Goal: Task Accomplishment & Management: Use online tool/utility

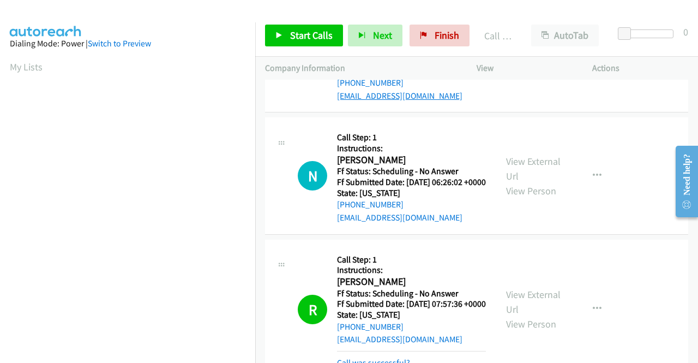
scroll to position [249, 0]
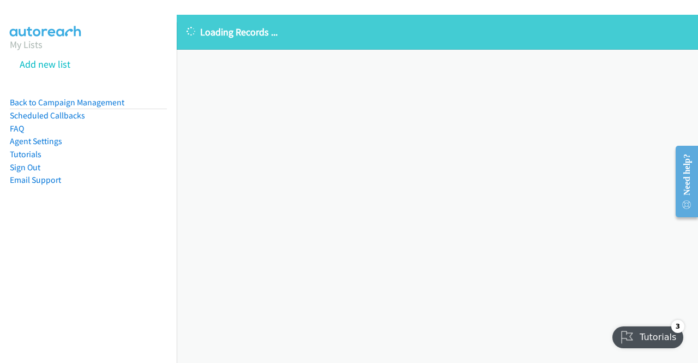
click at [615, 118] on div "Loading Records ... Sorry, something went wrong please try again." at bounding box center [437, 189] width 521 height 348
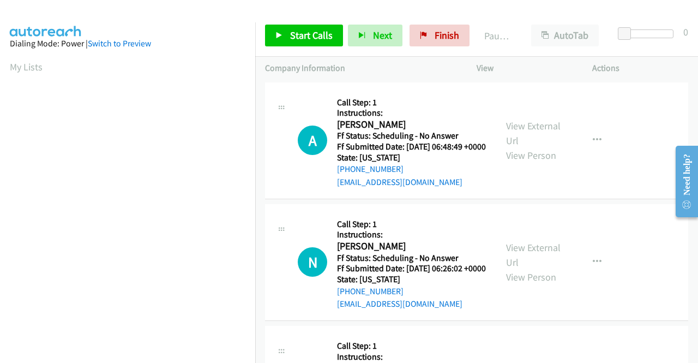
click at [659, 66] on p "Actions" at bounding box center [640, 68] width 96 height 13
click at [305, 34] on span "Start Calls" at bounding box center [311, 35] width 43 height 13
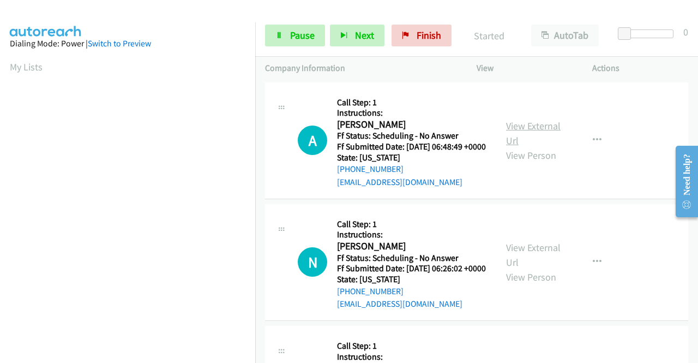
click at [545, 128] on link "View External Url" at bounding box center [533, 132] width 55 height 27
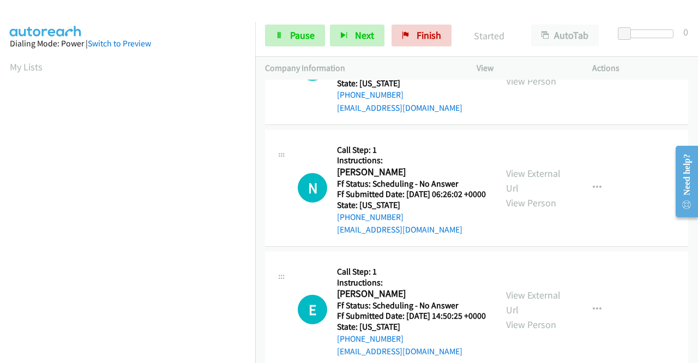
scroll to position [109, 0]
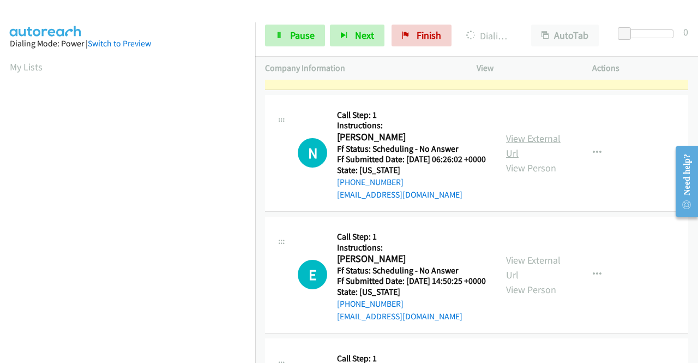
click at [533, 150] on link "View External Url" at bounding box center [533, 145] width 55 height 27
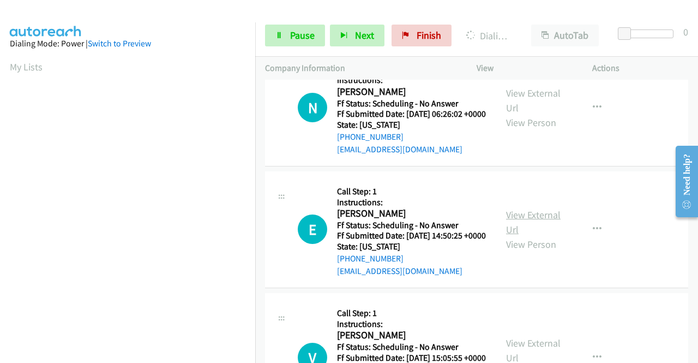
scroll to position [218, 0]
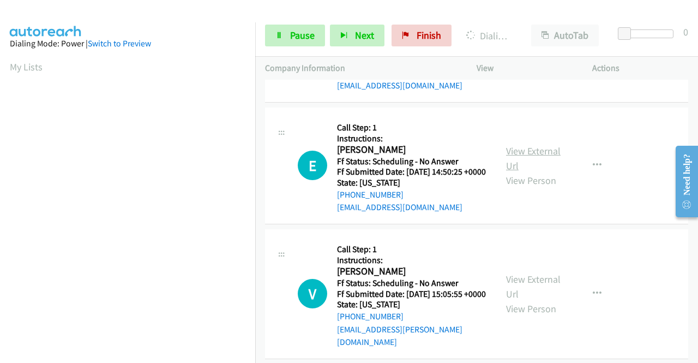
click at [535, 172] on link "View External Url" at bounding box center [533, 157] width 55 height 27
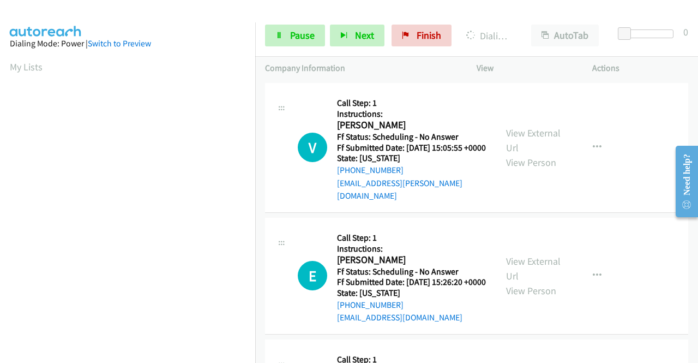
scroll to position [382, 0]
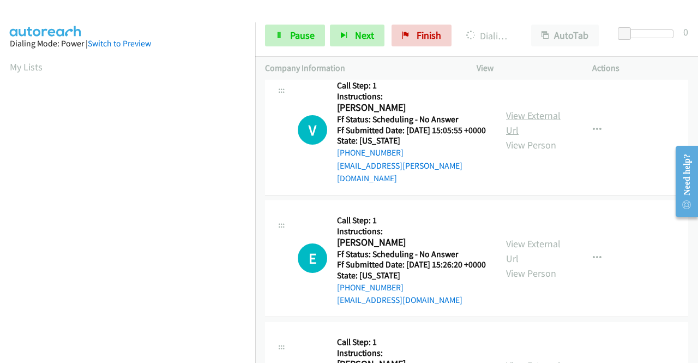
click at [529, 136] on link "View External Url" at bounding box center [533, 122] width 55 height 27
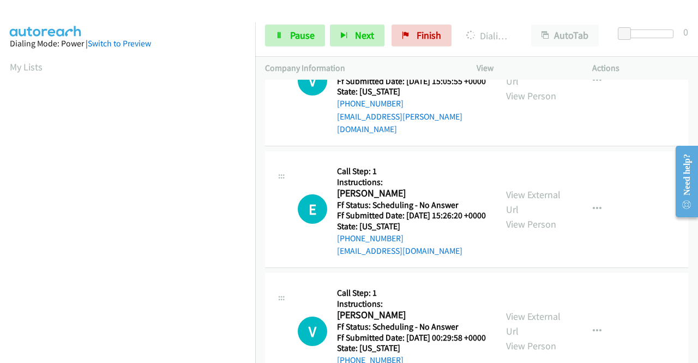
scroll to position [491, 0]
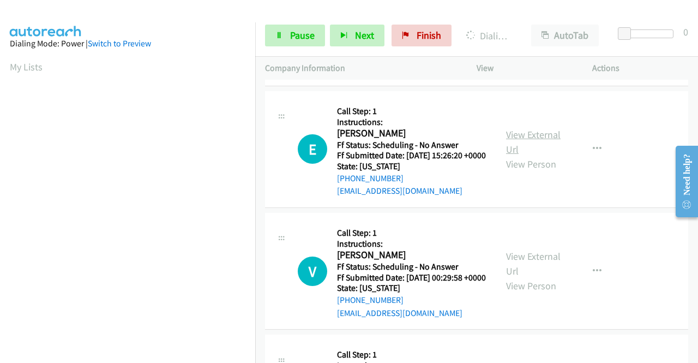
click at [528, 155] on link "View External Url" at bounding box center [533, 141] width 55 height 27
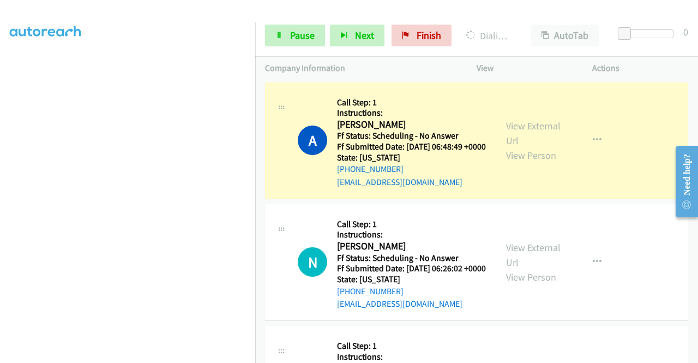
scroll to position [218, 0]
click at [287, 33] on link "Pause" at bounding box center [295, 36] width 60 height 22
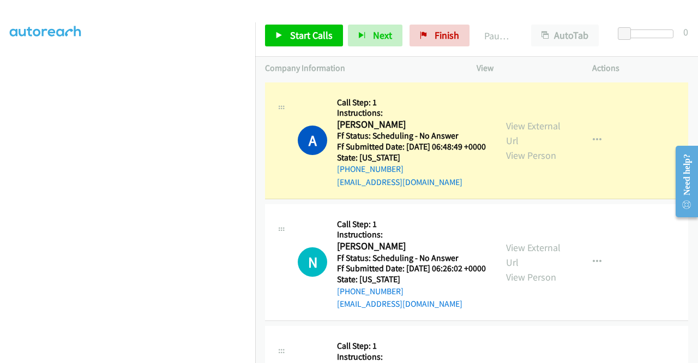
scroll to position [249, 0]
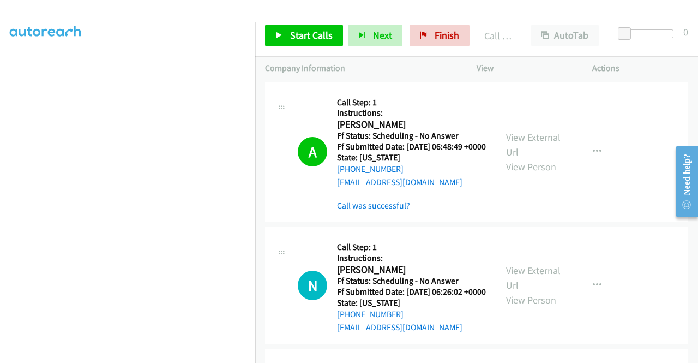
drag, startPoint x: 394, startPoint y: 219, endPoint x: 393, endPoint y: 195, distance: 24.0
click at [393, 210] on link "Call was successful?" at bounding box center [373, 205] width 73 height 10
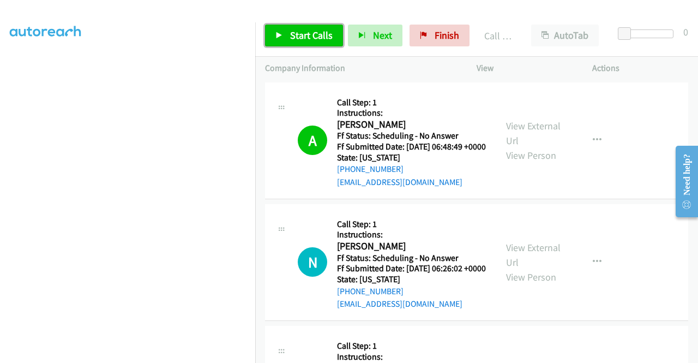
click at [298, 45] on link "Start Calls" at bounding box center [304, 36] width 78 height 22
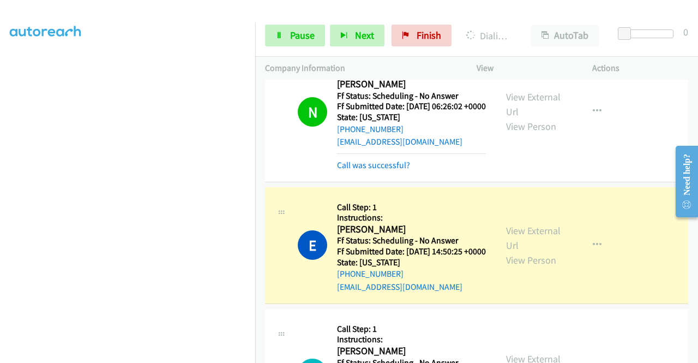
scroll to position [164, 0]
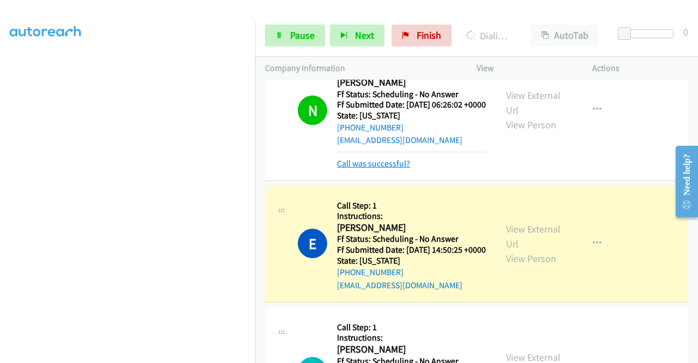
click at [385, 168] on link "Call was successful?" at bounding box center [373, 163] width 73 height 10
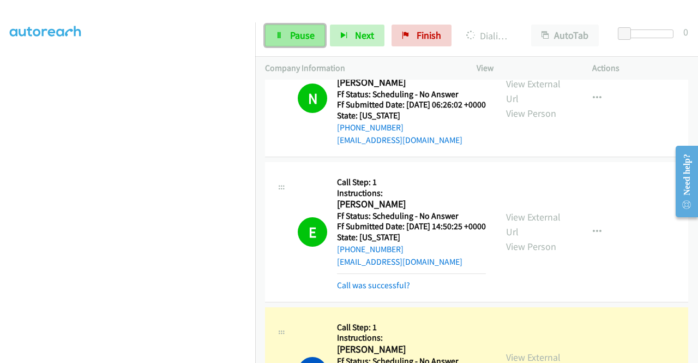
click at [292, 45] on link "Pause" at bounding box center [295, 36] width 60 height 22
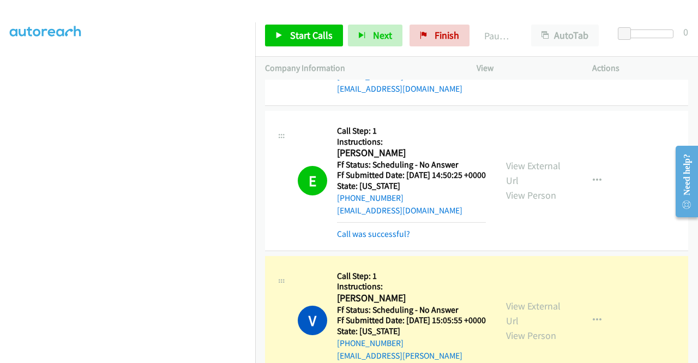
scroll to position [273, 0]
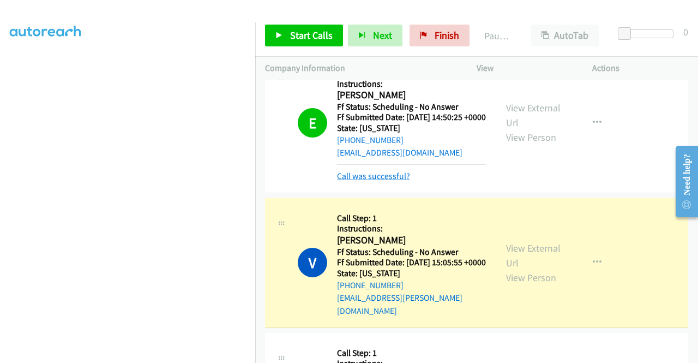
click at [388, 181] on link "Call was successful?" at bounding box center [373, 176] width 73 height 10
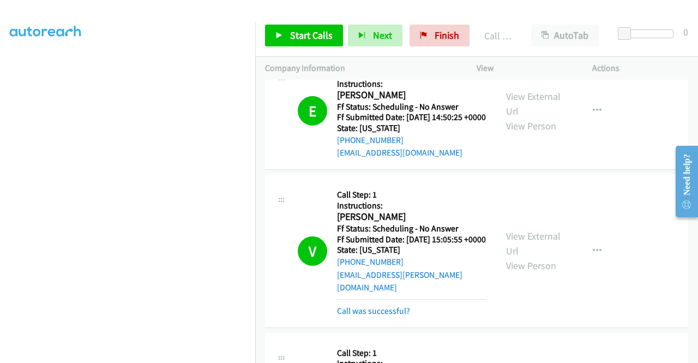
click at [301, 46] on div "Start Calls Pause Next Finish Call Completed AutoTab AutoTab 0" at bounding box center [476, 36] width 443 height 42
click at [318, 36] on span "Start Calls" at bounding box center [311, 35] width 43 height 13
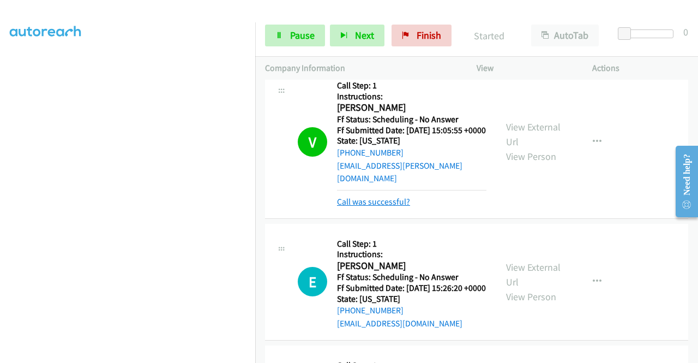
click at [385, 207] on link "Call was successful?" at bounding box center [373, 201] width 73 height 10
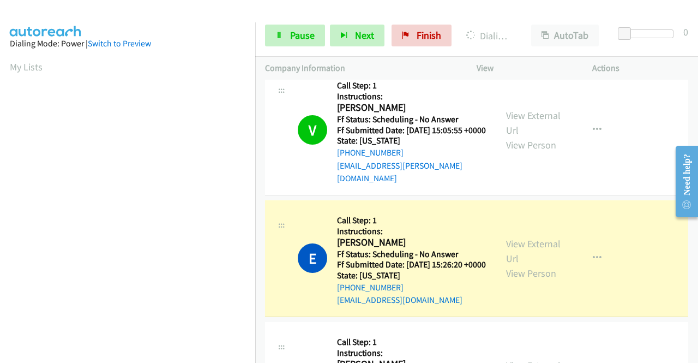
scroll to position [249, 0]
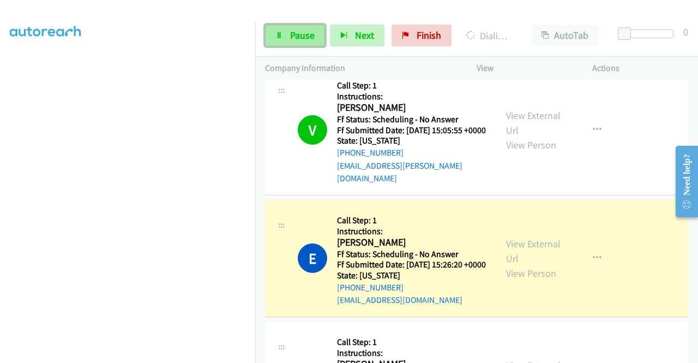
click at [300, 34] on span "Pause" at bounding box center [302, 35] width 25 height 13
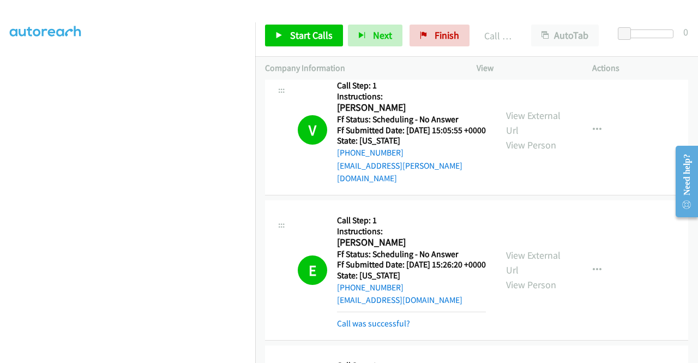
scroll to position [545, 0]
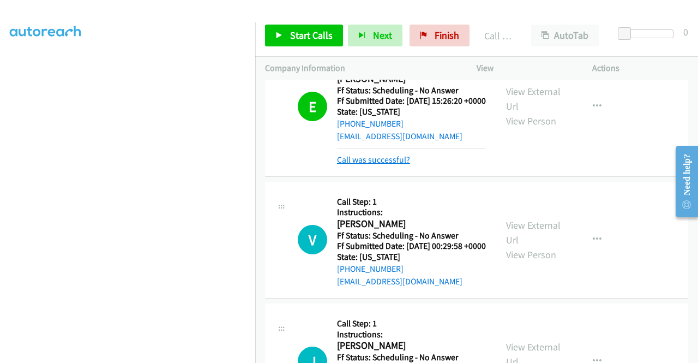
click at [396, 165] on link "Call was successful?" at bounding box center [373, 159] width 73 height 10
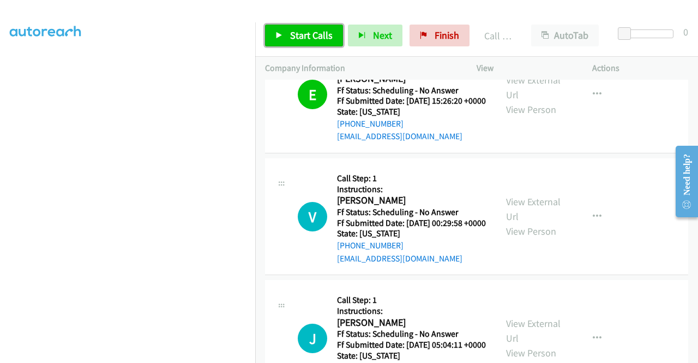
click at [310, 34] on span "Start Calls" at bounding box center [311, 35] width 43 height 13
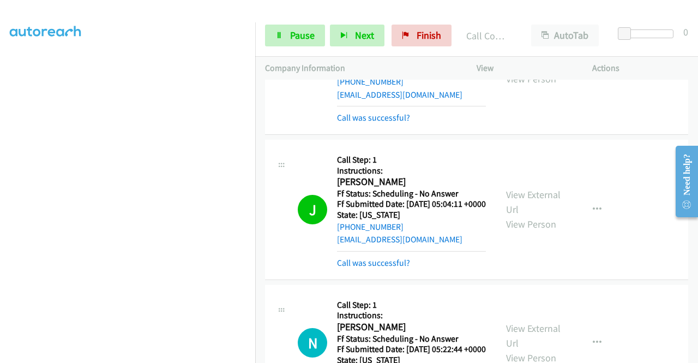
scroll to position [85, 0]
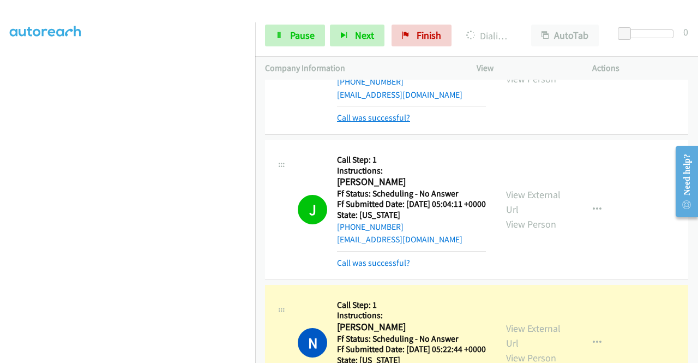
click at [364, 123] on link "Call was successful?" at bounding box center [373, 117] width 73 height 10
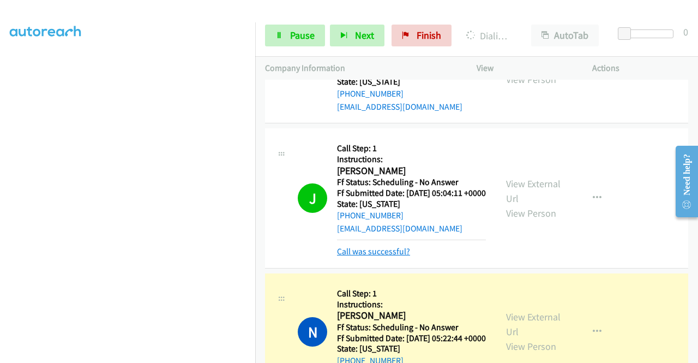
click at [363, 256] on link "Call was successful?" at bounding box center [373, 251] width 73 height 10
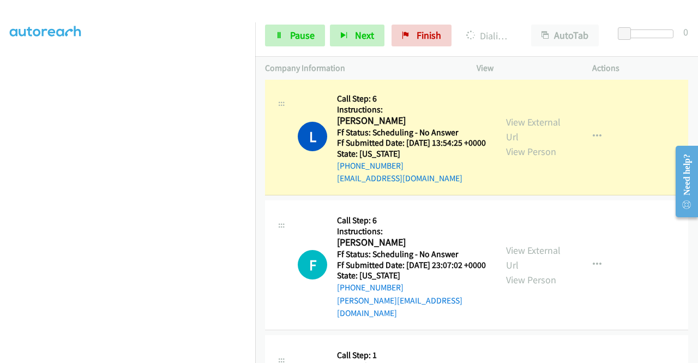
scroll to position [1351, 0]
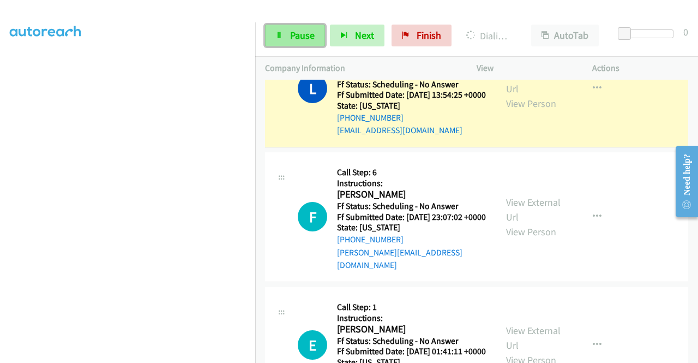
click at [297, 31] on span "Pause" at bounding box center [302, 35] width 25 height 13
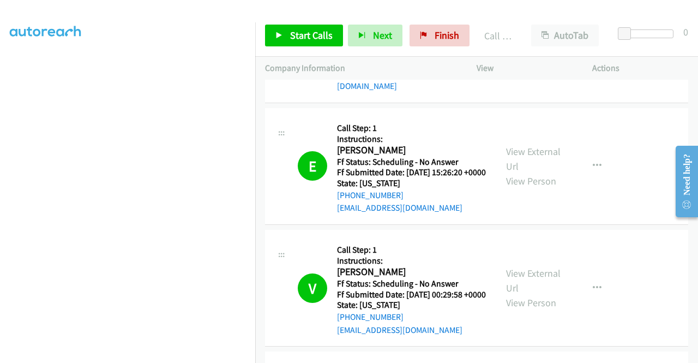
scroll to position [491, 0]
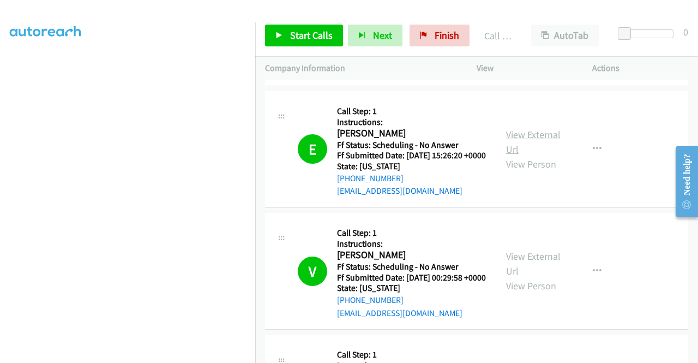
click at [545, 155] on link "View External Url" at bounding box center [533, 141] width 55 height 27
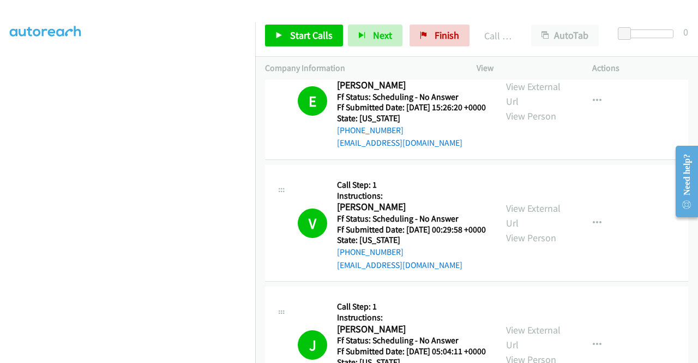
scroll to position [600, 0]
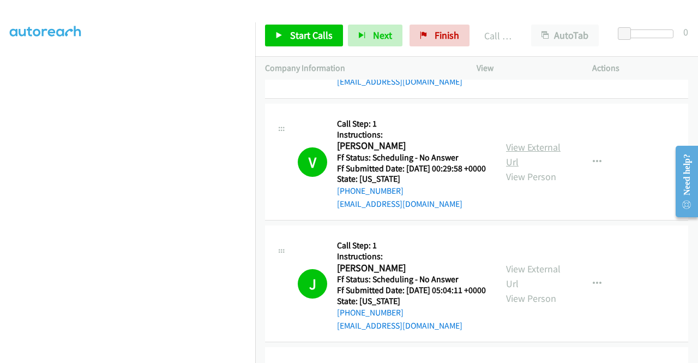
click at [535, 168] on link "View External Url" at bounding box center [533, 154] width 55 height 27
click at [542, 289] on link "View External Url" at bounding box center [533, 275] width 55 height 27
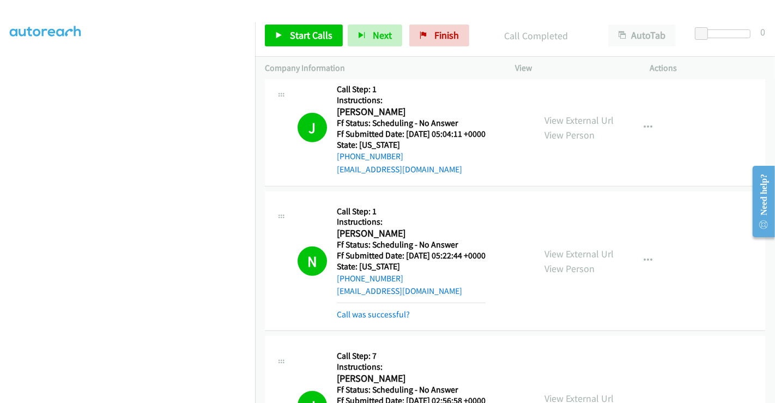
scroll to position [769, 0]
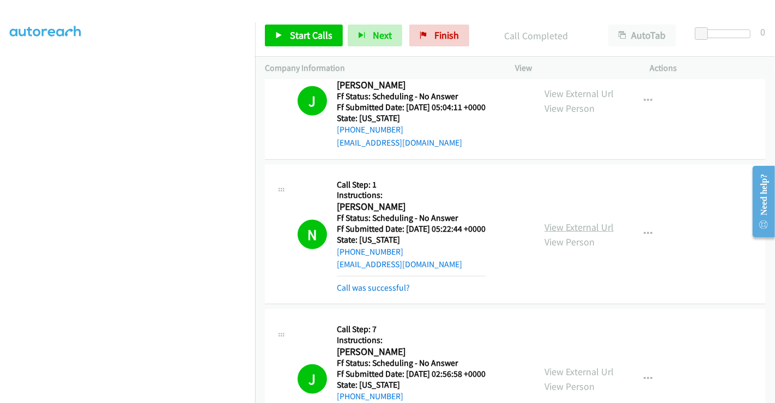
click at [593, 225] on link "View External Url" at bounding box center [579, 227] width 69 height 13
click at [591, 362] on link "View External Url" at bounding box center [579, 371] width 69 height 13
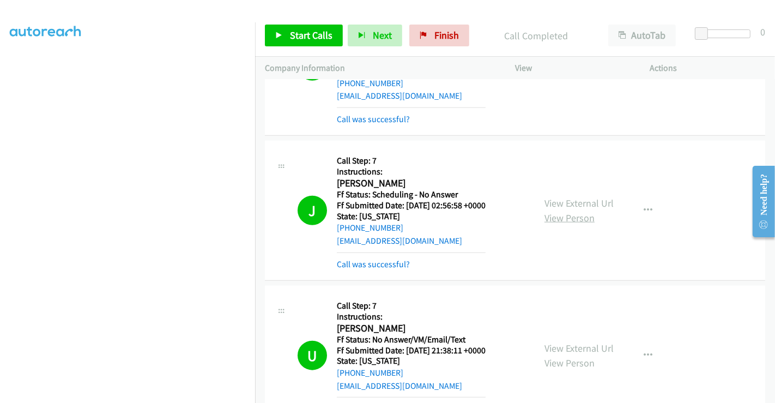
scroll to position [1011, 0]
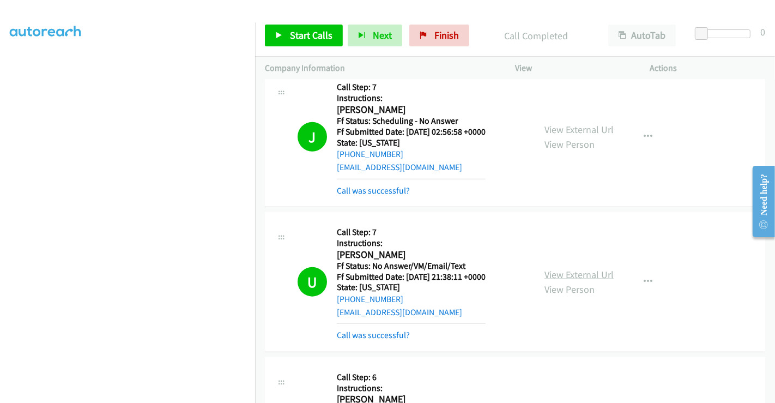
click at [582, 268] on link "View External Url" at bounding box center [579, 274] width 69 height 13
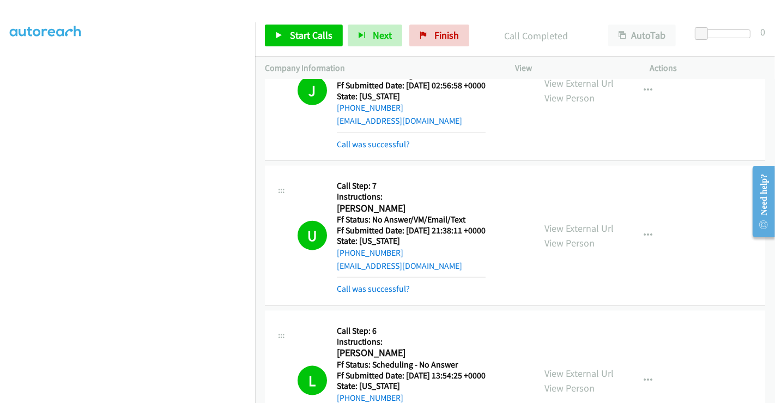
scroll to position [1193, 0]
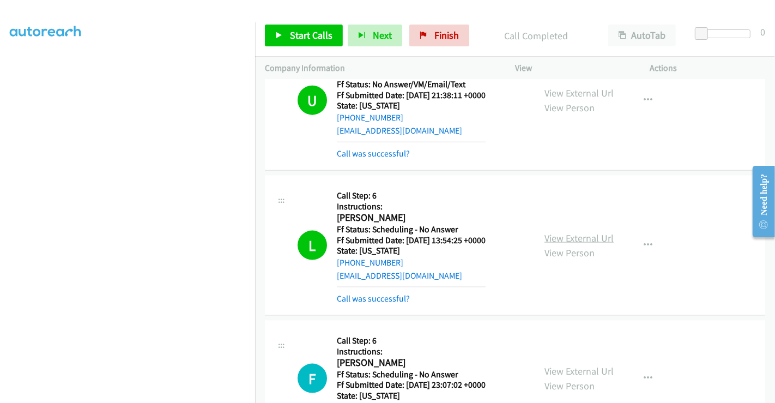
click at [577, 234] on link "View External Url" at bounding box center [579, 238] width 69 height 13
click at [398, 151] on link "Call was successful?" at bounding box center [373, 153] width 73 height 10
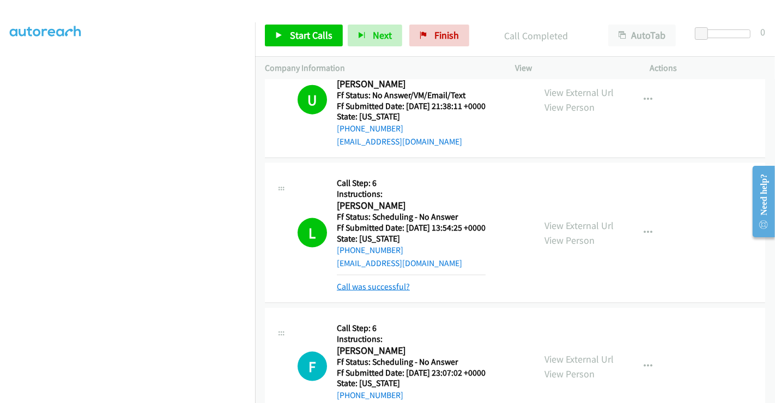
click at [398, 284] on link "Call was successful?" at bounding box center [373, 286] width 73 height 10
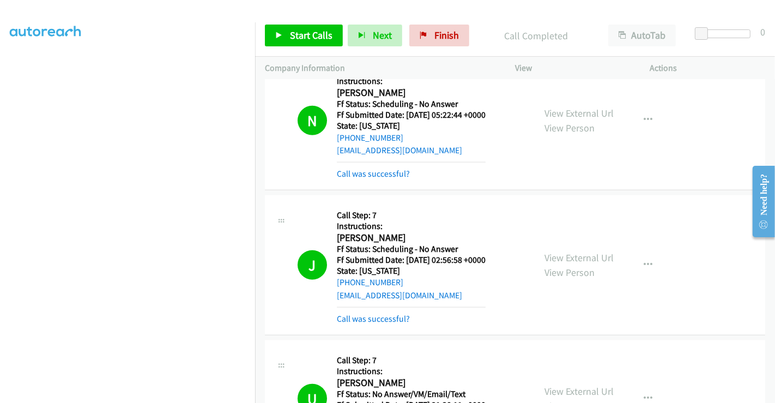
scroll to position [879, 0]
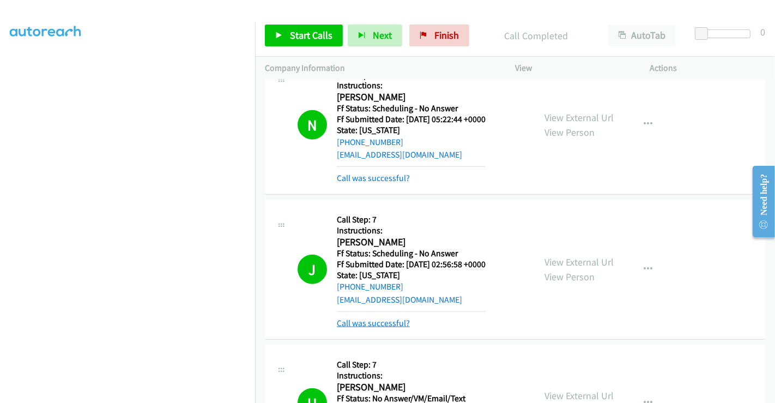
click at [394, 323] on link "Call was successful?" at bounding box center [373, 323] width 73 height 10
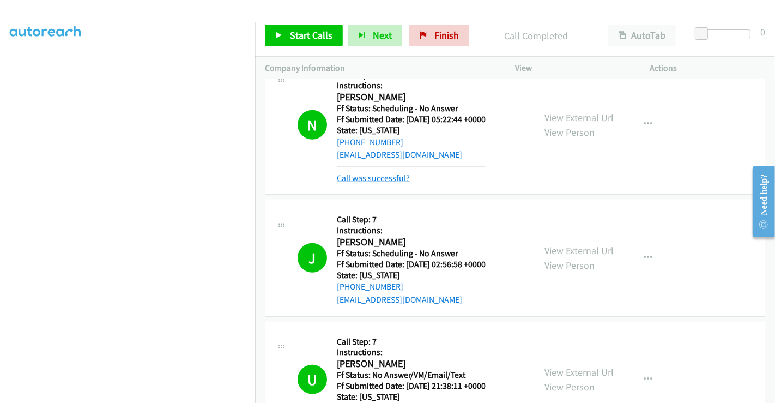
click at [398, 179] on link "Call was successful?" at bounding box center [373, 178] width 73 height 10
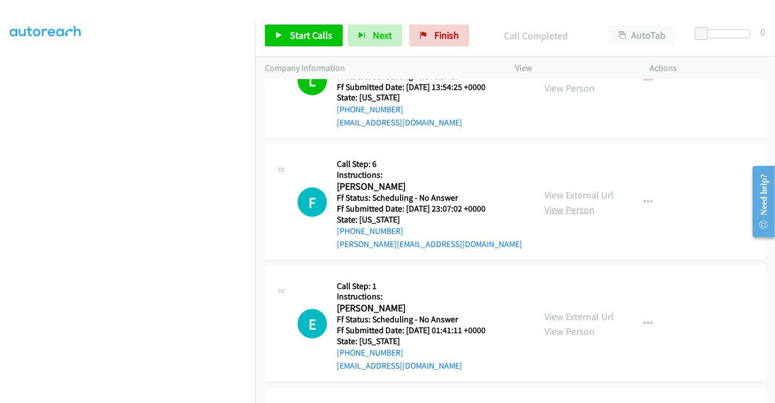
scroll to position [1303, 0]
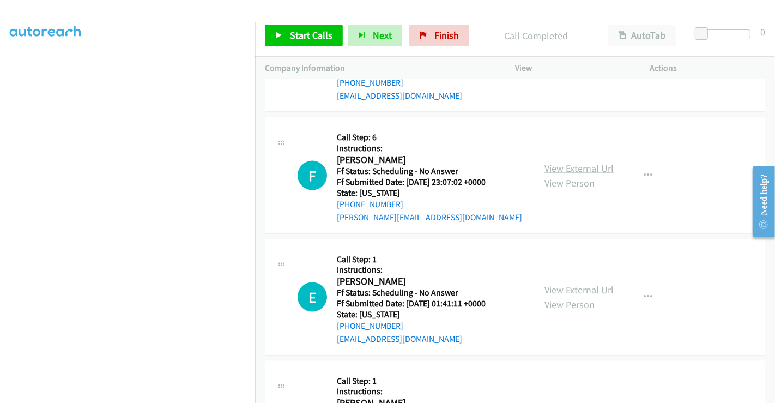
click at [589, 162] on link "View External Url" at bounding box center [579, 168] width 69 height 13
click at [590, 286] on link "View External Url" at bounding box center [579, 289] width 69 height 13
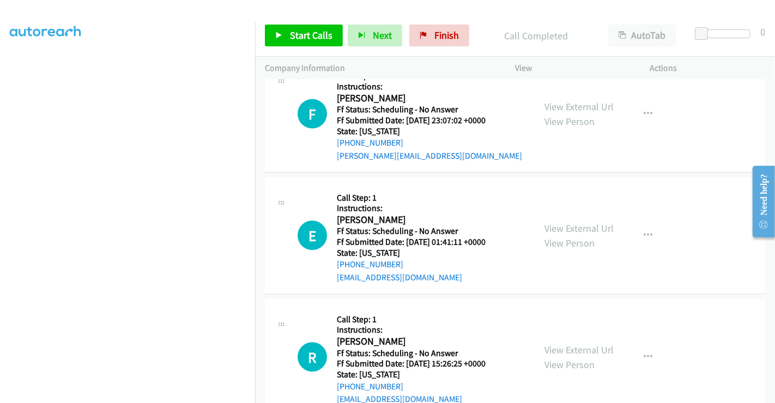
scroll to position [1424, 0]
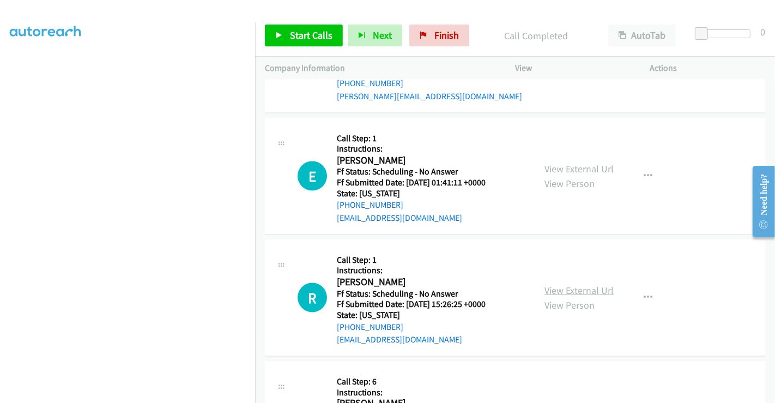
click at [578, 284] on link "View External Url" at bounding box center [579, 290] width 69 height 13
click at [578, 287] on link "View External Url" at bounding box center [579, 291] width 69 height 13
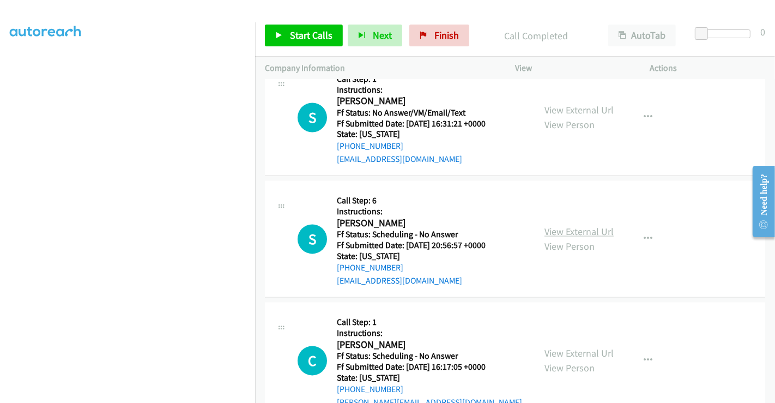
click at [573, 226] on link "View External Url" at bounding box center [579, 231] width 69 height 13
click at [300, 43] on link "Start Calls" at bounding box center [304, 36] width 78 height 22
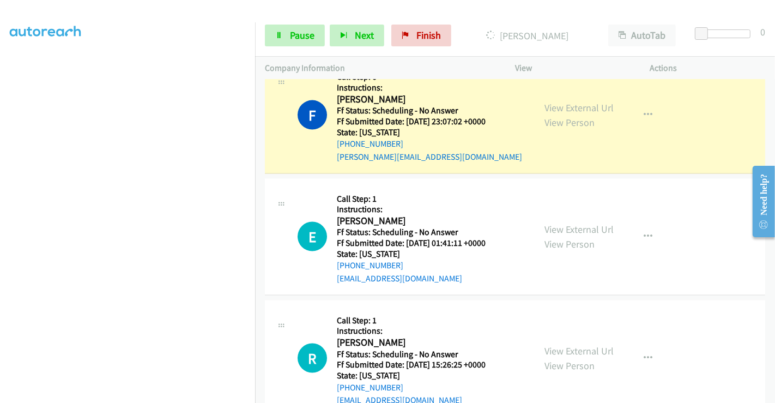
scroll to position [88, 0]
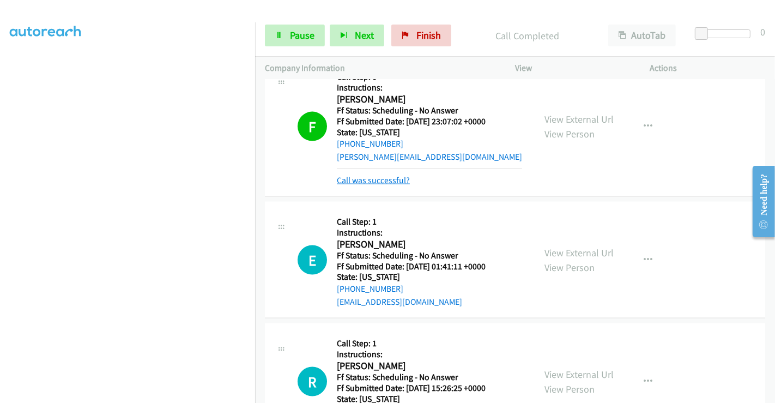
click at [404, 175] on link "Call was successful?" at bounding box center [373, 180] width 73 height 10
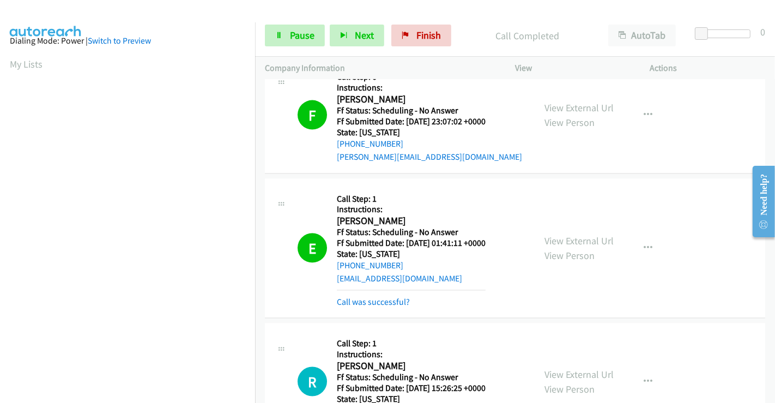
scroll to position [0, 0]
click at [397, 302] on link "Call was successful?" at bounding box center [373, 302] width 73 height 10
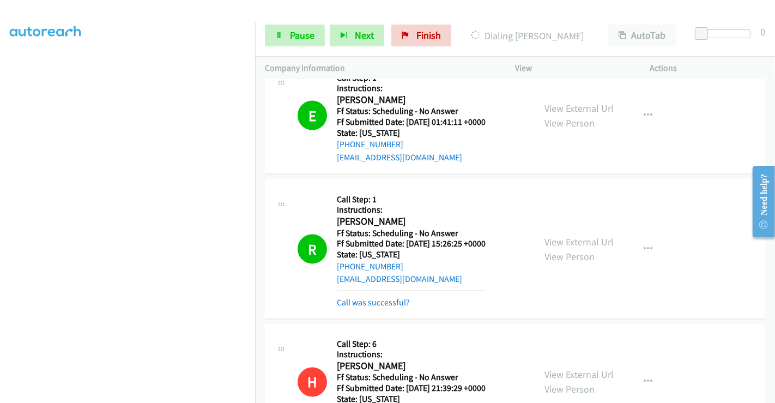
scroll to position [210, 0]
click at [358, 299] on link "Call was successful?" at bounding box center [373, 302] width 73 height 10
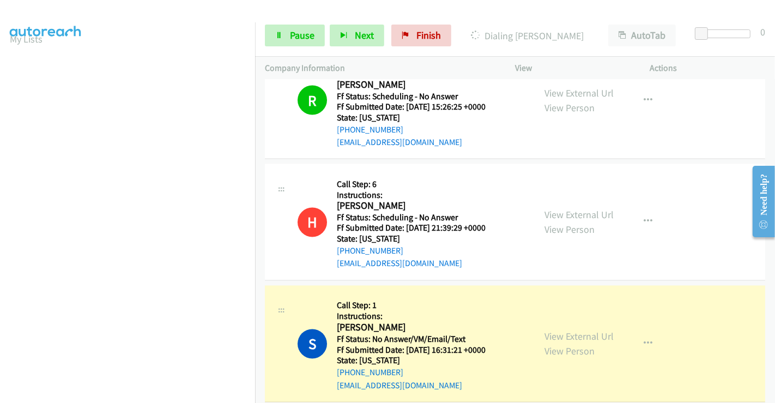
scroll to position [1545, 0]
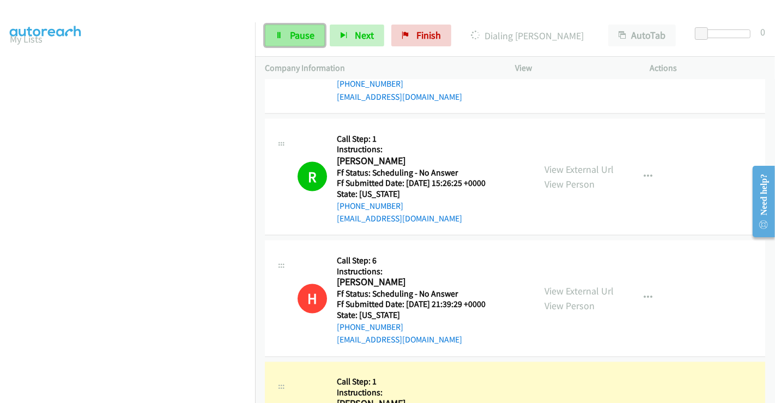
click at [305, 41] on span "Pause" at bounding box center [302, 35] width 25 height 13
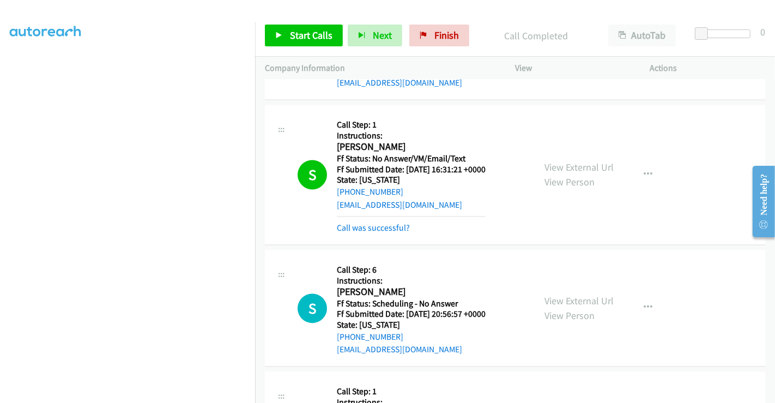
scroll to position [1848, 0]
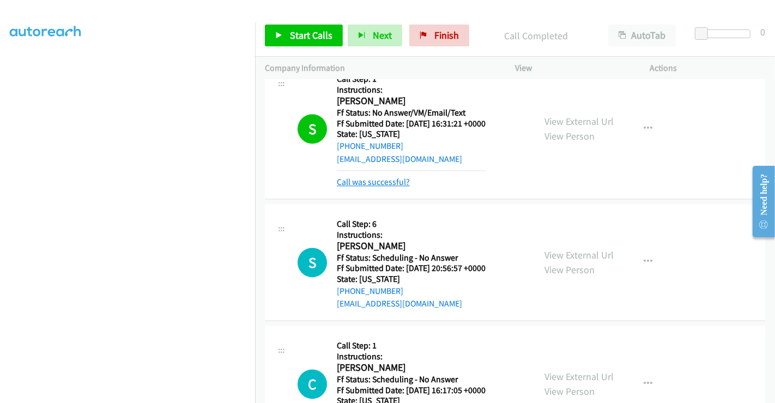
click at [397, 178] on link "Call was successful?" at bounding box center [373, 182] width 73 height 10
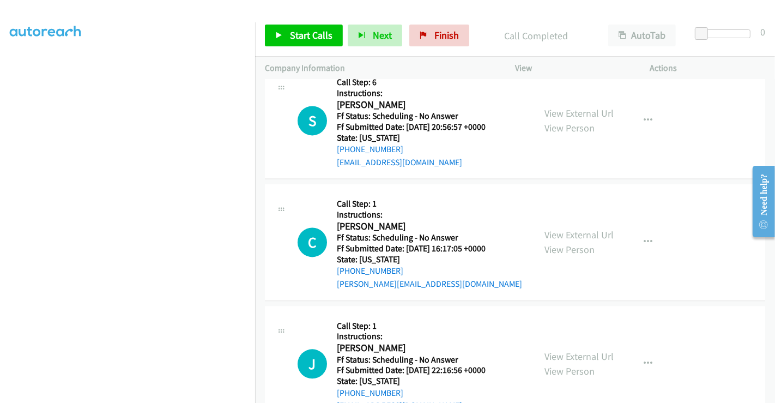
scroll to position [1969, 0]
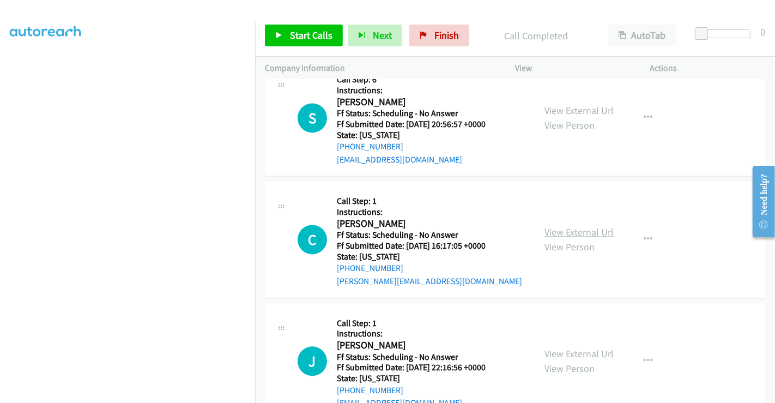
click at [601, 226] on link "View External Url" at bounding box center [579, 232] width 69 height 13
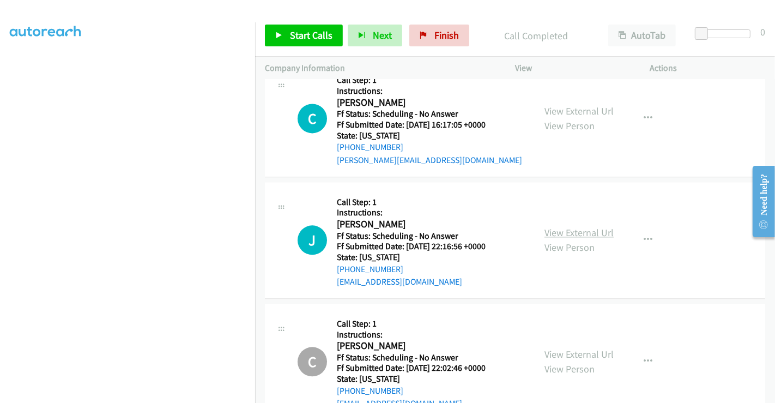
click at [578, 228] on link "View External Url" at bounding box center [579, 232] width 69 height 13
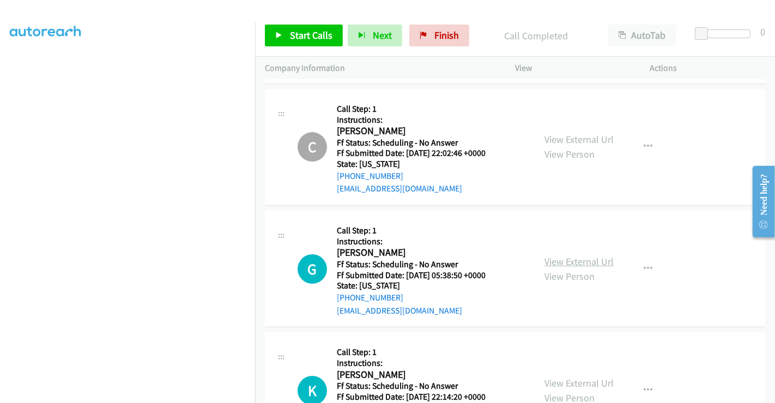
scroll to position [2333, 0]
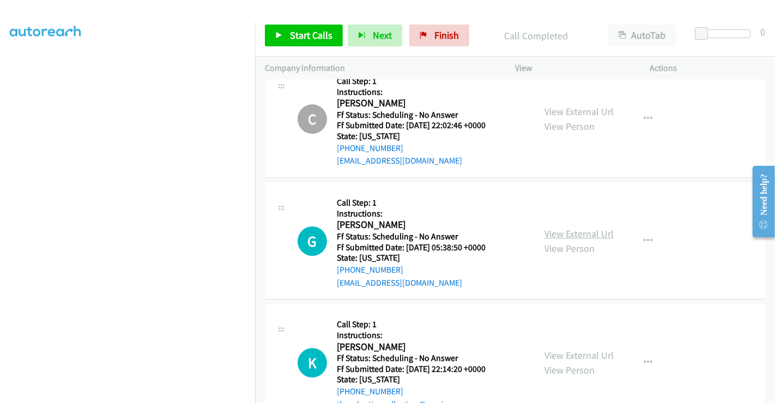
click at [586, 234] on link "View External Url" at bounding box center [579, 233] width 69 height 13
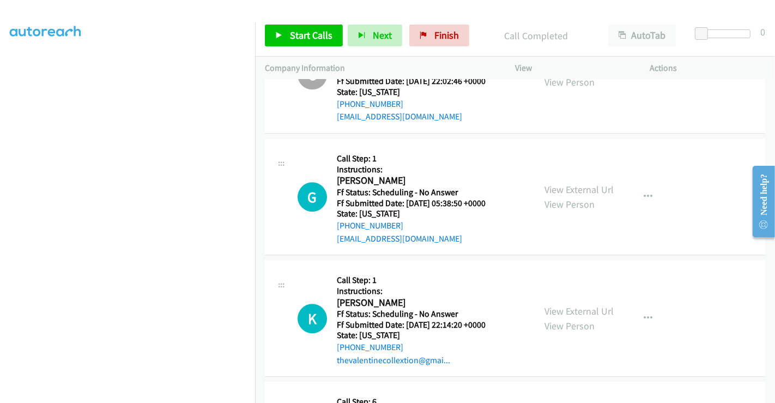
scroll to position [2454, 0]
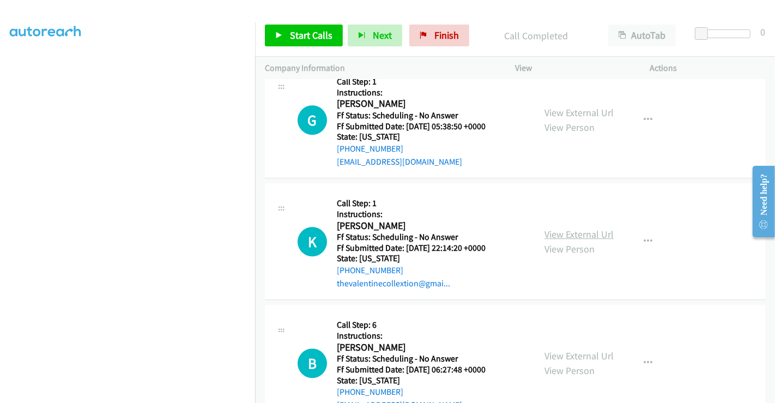
click at [587, 228] on link "View External Url" at bounding box center [579, 234] width 69 height 13
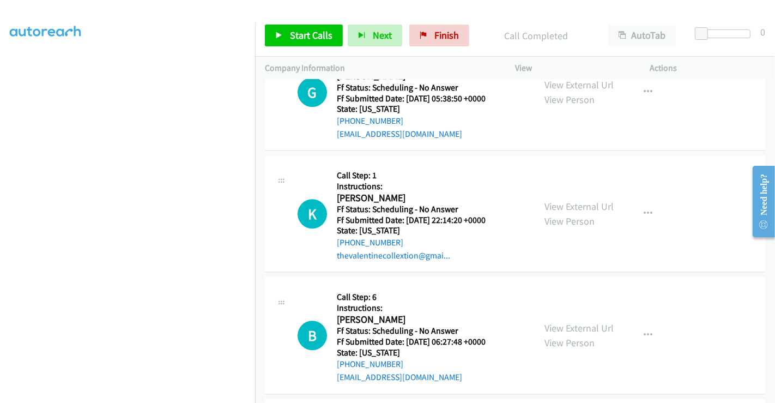
scroll to position [2575, 0]
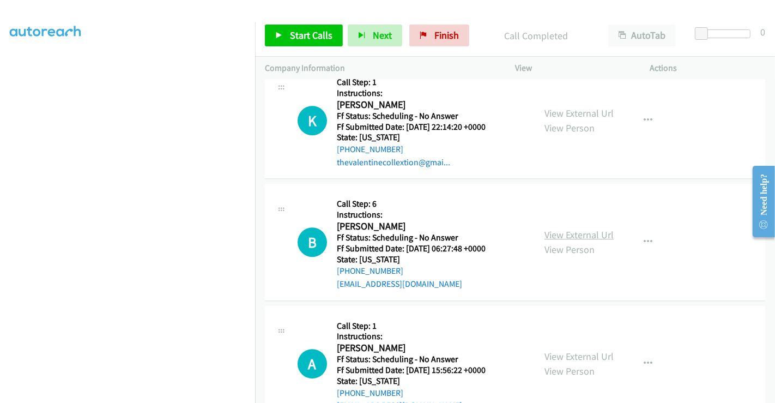
click at [557, 228] on link "View External Url" at bounding box center [579, 234] width 69 height 13
click at [310, 37] on span "Start Calls" at bounding box center [311, 35] width 43 height 13
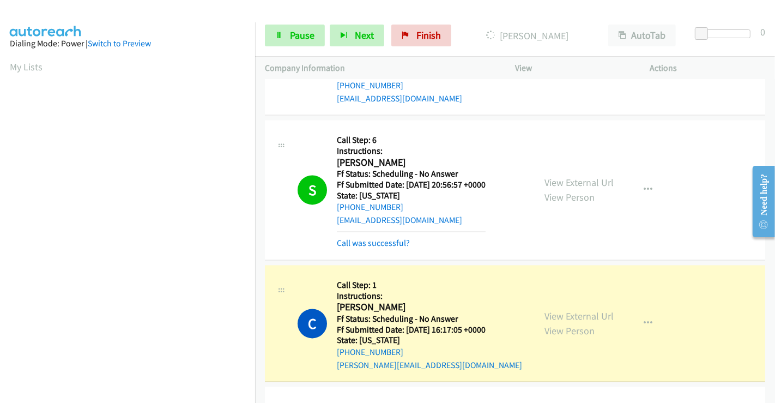
scroll to position [210, 0]
click at [391, 238] on link "Call was successful?" at bounding box center [373, 243] width 73 height 10
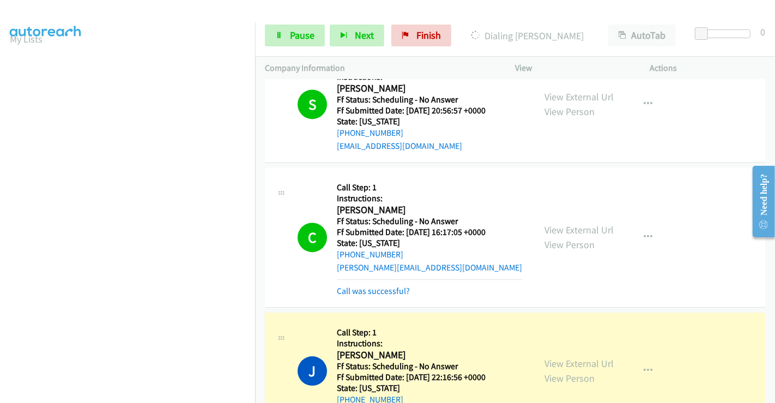
scroll to position [2090, 0]
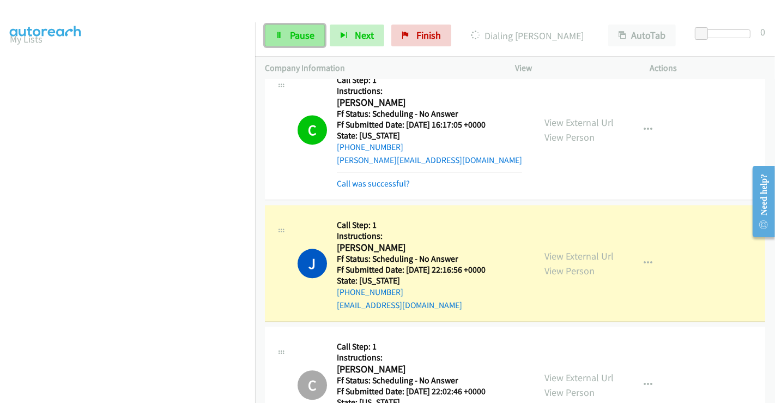
click at [310, 33] on span "Pause" at bounding box center [302, 35] width 25 height 13
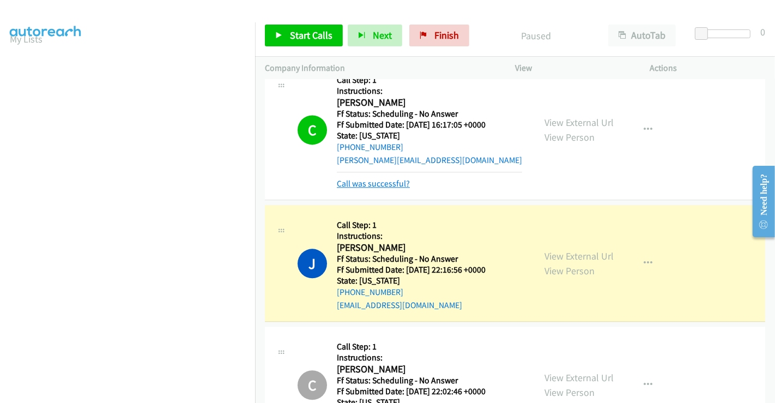
click at [369, 180] on link "Call was successful?" at bounding box center [373, 183] width 73 height 10
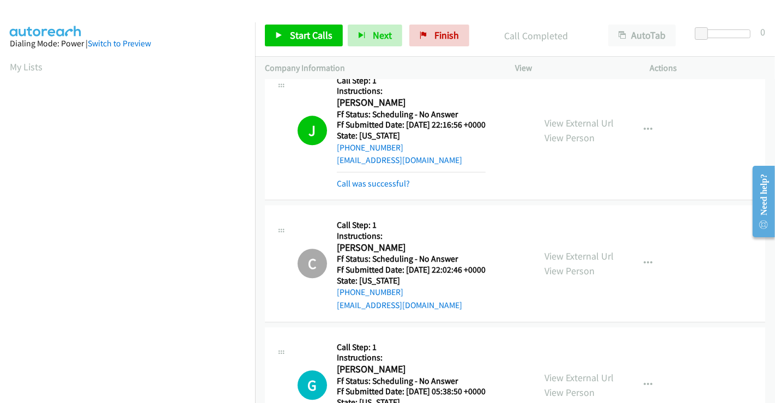
scroll to position [62, 1]
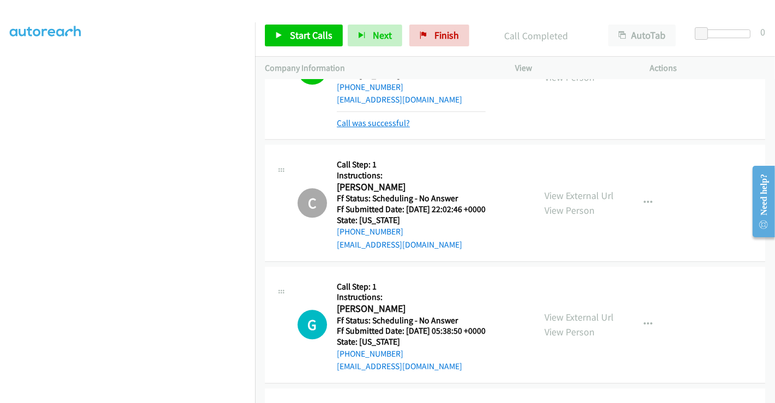
click at [400, 122] on link "Call was successful?" at bounding box center [373, 123] width 73 height 10
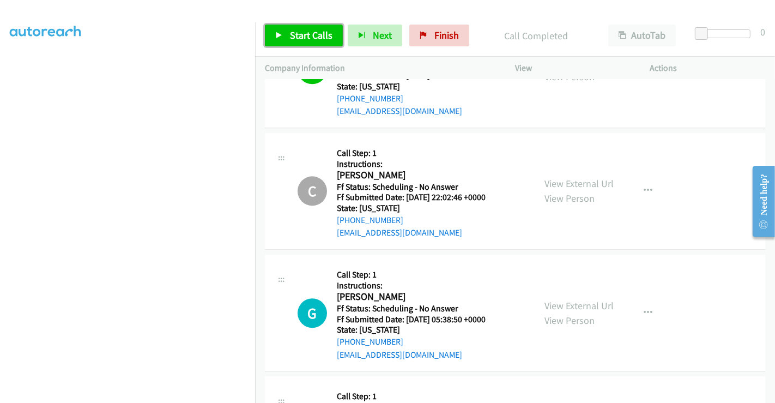
click at [318, 43] on link "Start Calls" at bounding box center [304, 36] width 78 height 22
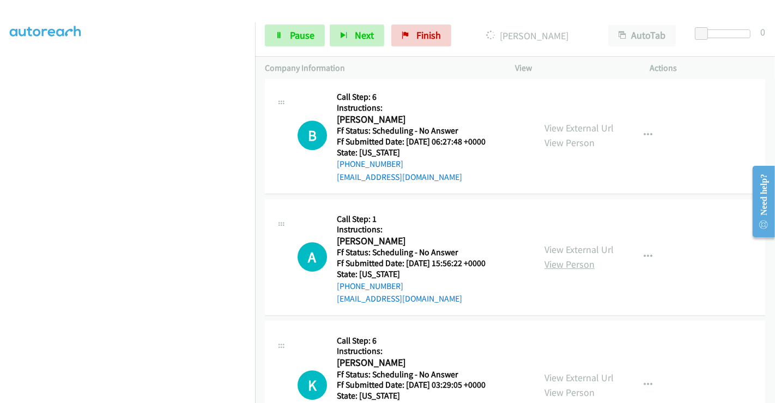
scroll to position [2685, 0]
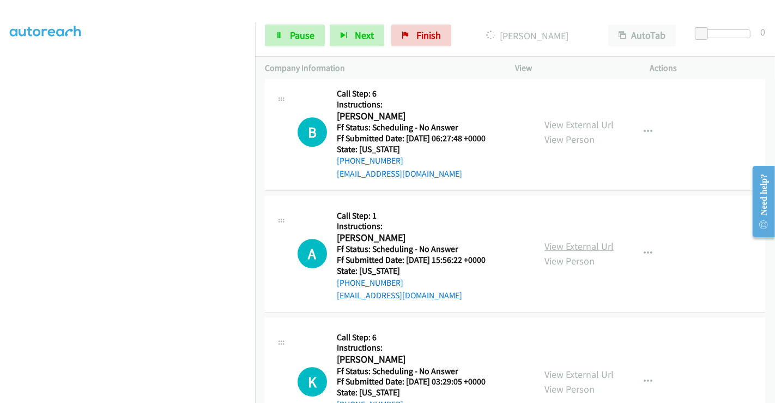
click at [577, 240] on link "View External Url" at bounding box center [579, 246] width 69 height 13
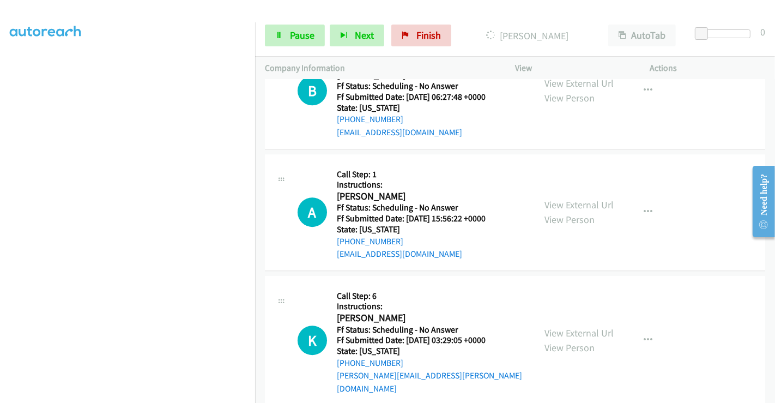
scroll to position [2745, 0]
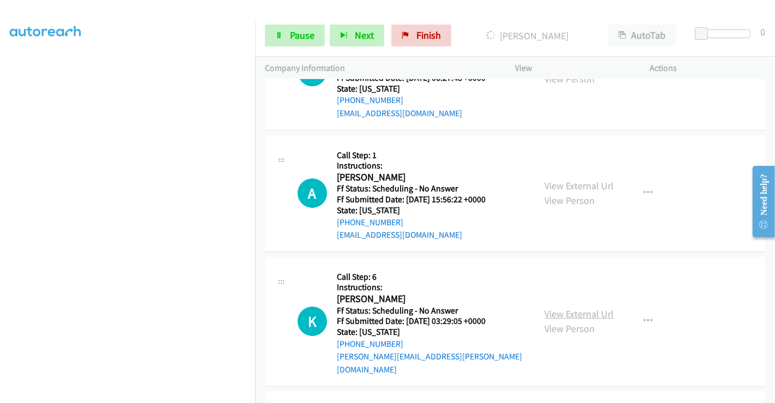
click at [576, 307] on link "View External Url" at bounding box center [579, 313] width 69 height 13
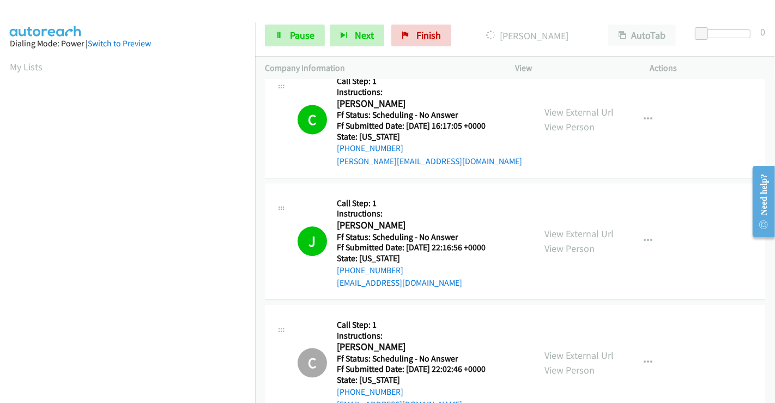
scroll to position [2140, 0]
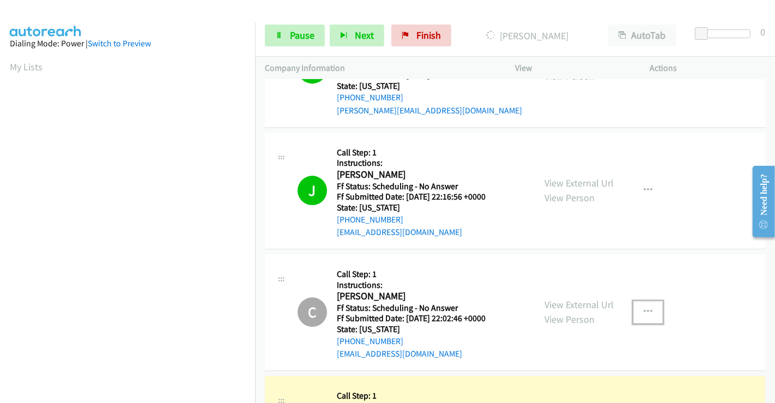
click at [644, 307] on icon "button" at bounding box center [648, 311] width 9 height 9
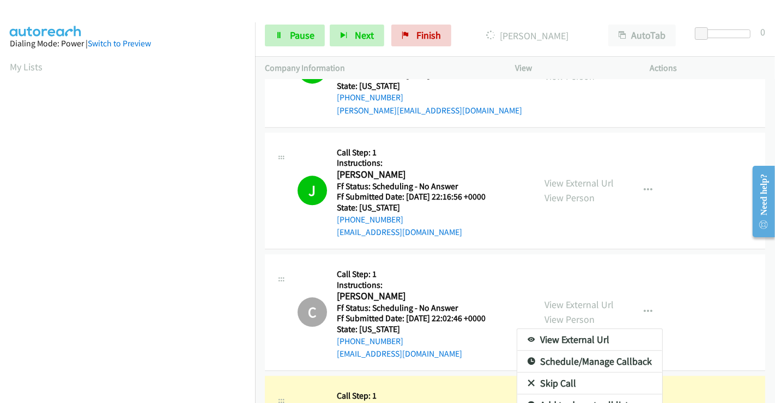
click at [682, 275] on div at bounding box center [387, 201] width 775 height 403
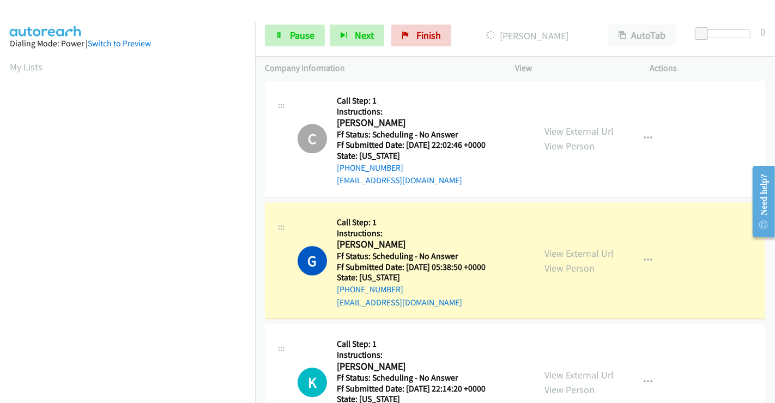
scroll to position [2382, 0]
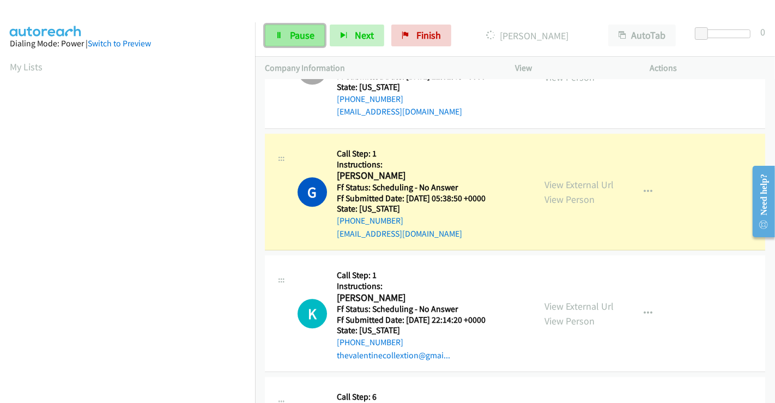
click at [318, 28] on link "Pause" at bounding box center [295, 36] width 60 height 22
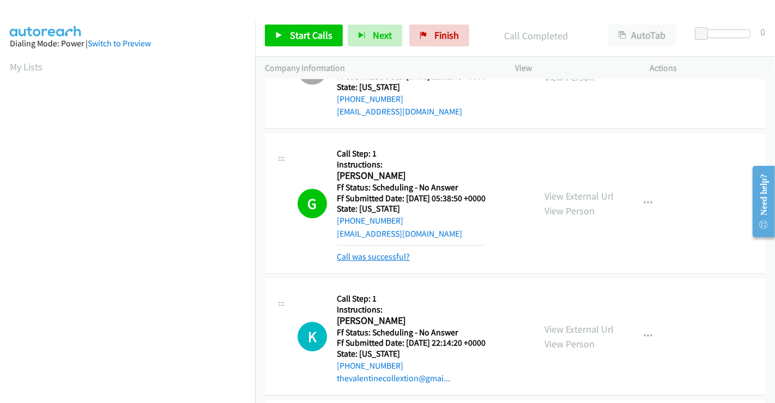
click at [394, 251] on link "Call was successful?" at bounding box center [373, 256] width 73 height 10
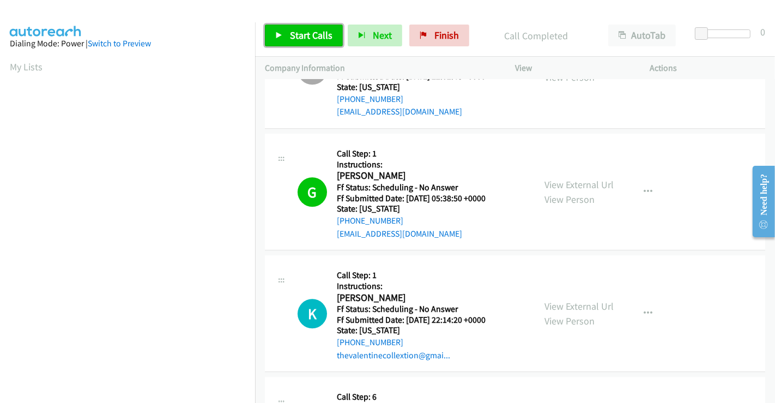
click at [313, 34] on span "Start Calls" at bounding box center [311, 35] width 43 height 13
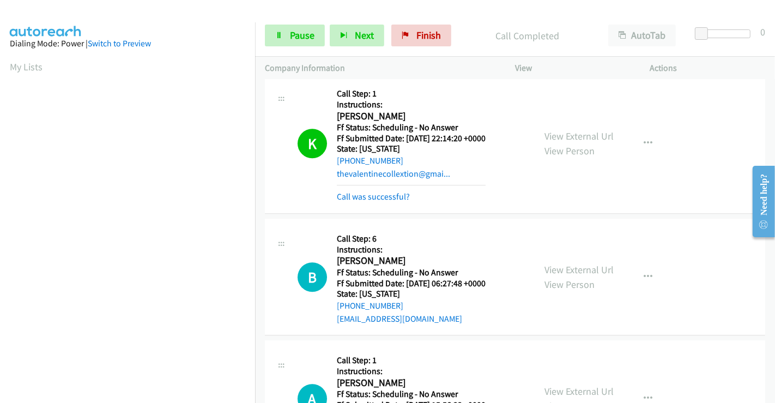
scroll to position [210, 1]
click at [396, 191] on link "Call was successful?" at bounding box center [373, 196] width 73 height 10
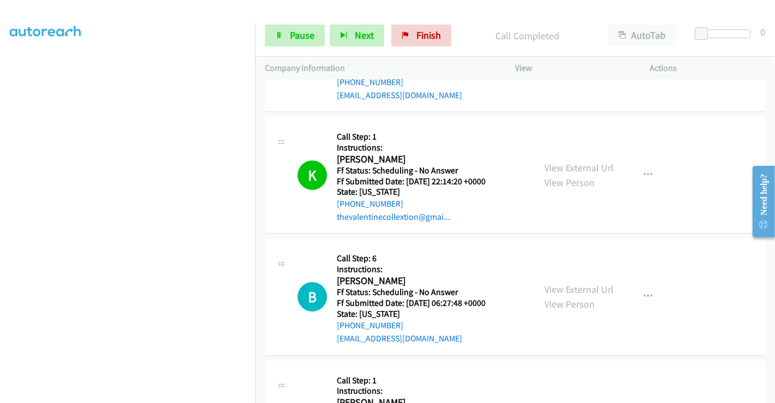
scroll to position [2503, 0]
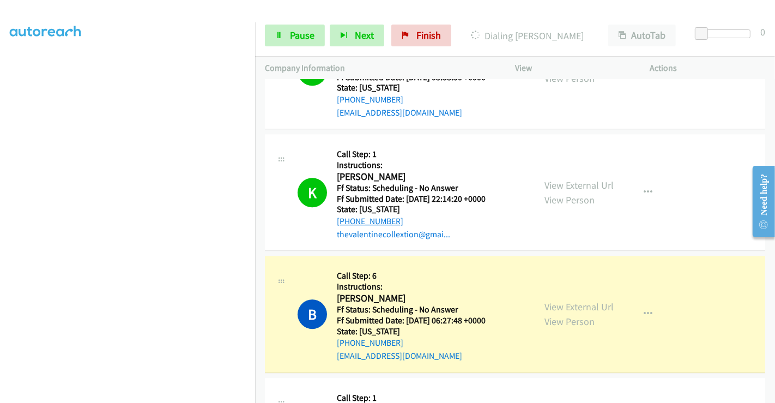
drag, startPoint x: 397, startPoint y: 217, endPoint x: 346, endPoint y: 219, distance: 51.3
click at [346, 219] on div "+1 845-544-0188" at bounding box center [411, 221] width 149 height 13
copy link "845-544-0188"
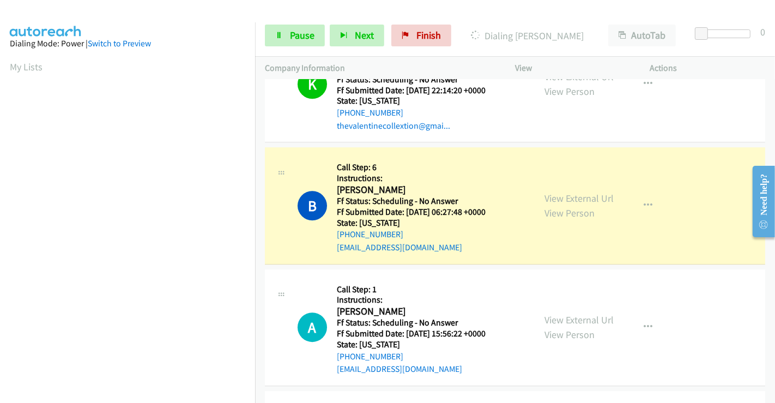
scroll to position [2685, 0]
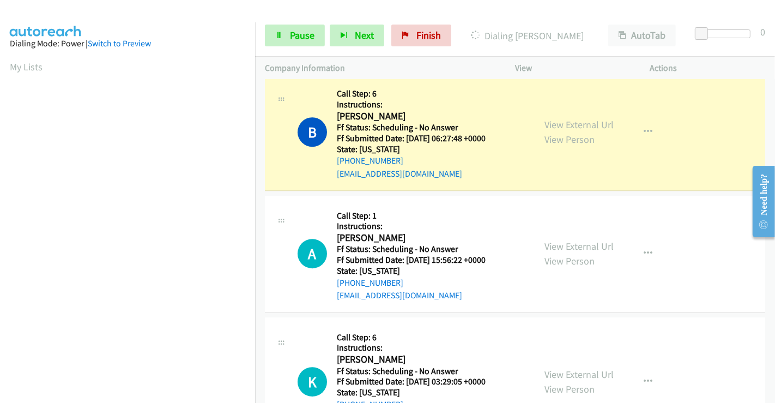
click at [401, 13] on div at bounding box center [382, 21] width 765 height 42
click at [697, 67] on p "Actions" at bounding box center [708, 68] width 116 height 13
click at [697, 66] on p "Actions" at bounding box center [708, 68] width 116 height 13
click at [300, 35] on span "Pause" at bounding box center [302, 35] width 25 height 13
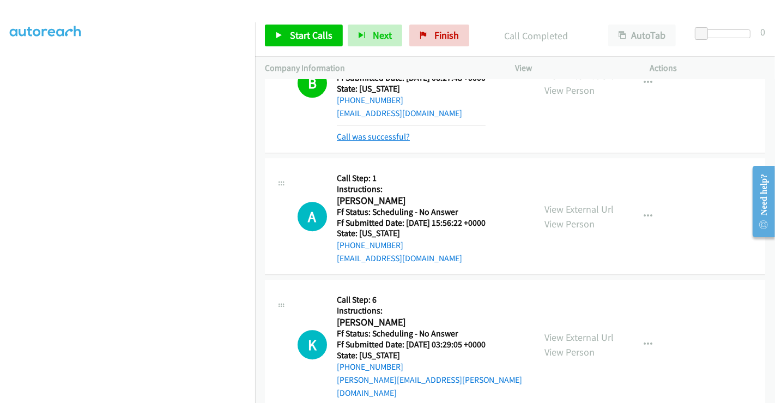
click at [385, 136] on link "Call was successful?" at bounding box center [373, 136] width 73 height 10
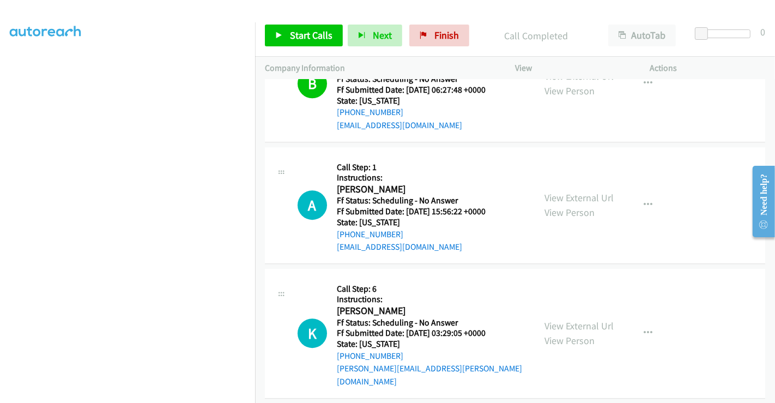
scroll to position [2855, 0]
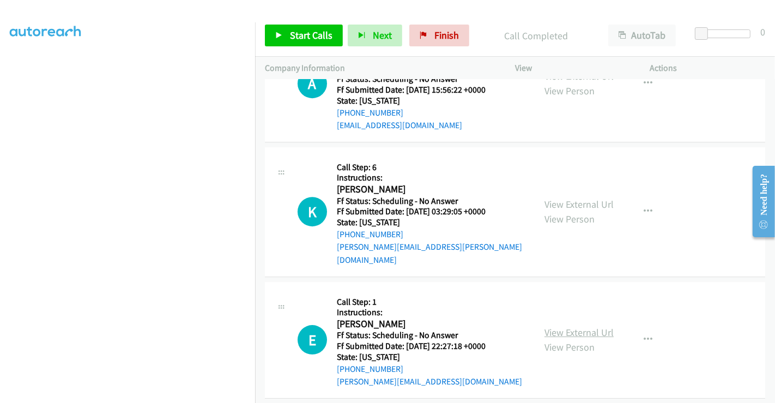
click at [584, 326] on link "View External Url" at bounding box center [579, 332] width 69 height 13
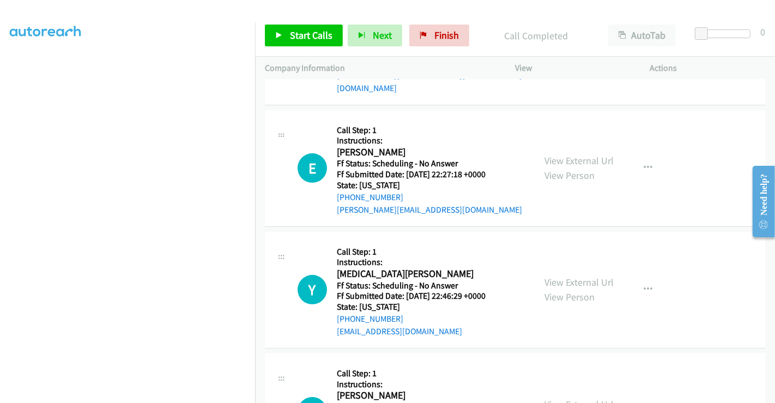
scroll to position [3036, 0]
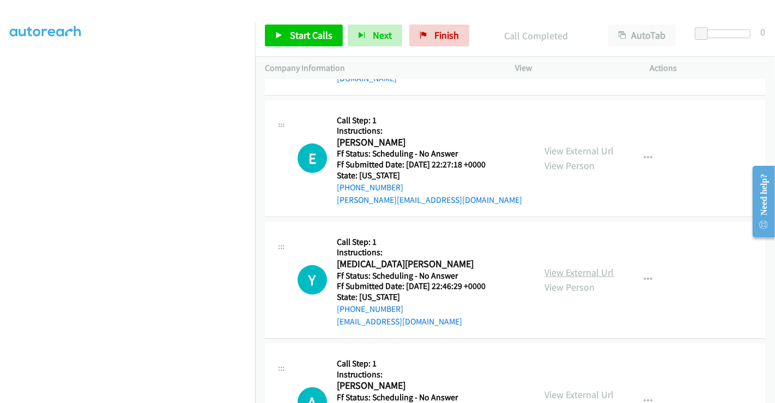
click at [581, 266] on link "View External Url" at bounding box center [579, 272] width 69 height 13
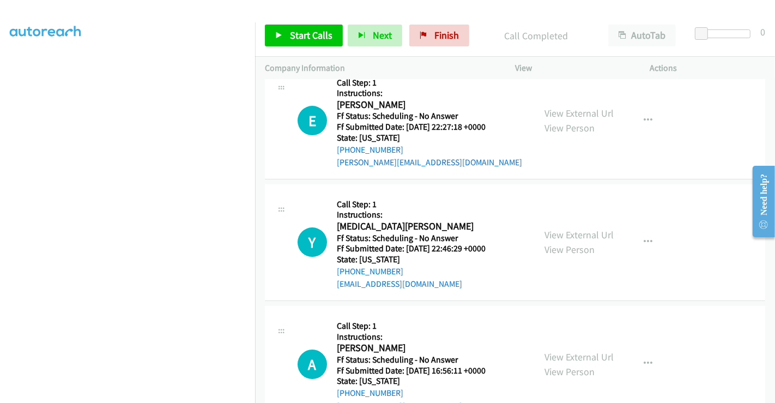
scroll to position [3157, 0]
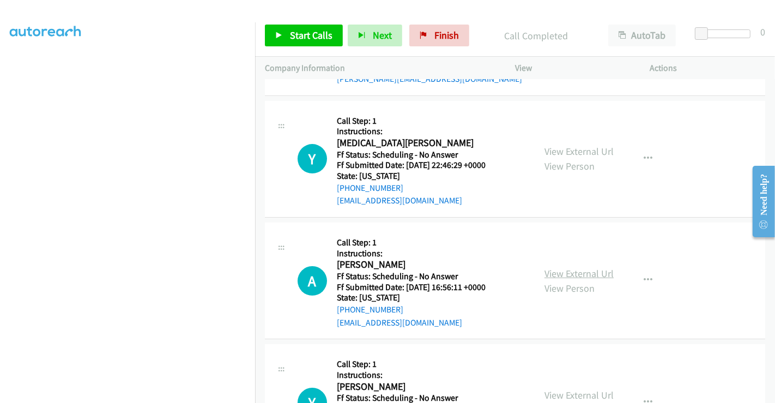
click at [573, 267] on link "View External Url" at bounding box center [579, 273] width 69 height 13
click at [313, 35] on span "Start Calls" at bounding box center [311, 35] width 43 height 13
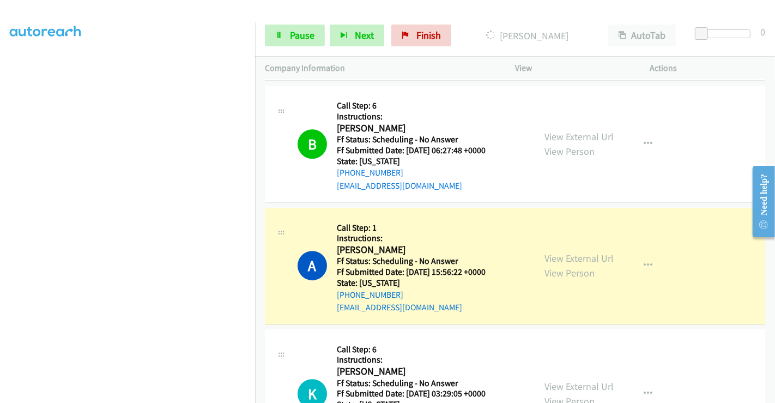
scroll to position [0, 1]
click at [294, 41] on link "Pause" at bounding box center [295, 36] width 60 height 22
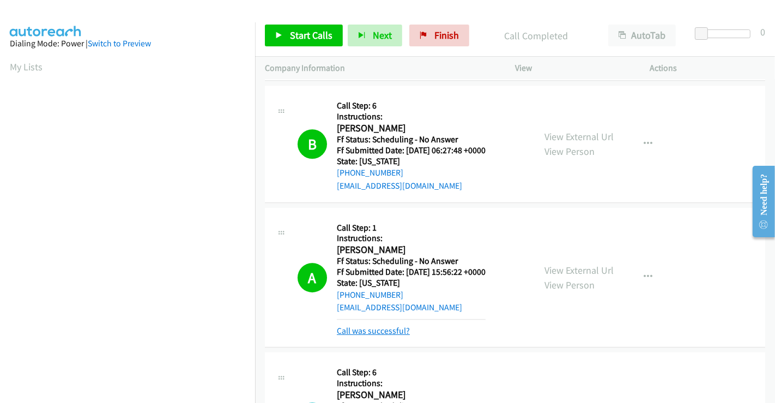
click at [385, 329] on link "Call was successful?" at bounding box center [373, 330] width 73 height 10
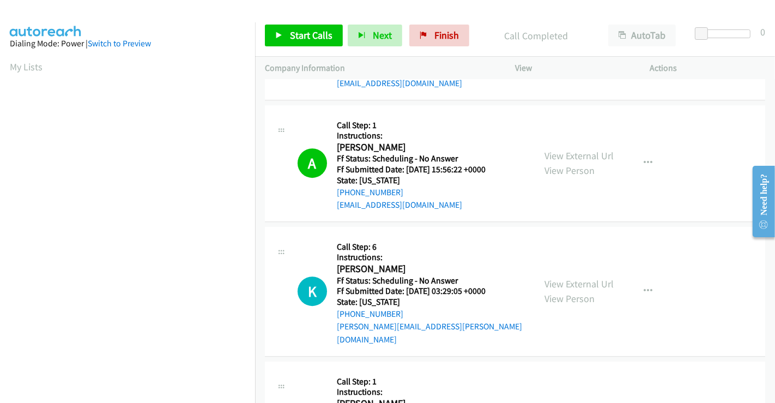
scroll to position [2794, 0]
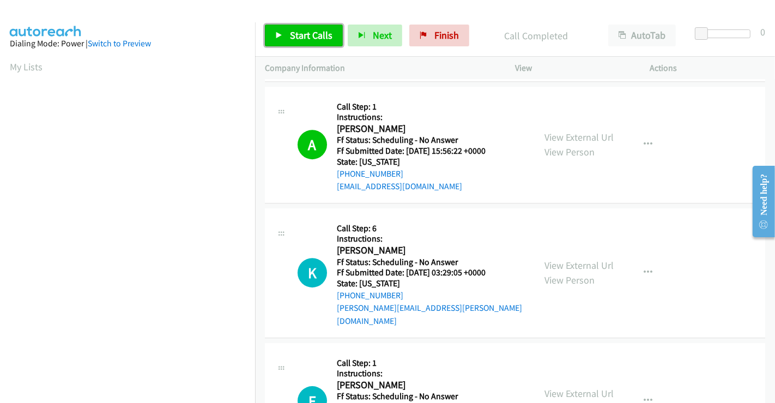
click at [309, 33] on span "Start Calls" at bounding box center [311, 35] width 43 height 13
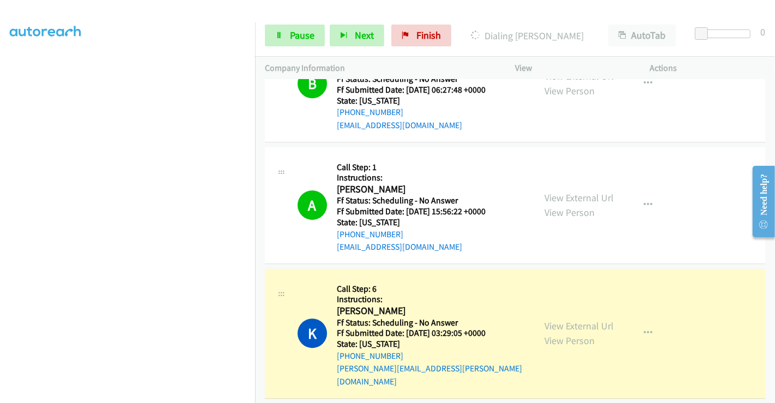
scroll to position [0, 1]
click at [404, 245] on link "acantolino@aol.com" at bounding box center [399, 246] width 125 height 10
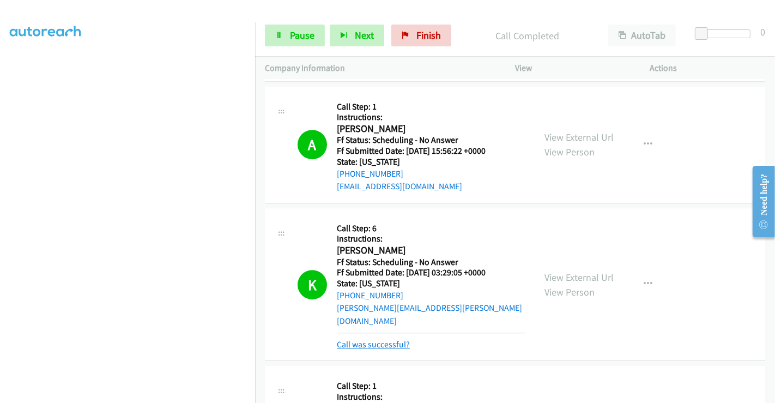
click at [401, 339] on link "Call was successful?" at bounding box center [373, 344] width 73 height 10
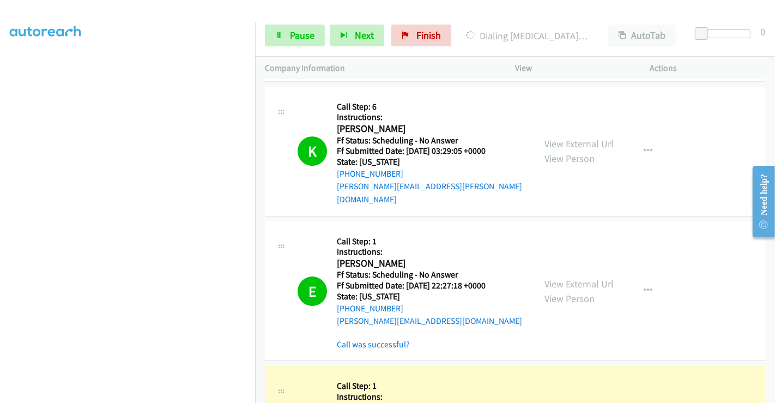
scroll to position [210, 1]
click at [280, 35] on icon at bounding box center [279, 36] width 8 height 8
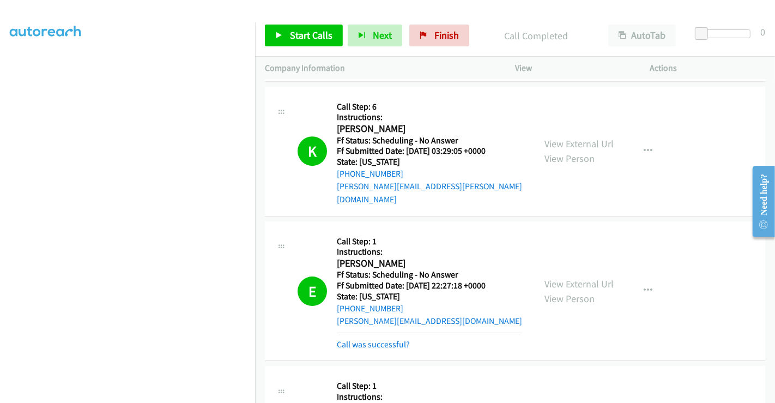
click at [577, 68] on p "View" at bounding box center [573, 68] width 116 height 13
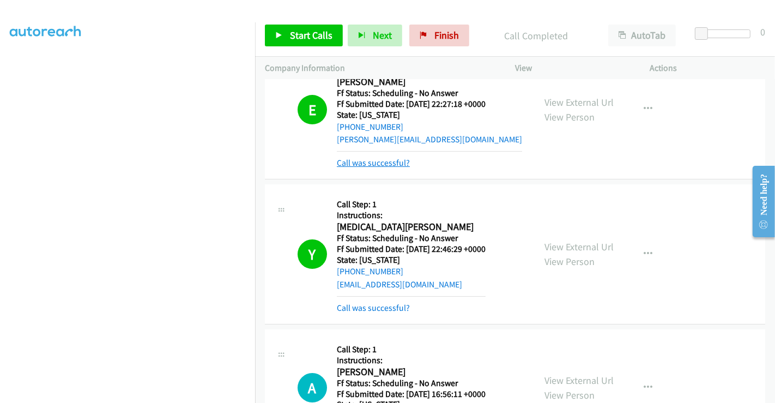
click at [396, 158] on link "Call was successful?" at bounding box center [373, 163] width 73 height 10
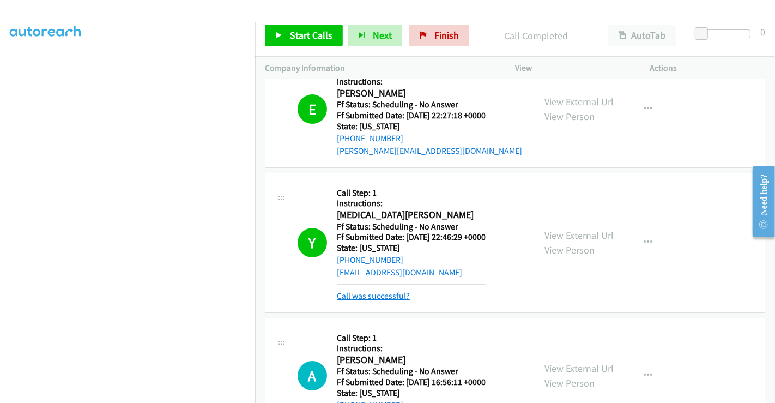
click at [394, 291] on link "Call was successful?" at bounding box center [373, 296] width 73 height 10
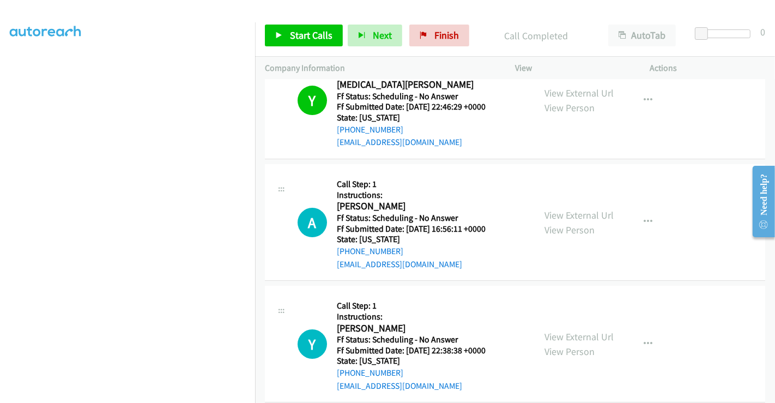
scroll to position [3268, 0]
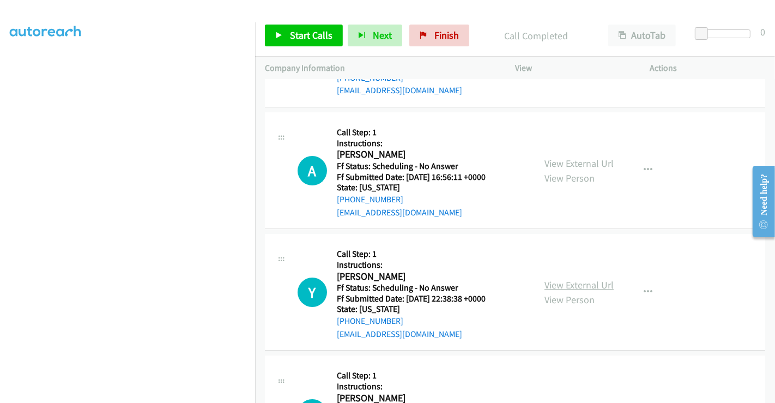
click at [591, 279] on link "View External Url" at bounding box center [579, 285] width 69 height 13
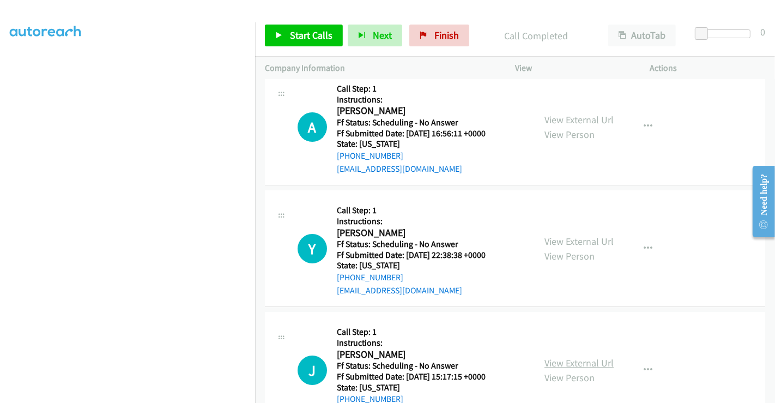
scroll to position [3389, 0]
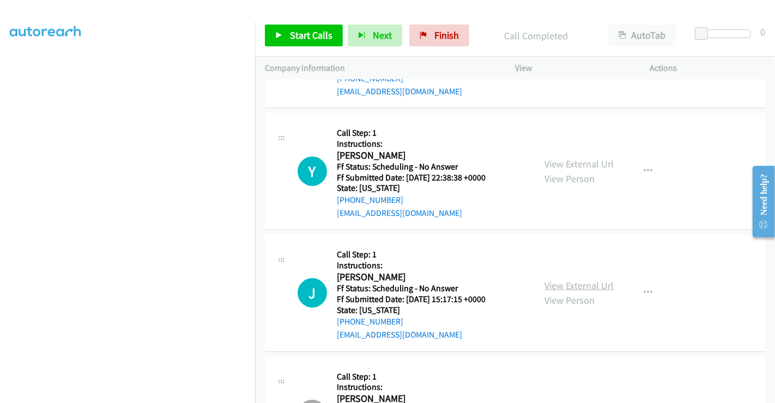
click at [571, 279] on link "View External Url" at bounding box center [579, 285] width 69 height 13
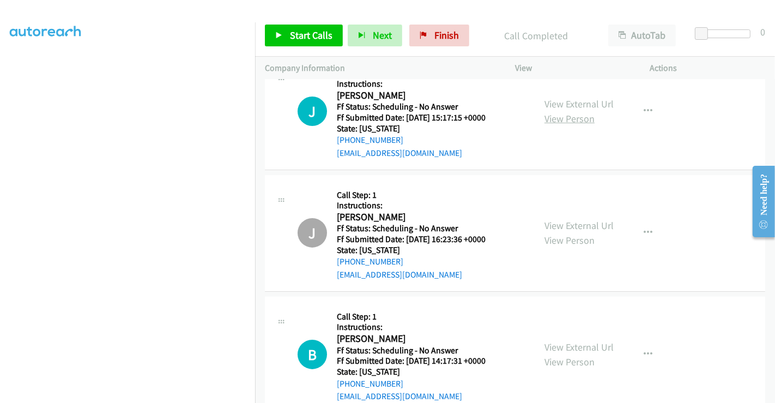
scroll to position [3631, 0]
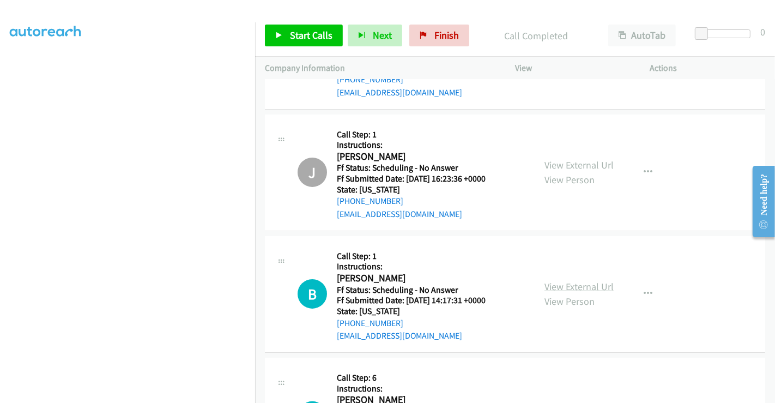
click at [588, 280] on link "View External Url" at bounding box center [579, 286] width 69 height 13
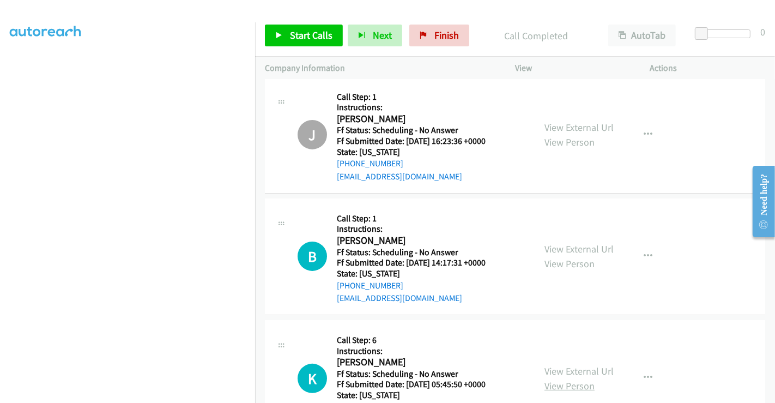
scroll to position [3752, 0]
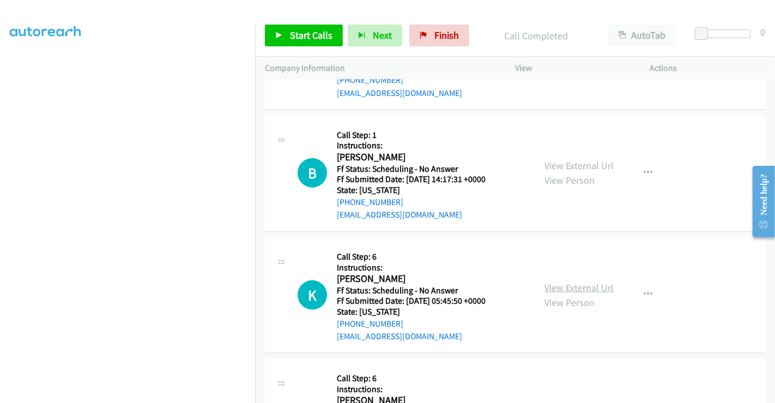
click at [589, 281] on link "View External Url" at bounding box center [579, 287] width 69 height 13
click at [296, 34] on span "Start Calls" at bounding box center [311, 35] width 43 height 13
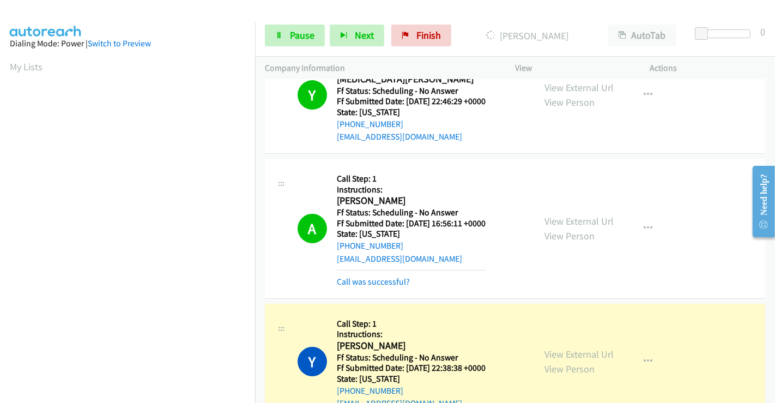
scroll to position [3268, 0]
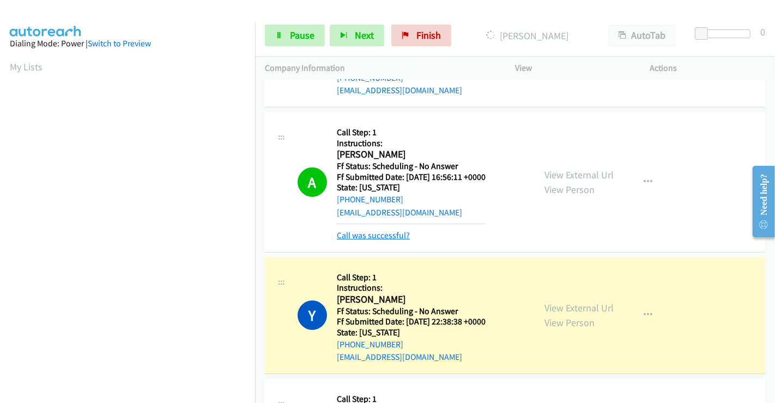
click at [389, 230] on link "Call was successful?" at bounding box center [373, 235] width 73 height 10
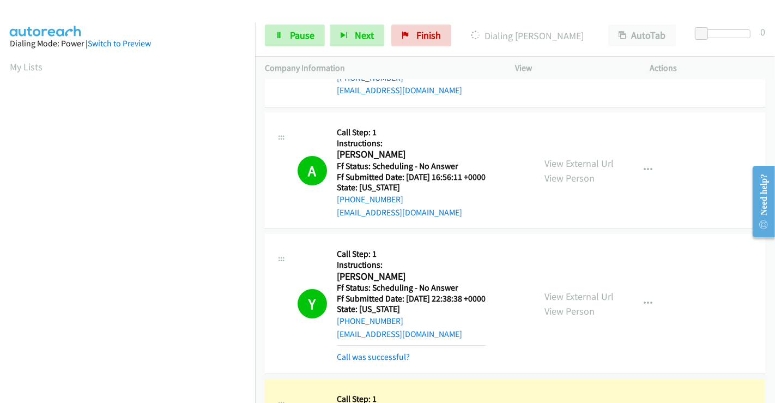
scroll to position [210, 1]
click at [387, 352] on link "Call was successful?" at bounding box center [373, 357] width 73 height 10
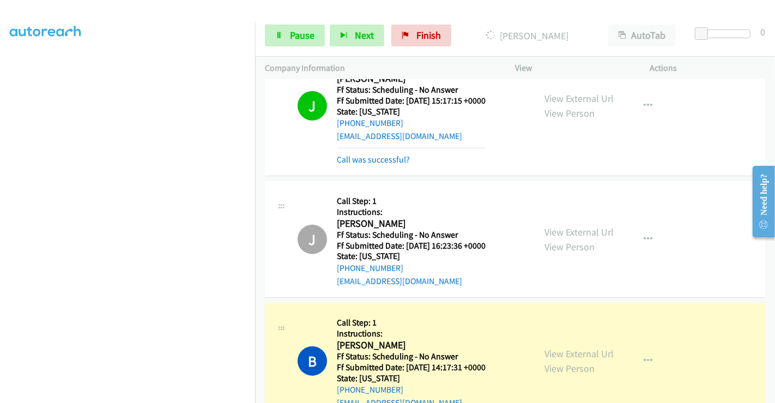
scroll to position [3631, 0]
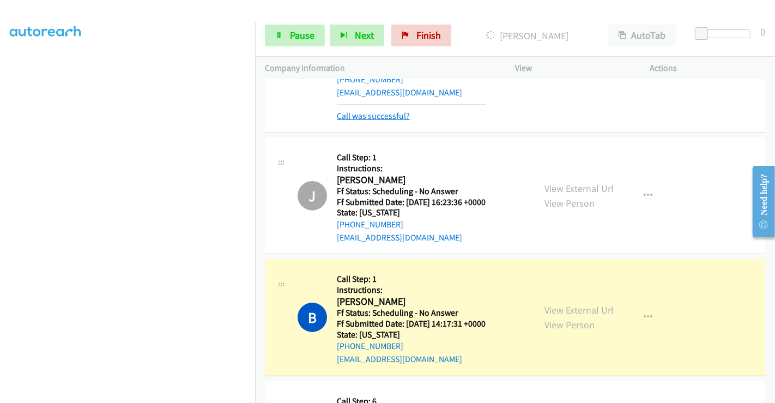
click at [390, 111] on link "Call was successful?" at bounding box center [373, 116] width 73 height 10
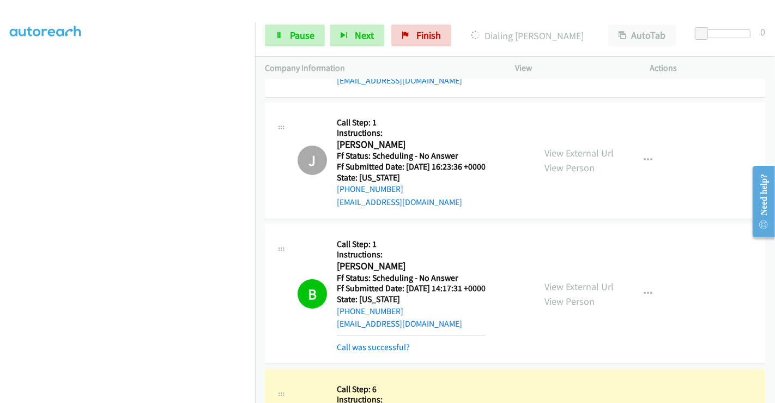
scroll to position [3752, 0]
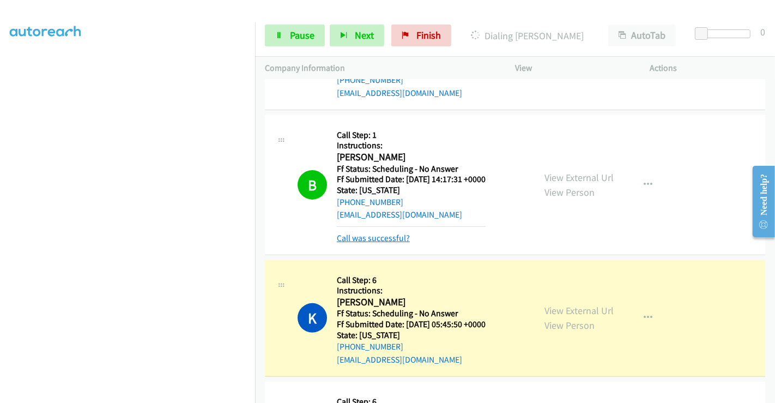
drag, startPoint x: 399, startPoint y: 225, endPoint x: 405, endPoint y: 222, distance: 6.4
click at [399, 232] on div "Call was successful?" at bounding box center [411, 238] width 149 height 13
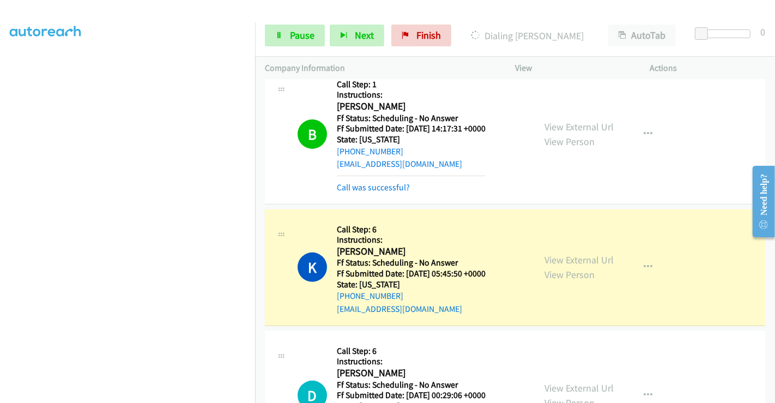
scroll to position [3934, 0]
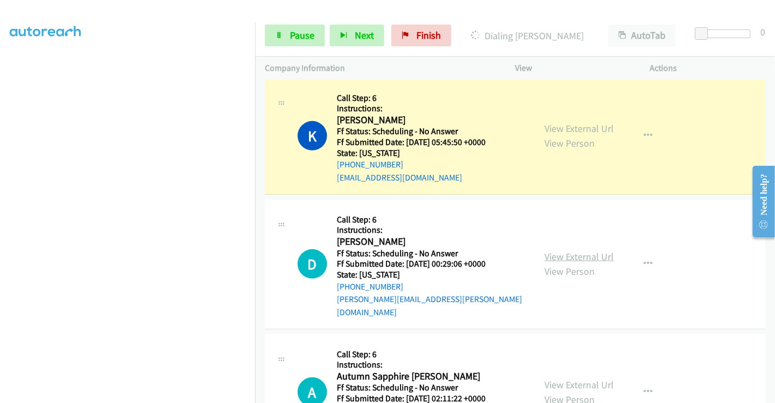
click at [586, 250] on link "View External Url" at bounding box center [579, 256] width 69 height 13
click at [575, 362] on link "View External Url" at bounding box center [579, 384] width 69 height 13
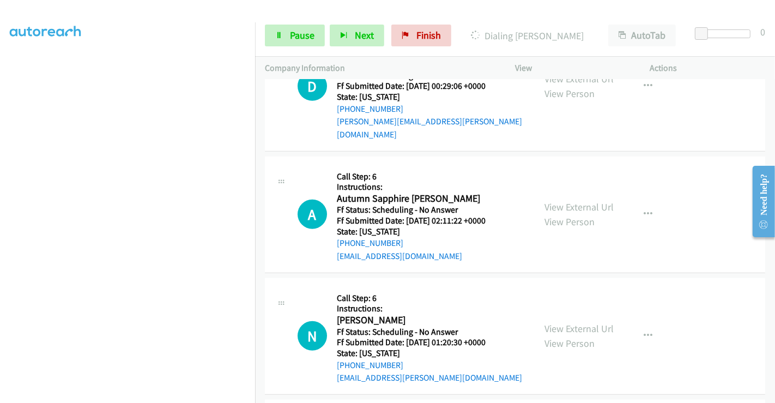
scroll to position [4115, 0]
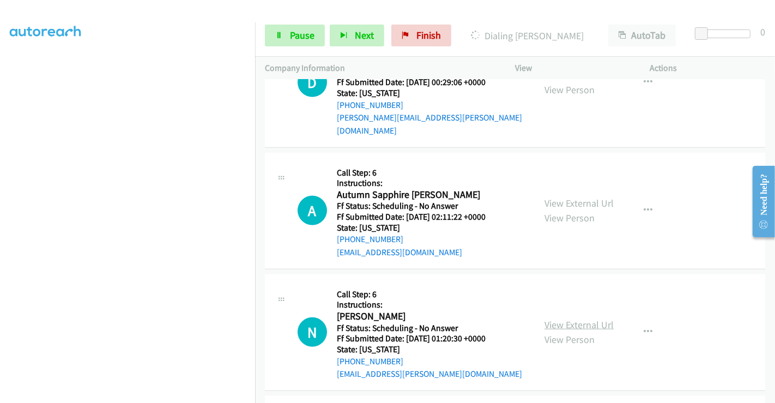
click at [579, 318] on link "View External Url" at bounding box center [579, 324] width 69 height 13
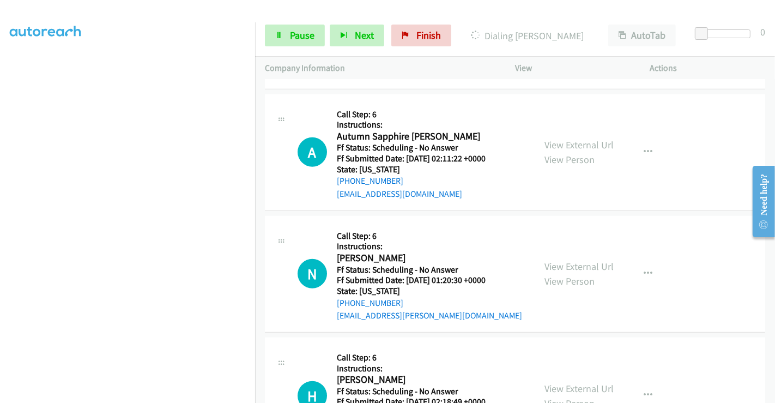
scroll to position [4236, 0]
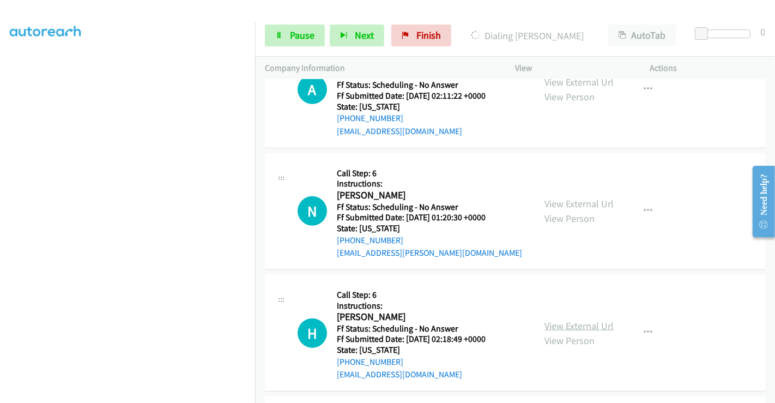
click at [575, 319] on link "View External Url" at bounding box center [579, 325] width 69 height 13
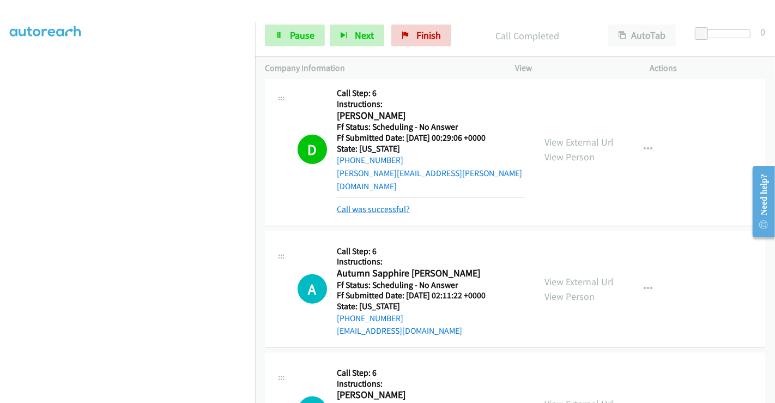
scroll to position [4017, 0]
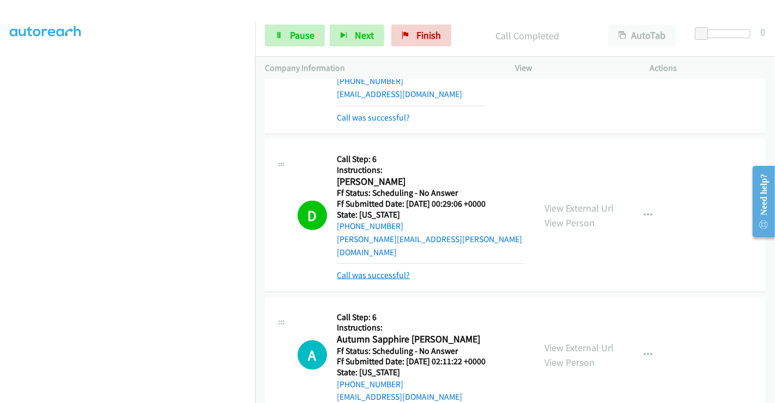
click at [389, 270] on link "Call was successful?" at bounding box center [373, 275] width 73 height 10
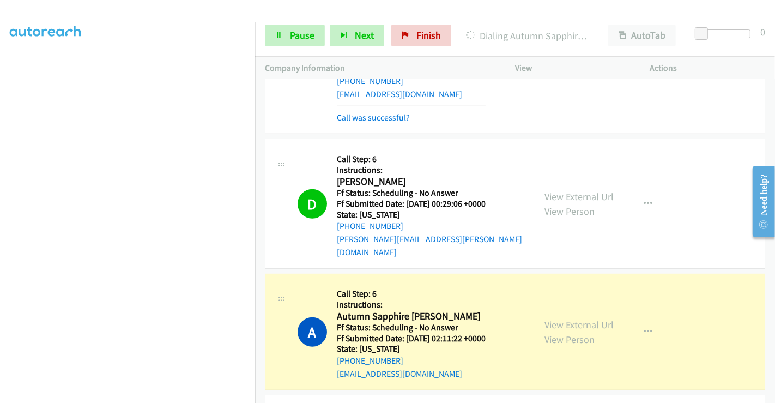
click at [493, 233] on div "stephens.dayna@yahoo.com" at bounding box center [431, 246] width 188 height 26
click at [389, 112] on link "Call was successful?" at bounding box center [373, 117] width 73 height 10
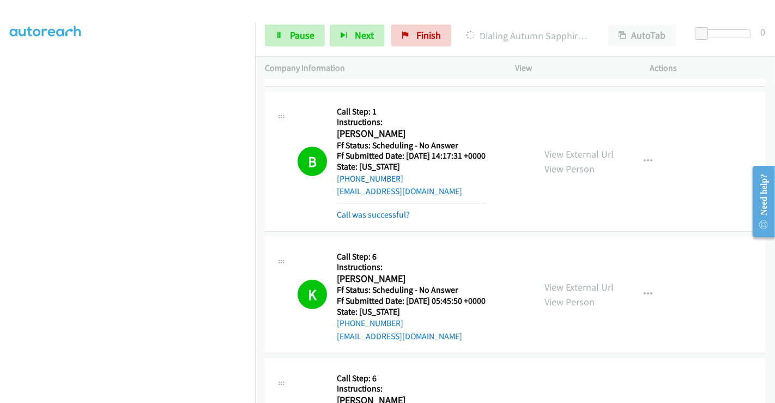
scroll to position [3654, 0]
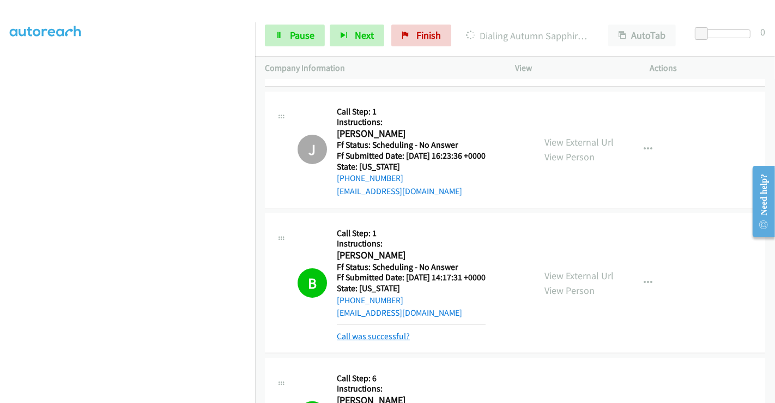
click at [398, 331] on link "Call was successful?" at bounding box center [373, 336] width 73 height 10
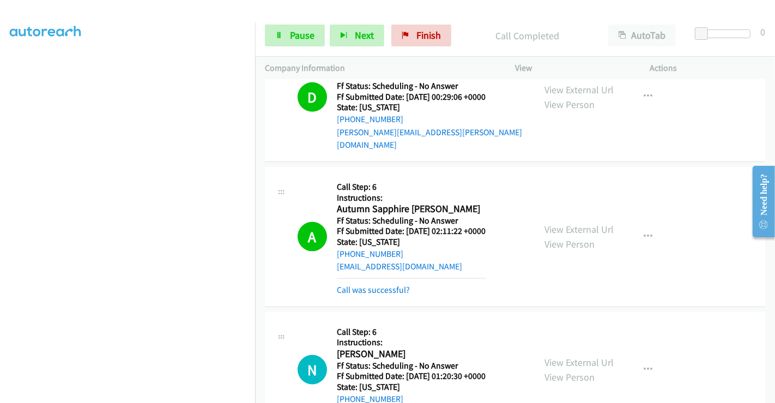
scroll to position [4078, 0]
click at [392, 285] on link "Call was successful?" at bounding box center [373, 290] width 73 height 10
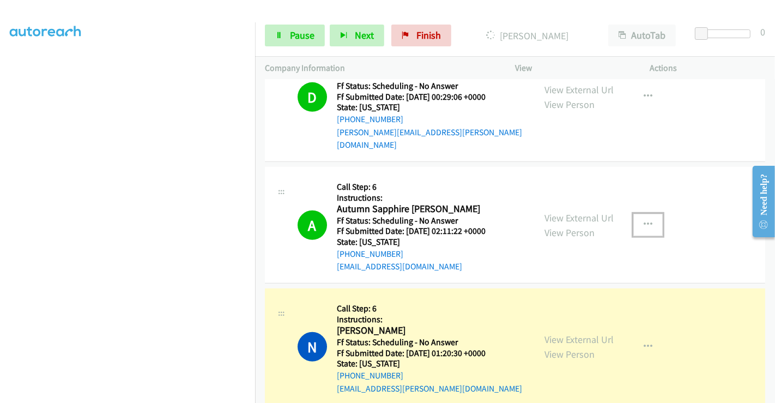
click at [633, 214] on button "button" at bounding box center [647, 225] width 29 height 22
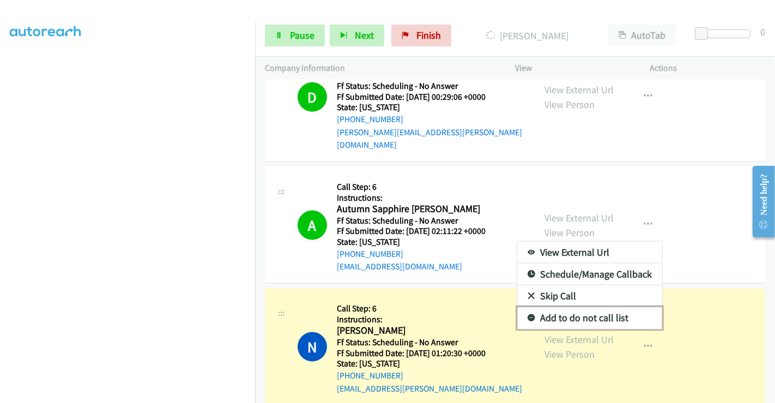
click at [592, 307] on link "Add to do not call list" at bounding box center [589, 318] width 145 height 22
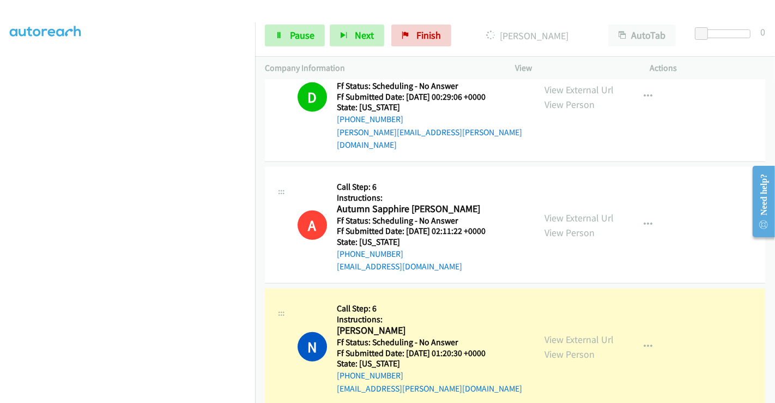
scroll to position [4017, 0]
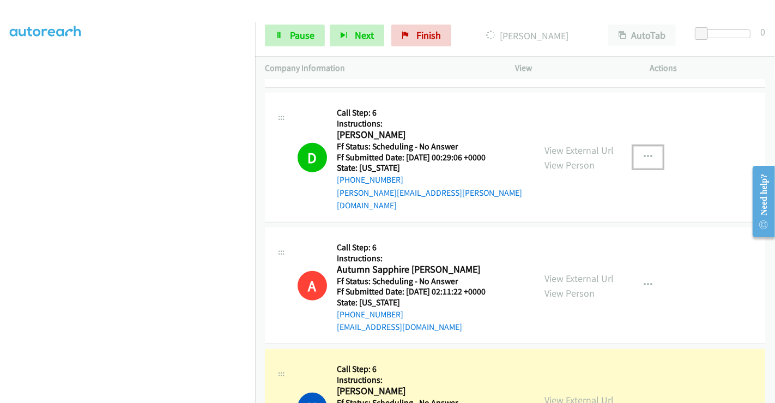
click at [644, 153] on icon "button" at bounding box center [648, 157] width 9 height 9
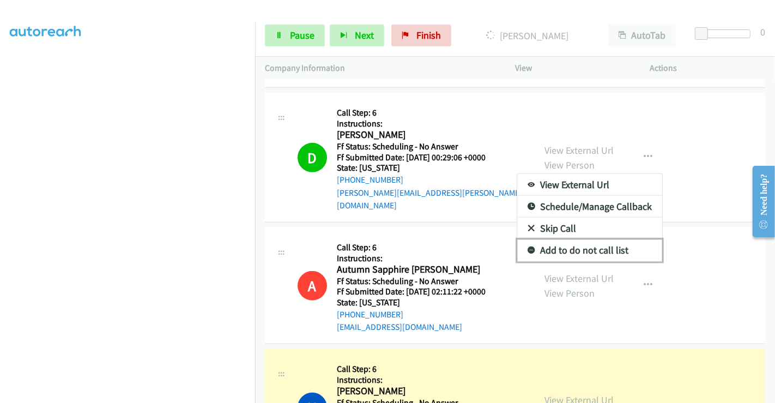
click at [585, 239] on link "Add to do not call list" at bounding box center [589, 250] width 145 height 22
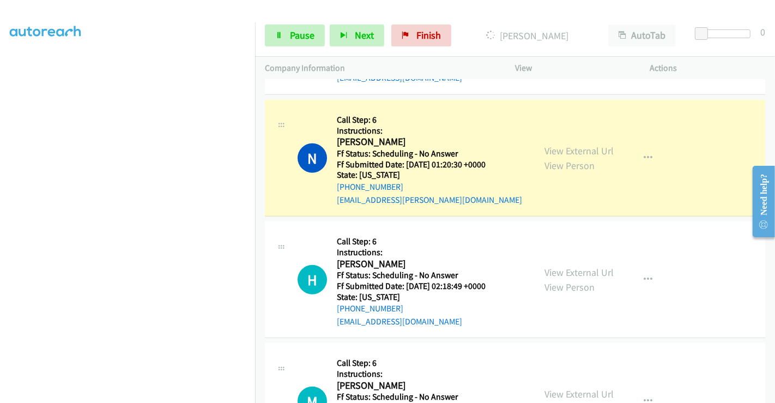
scroll to position [4381, 0]
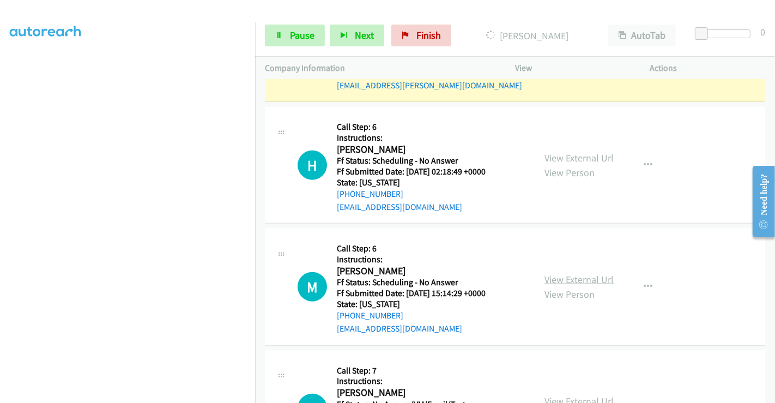
click at [598, 273] on link "View External Url" at bounding box center [579, 279] width 69 height 13
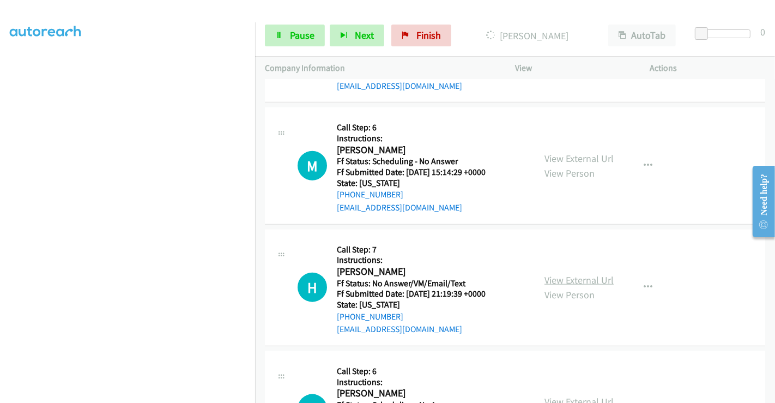
click at [593, 274] on link "View External Url" at bounding box center [579, 280] width 69 height 13
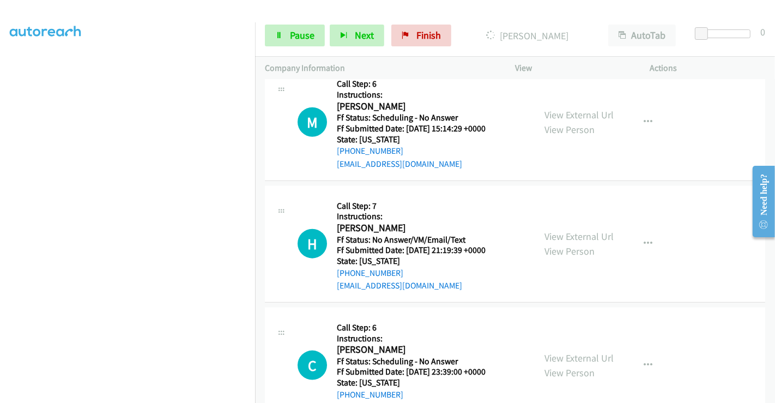
scroll to position [4623, 0]
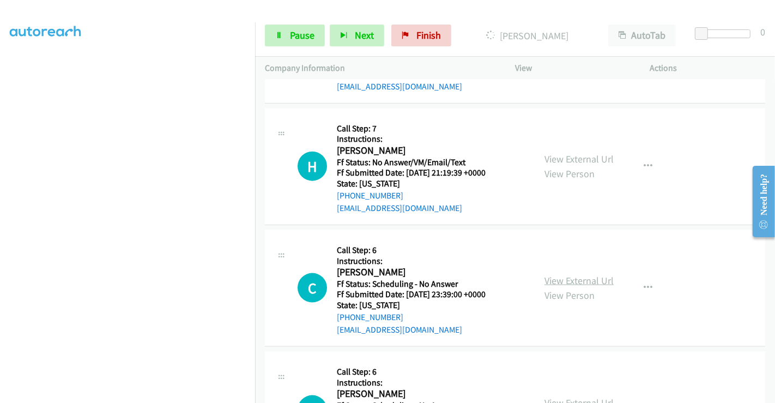
click at [579, 274] on link "View External Url" at bounding box center [579, 280] width 69 height 13
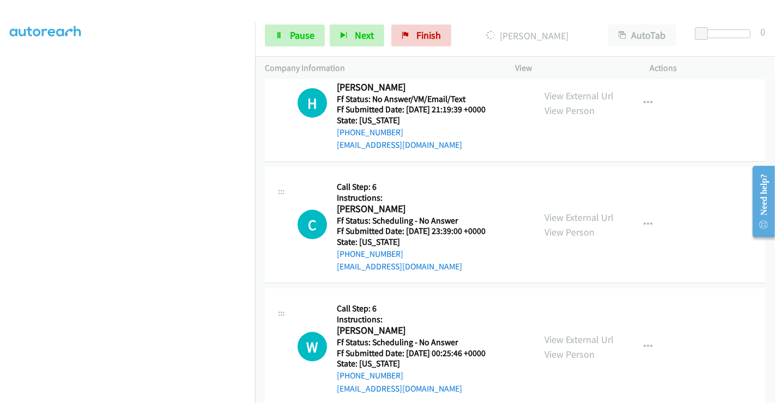
scroll to position [4744, 0]
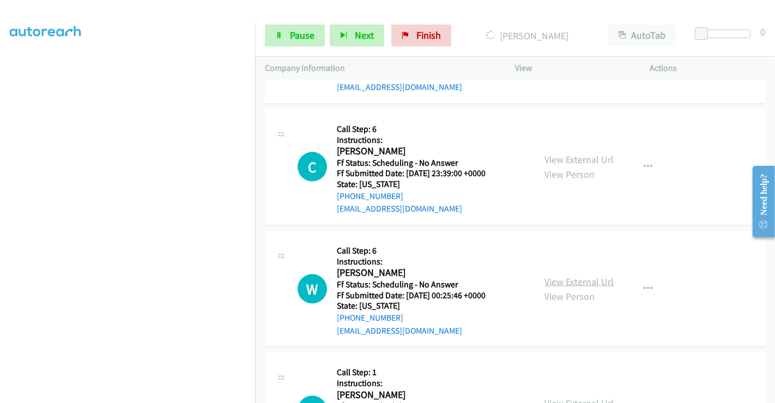
click at [573, 275] on link "View External Url" at bounding box center [579, 281] width 69 height 13
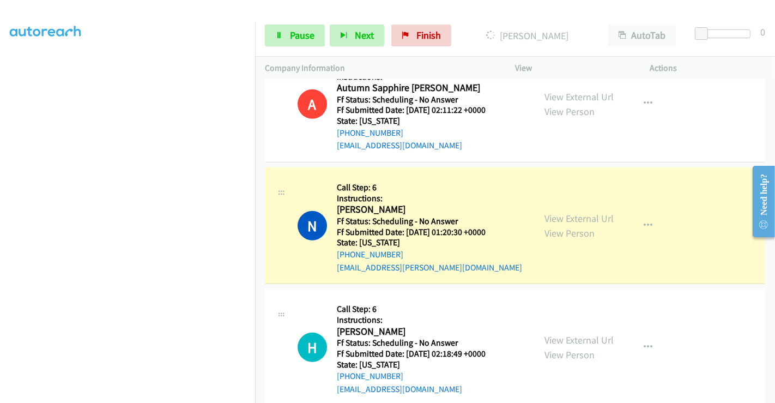
scroll to position [0, 1]
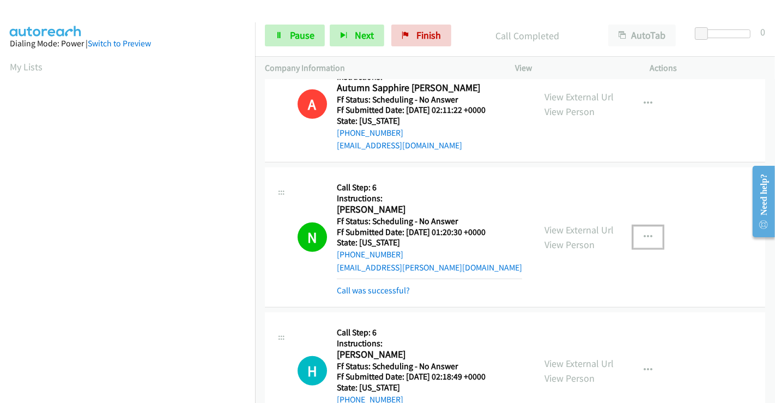
click at [644, 233] on icon "button" at bounding box center [648, 237] width 9 height 9
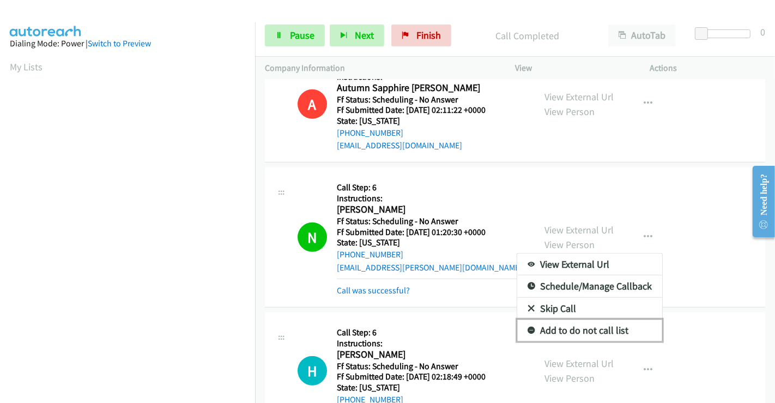
click at [576, 319] on link "Add to do not call list" at bounding box center [589, 330] width 145 height 22
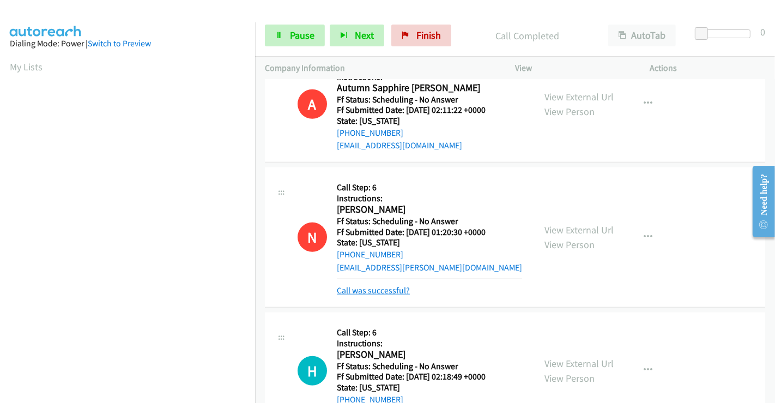
click at [381, 285] on link "Call was successful?" at bounding box center [373, 290] width 73 height 10
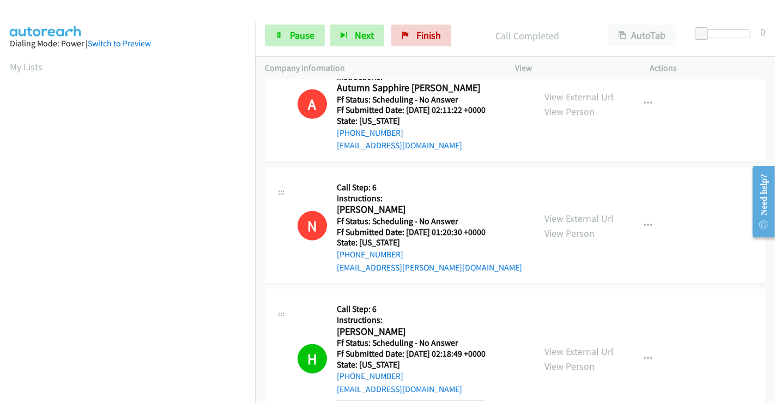
scroll to position [210, 1]
click at [644, 354] on icon "button" at bounding box center [648, 358] width 9 height 9
click at [613, 269] on div at bounding box center [387, 201] width 775 height 403
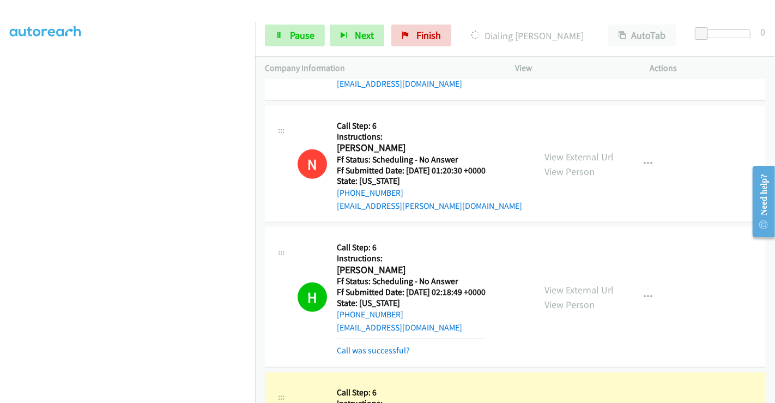
scroll to position [4320, 0]
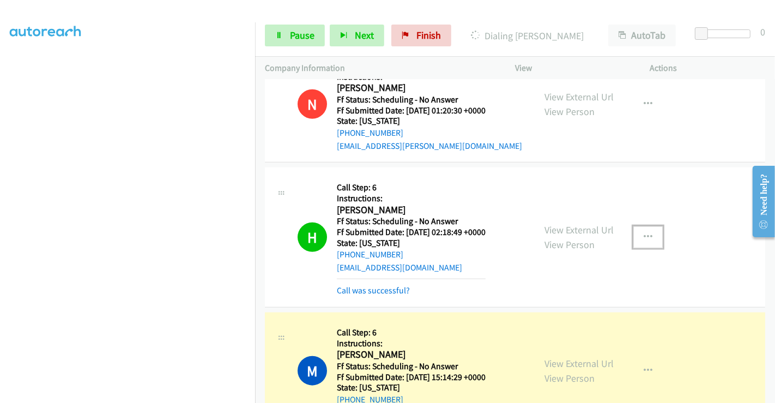
click at [647, 226] on button "button" at bounding box center [647, 237] width 29 height 22
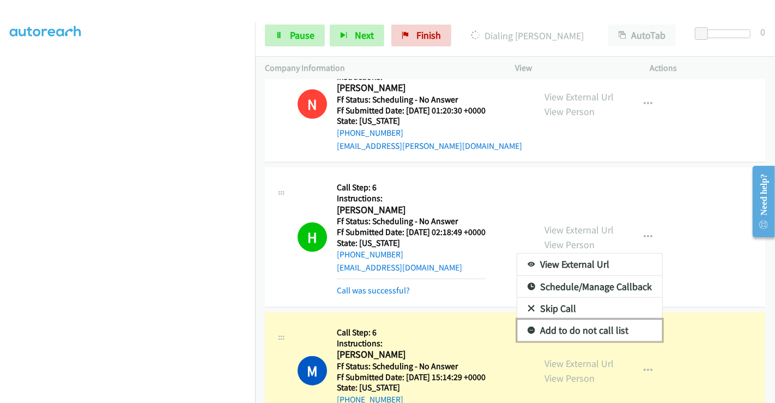
click at [595, 319] on link "Add to do not call list" at bounding box center [589, 330] width 145 height 22
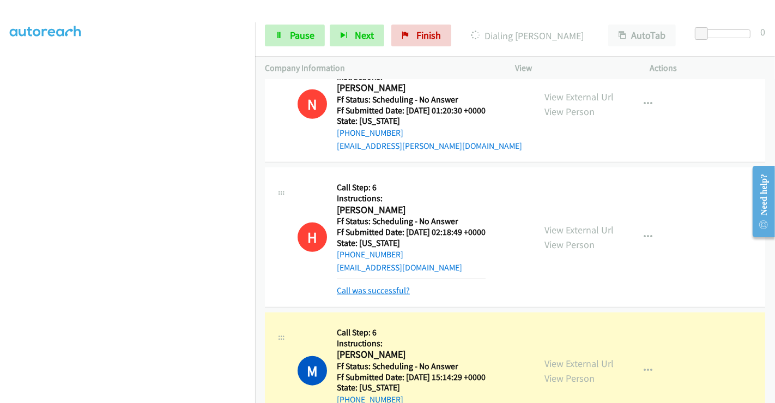
click at [383, 285] on link "Call was successful?" at bounding box center [373, 290] width 73 height 10
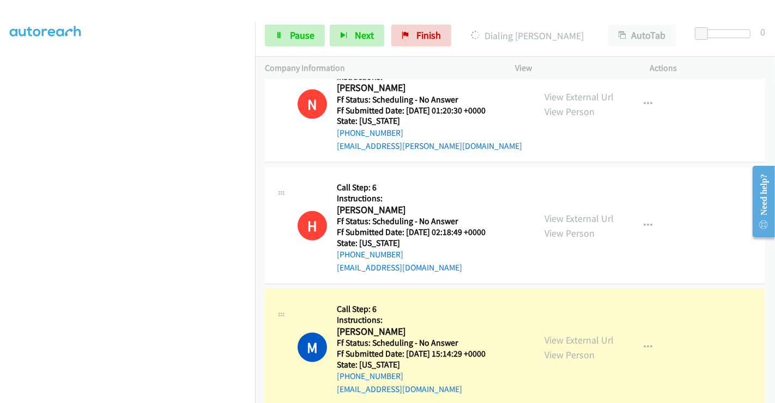
scroll to position [0, 1]
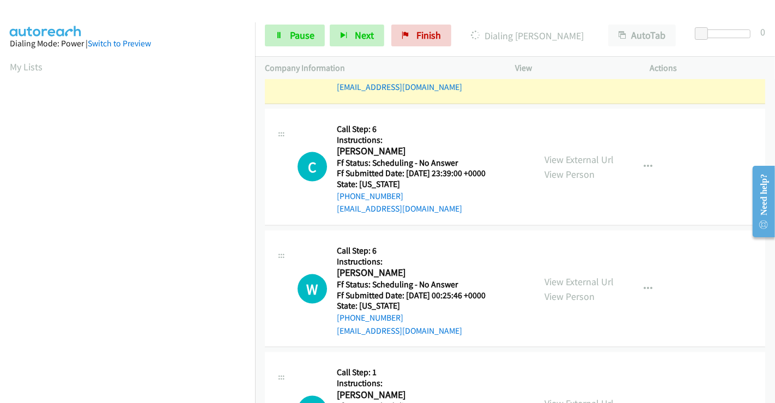
scroll to position [4502, 0]
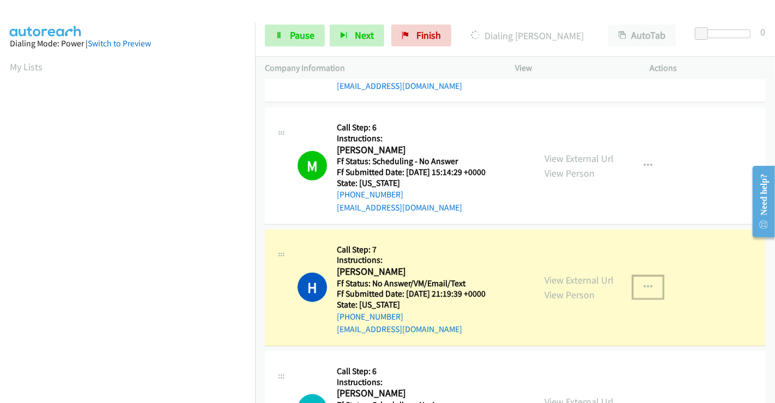
click at [641, 276] on button "button" at bounding box center [647, 287] width 29 height 22
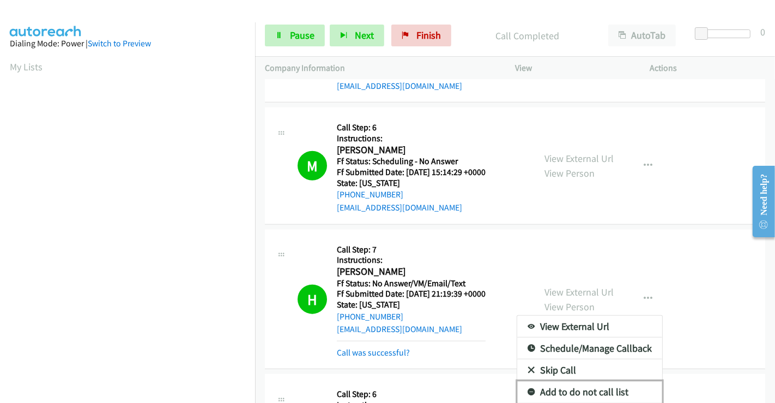
click at [528, 362] on icon at bounding box center [532, 393] width 8 height 8
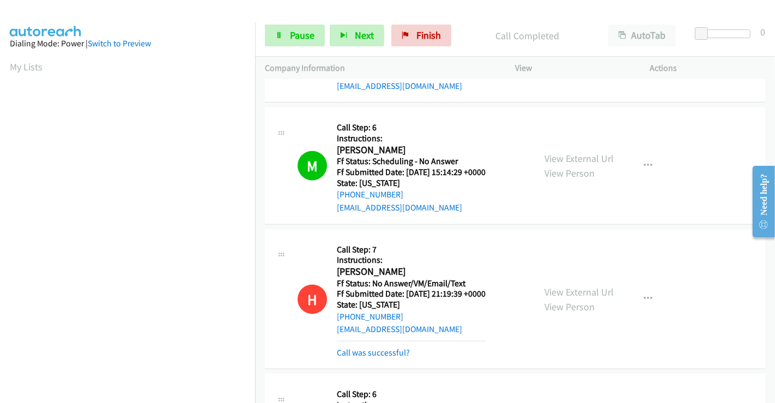
scroll to position [4683, 0]
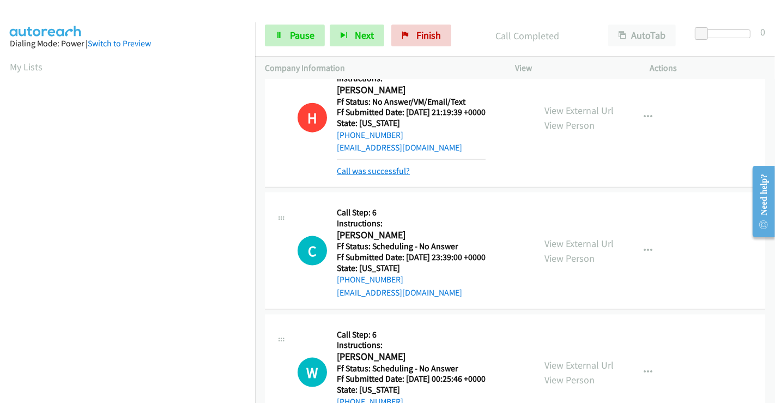
click at [401, 166] on link "Call was successful?" at bounding box center [373, 171] width 73 height 10
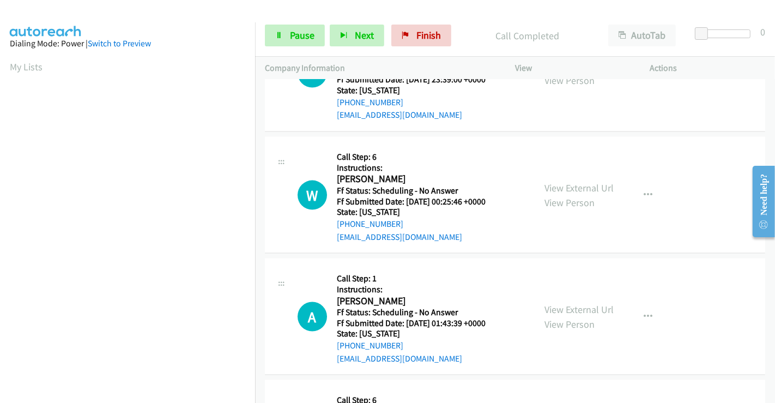
scroll to position [4903, 0]
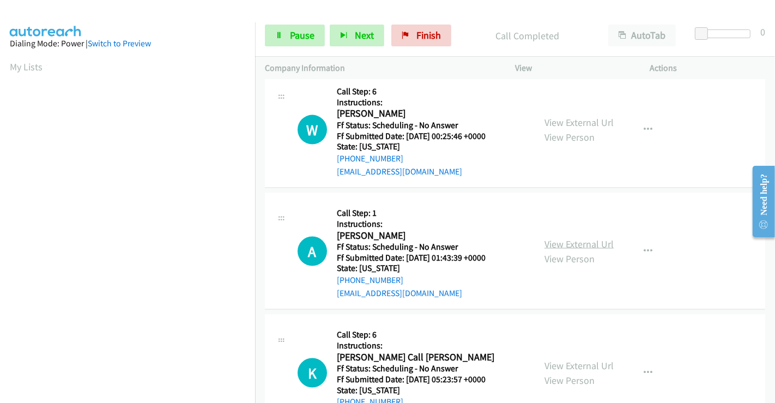
click at [596, 238] on link "View External Url" at bounding box center [579, 244] width 69 height 13
click at [310, 33] on span "Pause" at bounding box center [302, 35] width 25 height 13
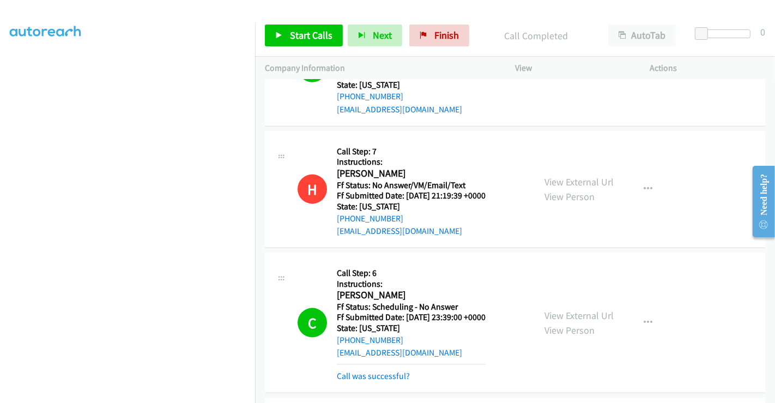
scroll to position [4660, 0]
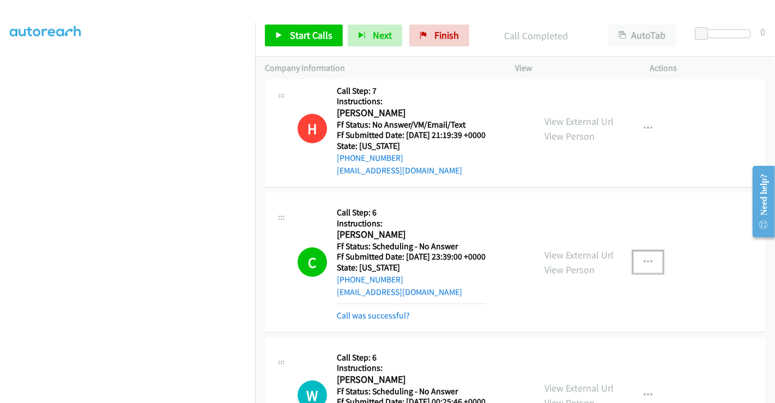
click at [642, 251] on button "button" at bounding box center [647, 262] width 29 height 22
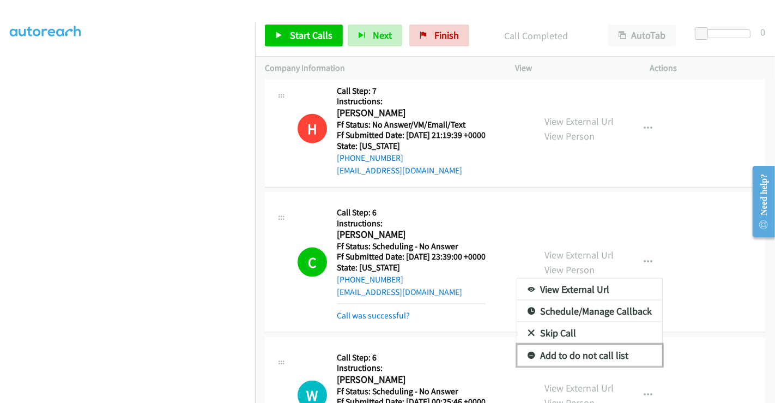
click at [528, 352] on icon at bounding box center [532, 356] width 8 height 8
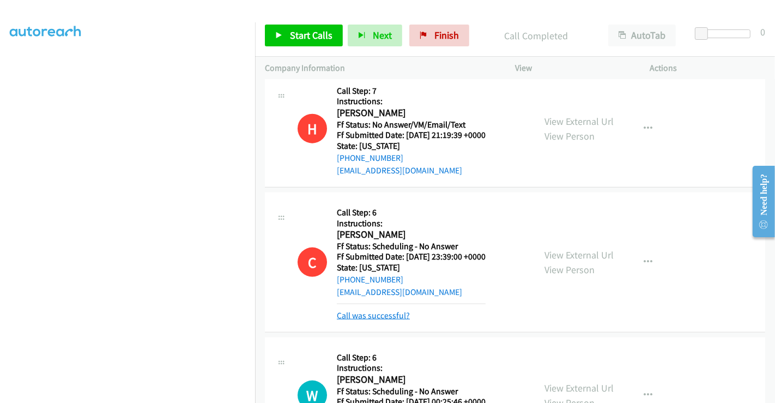
click at [381, 310] on link "Call was successful?" at bounding box center [373, 315] width 73 height 10
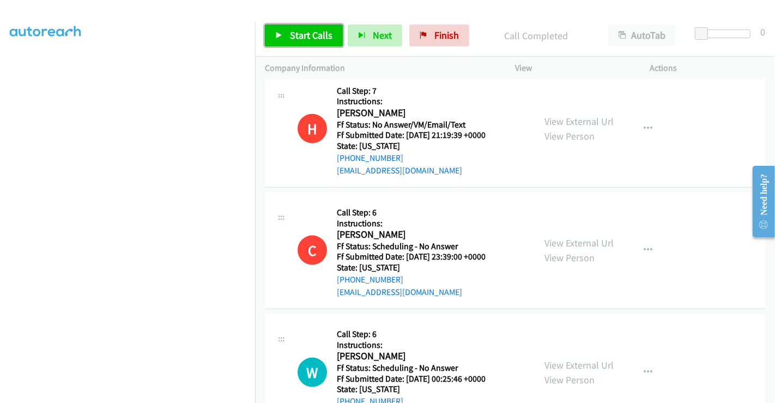
click at [314, 34] on span "Start Calls" at bounding box center [311, 35] width 43 height 13
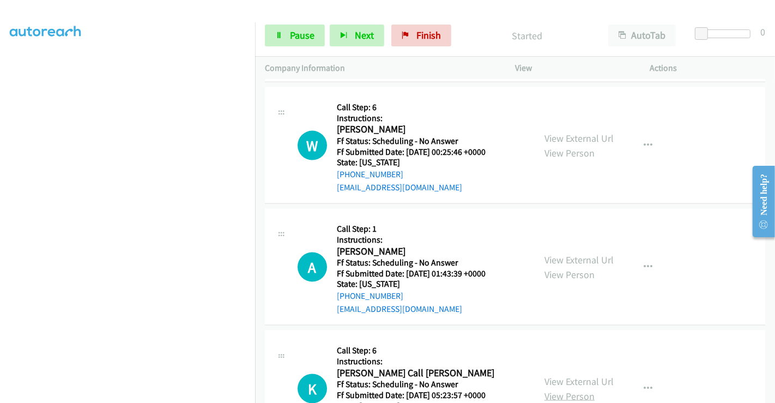
scroll to position [4964, 0]
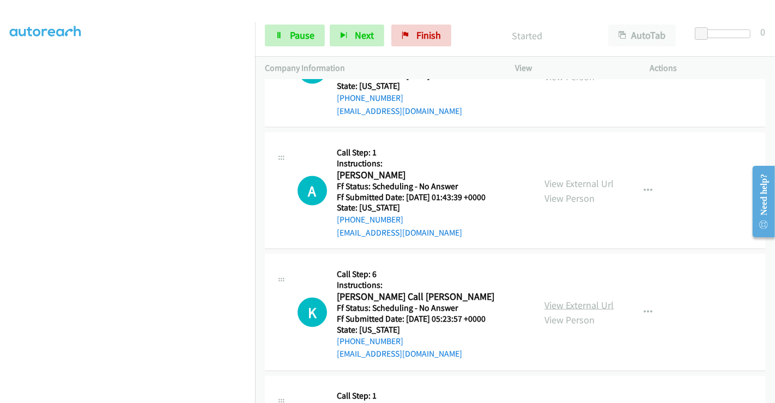
click at [584, 299] on link "View External Url" at bounding box center [579, 305] width 69 height 13
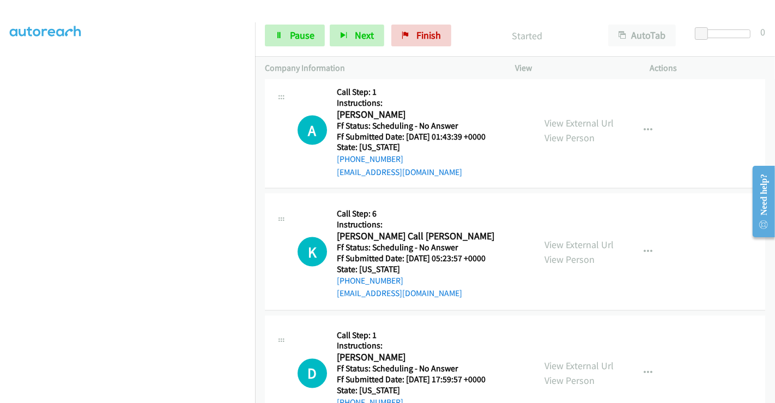
click at [582, 325] on div "View External Url View Person View External Url Email Schedule/Manage Callback …" at bounding box center [607, 373] width 145 height 96
click at [581, 360] on link "View External Url" at bounding box center [579, 366] width 69 height 13
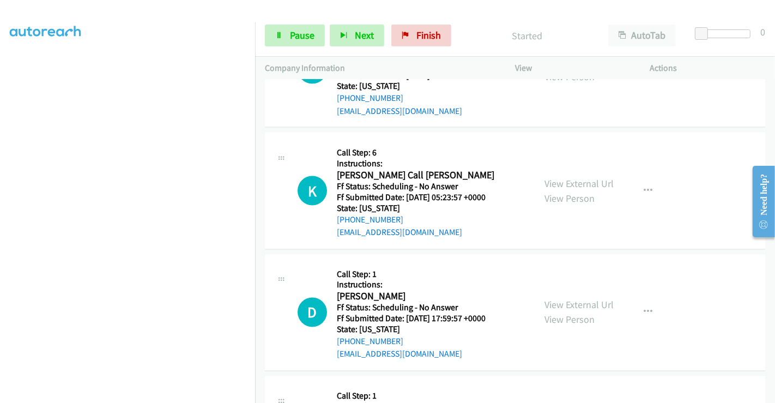
scroll to position [5145, 0]
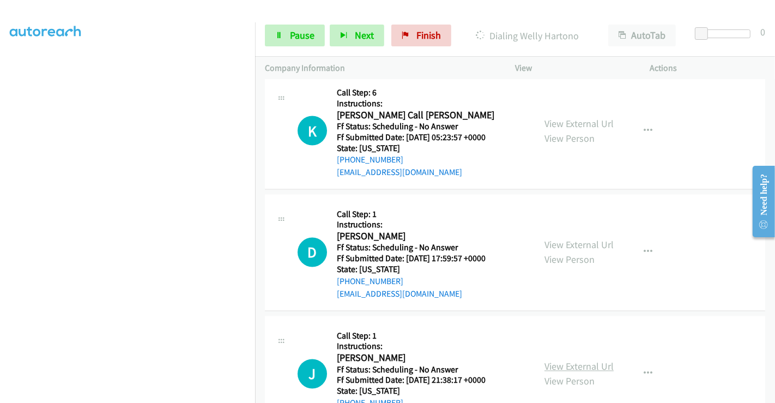
click at [560, 360] on link "View External Url" at bounding box center [579, 366] width 69 height 13
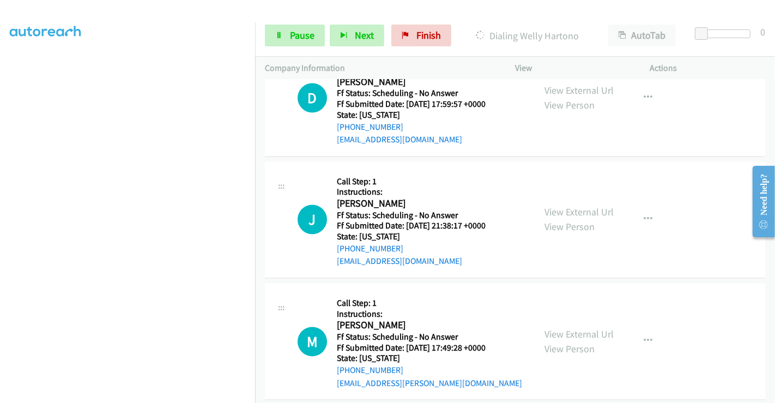
scroll to position [5327, 0]
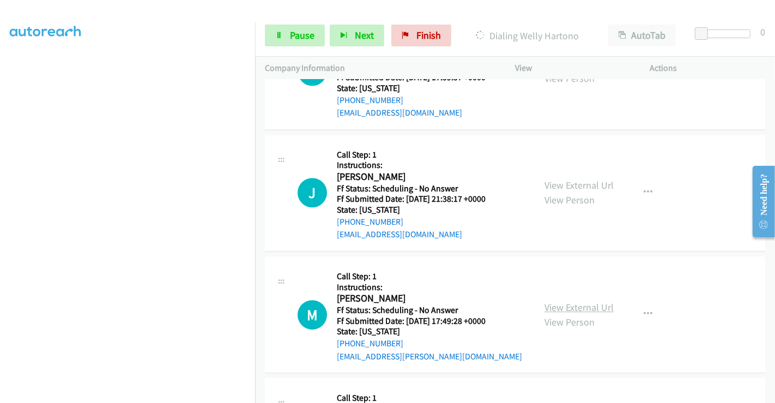
click at [564, 301] on link "View External Url" at bounding box center [579, 307] width 69 height 13
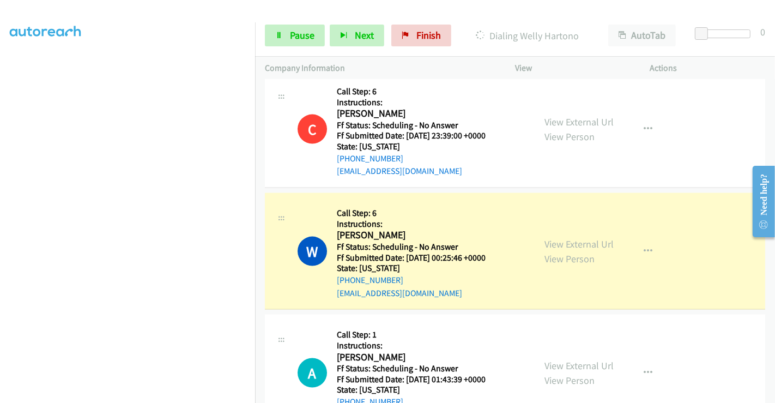
scroll to position [88, 1]
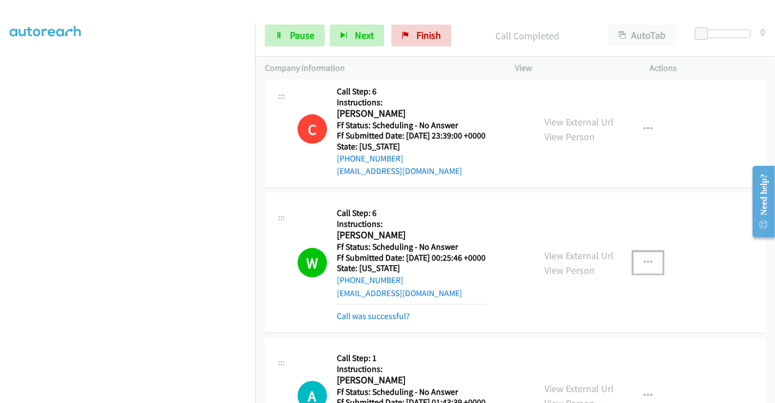
click at [644, 258] on icon "button" at bounding box center [648, 262] width 9 height 9
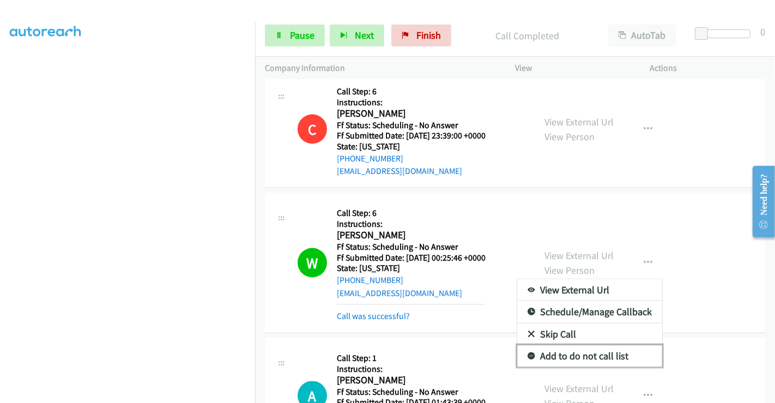
click at [571, 345] on link "Add to do not call list" at bounding box center [589, 356] width 145 height 22
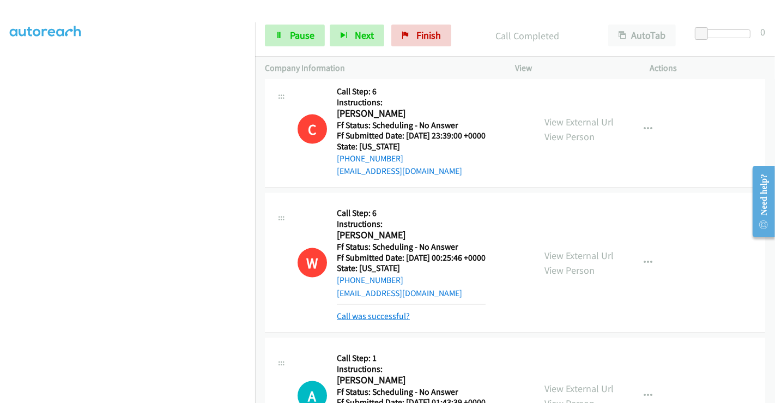
click at [377, 311] on link "Call was successful?" at bounding box center [373, 316] width 73 height 10
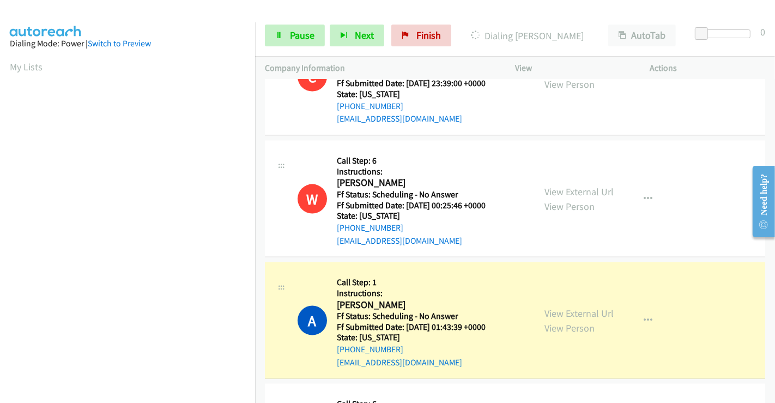
scroll to position [4903, 0]
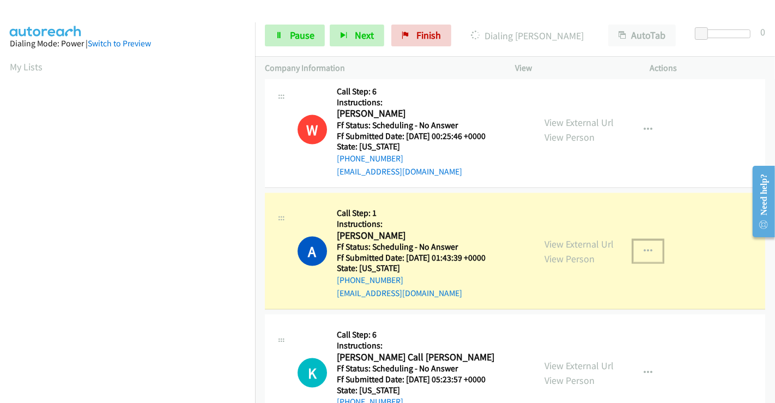
click at [649, 240] on button "button" at bounding box center [647, 251] width 29 height 22
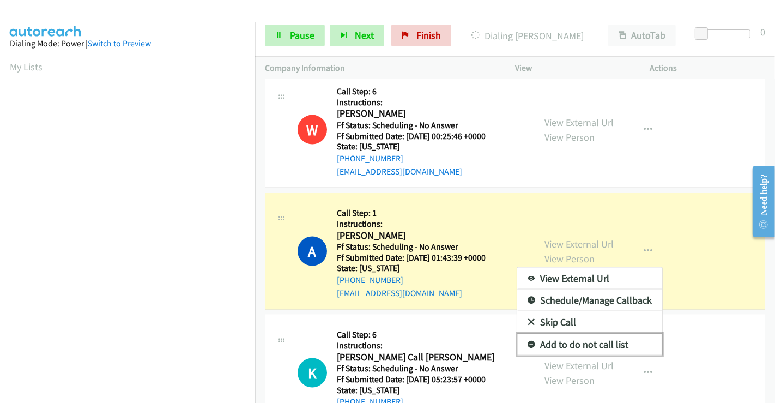
click at [587, 334] on link "Add to do not call list" at bounding box center [589, 345] width 145 height 22
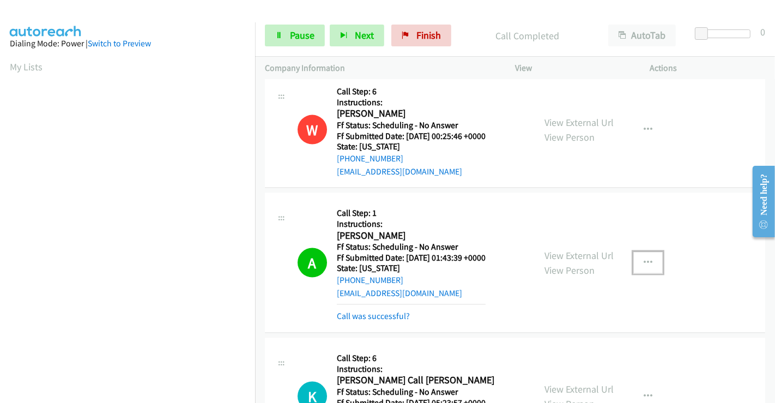
click at [644, 258] on icon "button" at bounding box center [648, 262] width 9 height 9
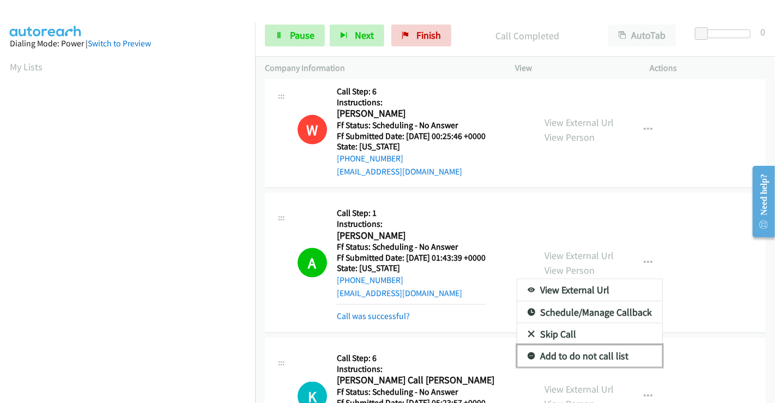
click at [528, 353] on icon at bounding box center [532, 357] width 8 height 8
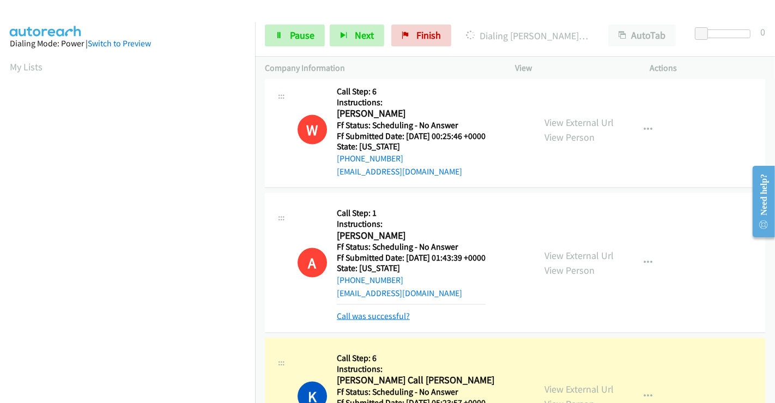
click at [401, 311] on link "Call was successful?" at bounding box center [373, 316] width 73 height 10
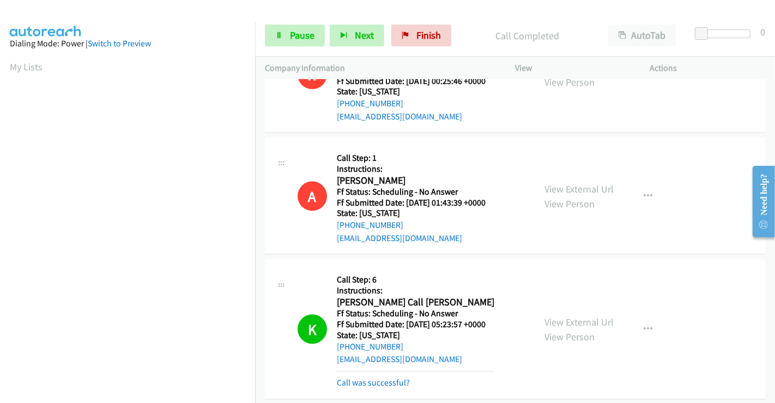
scroll to position [5085, 0]
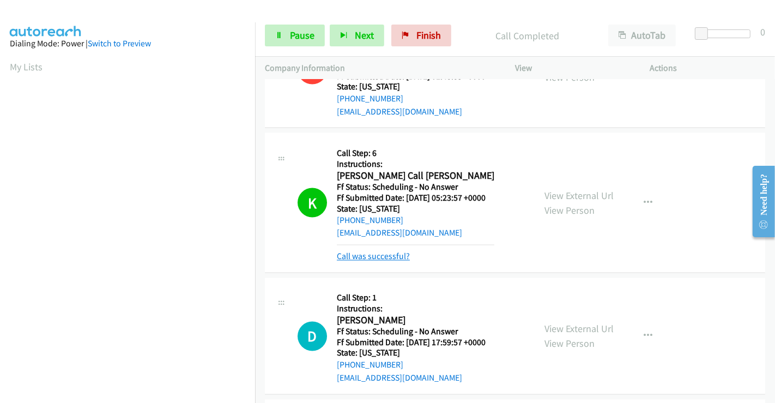
click at [393, 251] on link "Call was successful?" at bounding box center [373, 256] width 73 height 10
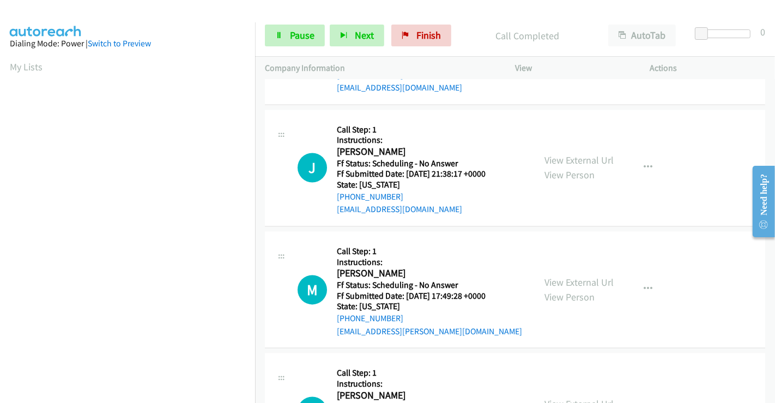
scroll to position [5387, 0]
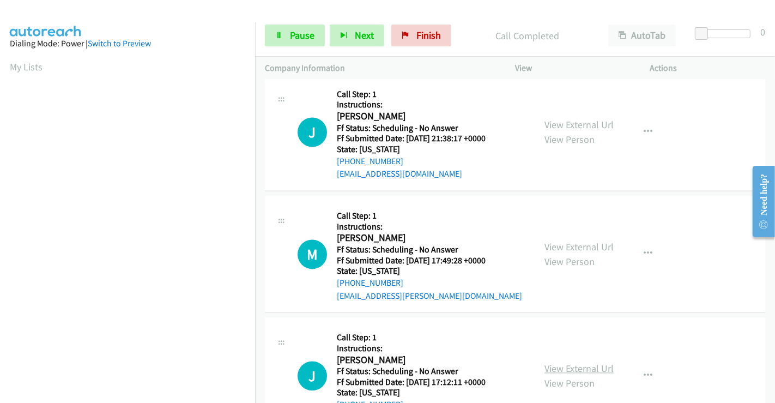
click at [567, 362] on link "View External Url" at bounding box center [579, 368] width 69 height 13
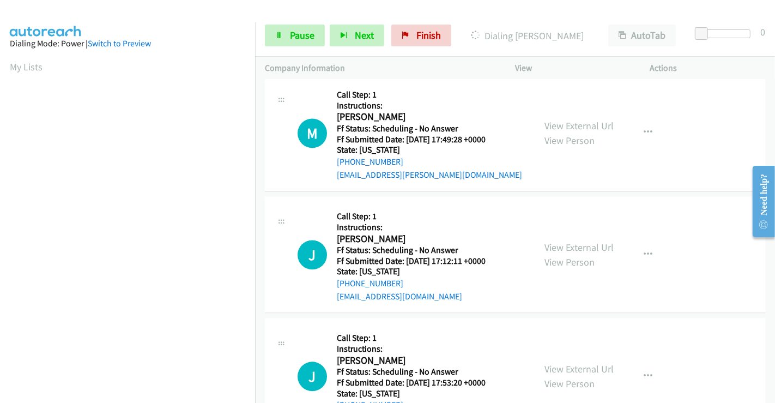
scroll to position [5509, 0]
click at [576, 362] on link "View External Url" at bounding box center [579, 368] width 69 height 13
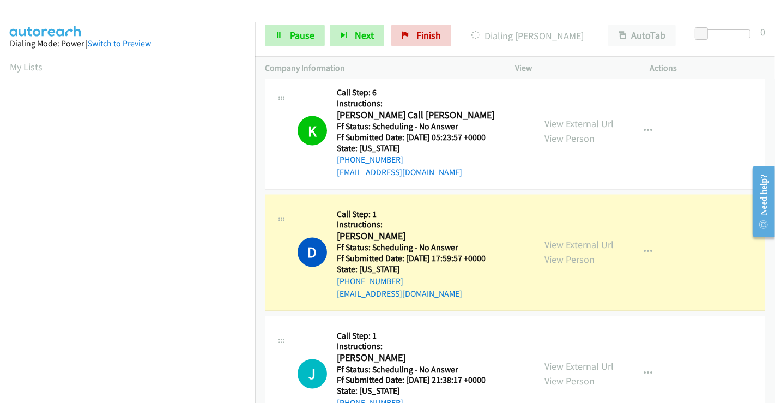
scroll to position [210, 1]
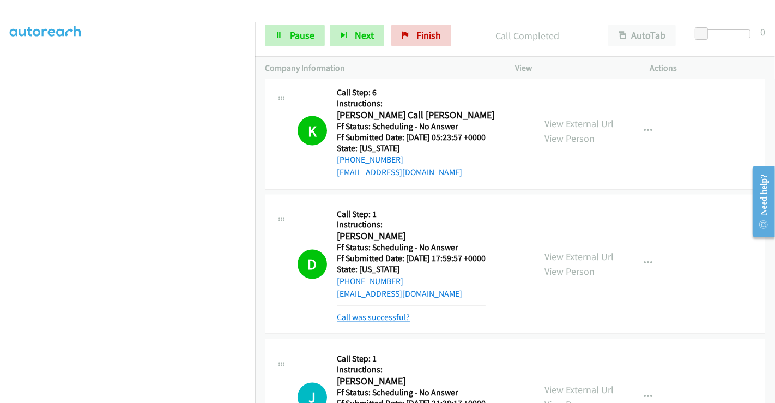
click at [347, 312] on link "Call was successful?" at bounding box center [373, 317] width 73 height 10
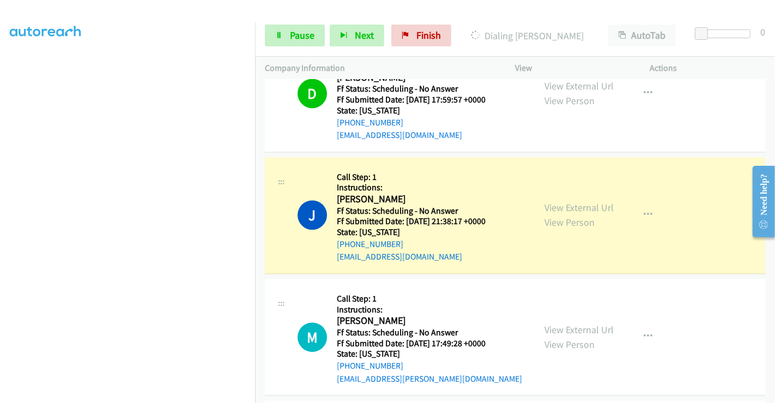
scroll to position [5327, 0]
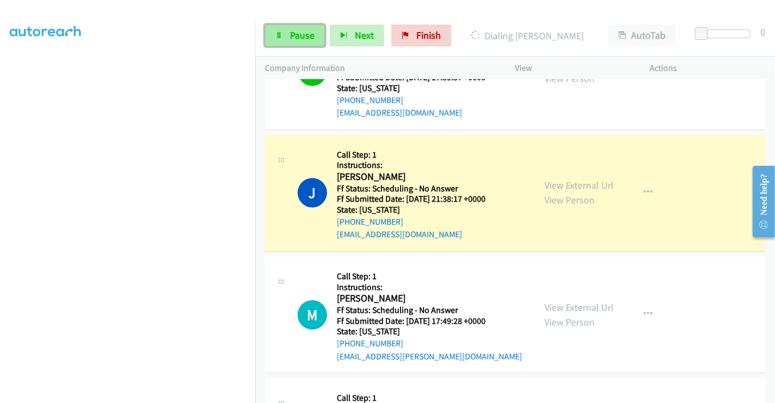
click at [305, 28] on link "Pause" at bounding box center [295, 36] width 60 height 22
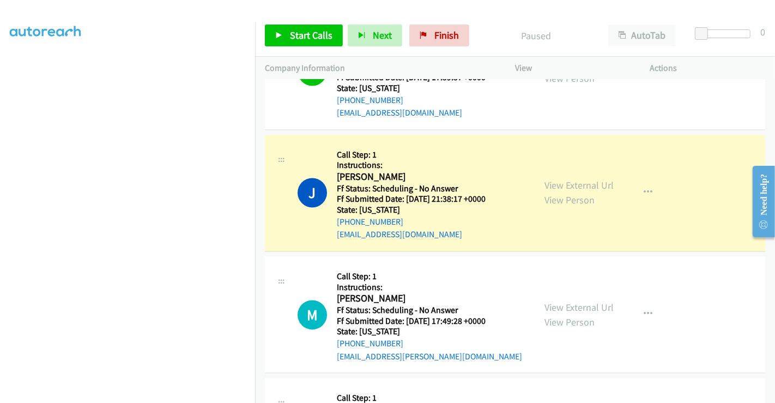
scroll to position [0, 1]
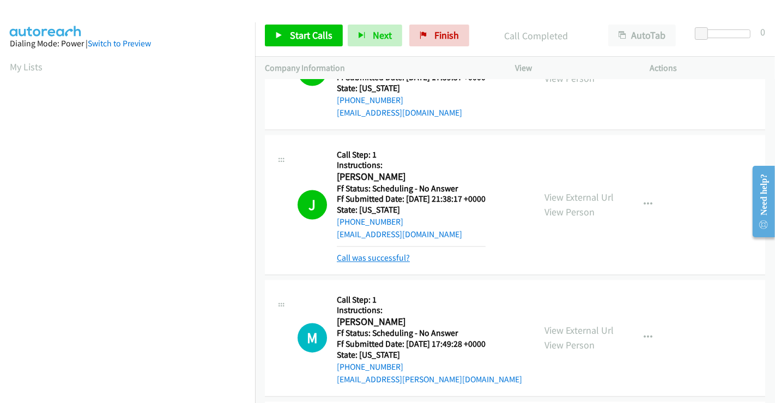
click at [369, 252] on link "Call was successful?" at bounding box center [373, 257] width 73 height 10
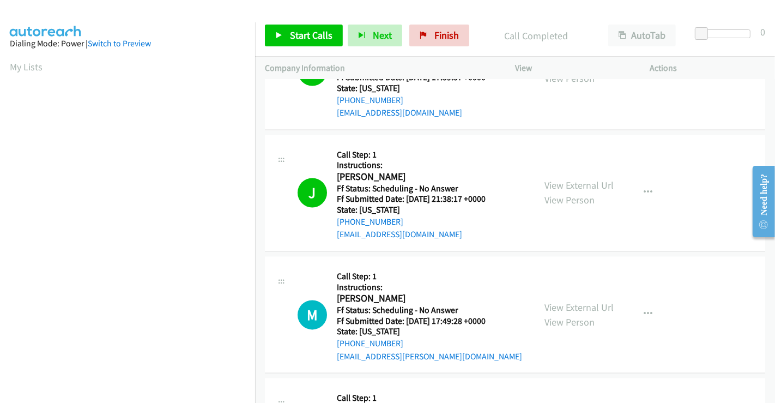
click at [697, 64] on p "Actions" at bounding box center [708, 68] width 116 height 13
click at [319, 29] on span "Start Calls" at bounding box center [311, 35] width 43 height 13
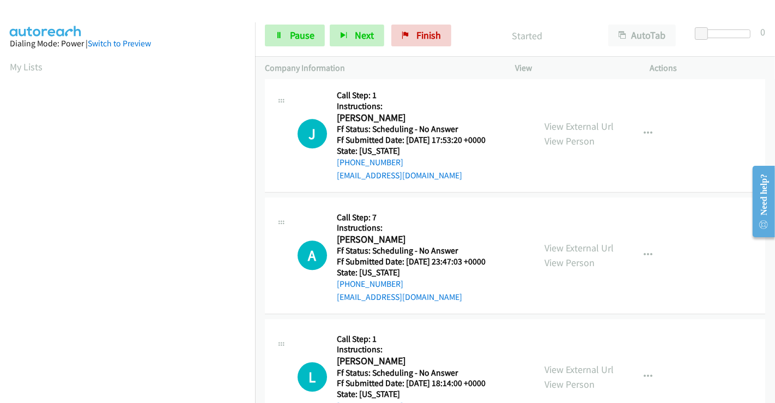
scroll to position [5811, 0]
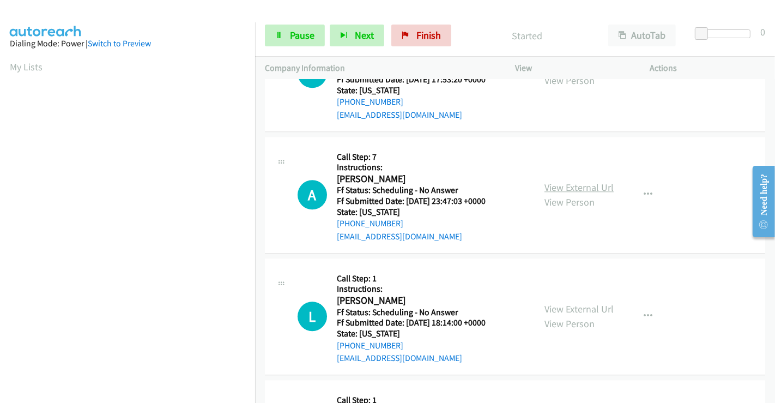
click at [581, 181] on link "View External Url" at bounding box center [579, 187] width 69 height 13
click at [566, 303] on link "View External Url" at bounding box center [579, 309] width 69 height 13
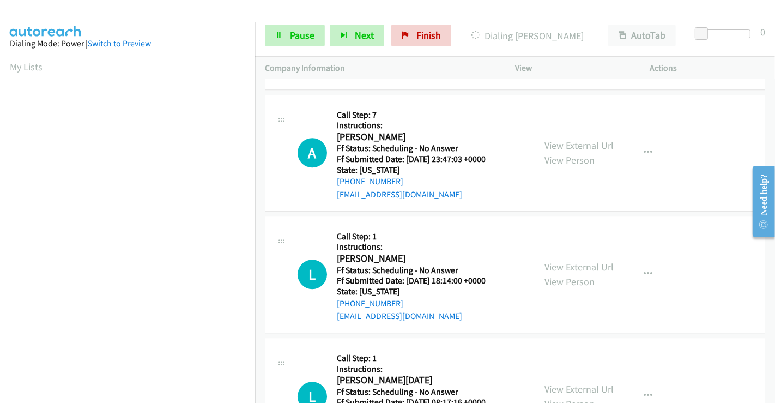
scroll to position [5872, 0]
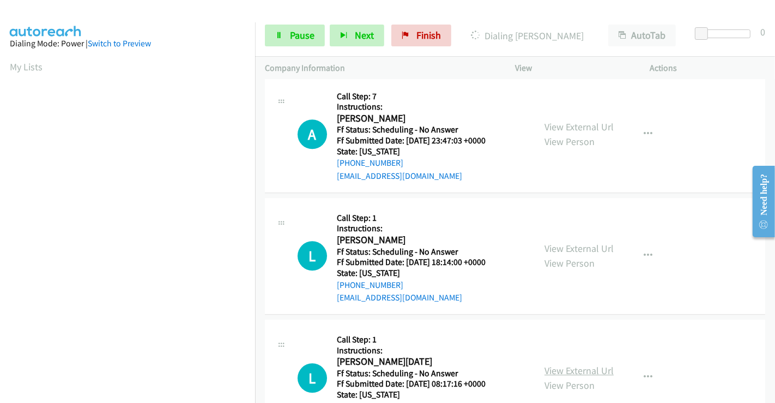
click at [556, 362] on link "View External Url" at bounding box center [579, 370] width 69 height 13
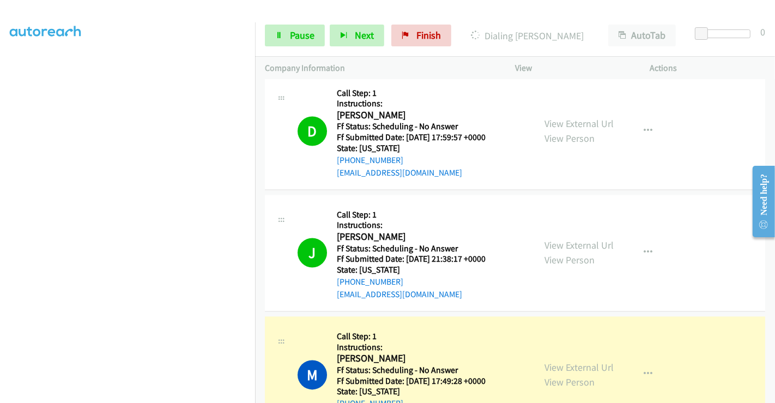
scroll to position [0, 1]
click at [315, 17] on div "Start Calls Pause Next Finish Dialing Mark Whitney AutoTab AutoTab 0" at bounding box center [515, 36] width 520 height 42
click at [304, 35] on span "Pause" at bounding box center [302, 35] width 25 height 13
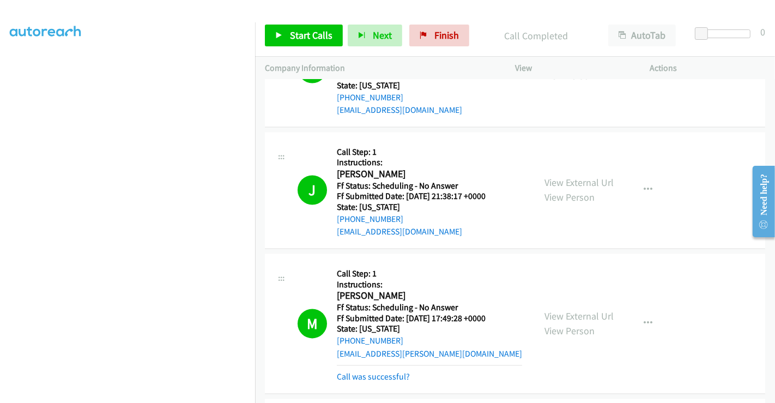
scroll to position [5387, 0]
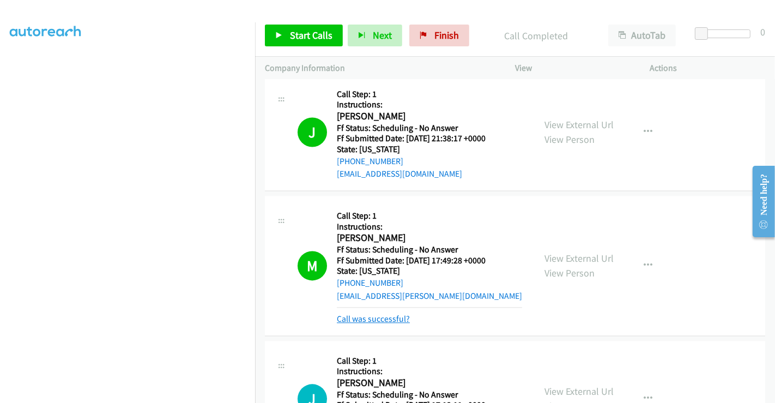
click at [394, 313] on link "Call was successful?" at bounding box center [373, 318] width 73 height 10
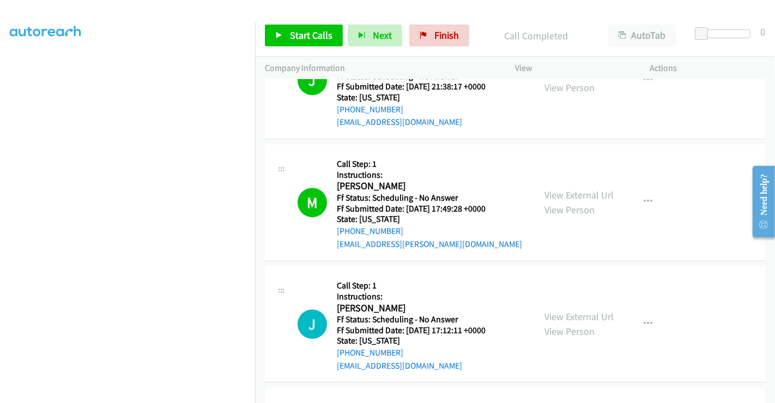
scroll to position [5509, 0]
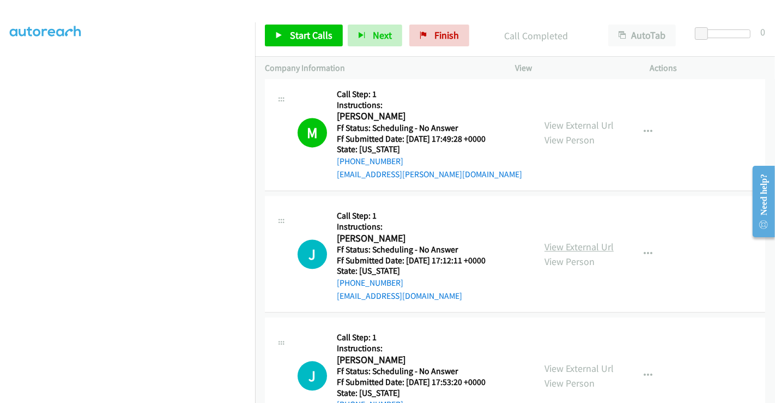
click at [581, 240] on link "View External Url" at bounding box center [579, 246] width 69 height 13
click at [300, 36] on span "Start Calls" at bounding box center [311, 35] width 43 height 13
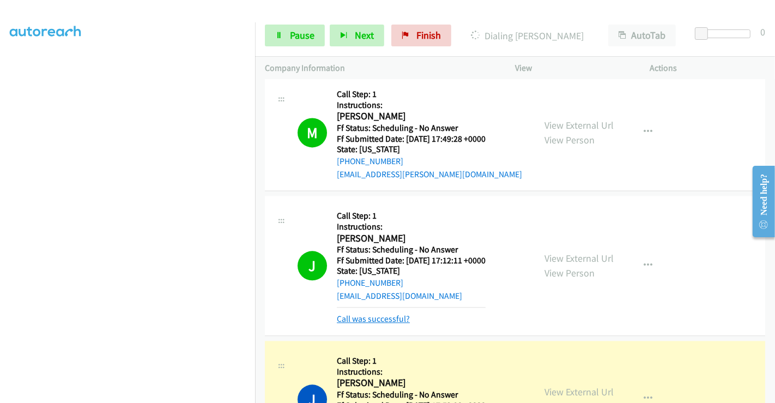
click at [347, 313] on link "Call was successful?" at bounding box center [373, 318] width 73 height 10
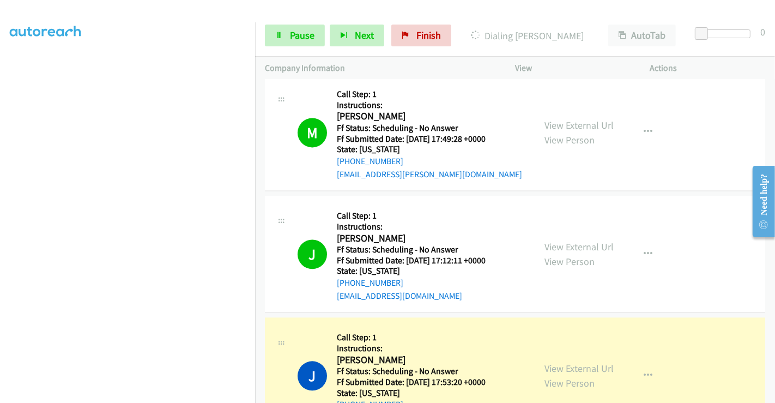
scroll to position [210, 1]
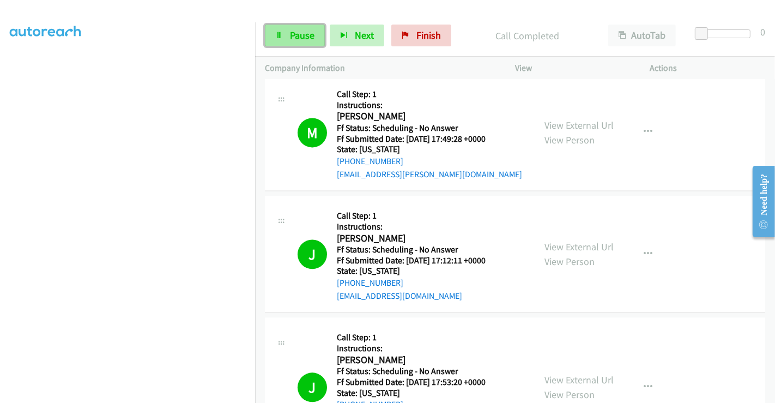
click at [299, 35] on span "Pause" at bounding box center [302, 35] width 25 height 13
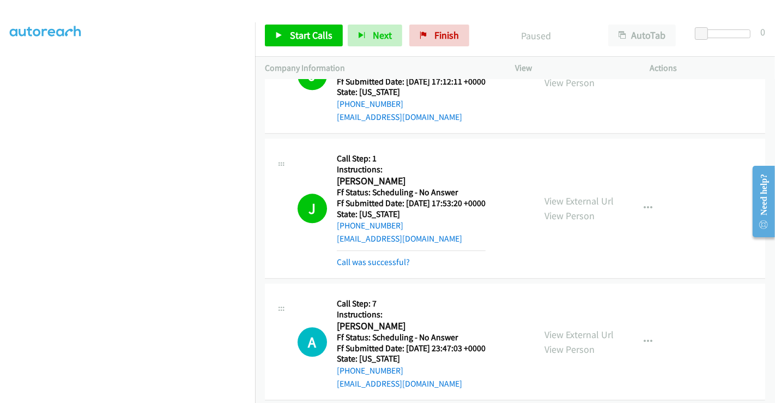
scroll to position [5690, 0]
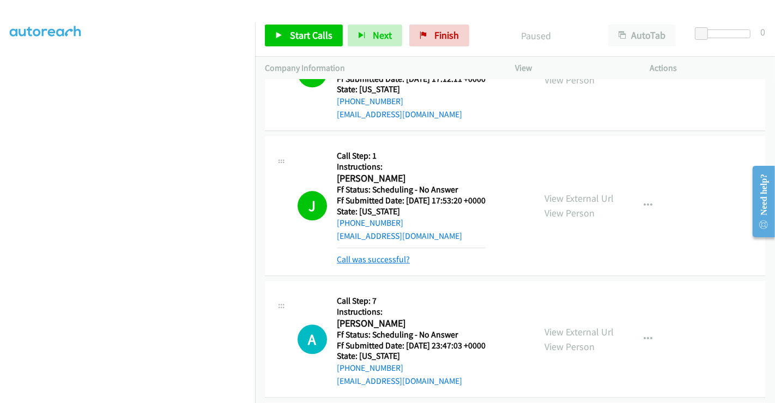
click at [389, 254] on link "Call was successful?" at bounding box center [373, 259] width 73 height 10
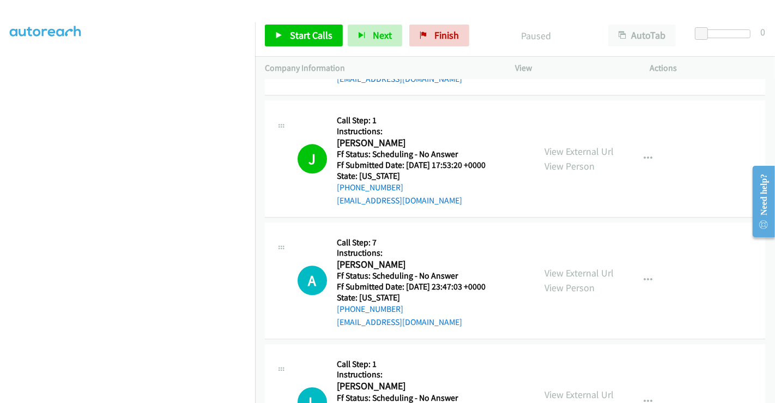
scroll to position [5751, 0]
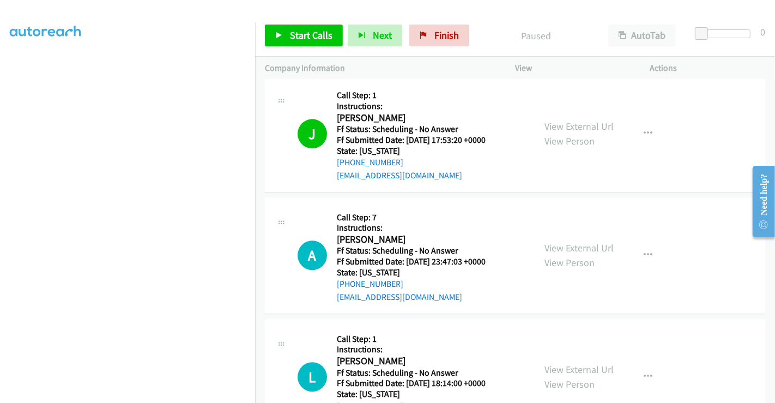
click at [697, 66] on p "Actions" at bounding box center [708, 68] width 116 height 13
click at [308, 31] on span "Start Calls" at bounding box center [311, 35] width 43 height 13
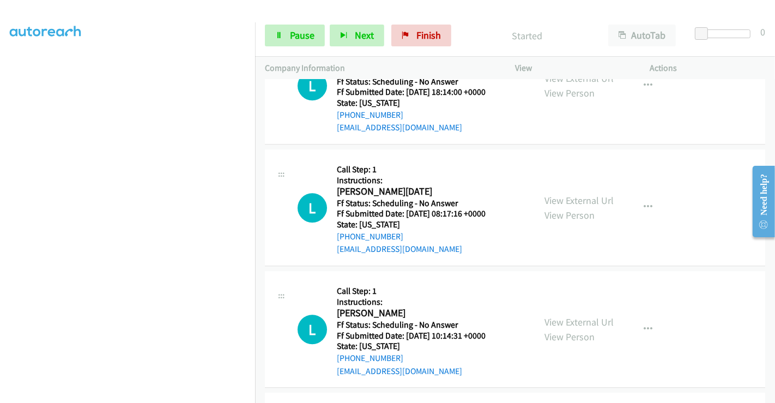
scroll to position [6054, 0]
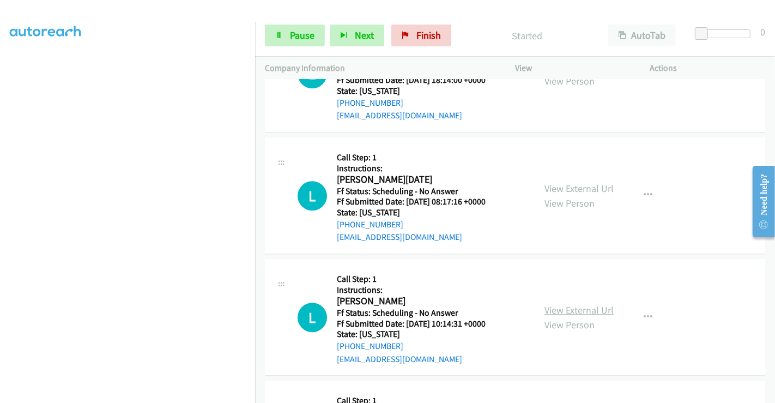
click at [587, 304] on link "View External Url" at bounding box center [579, 310] width 69 height 13
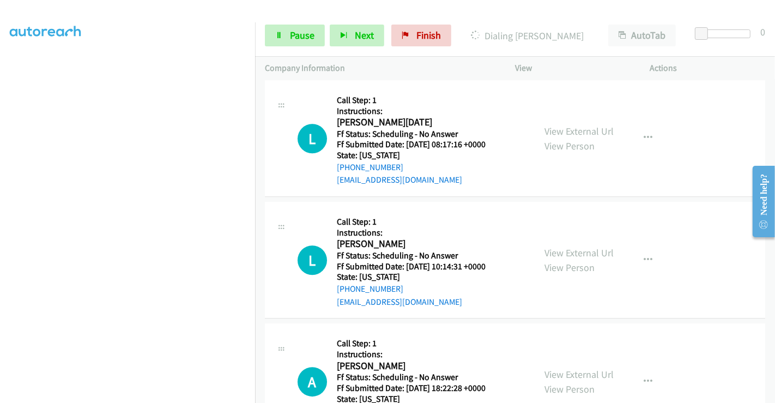
scroll to position [6175, 0]
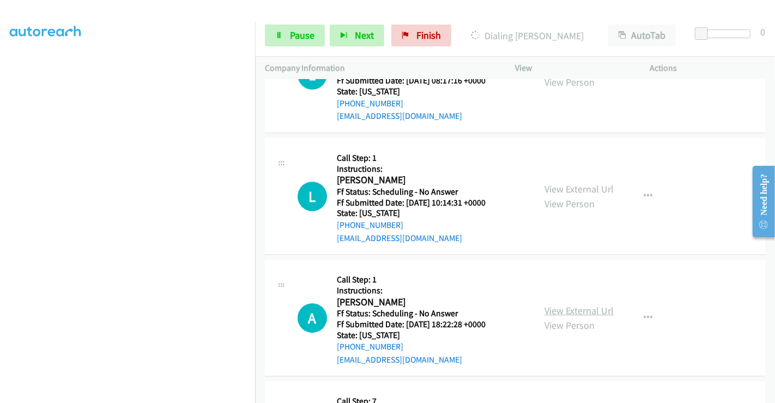
click at [582, 304] on link "View External Url" at bounding box center [579, 310] width 69 height 13
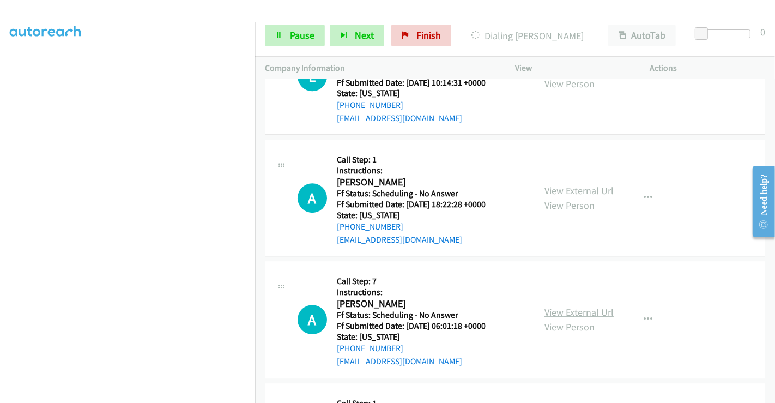
scroll to position [6296, 0]
click at [590, 305] on link "View External Url" at bounding box center [579, 311] width 69 height 13
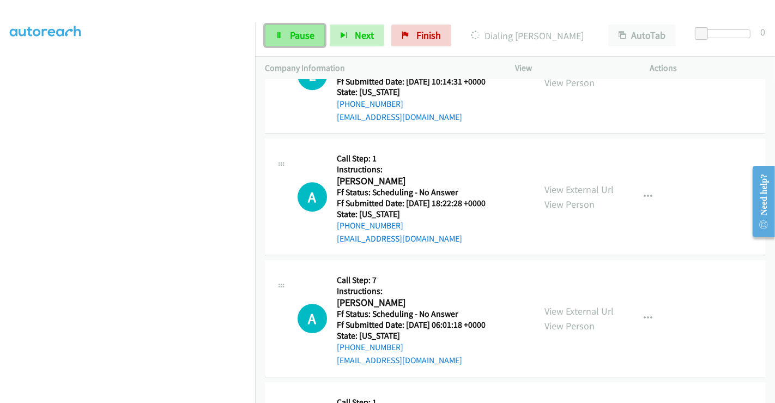
click at [273, 40] on link "Pause" at bounding box center [295, 36] width 60 height 22
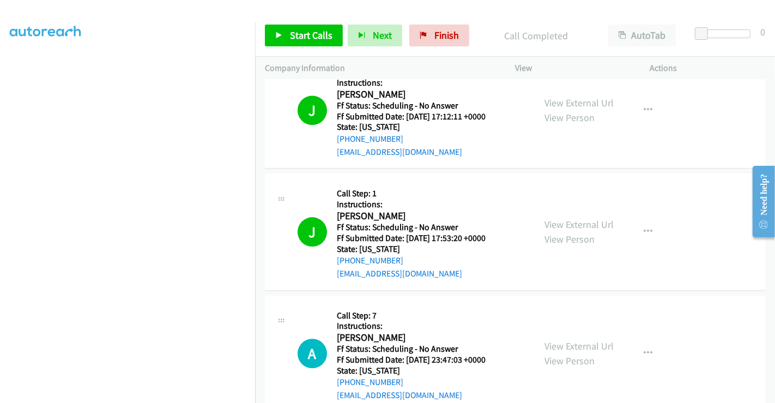
scroll to position [5713, 0]
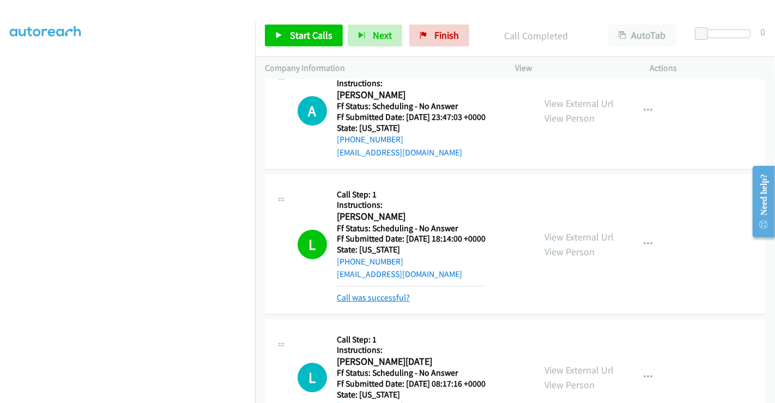
click at [401, 292] on link "Call was successful?" at bounding box center [373, 297] width 73 height 10
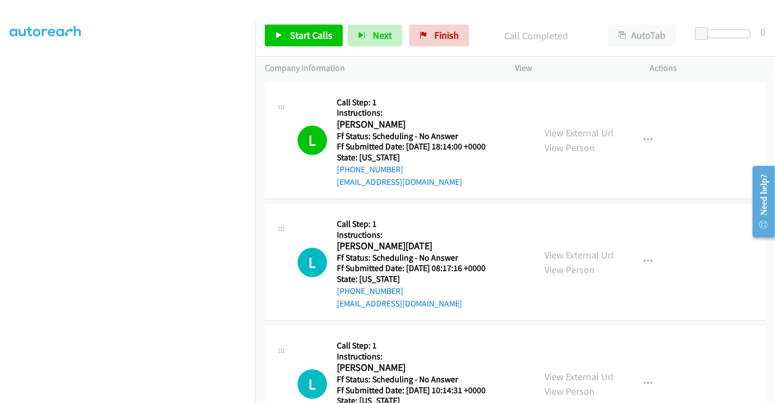
scroll to position [5956, 0]
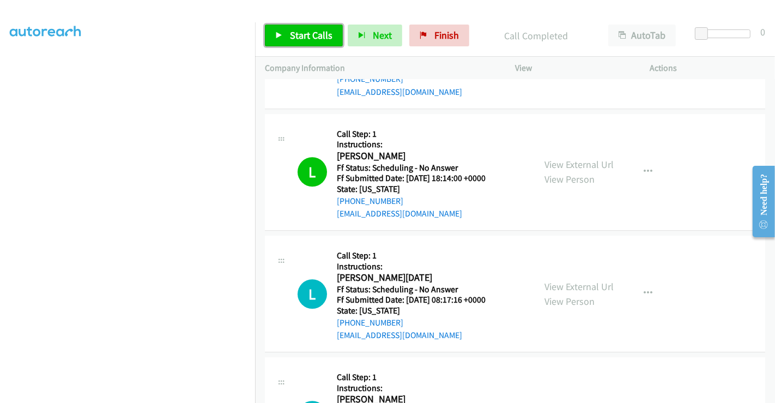
click at [318, 36] on span "Start Calls" at bounding box center [311, 35] width 43 height 13
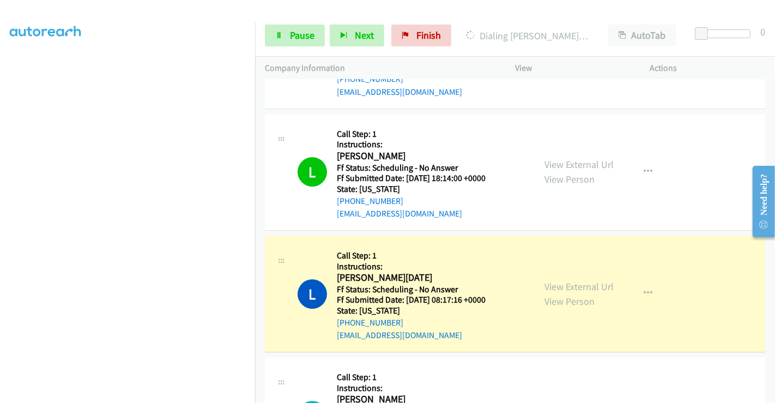
scroll to position [0, 1]
drag, startPoint x: 285, startPoint y: 34, endPoint x: 303, endPoint y: 29, distance: 18.1
click at [285, 34] on link "Pause" at bounding box center [295, 36] width 60 height 22
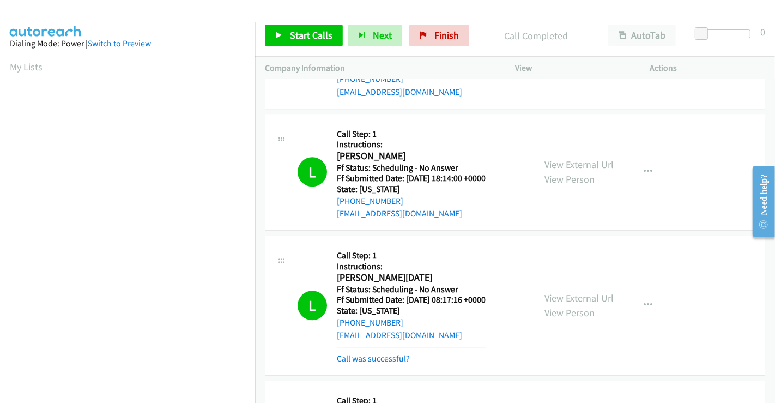
scroll to position [210, 1]
click at [321, 25] on link "Start Calls" at bounding box center [304, 36] width 78 height 22
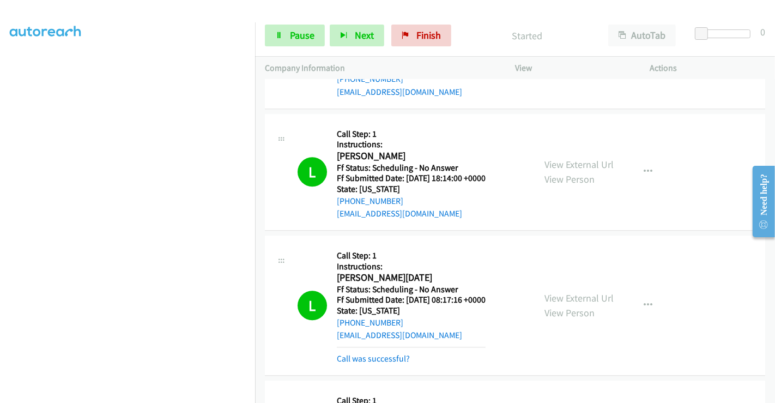
click at [379, 352] on div "Call was successful?" at bounding box center [411, 358] width 149 height 13
click at [380, 353] on link "Call was successful?" at bounding box center [373, 358] width 73 height 10
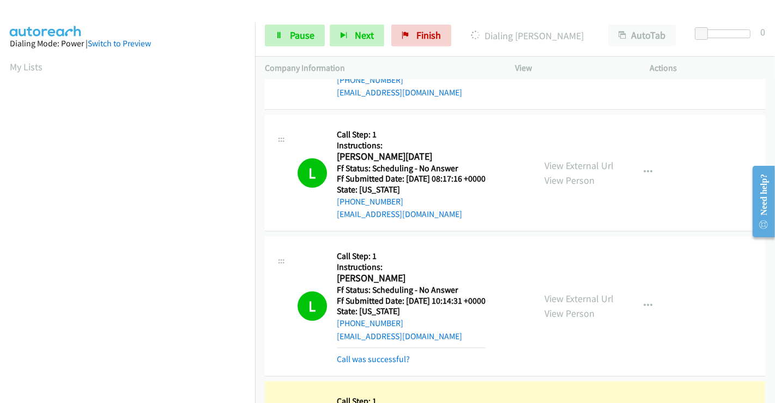
scroll to position [210, 0]
click at [378, 354] on link "Call was successful?" at bounding box center [373, 359] width 73 height 10
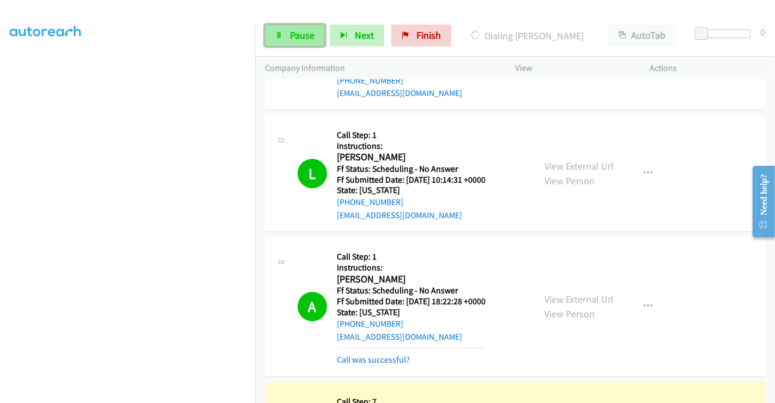
click at [317, 39] on link "Pause" at bounding box center [295, 36] width 60 height 22
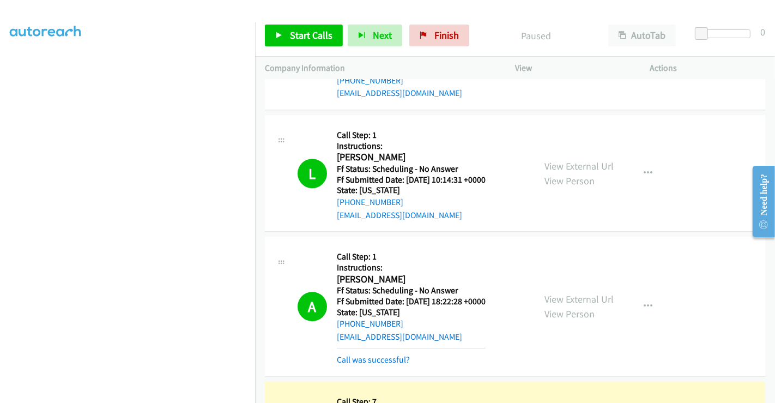
scroll to position [0, 0]
click at [393, 354] on link "Call was successful?" at bounding box center [373, 359] width 73 height 10
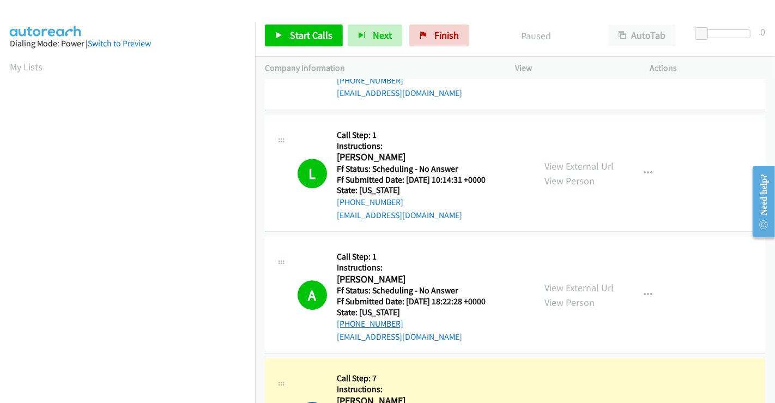
scroll to position [210, 0]
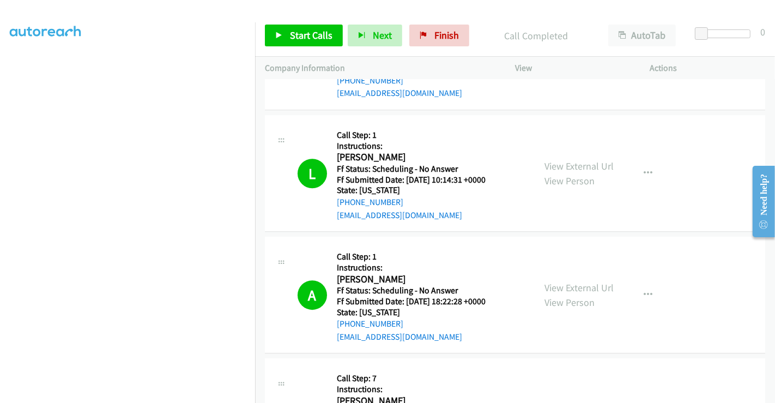
click at [697, 60] on div "Actions" at bounding box center [708, 68] width 135 height 23
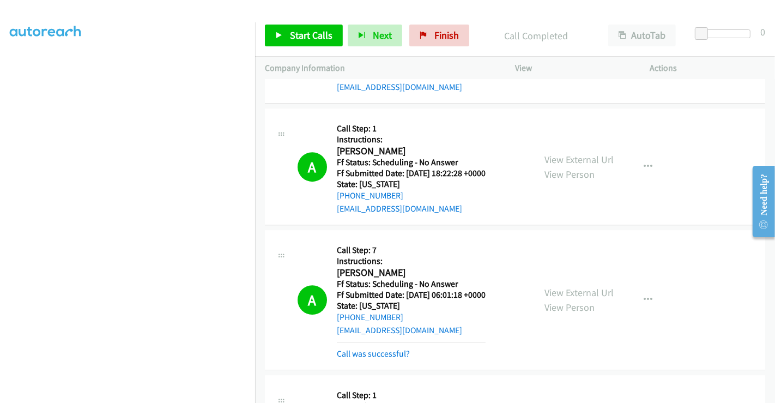
scroll to position [6379, 0]
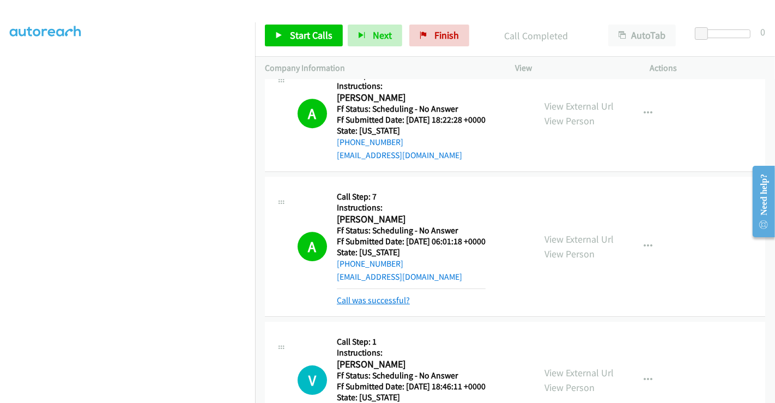
click at [377, 295] on link "Call was successful?" at bounding box center [373, 300] width 73 height 10
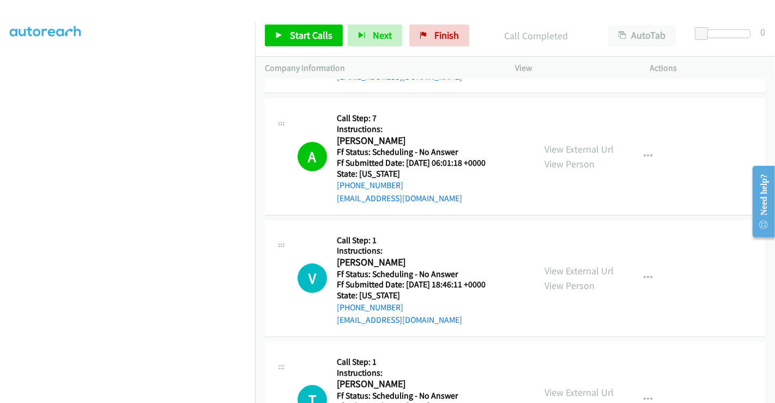
scroll to position [6440, 0]
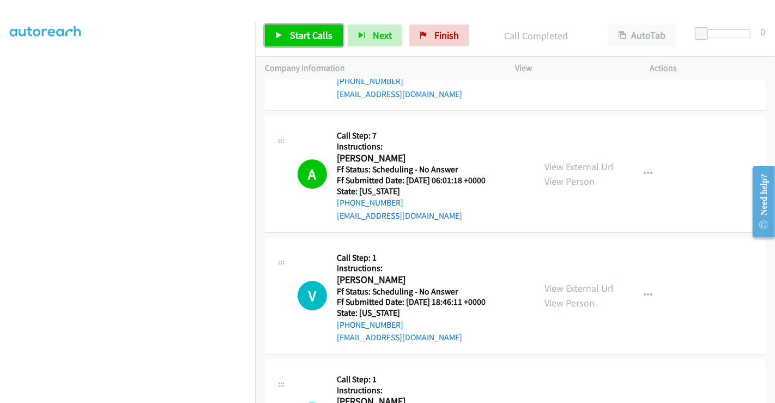
click at [291, 38] on span "Start Calls" at bounding box center [311, 35] width 43 height 13
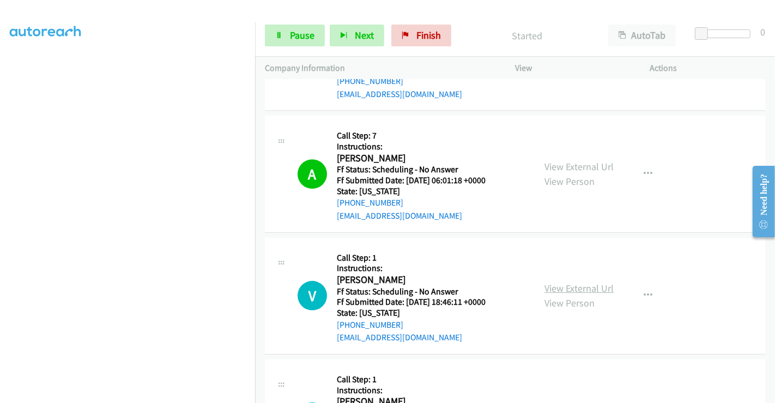
click at [554, 282] on link "View External Url" at bounding box center [579, 288] width 69 height 13
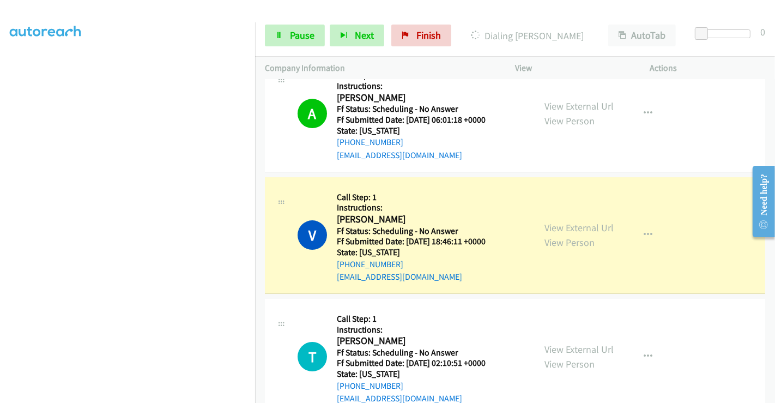
scroll to position [6622, 0]
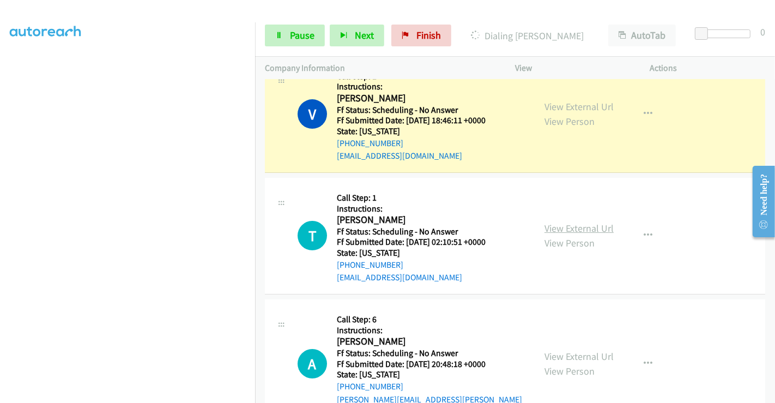
click at [589, 222] on link "View External Url" at bounding box center [579, 228] width 69 height 13
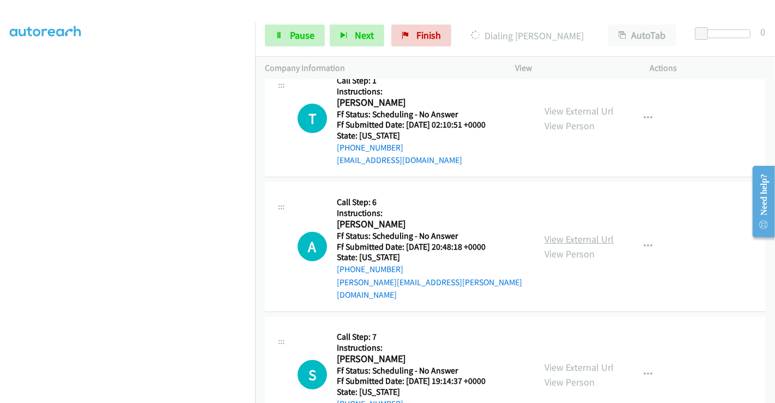
scroll to position [6743, 0]
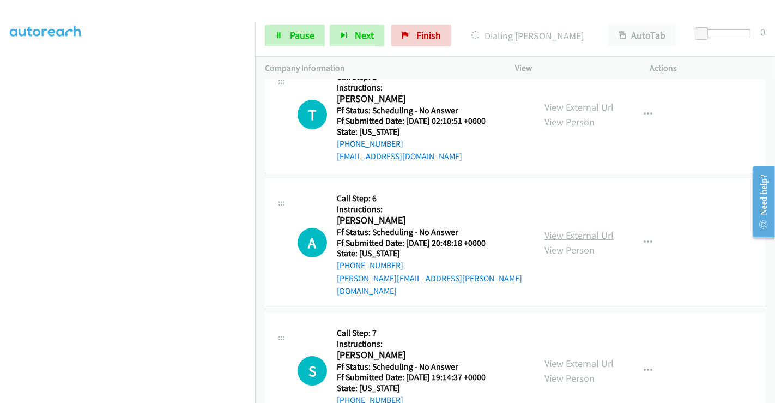
click at [590, 229] on link "View External Url" at bounding box center [579, 235] width 69 height 13
click at [570, 357] on link "View External Url" at bounding box center [579, 363] width 69 height 13
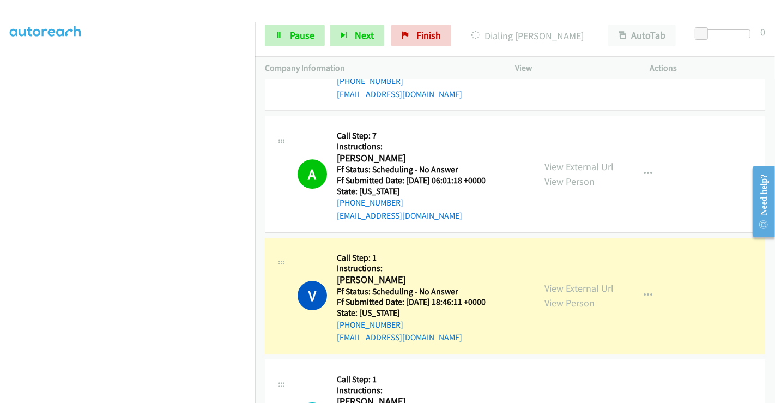
scroll to position [88, 0]
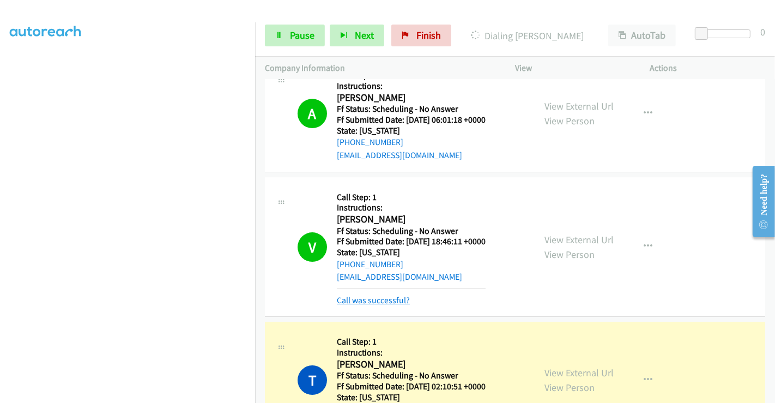
click at [400, 295] on link "Call was successful?" at bounding box center [373, 300] width 73 height 10
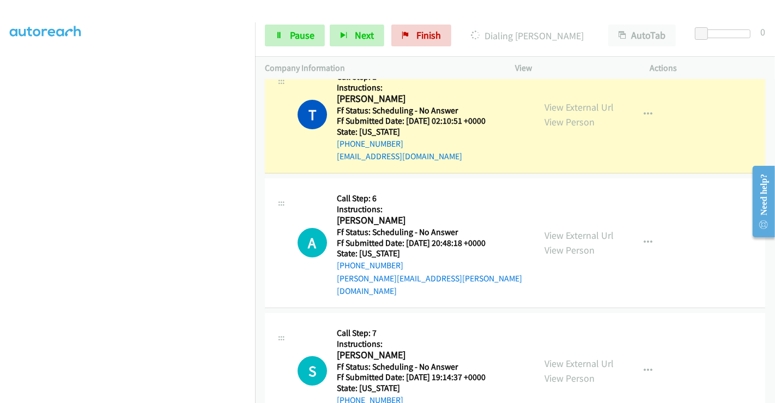
scroll to position [6864, 0]
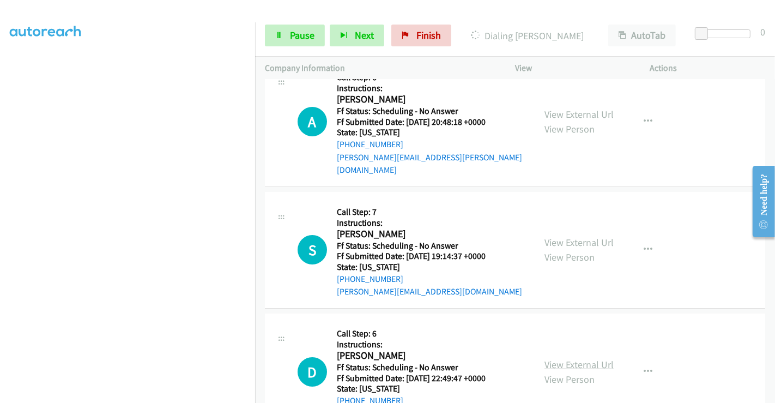
click at [571, 358] on link "View External Url" at bounding box center [579, 364] width 69 height 13
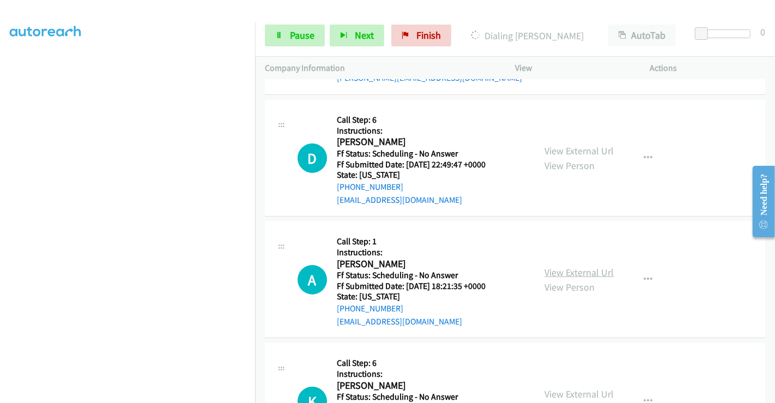
scroll to position [7106, 0]
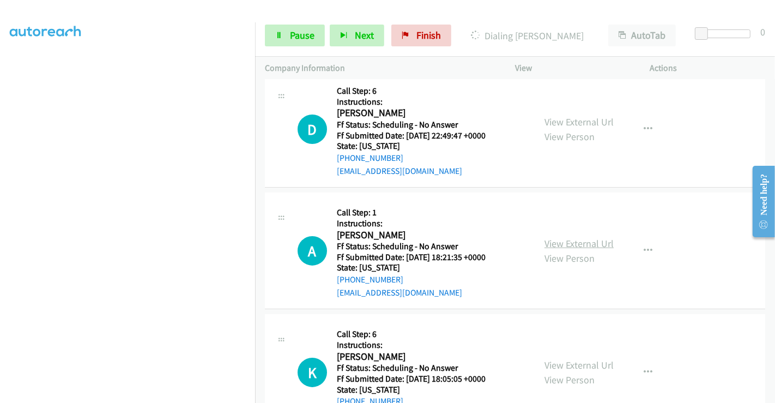
click at [583, 237] on link "View External Url" at bounding box center [579, 243] width 69 height 13
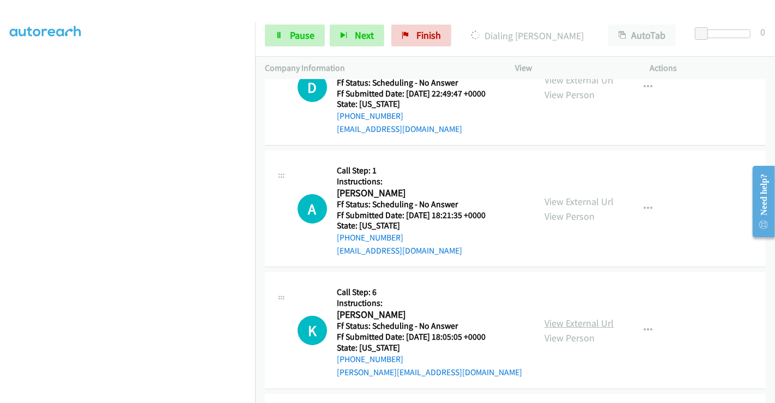
scroll to position [7167, 0]
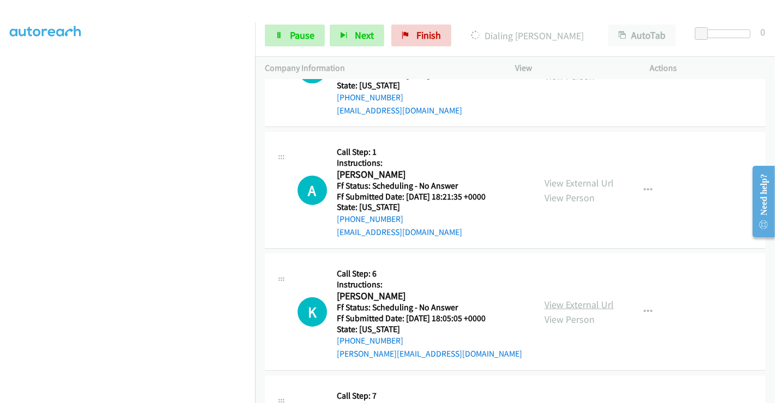
click at [584, 298] on link "View External Url" at bounding box center [579, 304] width 69 height 13
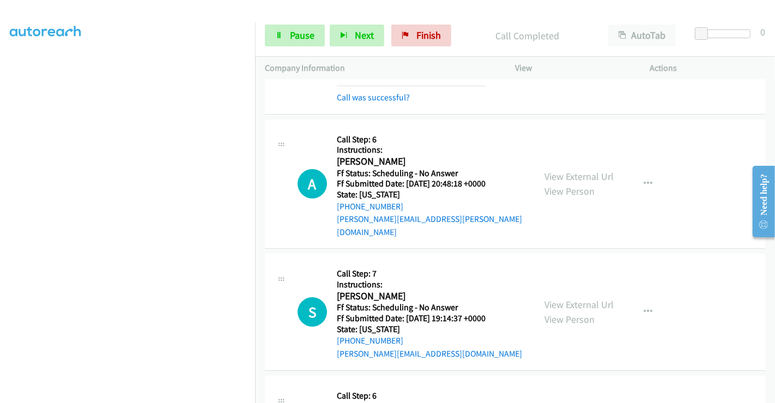
scroll to position [6743, 0]
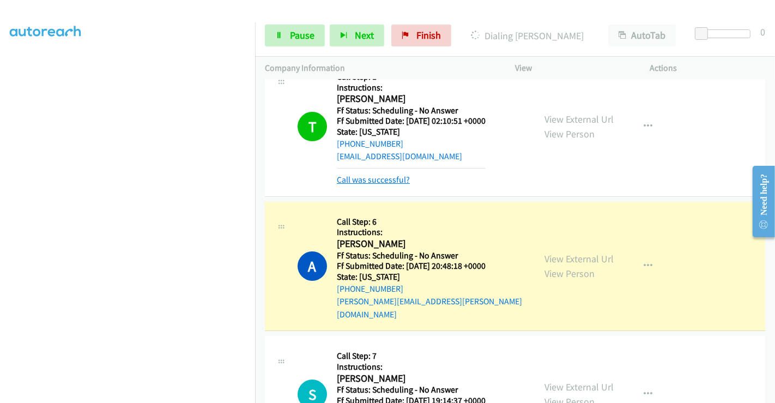
click at [398, 174] on link "Call was successful?" at bounding box center [373, 179] width 73 height 10
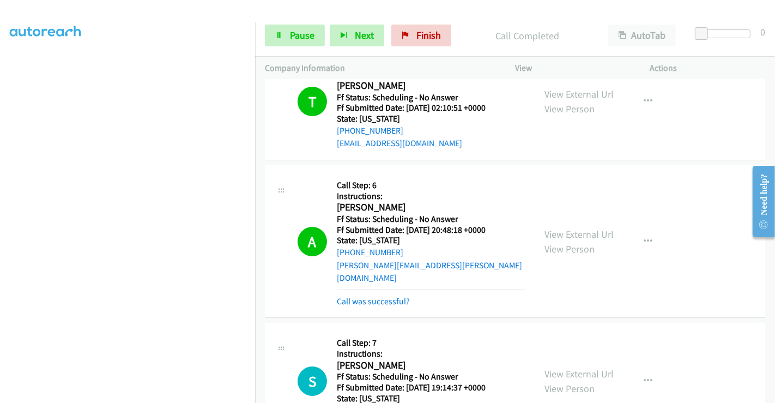
scroll to position [6792, 0]
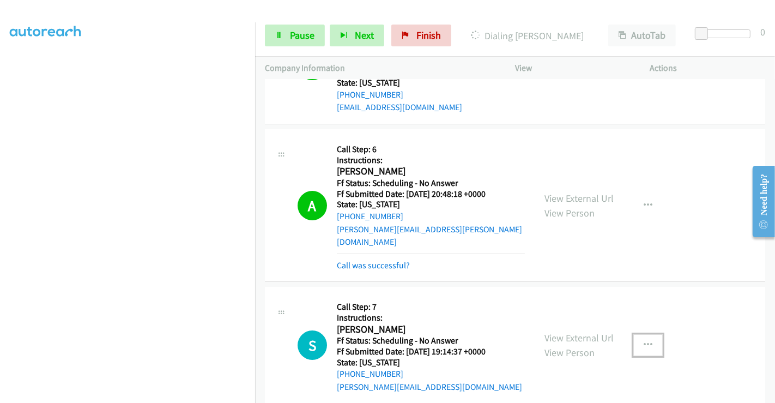
click at [641, 334] on button "button" at bounding box center [647, 345] width 29 height 22
click at [371, 260] on link "Call was successful?" at bounding box center [373, 265] width 73 height 10
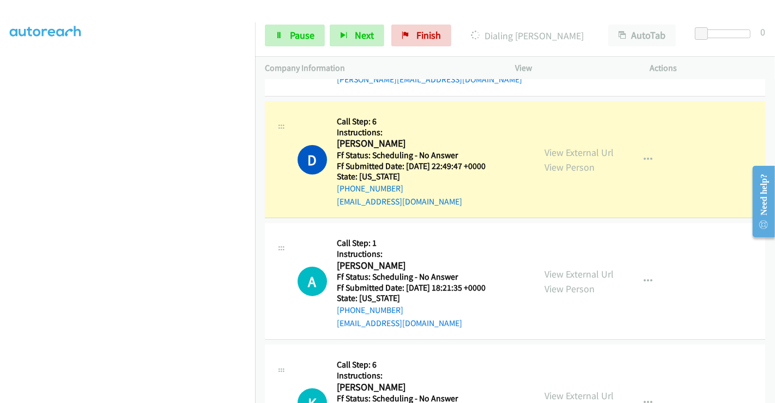
scroll to position [7094, 0]
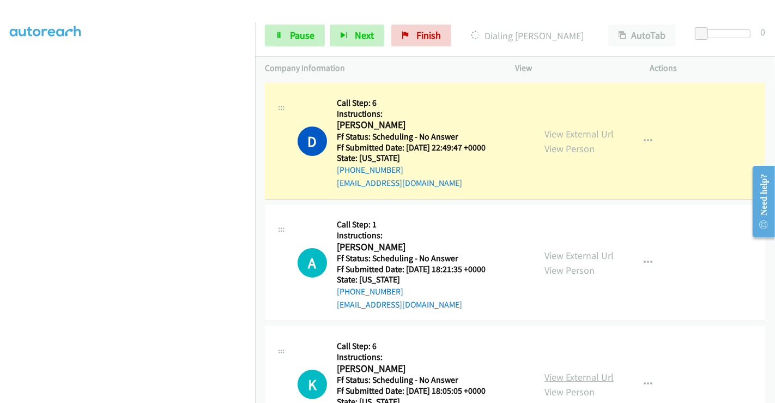
click at [594, 362] on link "View External Url" at bounding box center [579, 377] width 69 height 13
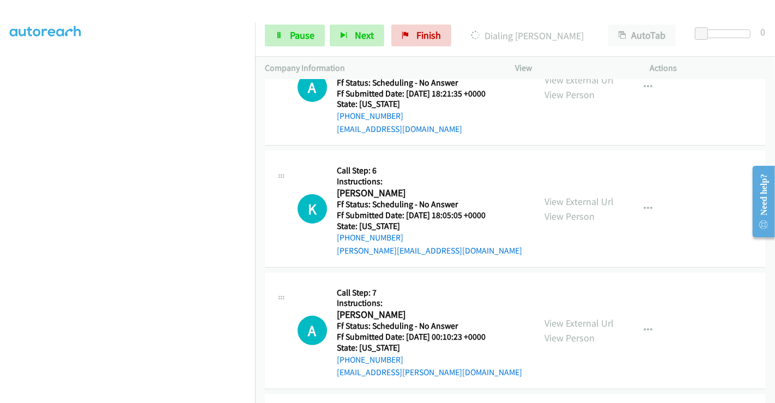
scroll to position [7277, 0]
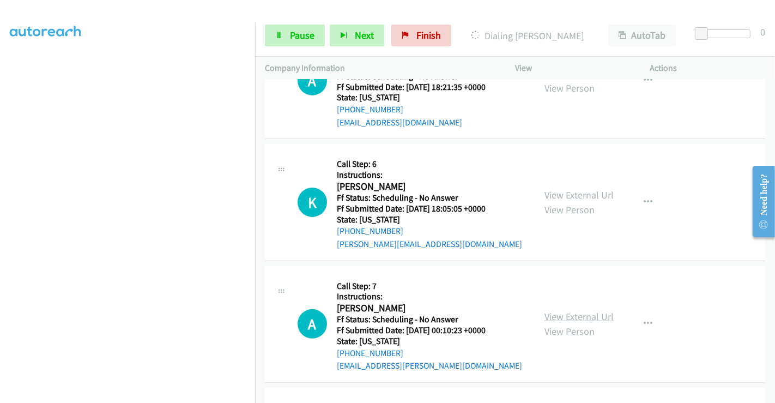
click at [590, 310] on link "View External Url" at bounding box center [579, 316] width 69 height 13
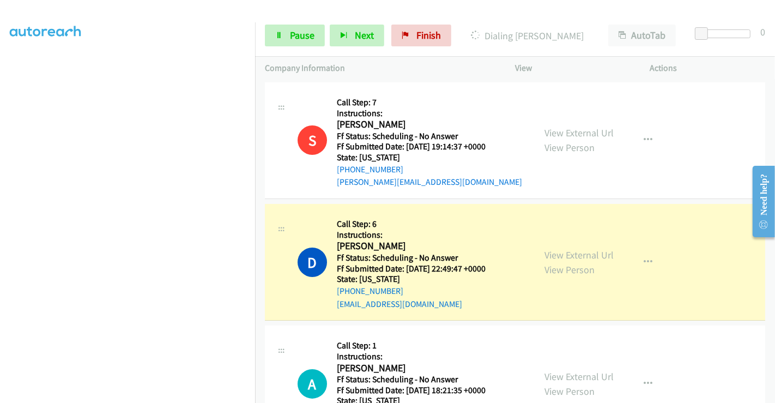
scroll to position [0, 0]
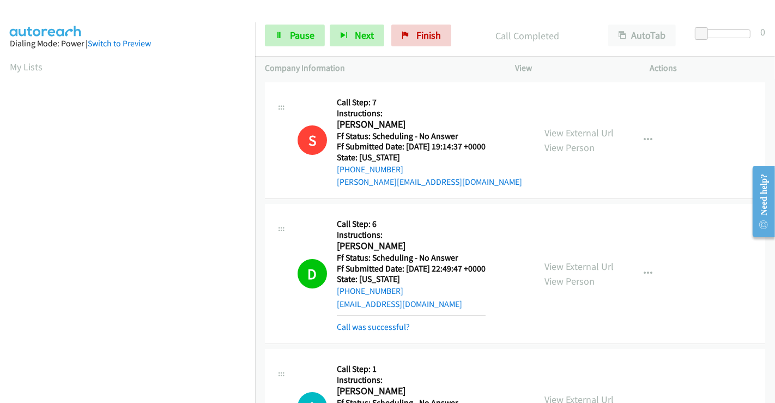
click at [381, 321] on div "Call was successful?" at bounding box center [411, 327] width 149 height 13
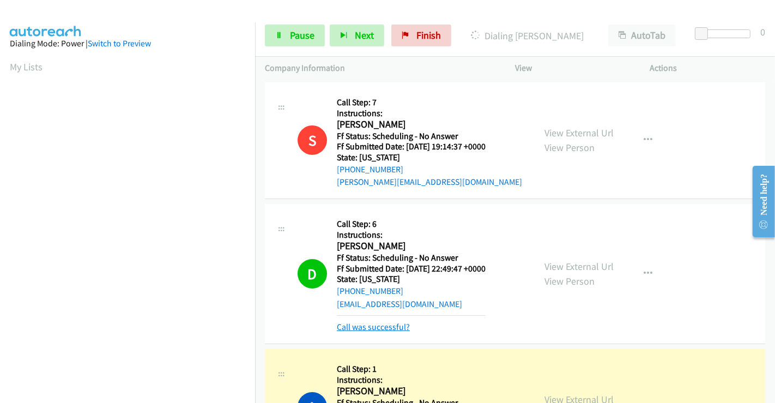
click at [386, 322] on link "Call was successful?" at bounding box center [373, 327] width 73 height 10
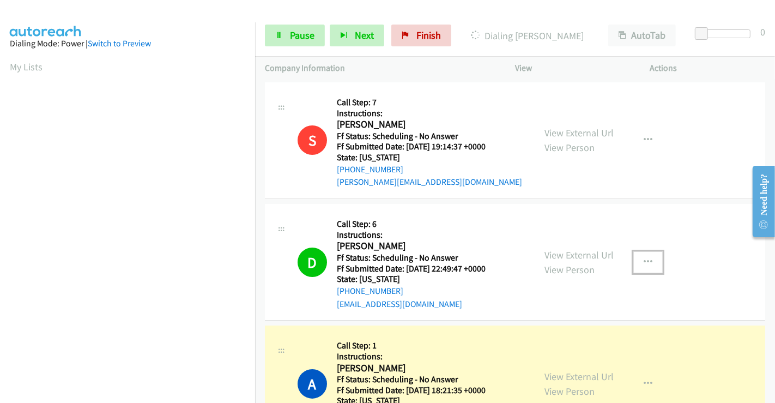
click at [637, 251] on button "button" at bounding box center [647, 262] width 29 height 22
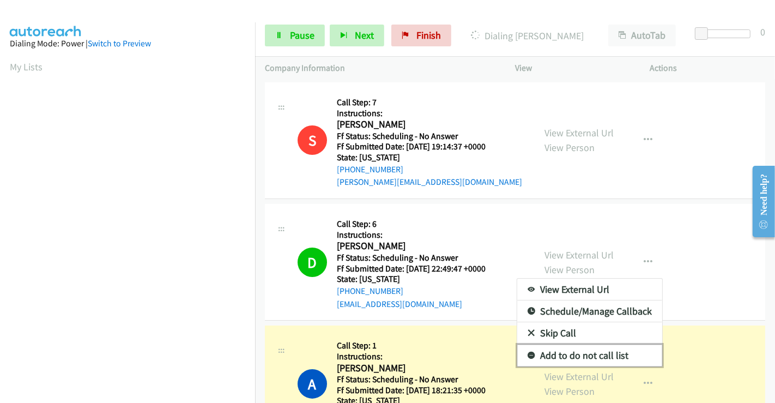
click at [581, 345] on link "Add to do not call list" at bounding box center [589, 356] width 145 height 22
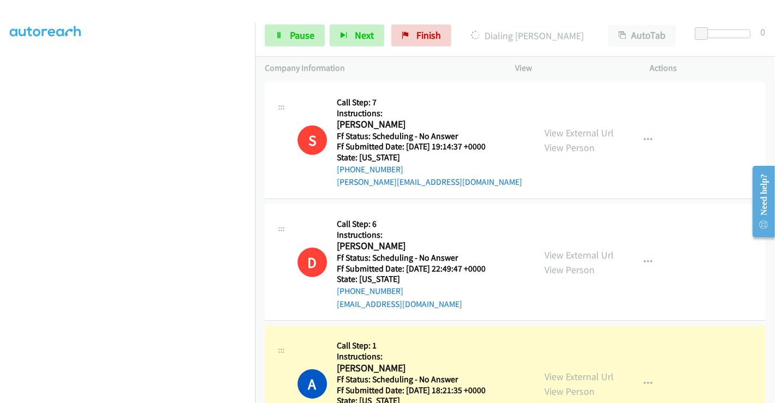
scroll to position [210, 0]
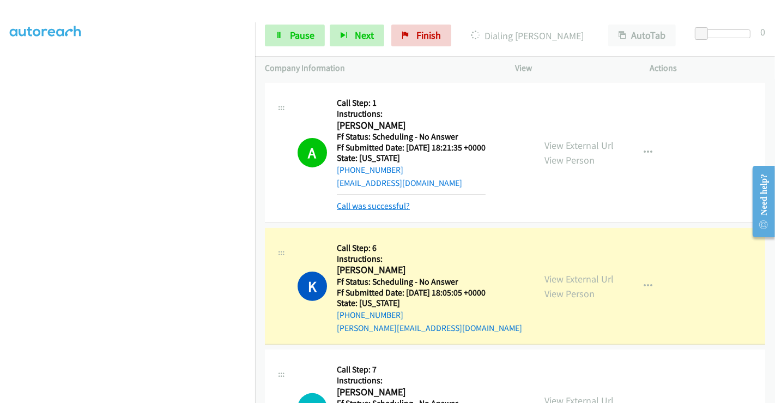
click at [403, 201] on link "Call was successful?" at bounding box center [373, 206] width 73 height 10
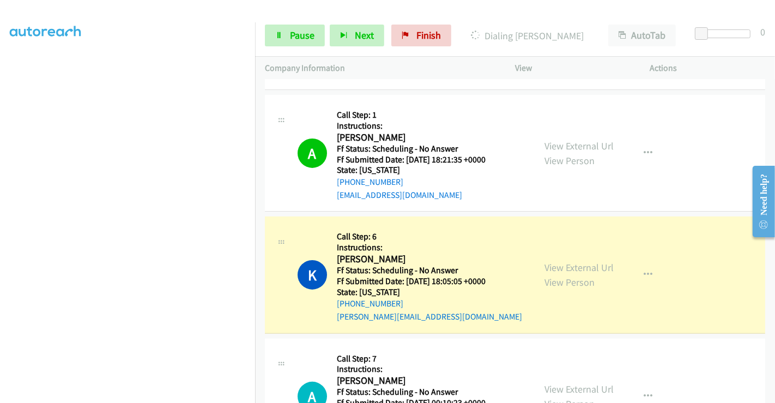
scroll to position [28, 0]
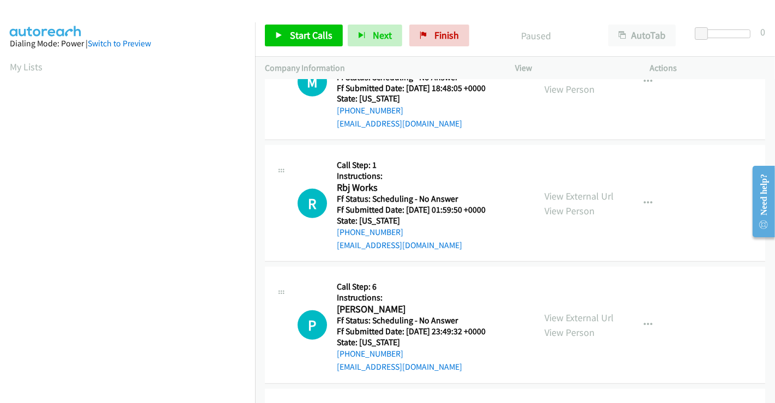
scroll to position [606, 0]
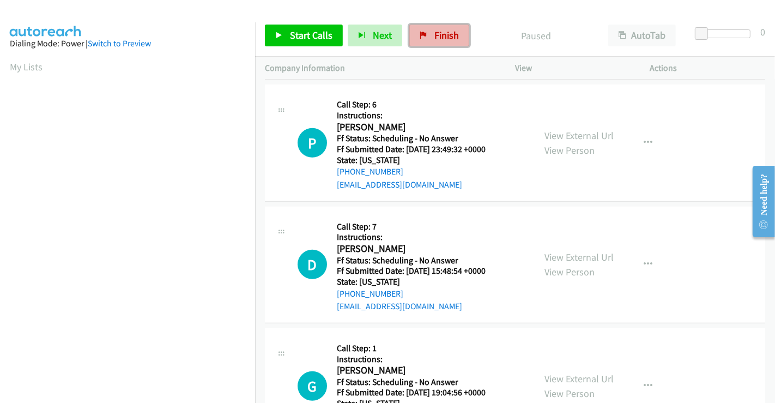
click at [448, 40] on span "Finish" at bounding box center [446, 35] width 25 height 13
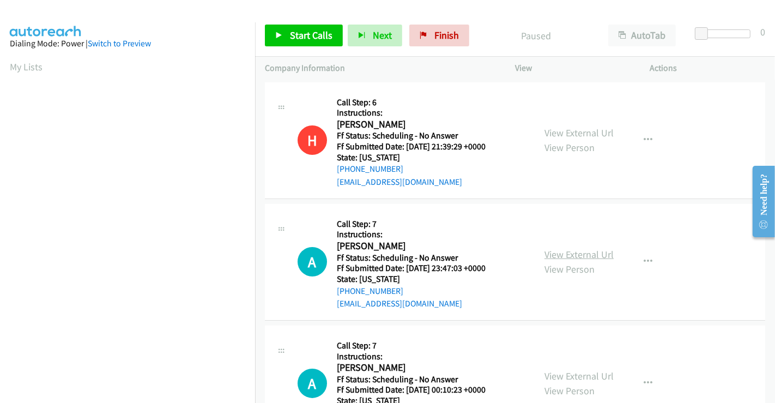
click at [591, 257] on link "View External Url" at bounding box center [579, 254] width 69 height 13
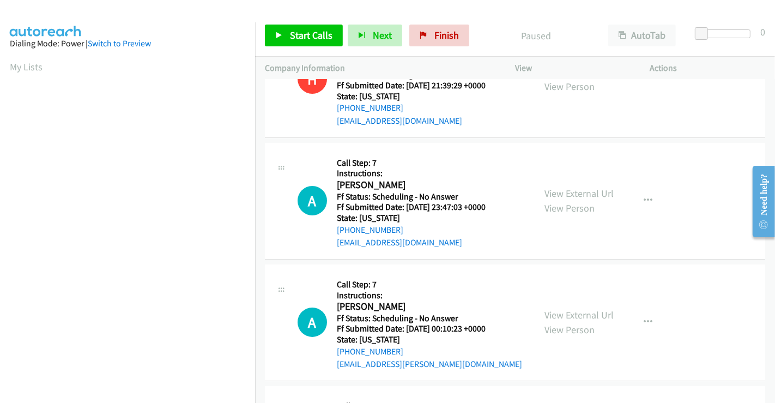
scroll to position [121, 0]
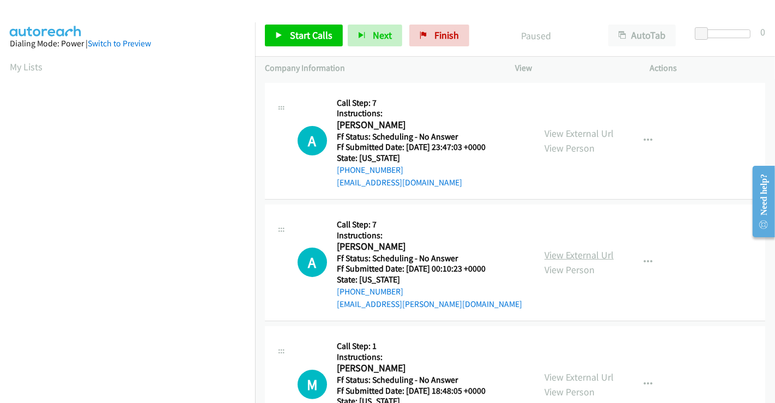
click at [573, 257] on link "View External Url" at bounding box center [579, 255] width 69 height 13
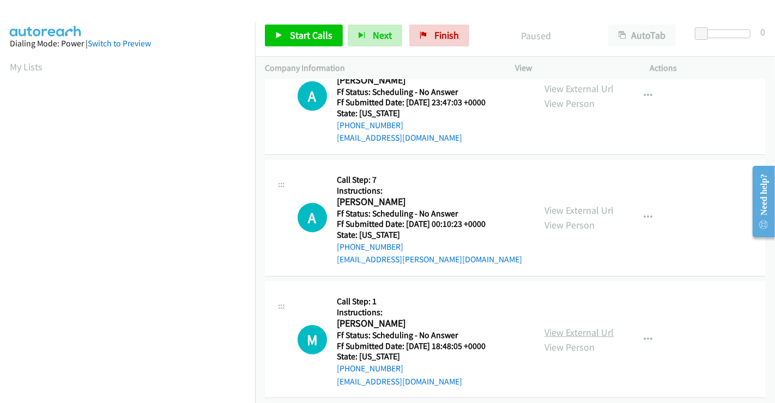
scroll to position [242, 0]
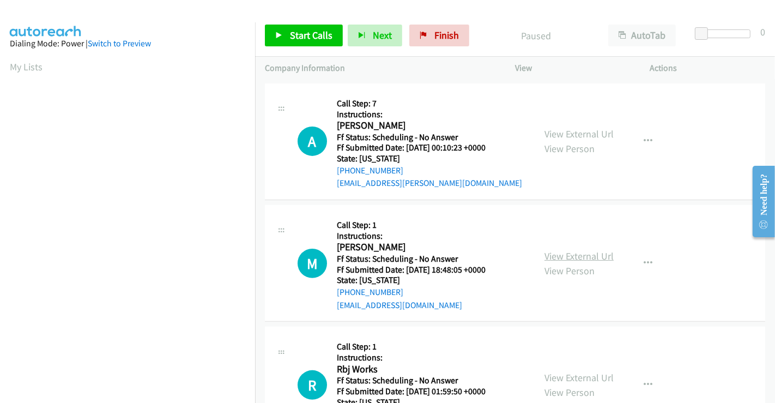
click at [584, 250] on link "View External Url" at bounding box center [579, 256] width 69 height 13
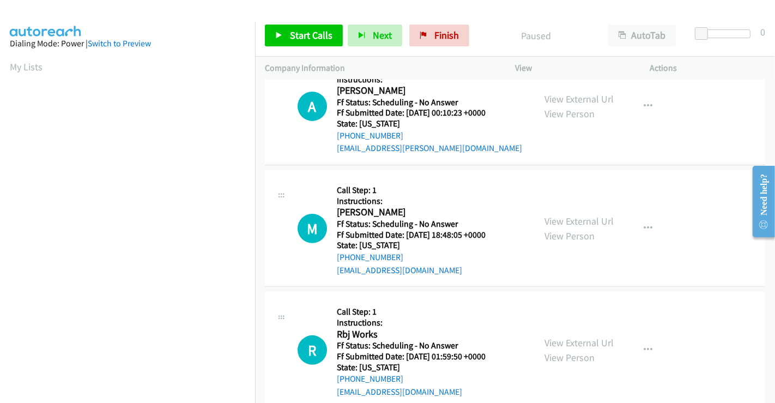
scroll to position [303, 0]
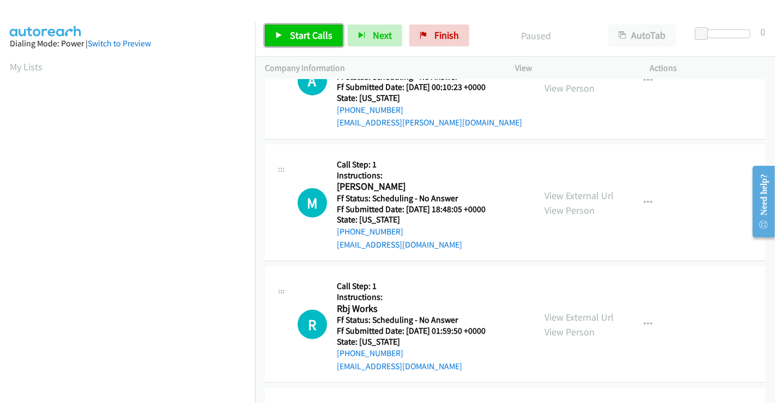
click at [310, 36] on span "Start Calls" at bounding box center [311, 35] width 43 height 13
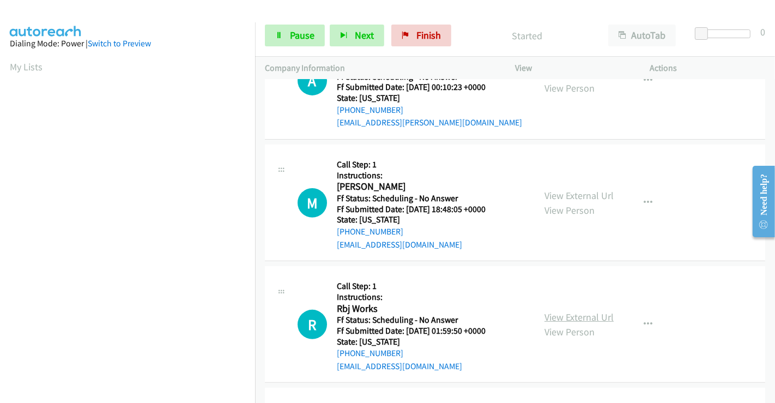
click at [565, 315] on link "View External Url" at bounding box center [579, 317] width 69 height 13
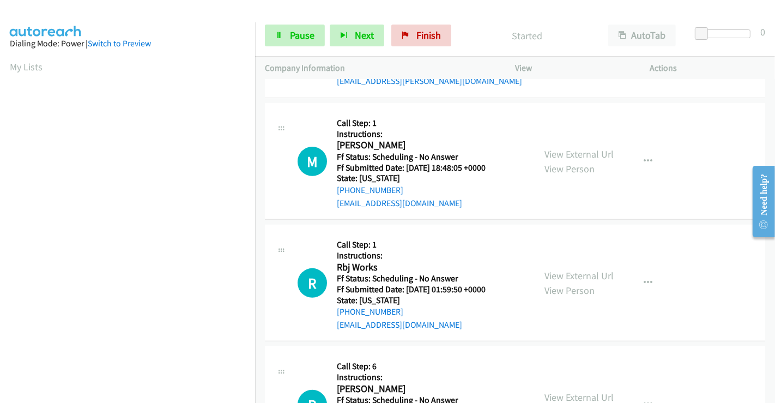
scroll to position [363, 0]
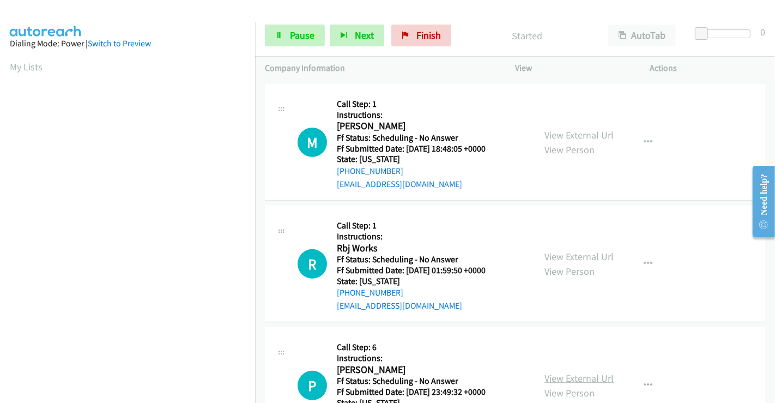
click at [571, 375] on link "View External Url" at bounding box center [579, 378] width 69 height 13
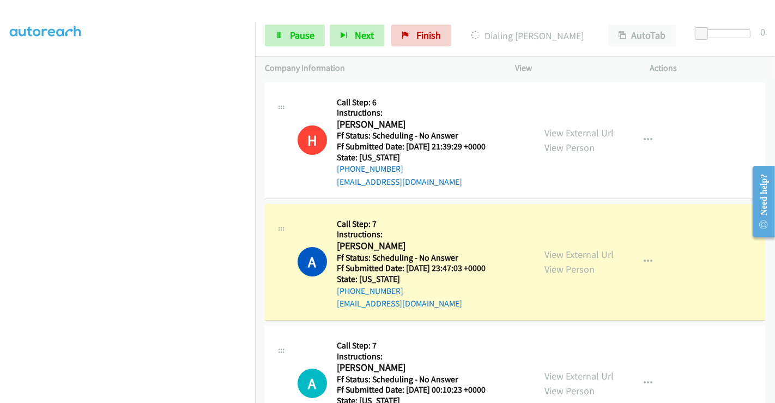
scroll to position [0, 0]
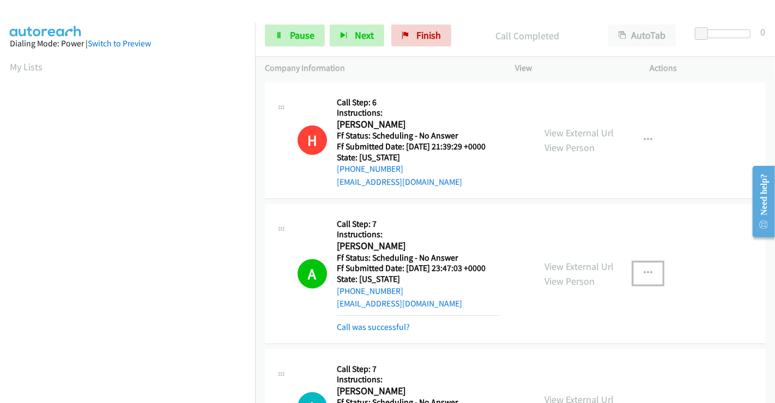
click at [650, 270] on button "button" at bounding box center [647, 273] width 29 height 22
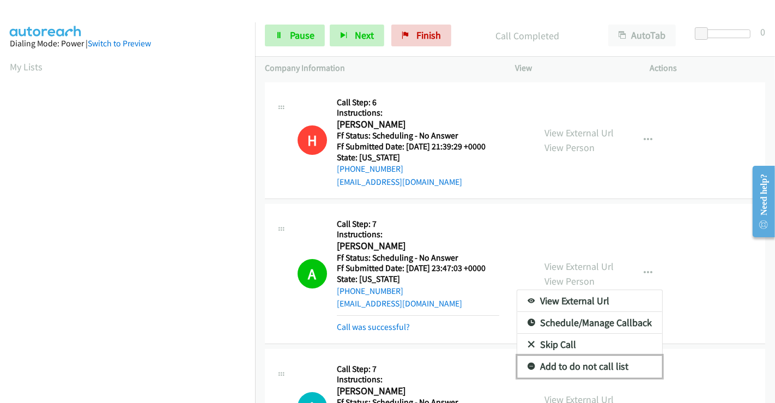
click at [574, 363] on link "Add to do not call list" at bounding box center [589, 366] width 145 height 22
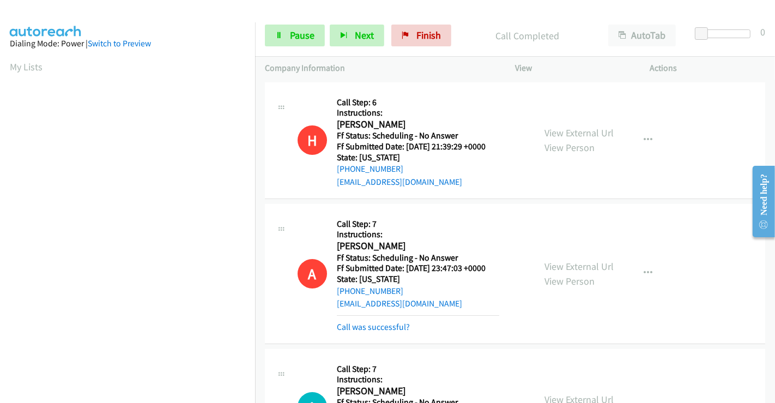
click at [388, 335] on div "A Callback Scheduled Call Step: 7 Instructions: [PERSON_NAME] America/New_York …" at bounding box center [515, 274] width 500 height 140
click at [383, 328] on link "Call was successful?" at bounding box center [373, 327] width 73 height 10
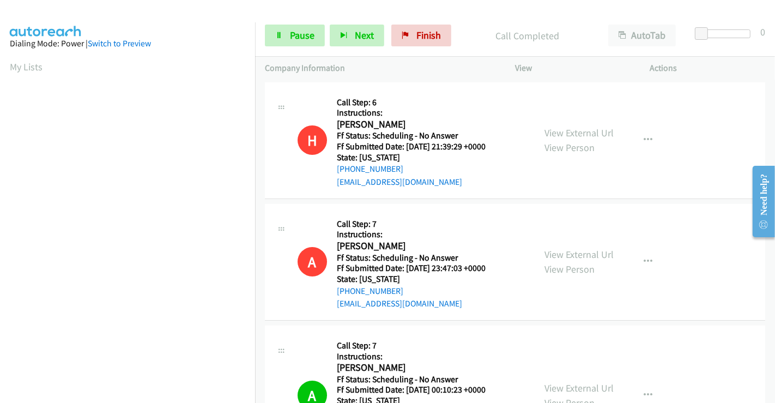
scroll to position [121, 0]
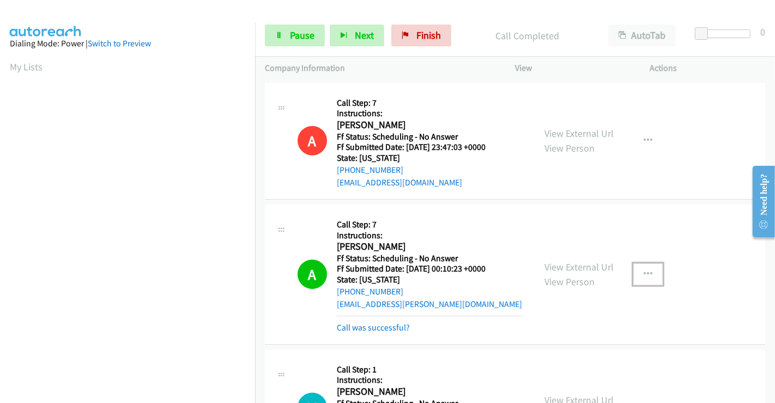
click at [644, 270] on icon "button" at bounding box center [648, 274] width 9 height 9
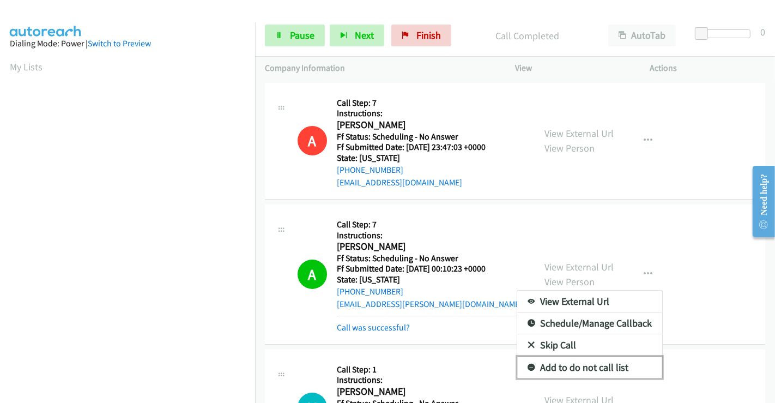
click at [563, 365] on link "Add to do not call list" at bounding box center [589, 368] width 145 height 22
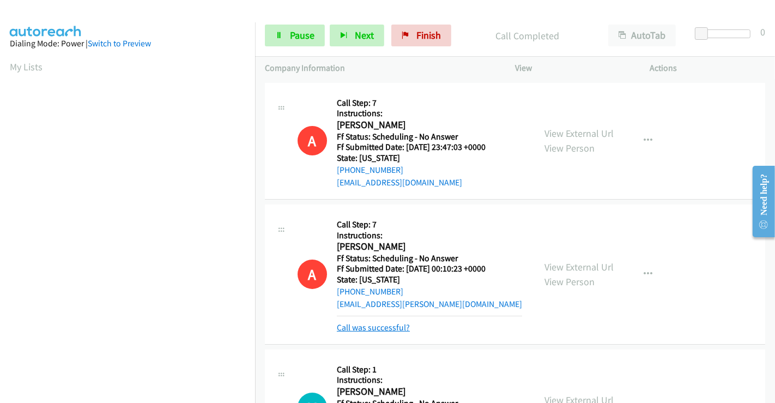
click at [390, 328] on link "Call was successful?" at bounding box center [373, 327] width 73 height 10
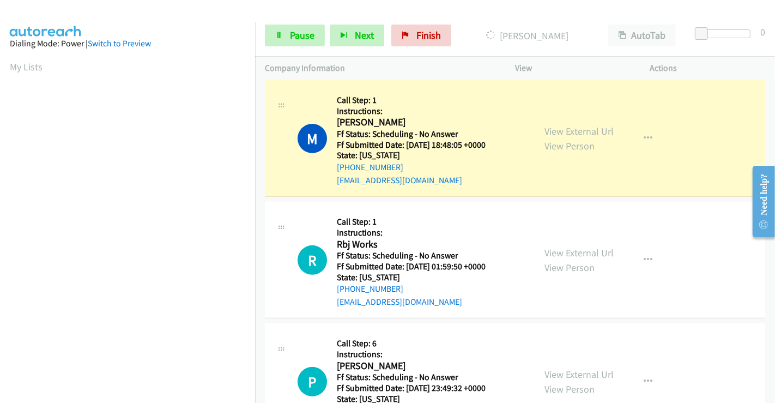
scroll to position [545, 0]
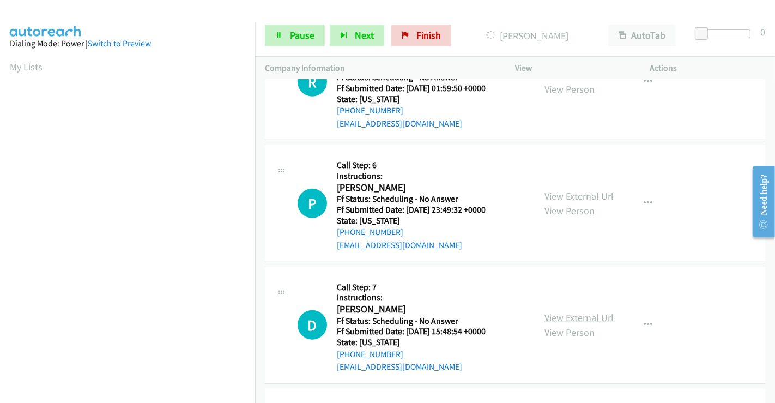
click at [573, 313] on link "View External Url" at bounding box center [579, 317] width 69 height 13
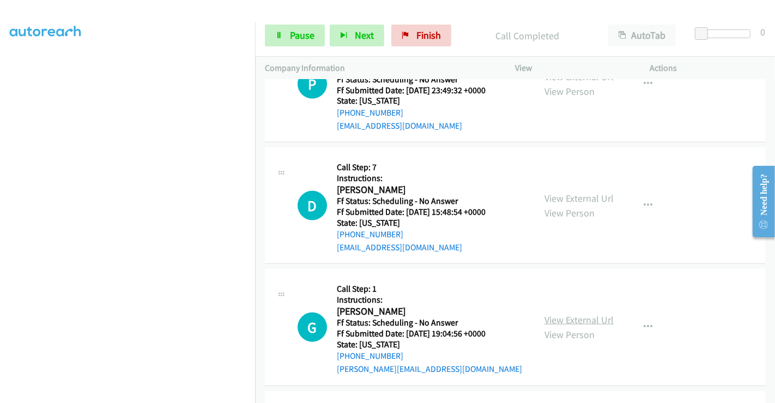
scroll to position [689, 0]
click at [605, 317] on link "View External Url" at bounding box center [579, 318] width 69 height 13
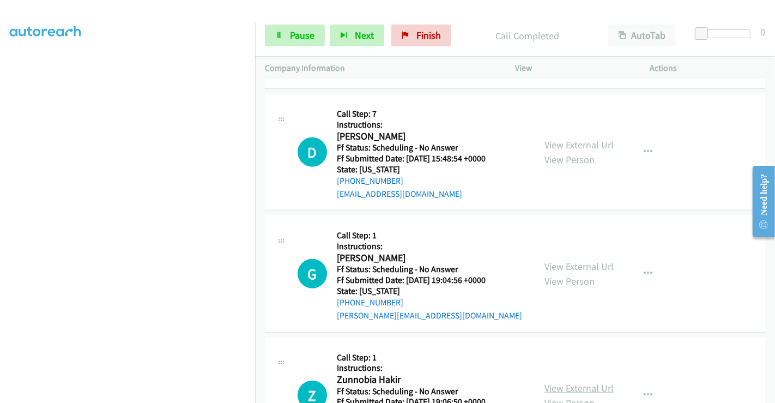
scroll to position [810, 0]
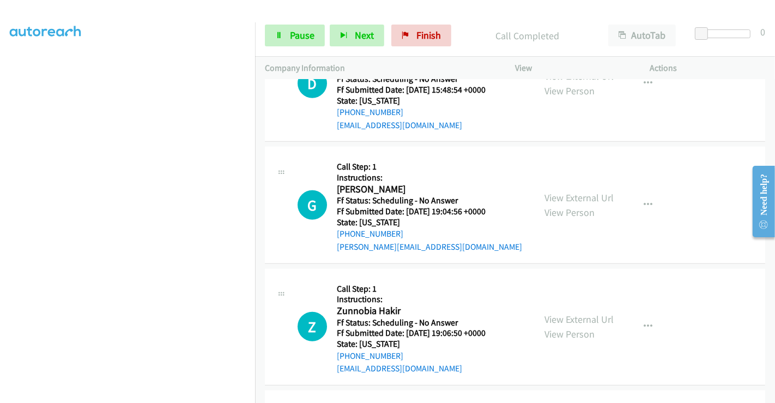
click at [578, 324] on div "View External Url View Person" at bounding box center [579, 326] width 69 height 29
click at [574, 315] on link "View External Url" at bounding box center [579, 319] width 69 height 13
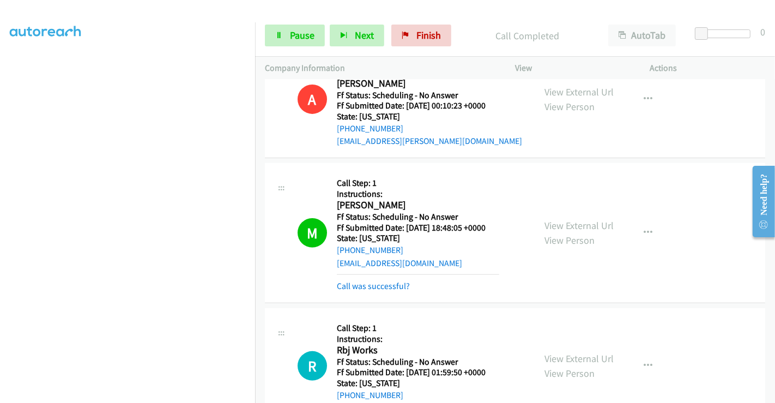
scroll to position [265, 0]
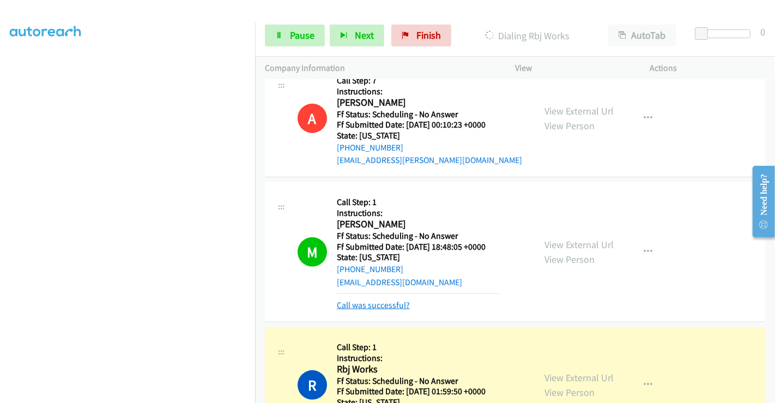
click at [396, 306] on link "Call was successful?" at bounding box center [373, 305] width 73 height 10
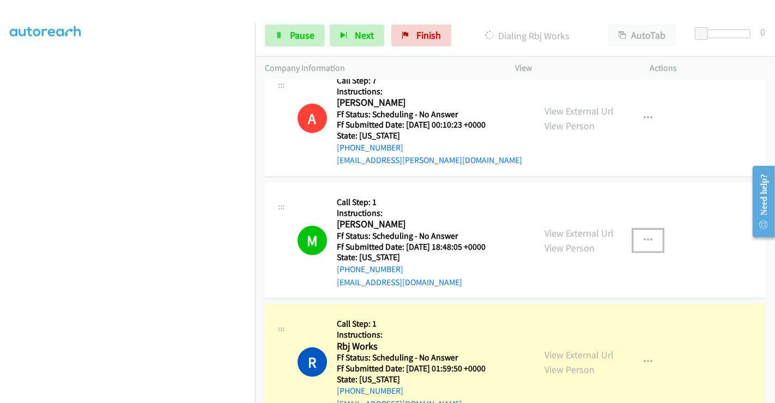
click at [646, 236] on icon "button" at bounding box center [648, 240] width 9 height 9
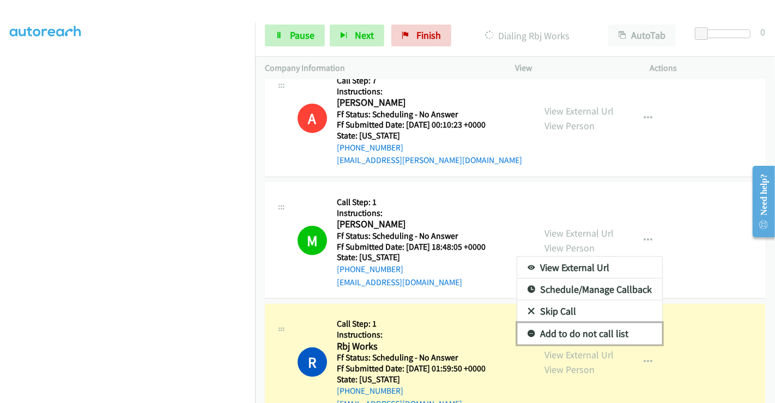
click at [582, 331] on link "Add to do not call list" at bounding box center [589, 334] width 145 height 22
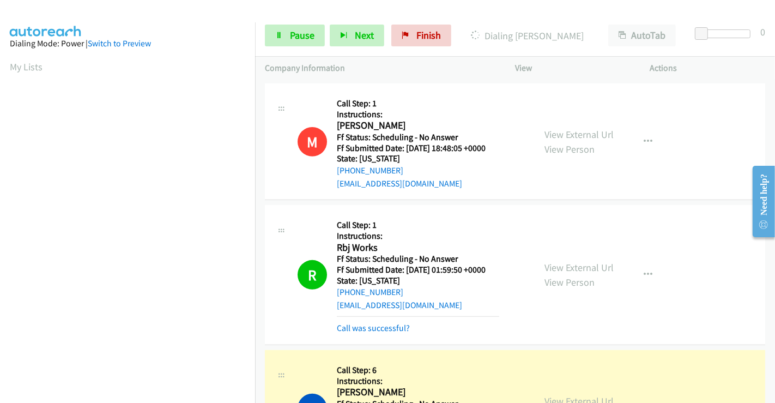
scroll to position [447, 0]
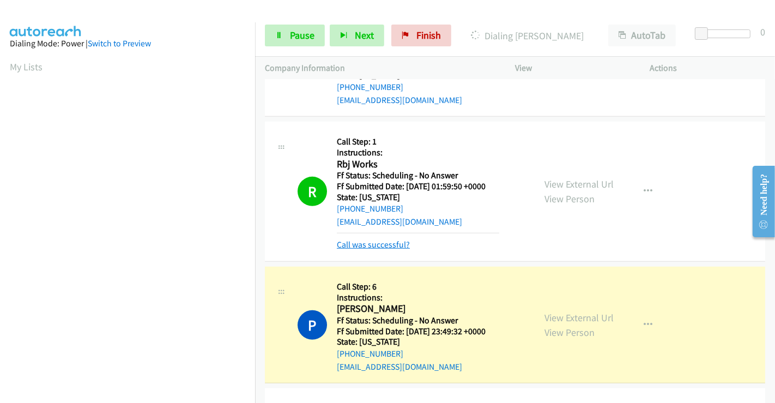
click at [388, 248] on link "Call was successful?" at bounding box center [373, 244] width 73 height 10
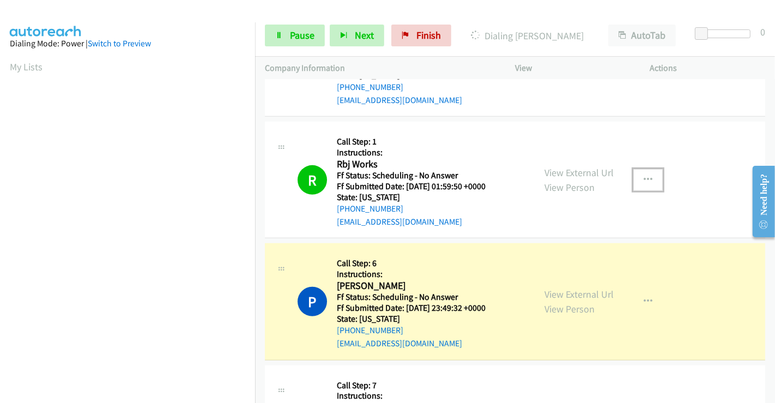
click at [650, 171] on button "button" at bounding box center [647, 180] width 29 height 22
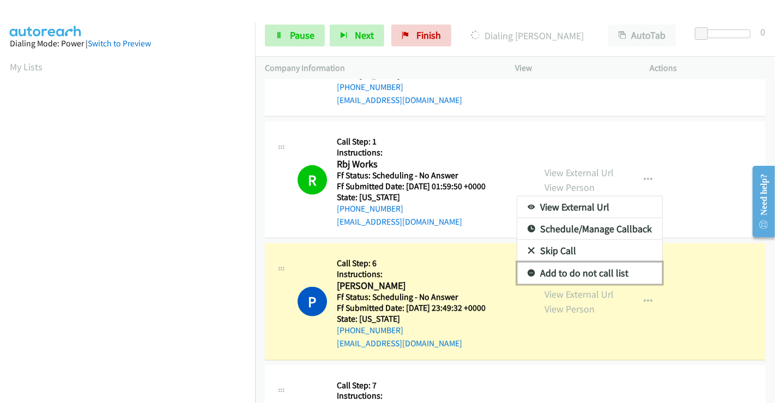
click at [615, 271] on link "Add to do not call list" at bounding box center [589, 273] width 145 height 22
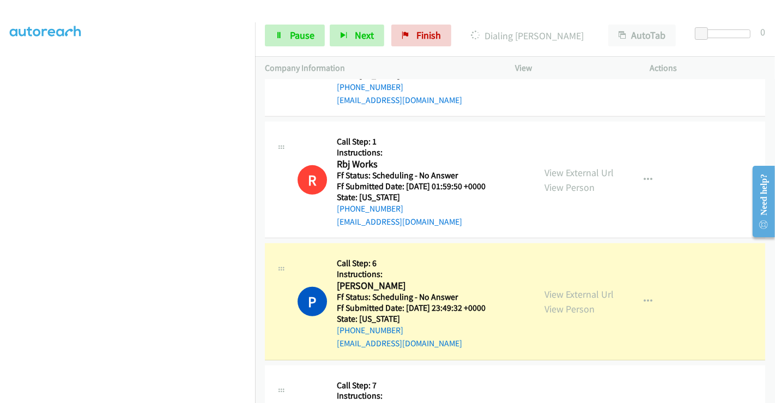
scroll to position [210, 0]
click at [114, 395] on section at bounding box center [128, 144] width 236 height 522
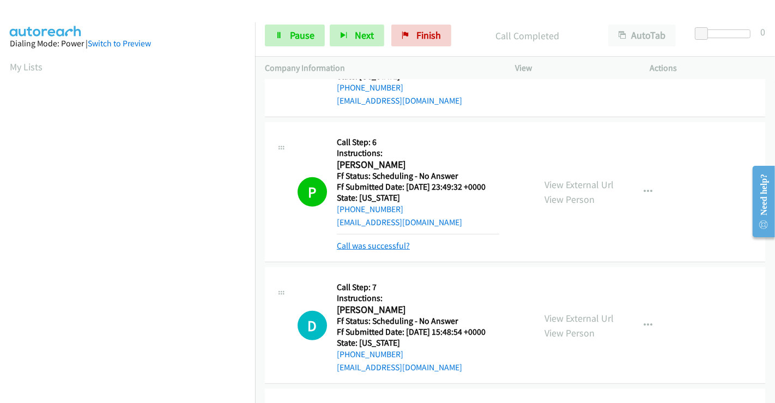
click at [403, 247] on link "Call was successful?" at bounding box center [373, 245] width 73 height 10
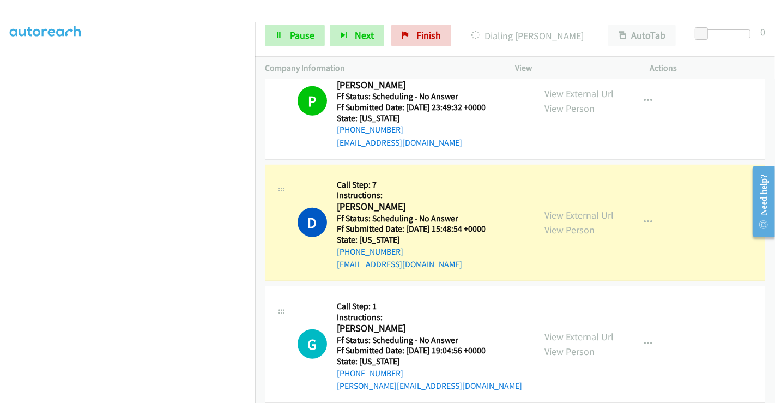
scroll to position [629, 0]
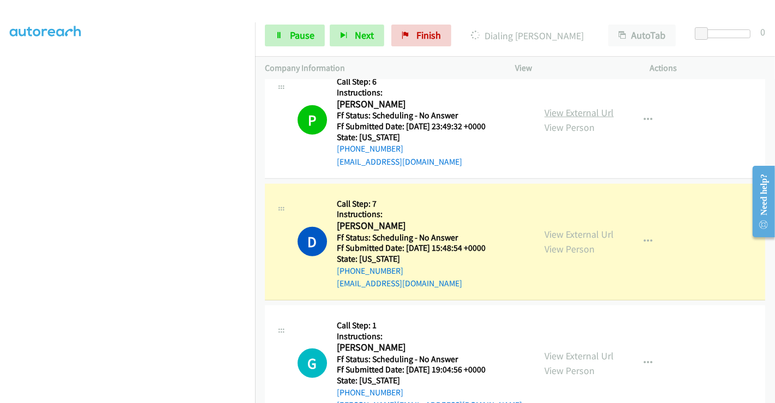
click at [581, 116] on link "View External Url" at bounding box center [579, 112] width 69 height 13
click at [644, 118] on icon "button" at bounding box center [648, 120] width 9 height 9
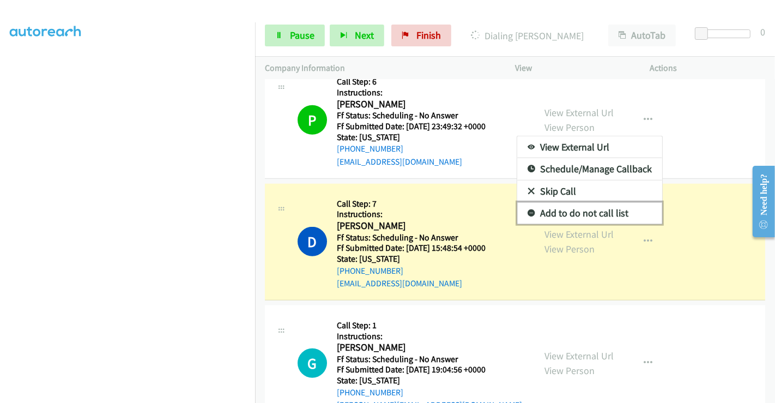
click at [575, 217] on link "Add to do not call list" at bounding box center [589, 213] width 145 height 22
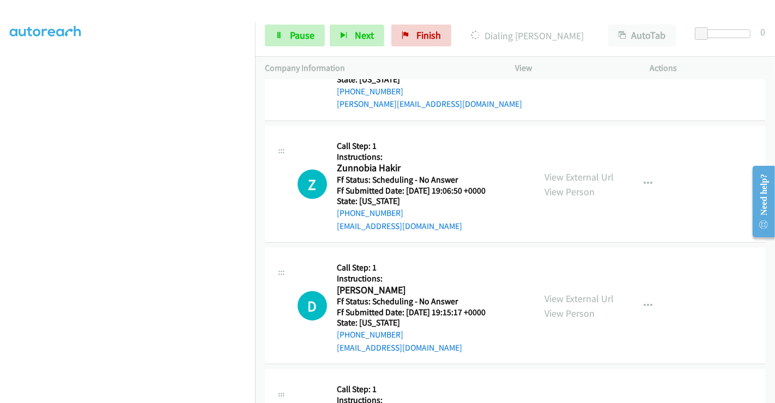
scroll to position [931, 0]
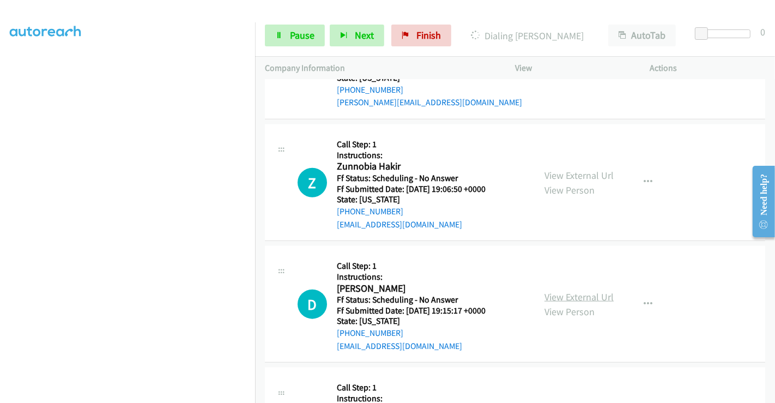
click at [598, 294] on link "View External Url" at bounding box center [579, 297] width 69 height 13
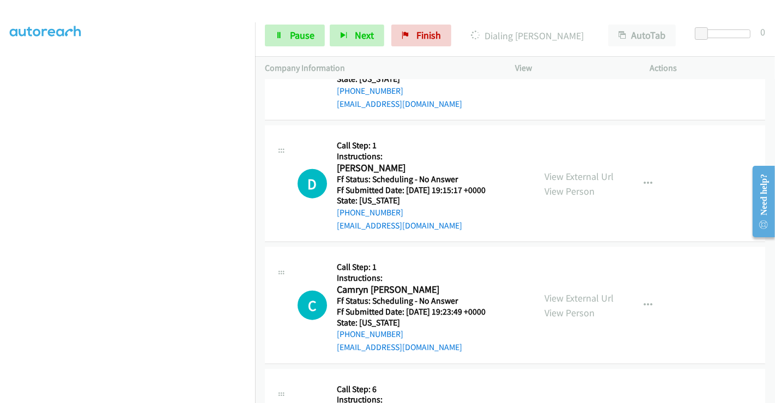
scroll to position [1053, 0]
click at [560, 292] on link "View External Url" at bounding box center [579, 297] width 69 height 13
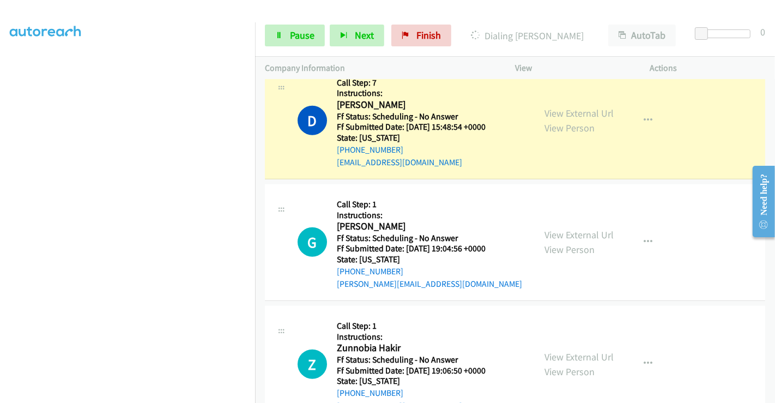
scroll to position [0, 0]
click at [639, 111] on button "button" at bounding box center [647, 121] width 29 height 22
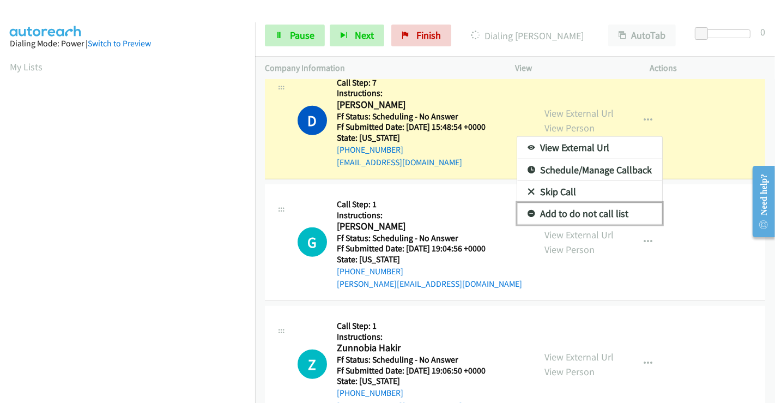
click at [587, 209] on link "Add to do not call list" at bounding box center [589, 214] width 145 height 22
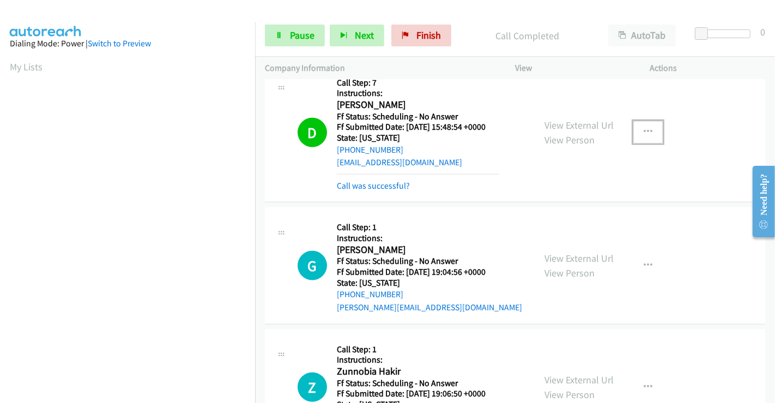
drag, startPoint x: 646, startPoint y: 128, endPoint x: 611, endPoint y: 178, distance: 61.4
click at [645, 128] on icon "button" at bounding box center [648, 132] width 9 height 9
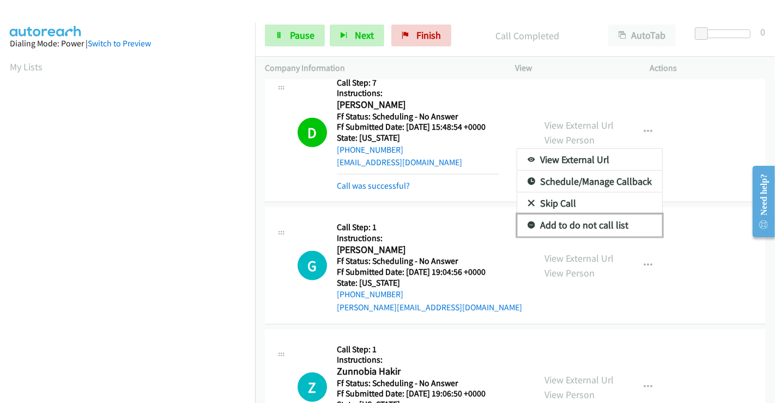
click at [558, 221] on link "Add to do not call list" at bounding box center [589, 225] width 145 height 22
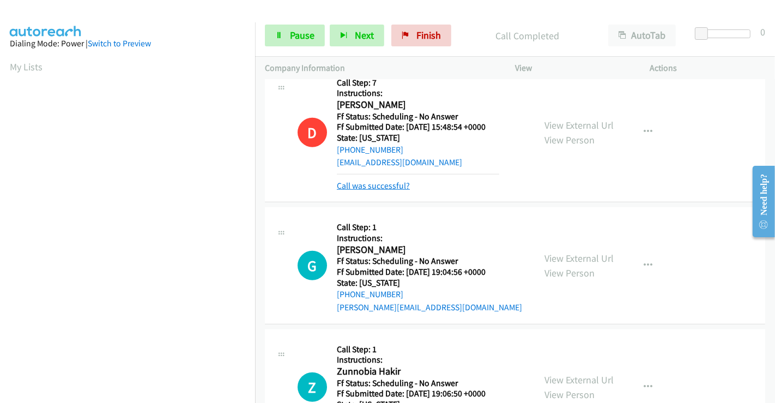
click at [406, 183] on link "Call was successful?" at bounding box center [373, 185] width 73 height 10
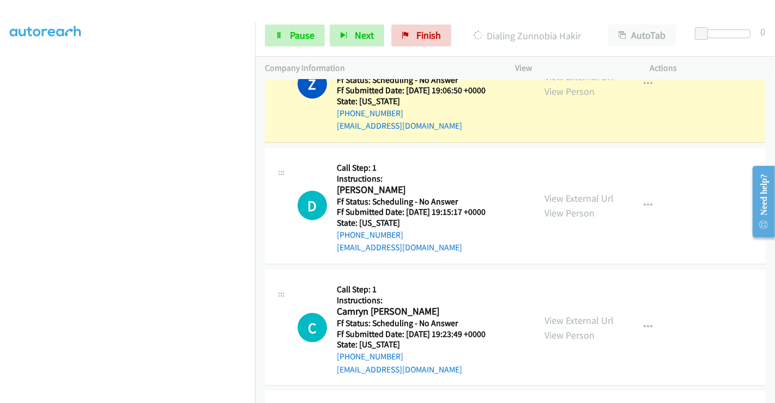
scroll to position [931, 0]
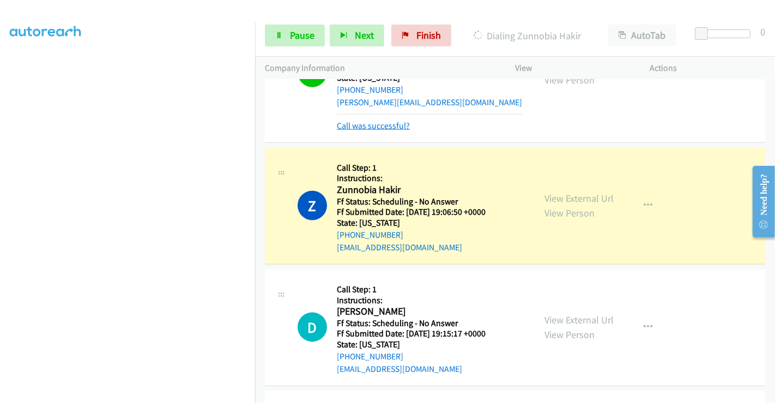
click at [390, 125] on div "Callback Scheduled Call Step: 1 Instructions: [PERSON_NAME] America/New_York Ff…" at bounding box center [429, 73] width 185 height 120
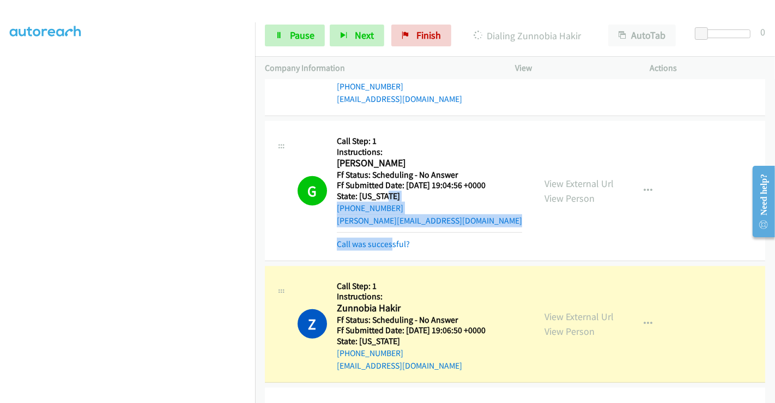
scroll to position [810, 0]
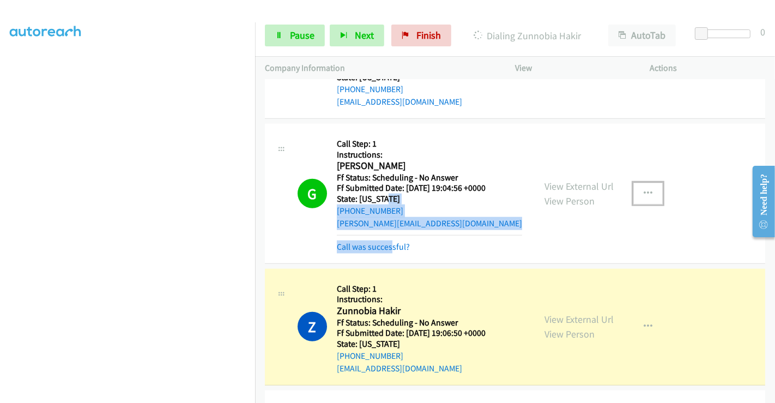
click at [633, 189] on button "button" at bounding box center [647, 194] width 29 height 22
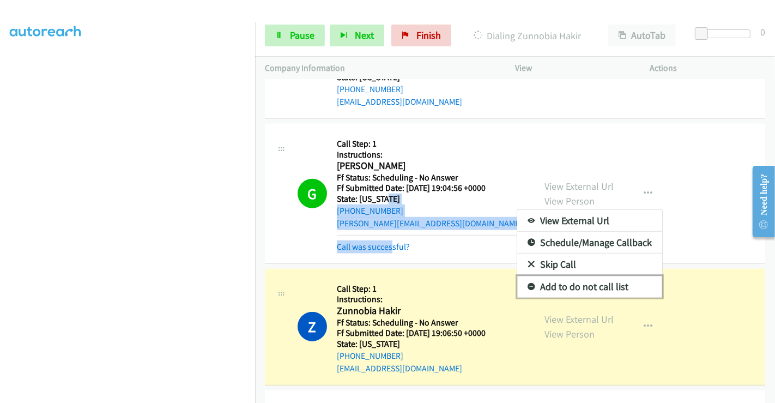
click at [581, 280] on link "Add to do not call list" at bounding box center [589, 287] width 145 height 22
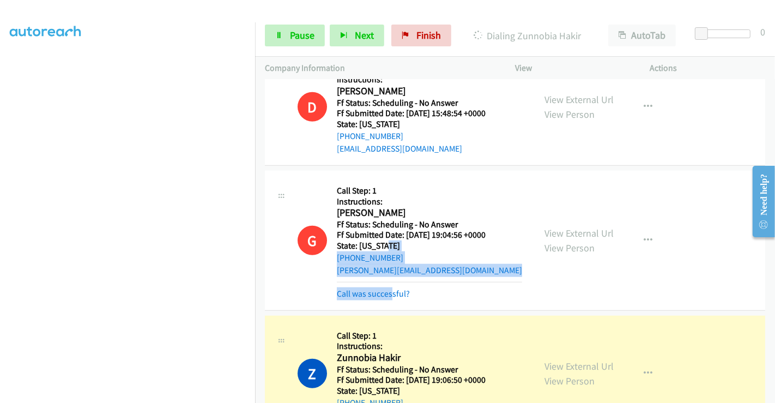
scroll to position [871, 0]
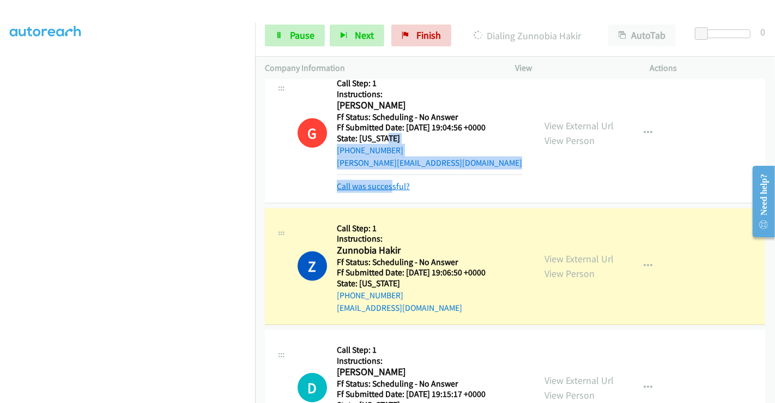
click at [390, 185] on link "Call was successful?" at bounding box center [373, 186] width 73 height 10
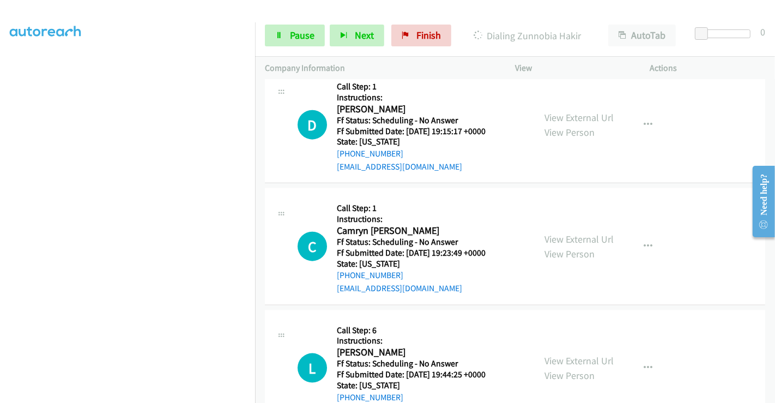
scroll to position [1113, 0]
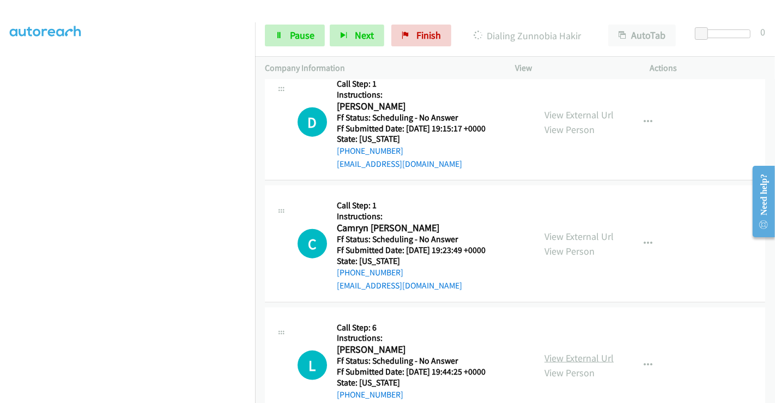
click at [607, 357] on link "View External Url" at bounding box center [579, 358] width 69 height 13
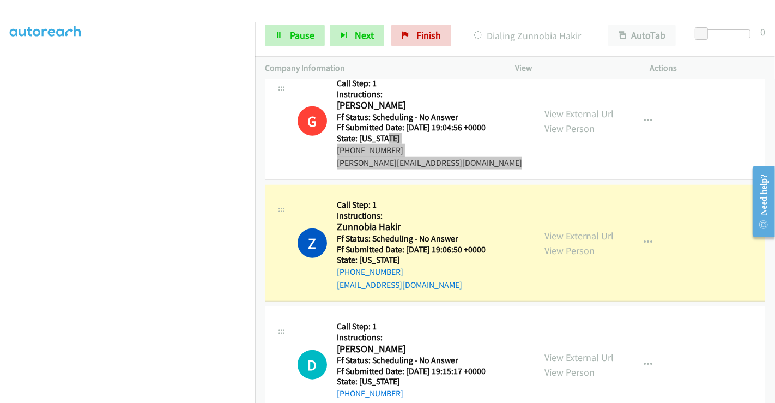
scroll to position [0, 0]
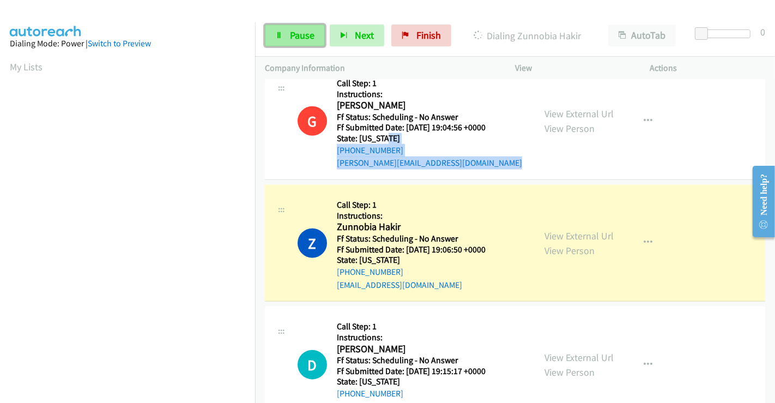
click at [299, 37] on span "Pause" at bounding box center [302, 35] width 25 height 13
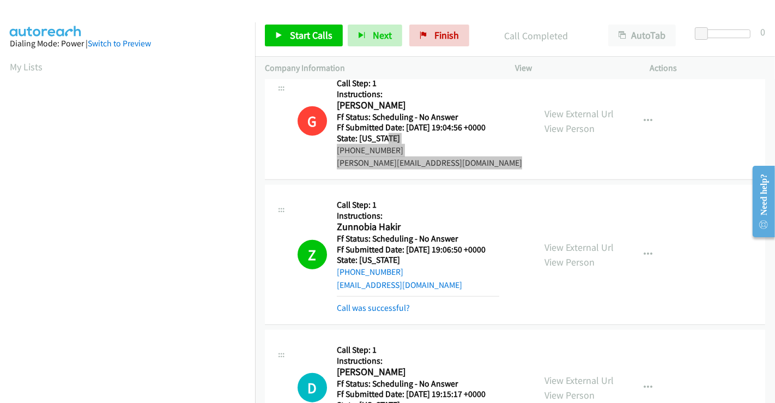
scroll to position [210, 0]
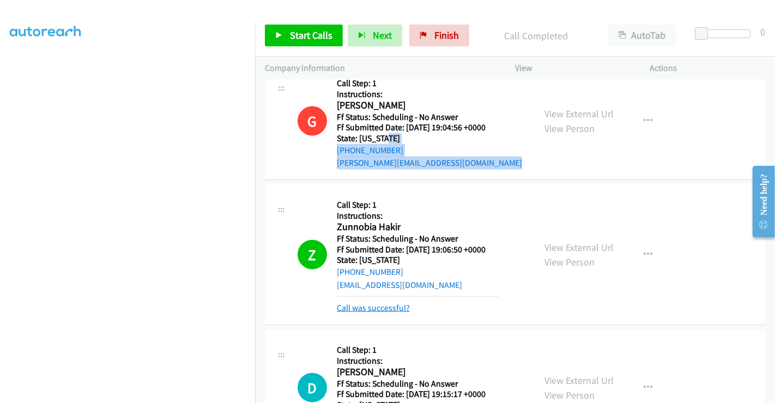
click at [377, 306] on link "Call was successful?" at bounding box center [373, 308] width 73 height 10
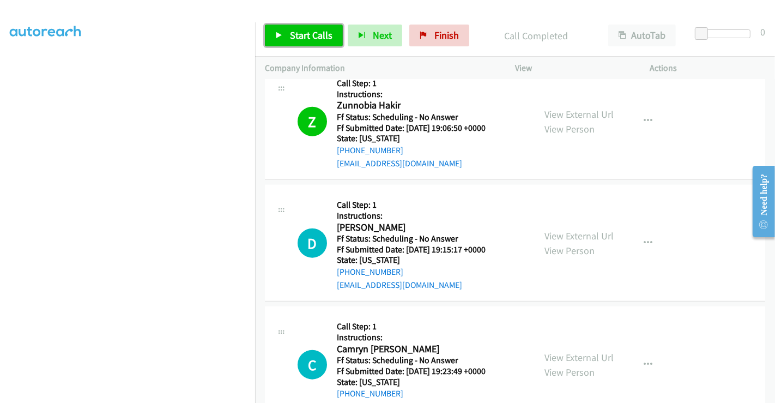
drag, startPoint x: 319, startPoint y: 26, endPoint x: 325, endPoint y: 32, distance: 8.5
click at [319, 26] on link "Start Calls" at bounding box center [304, 36] width 78 height 22
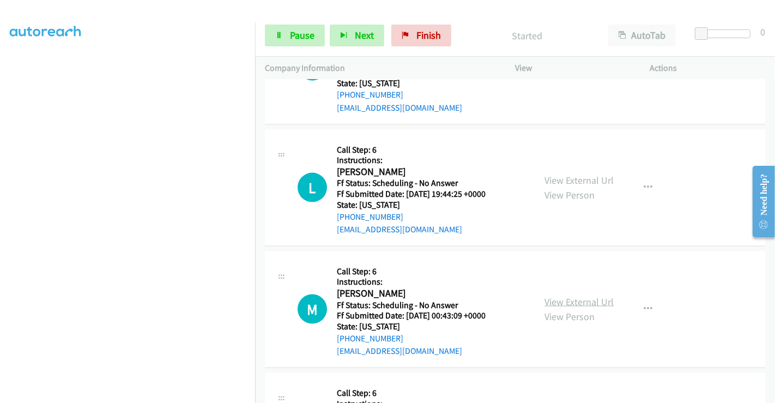
scroll to position [1295, 0]
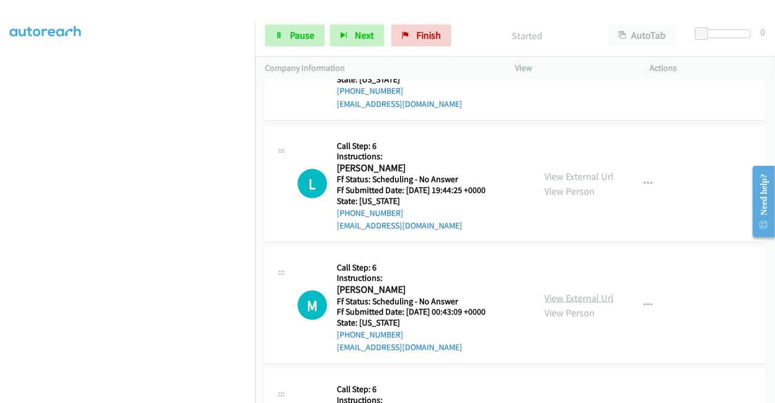
click at [598, 296] on link "View External Url" at bounding box center [579, 298] width 69 height 13
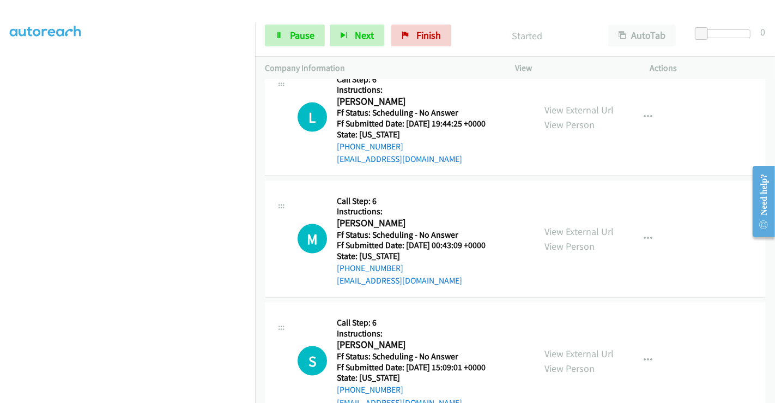
scroll to position [1416, 0]
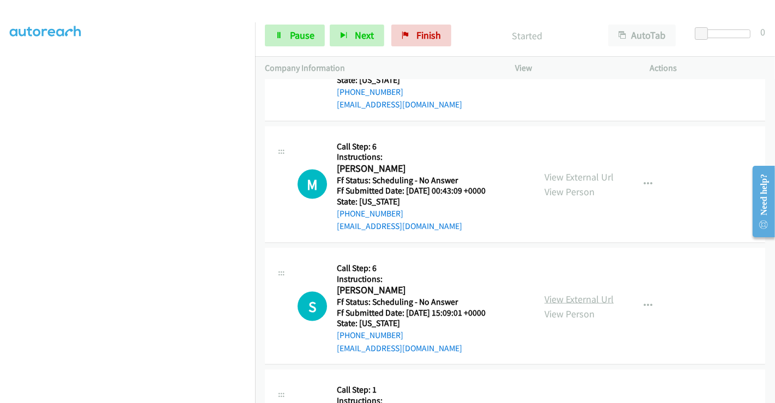
click at [604, 301] on link "View External Url" at bounding box center [579, 299] width 69 height 13
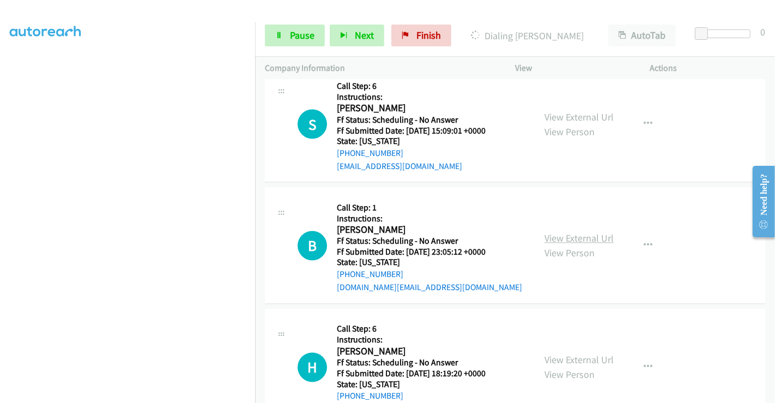
click at [563, 232] on link "View External Url" at bounding box center [579, 238] width 69 height 13
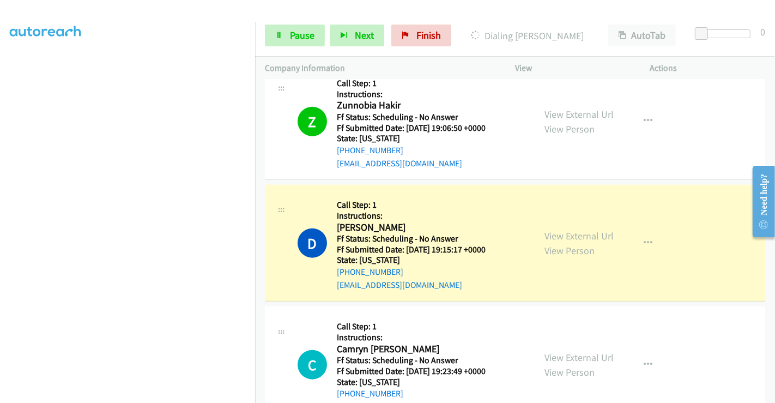
scroll to position [0, 0]
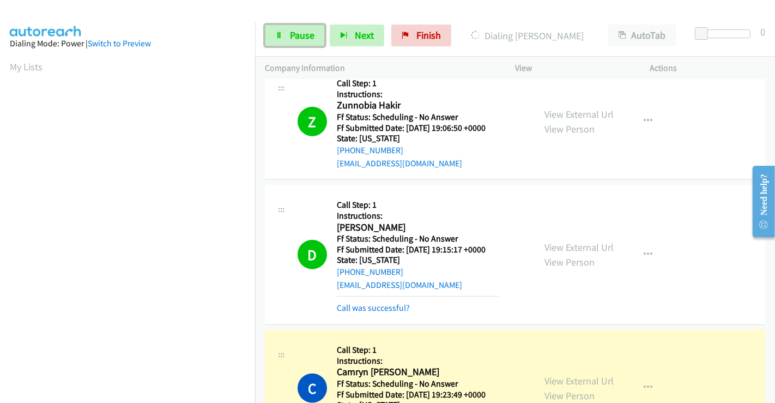
click at [285, 32] on link "Pause" at bounding box center [295, 36] width 60 height 22
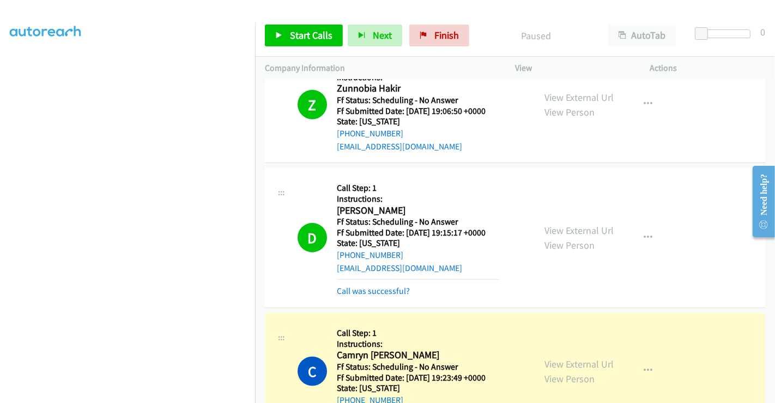
scroll to position [992, 0]
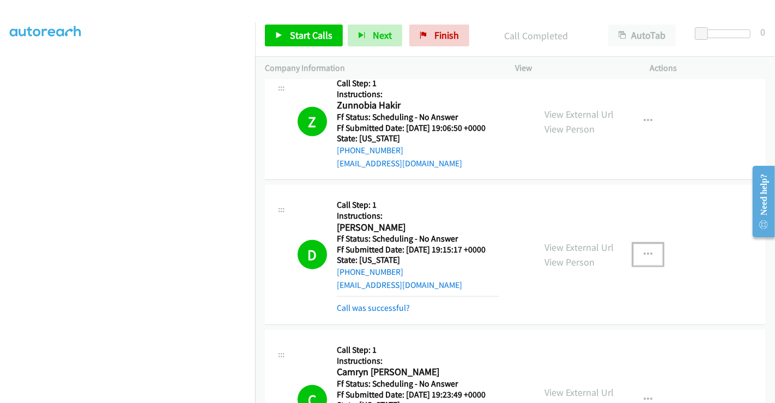
click at [639, 256] on button "button" at bounding box center [647, 255] width 29 height 22
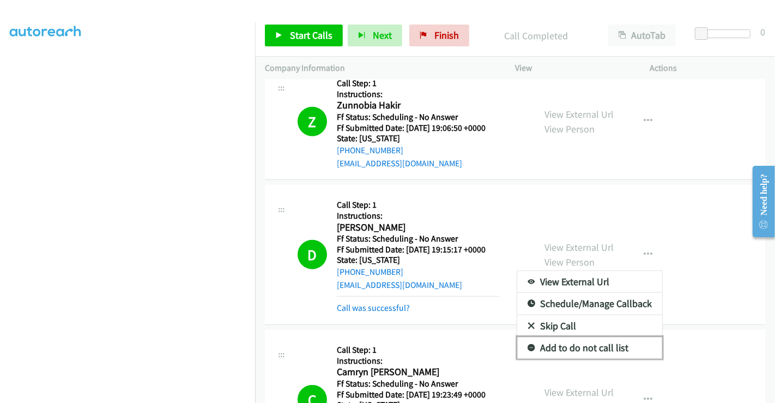
click at [582, 348] on link "Add to do not call list" at bounding box center [589, 348] width 145 height 22
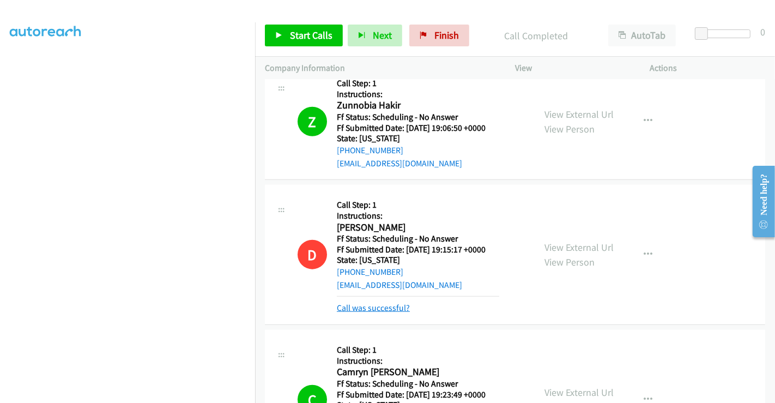
click at [391, 308] on link "Call was successful?" at bounding box center [373, 308] width 73 height 10
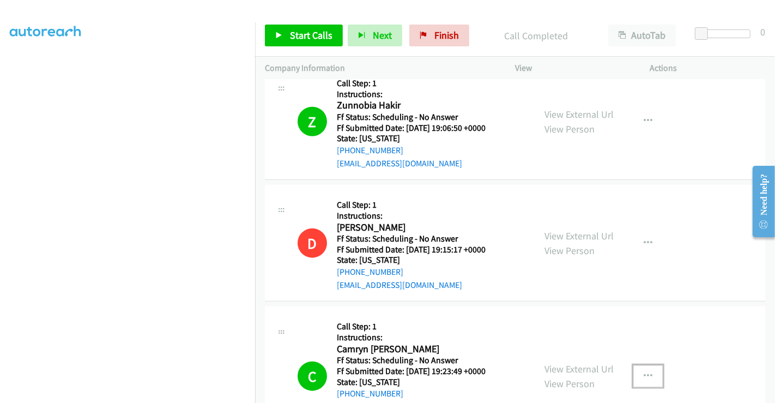
click at [644, 378] on button "button" at bounding box center [647, 376] width 29 height 22
click at [701, 333] on div at bounding box center [387, 201] width 775 height 403
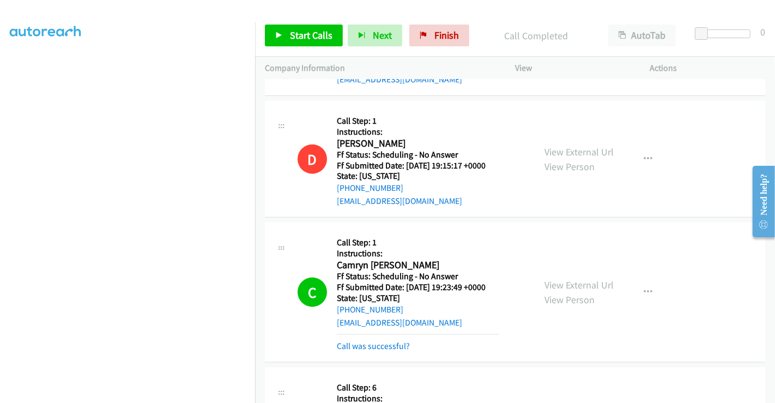
scroll to position [1113, 0]
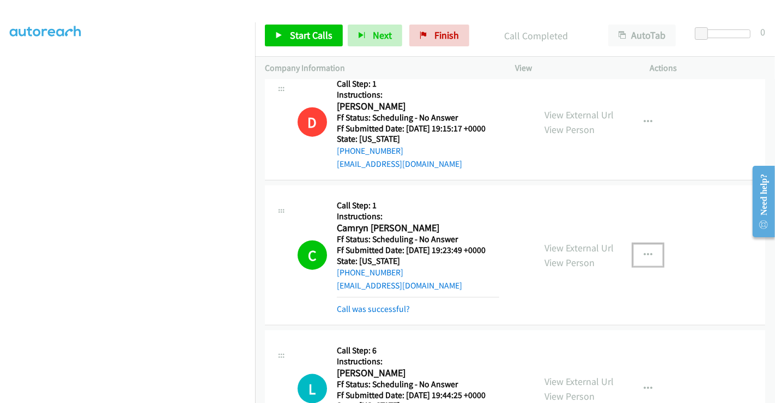
click at [644, 252] on icon "button" at bounding box center [648, 255] width 9 height 9
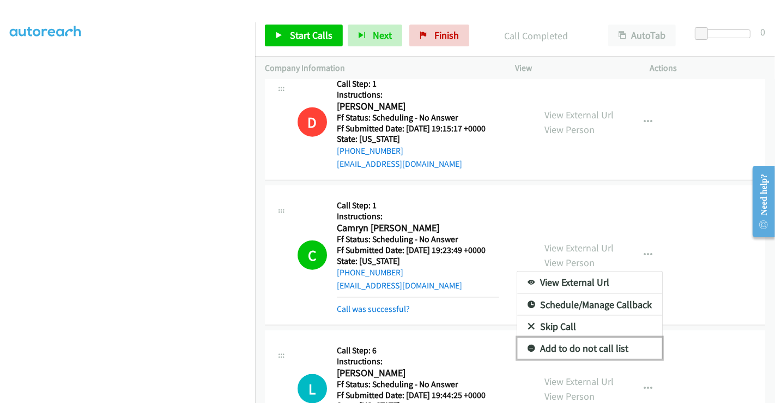
click at [600, 342] on link "Add to do not call list" at bounding box center [589, 348] width 145 height 22
click at [389, 304] on link "Call was successful?" at bounding box center [373, 309] width 73 height 10
click at [562, 353] on div "View External Url View Person View External Url Email Schedule/Manage Callback …" at bounding box center [607, 388] width 145 height 96
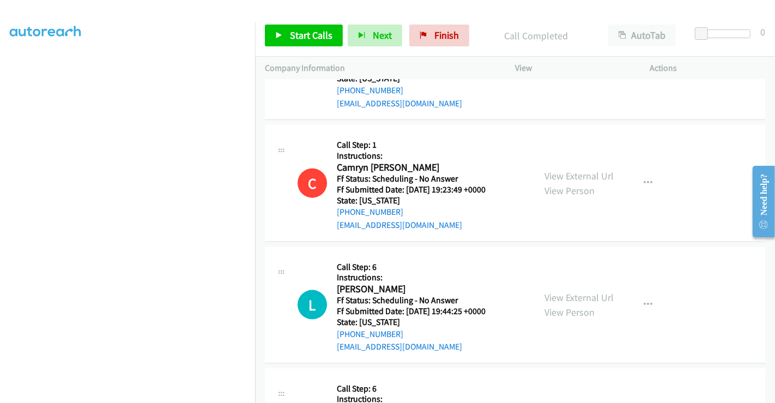
scroll to position [1234, 0]
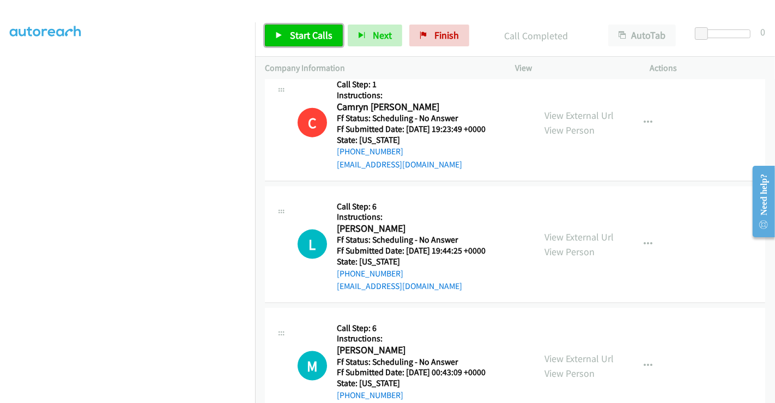
click at [327, 39] on span "Start Calls" at bounding box center [311, 35] width 43 height 13
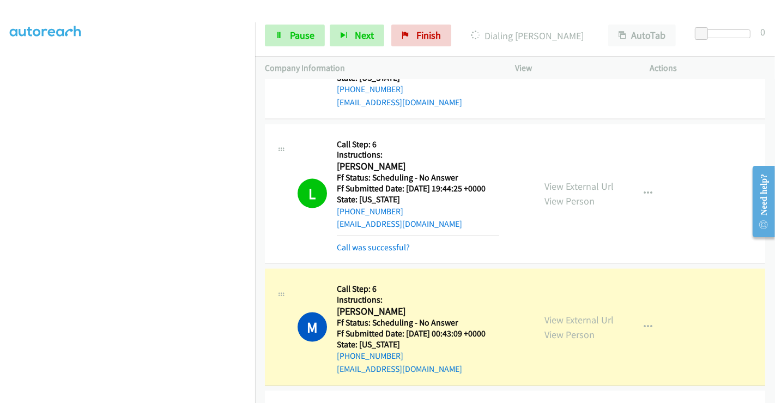
scroll to position [1355, 0]
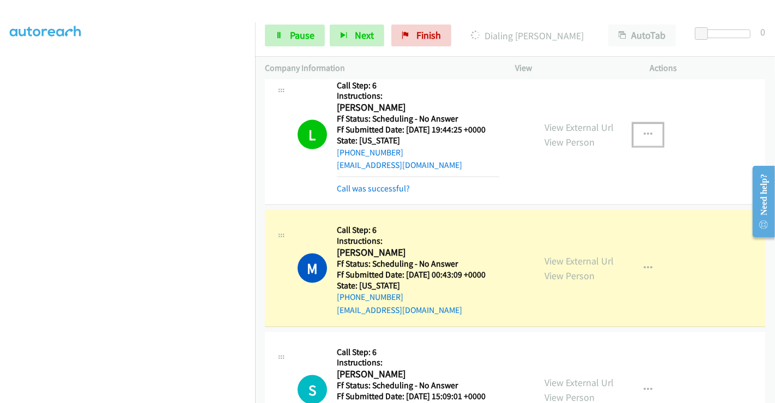
click at [646, 125] on button "button" at bounding box center [647, 135] width 29 height 22
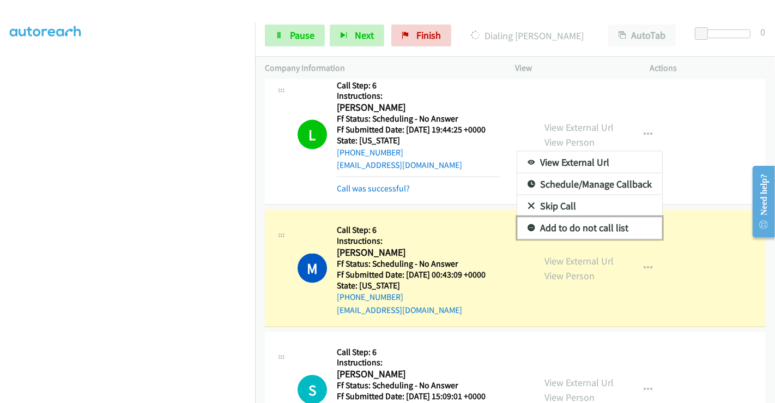
click at [584, 229] on link "Add to do not call list" at bounding box center [589, 228] width 145 height 22
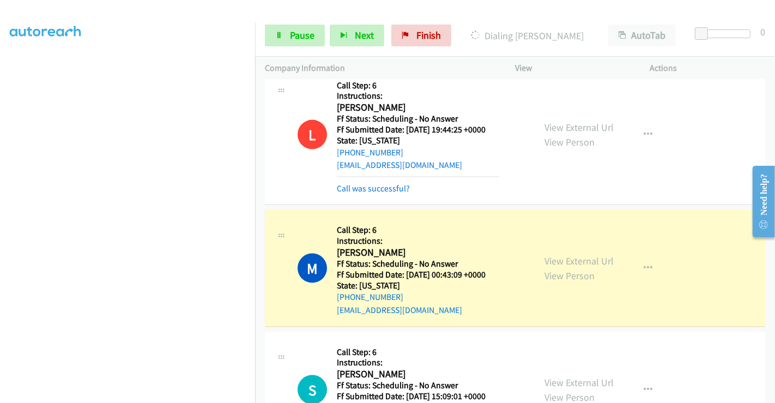
scroll to position [210, 0]
click at [363, 184] on link "Call was successful?" at bounding box center [373, 188] width 73 height 10
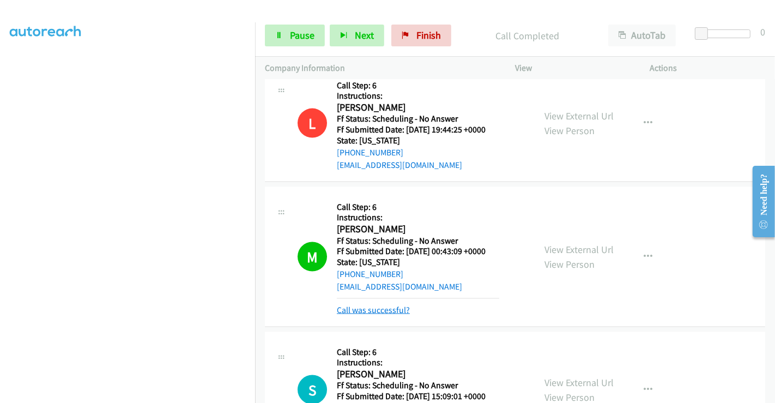
click at [377, 311] on link "Call was successful?" at bounding box center [373, 310] width 73 height 10
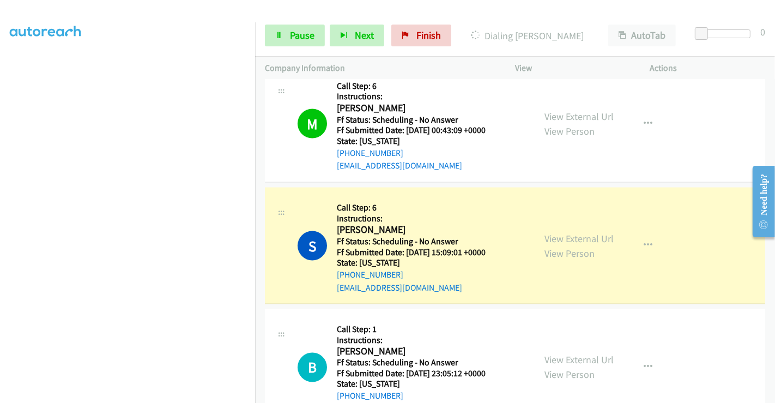
scroll to position [1537, 0]
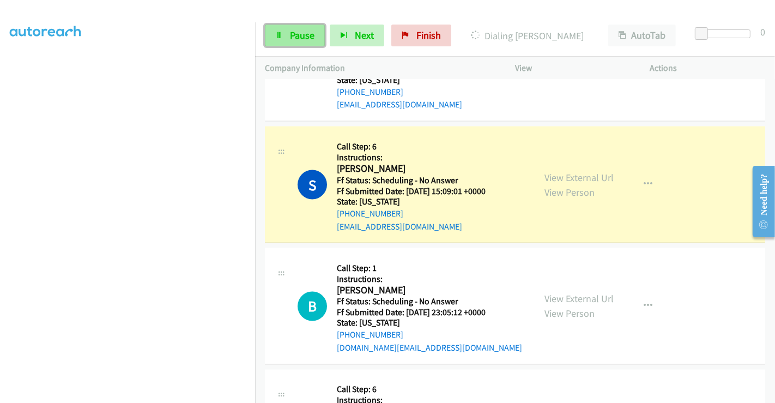
click at [290, 34] on span "Pause" at bounding box center [302, 35] width 25 height 13
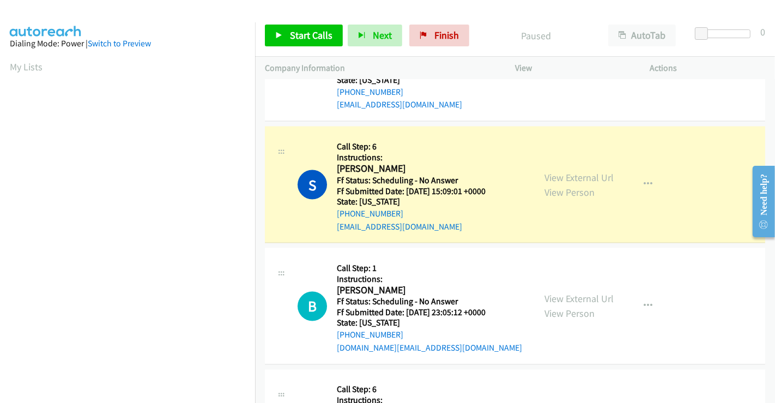
scroll to position [210, 0]
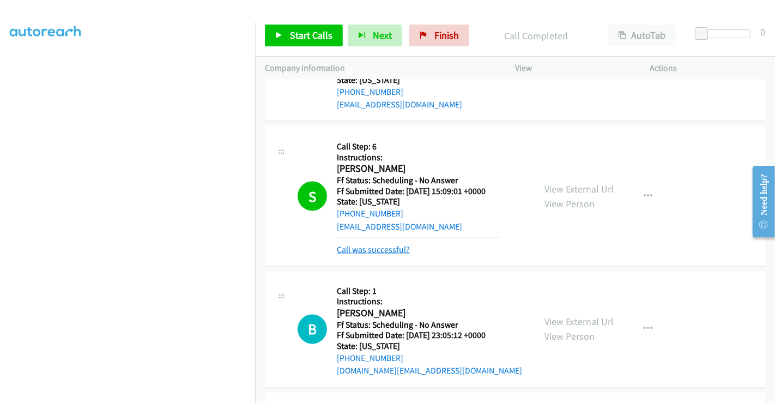
click at [401, 246] on link "Call was successful?" at bounding box center [373, 249] width 73 height 10
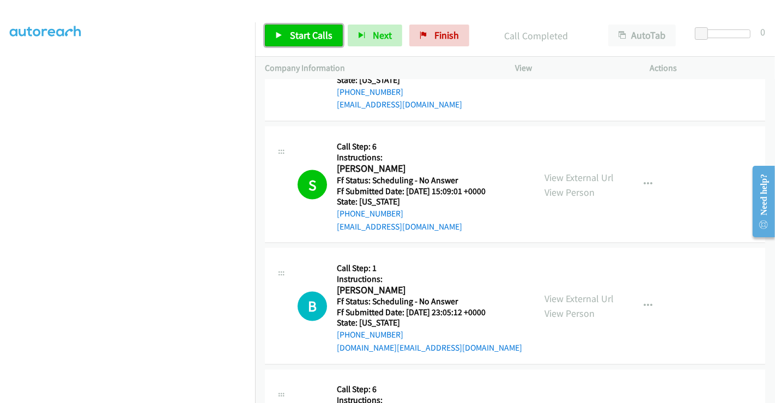
click at [305, 30] on span "Start Calls" at bounding box center [311, 35] width 43 height 13
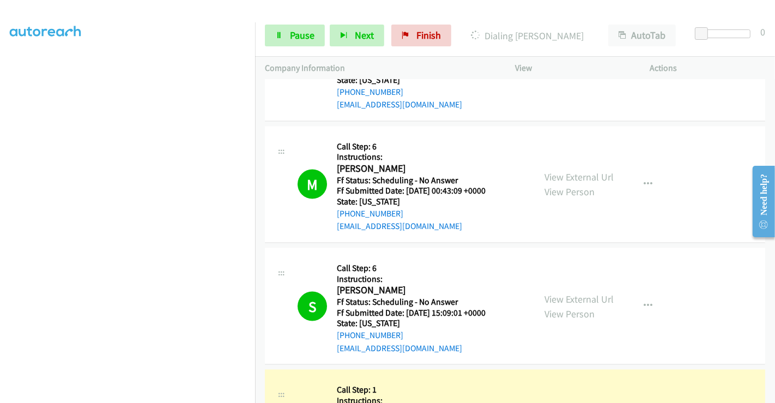
scroll to position [0, 0]
click at [324, 33] on div "Start Calls Pause Next Finish" at bounding box center [360, 36] width 191 height 22
click at [317, 35] on link "Pause" at bounding box center [295, 36] width 60 height 22
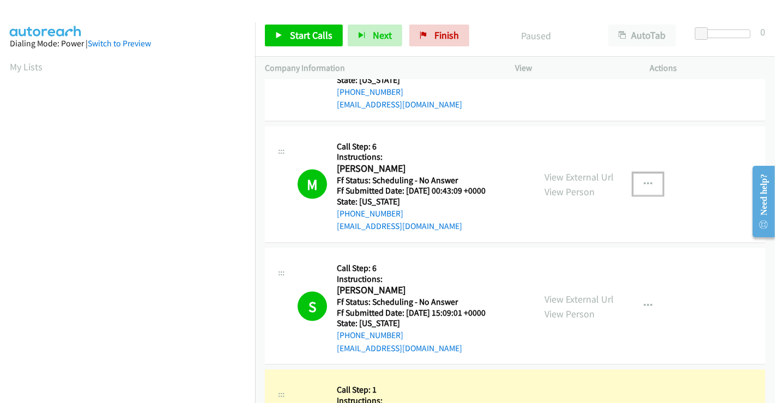
drag, startPoint x: 643, startPoint y: 177, endPoint x: 637, endPoint y: 191, distance: 15.4
click at [644, 180] on icon "button" at bounding box center [648, 184] width 9 height 9
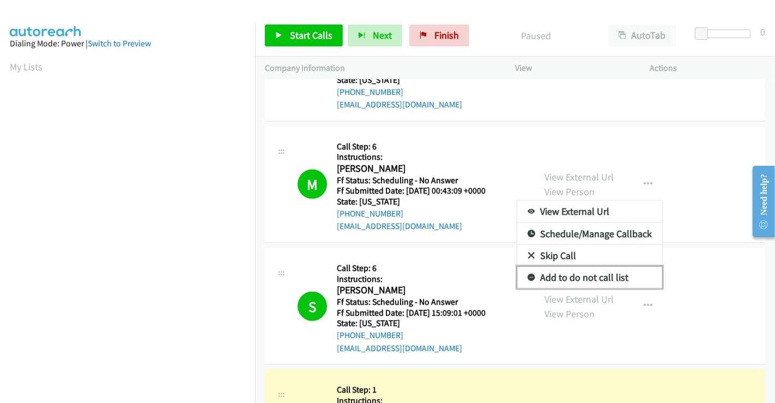
click at [599, 275] on link "Add to do not call list" at bounding box center [589, 278] width 145 height 22
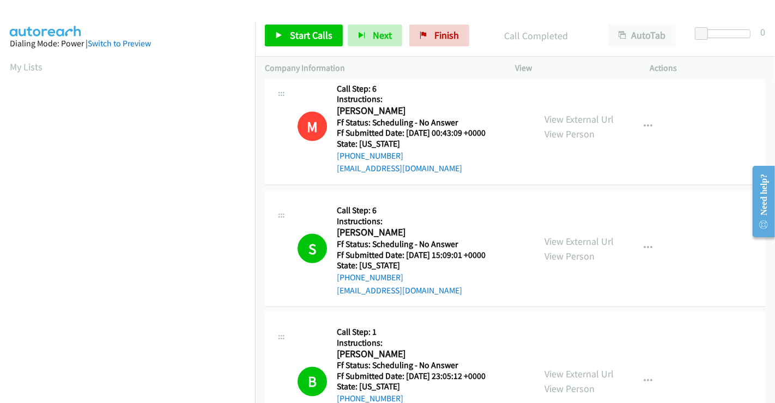
scroll to position [1476, 0]
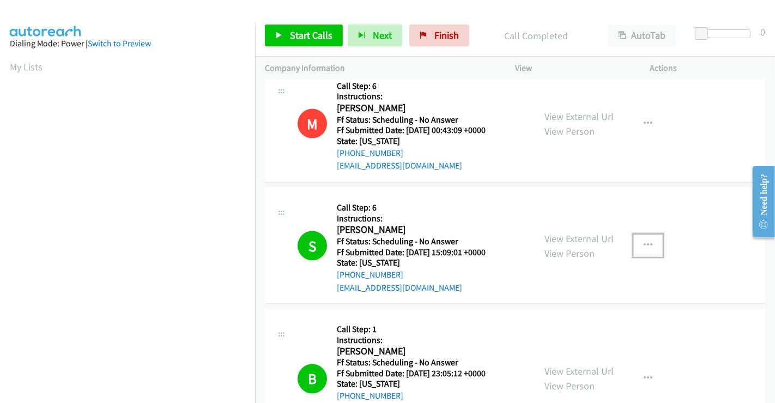
click at [644, 245] on icon "button" at bounding box center [648, 245] width 9 height 9
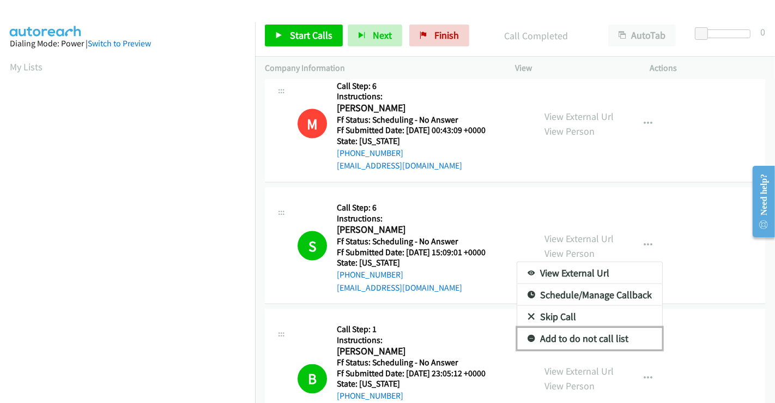
click at [528, 336] on icon at bounding box center [532, 339] width 8 height 8
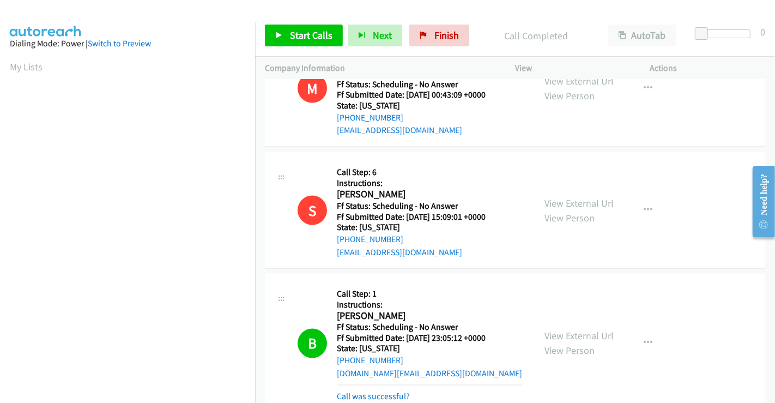
scroll to position [1537, 0]
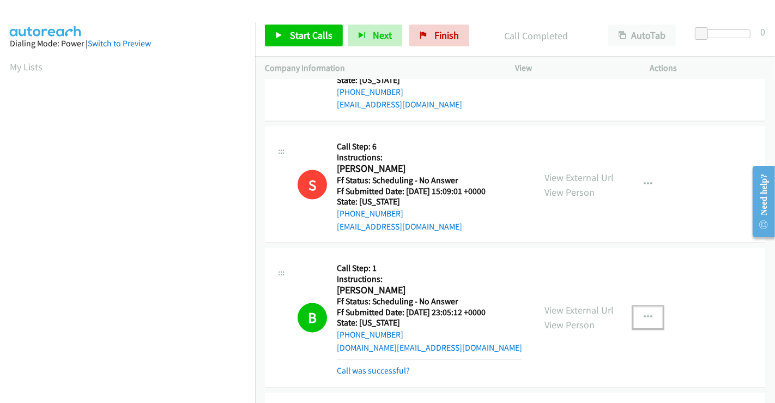
click at [644, 318] on icon "button" at bounding box center [648, 317] width 9 height 9
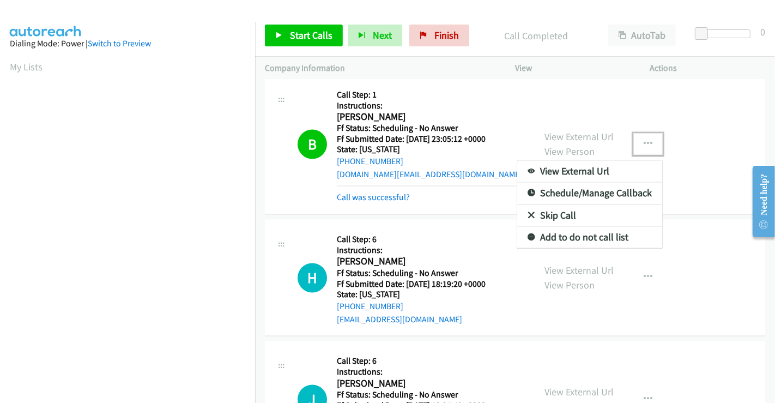
scroll to position [1719, 0]
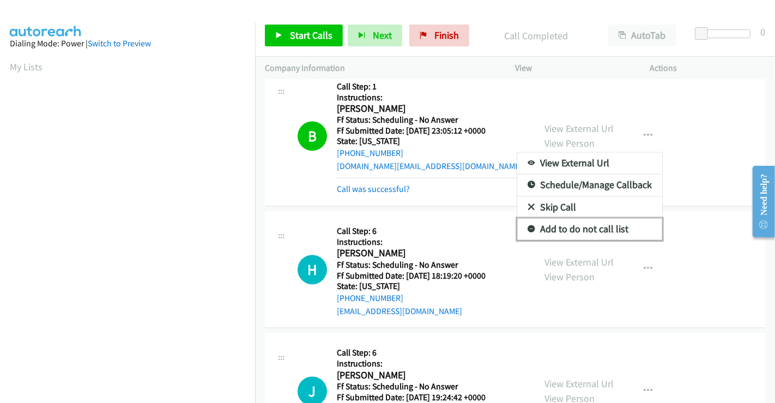
click at [613, 221] on link "Add to do not call list" at bounding box center [589, 230] width 145 height 22
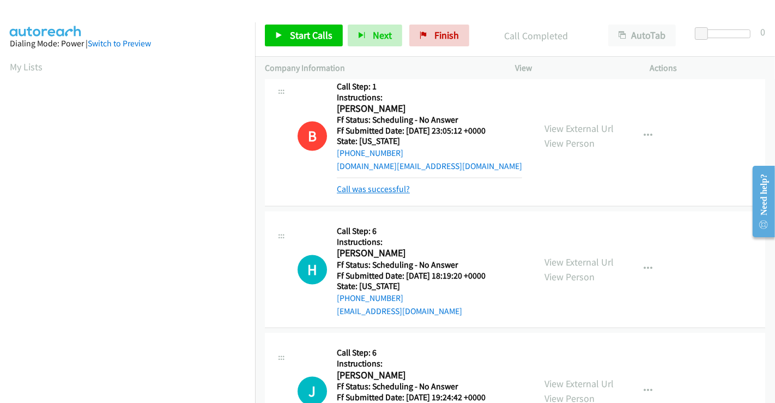
click at [394, 184] on link "Call was successful?" at bounding box center [373, 189] width 73 height 10
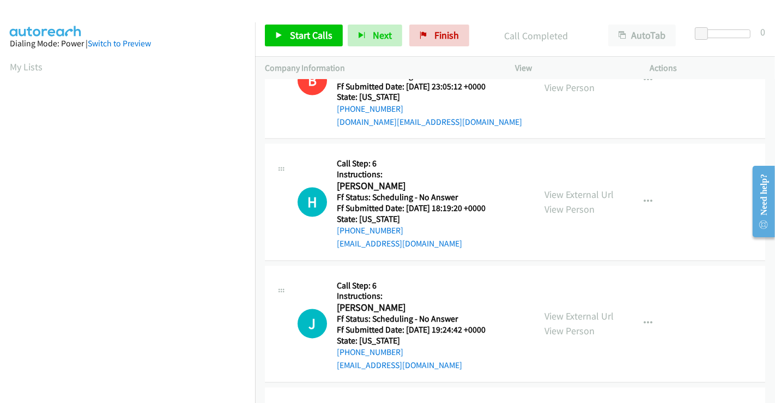
scroll to position [1779, 0]
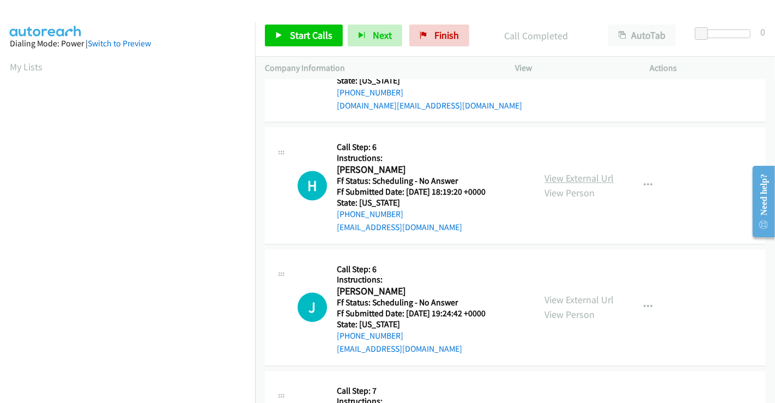
click at [602, 173] on link "View External Url" at bounding box center [579, 178] width 69 height 13
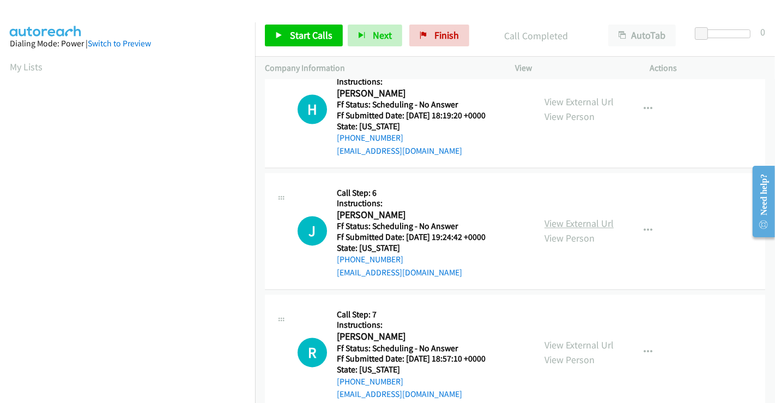
scroll to position [1900, 0]
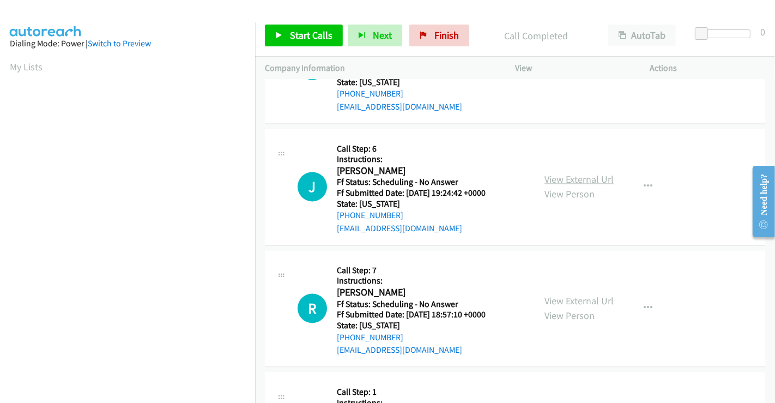
click at [605, 173] on link "View External Url" at bounding box center [579, 179] width 69 height 13
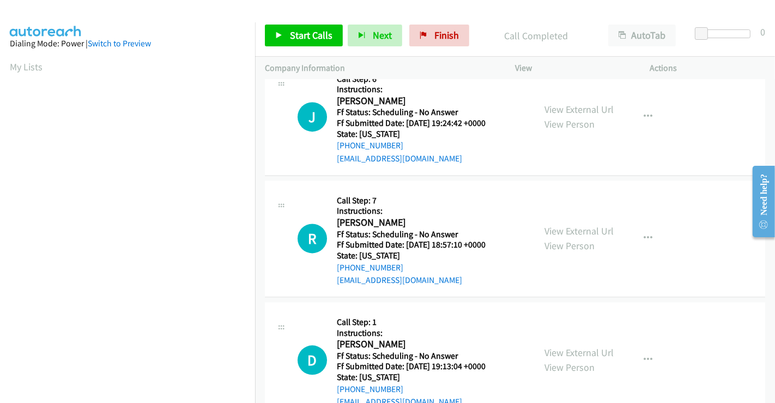
scroll to position [2021, 0]
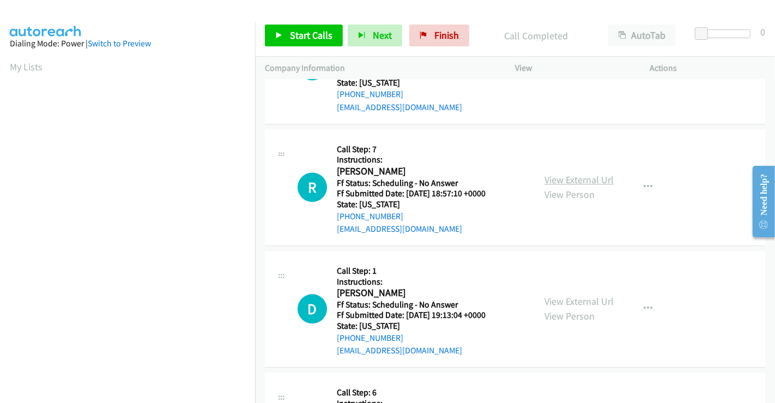
click at [594, 178] on link "View External Url" at bounding box center [579, 179] width 69 height 13
click at [574, 174] on link "View External Url" at bounding box center [579, 179] width 69 height 13
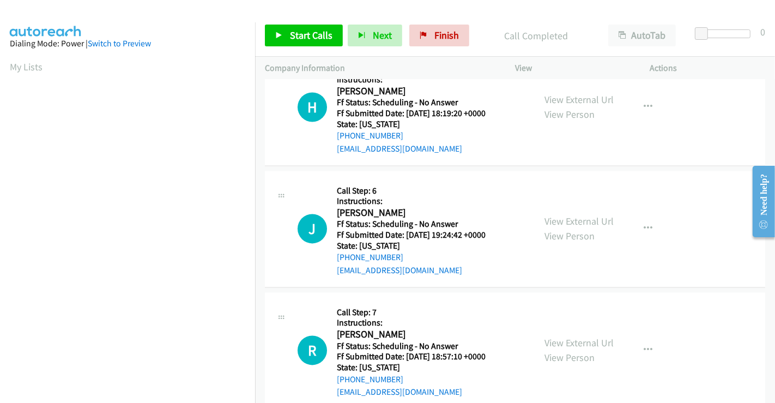
scroll to position [1840, 0]
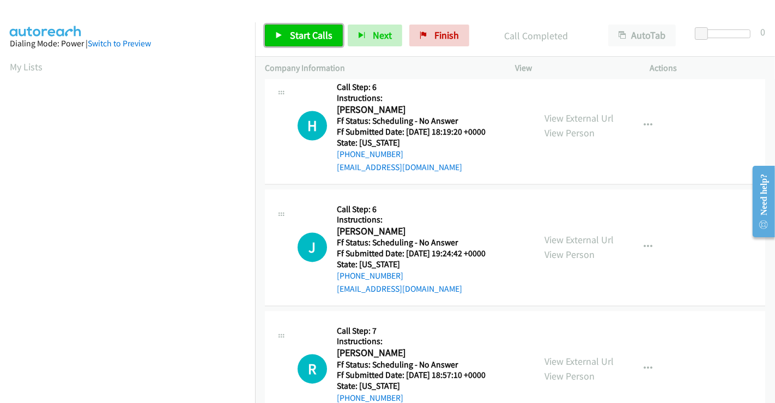
click at [298, 34] on span "Start Calls" at bounding box center [311, 35] width 43 height 13
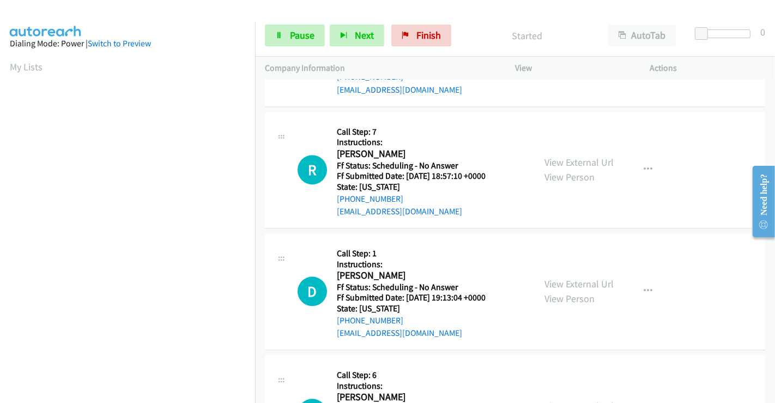
scroll to position [2082, 0]
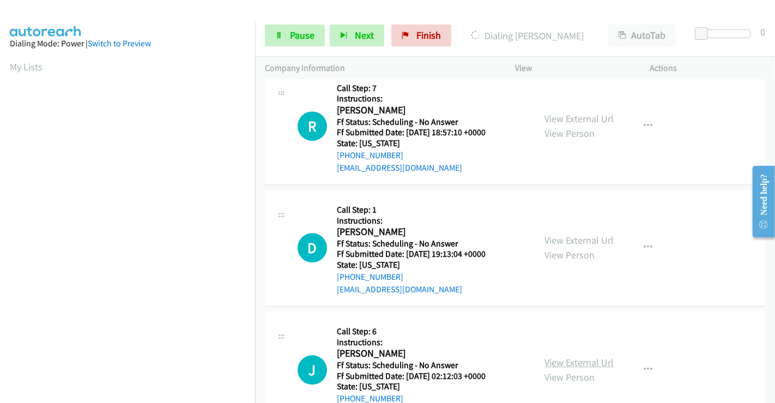
click at [582, 364] on link "View External Url" at bounding box center [579, 362] width 69 height 13
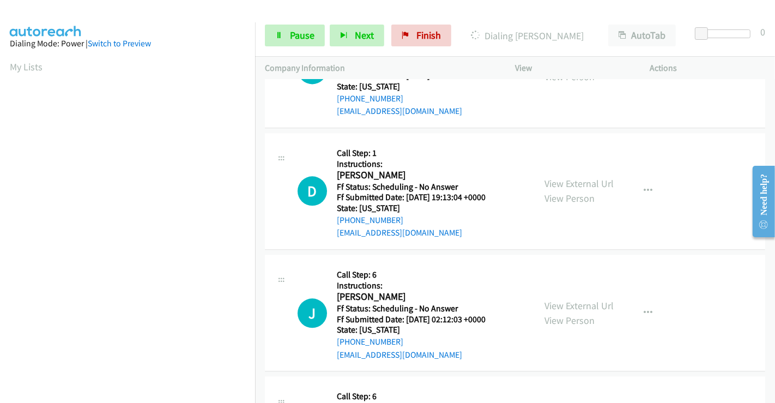
scroll to position [2203, 0]
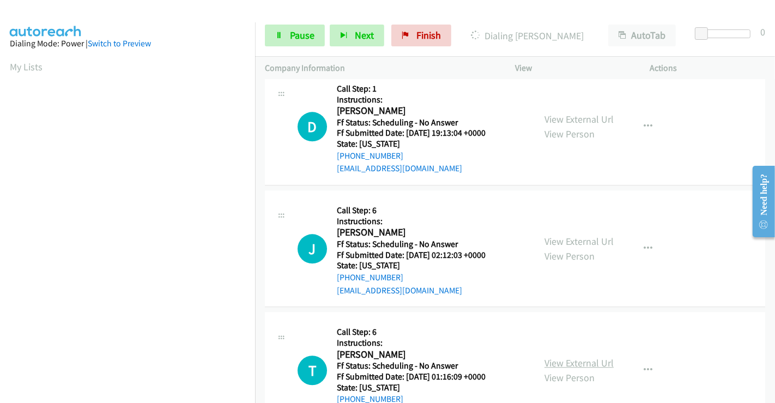
click at [557, 357] on link "View External Url" at bounding box center [579, 363] width 69 height 13
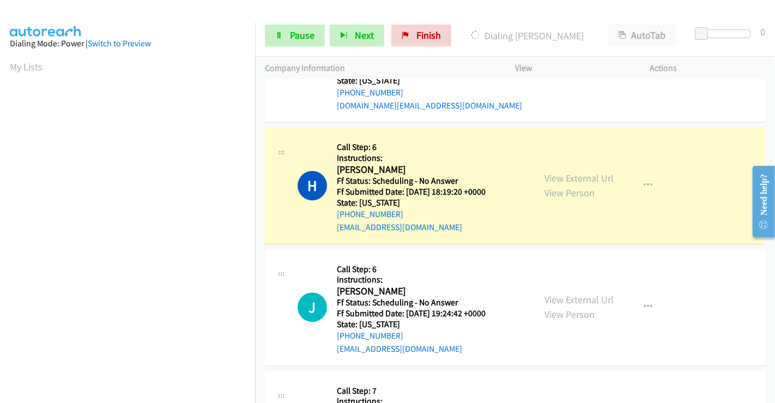
scroll to position [210, 0]
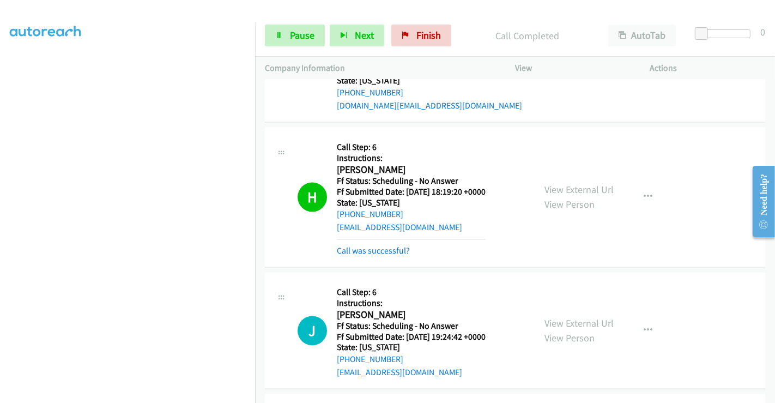
click at [636, 182] on div "View External Url View Person View External Url Email Schedule/Manage Callback …" at bounding box center [607, 197] width 145 height 120
click at [644, 193] on icon "button" at bounding box center [648, 197] width 9 height 9
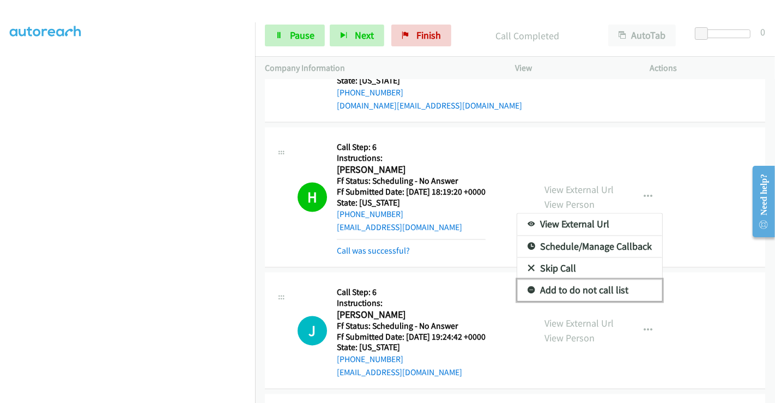
click at [590, 284] on link "Add to do not call list" at bounding box center [589, 291] width 145 height 22
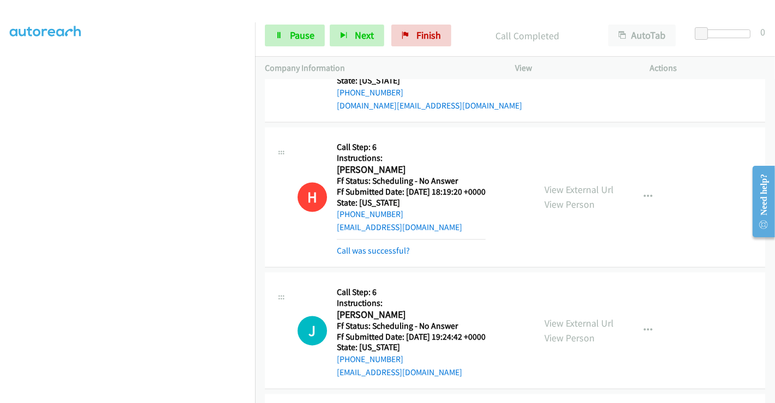
click at [409, 245] on div "Call was successful?" at bounding box center [411, 251] width 149 height 13
click at [401, 250] on link "Call was successful?" at bounding box center [373, 251] width 73 height 10
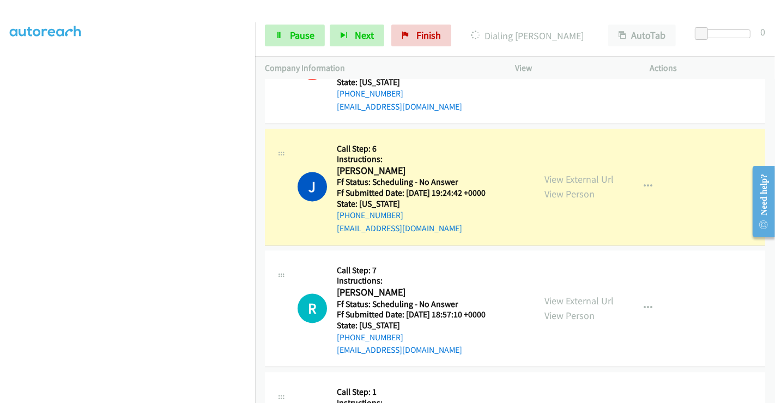
scroll to position [0, 0]
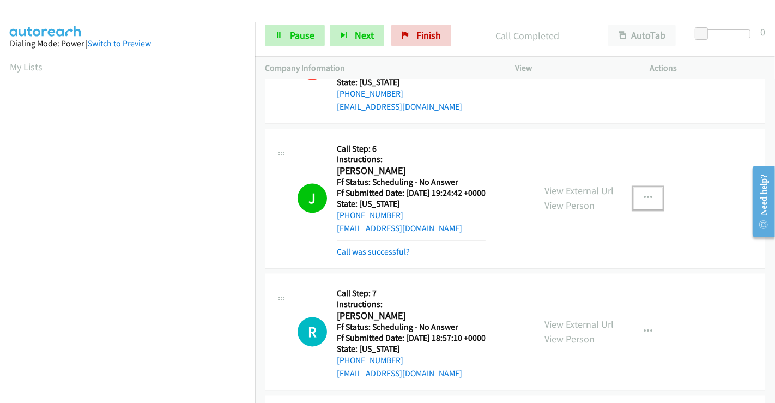
click at [648, 192] on button "button" at bounding box center [647, 198] width 29 height 22
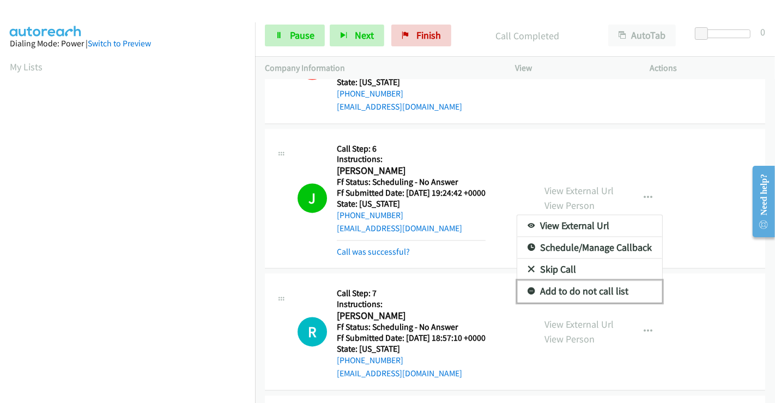
click at [574, 293] on link "Add to do not call list" at bounding box center [589, 291] width 145 height 22
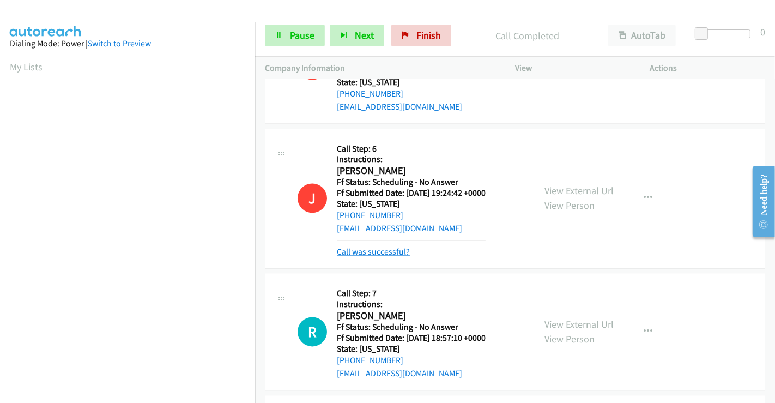
click at [396, 250] on link "Call was successful?" at bounding box center [373, 251] width 73 height 10
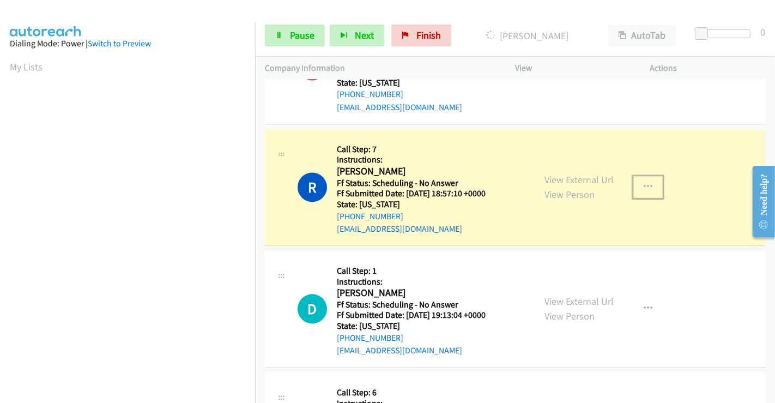
click at [633, 183] on button "button" at bounding box center [647, 187] width 29 height 22
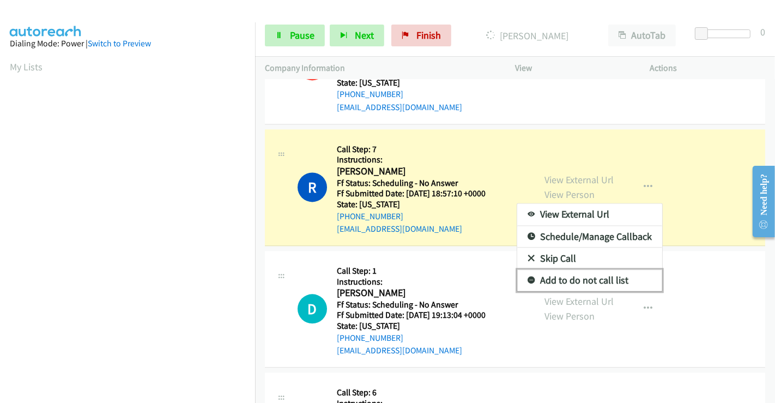
click at [552, 272] on link "Add to do not call list" at bounding box center [589, 280] width 145 height 22
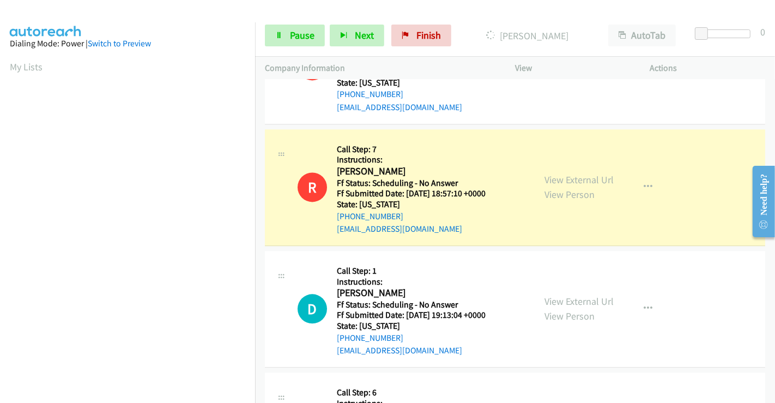
scroll to position [210, 0]
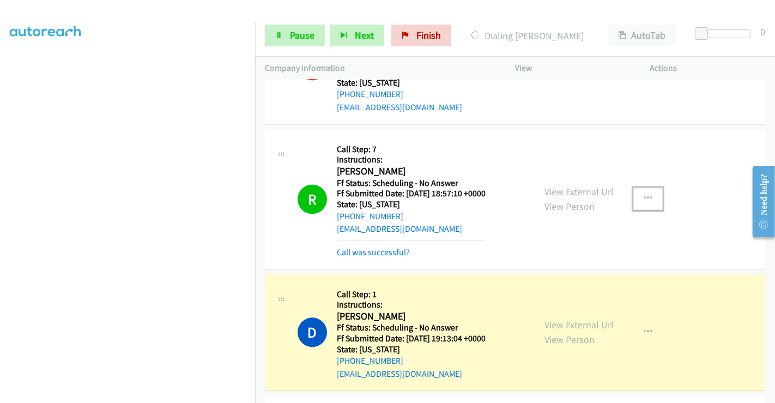
click at [643, 200] on button "button" at bounding box center [647, 199] width 29 height 22
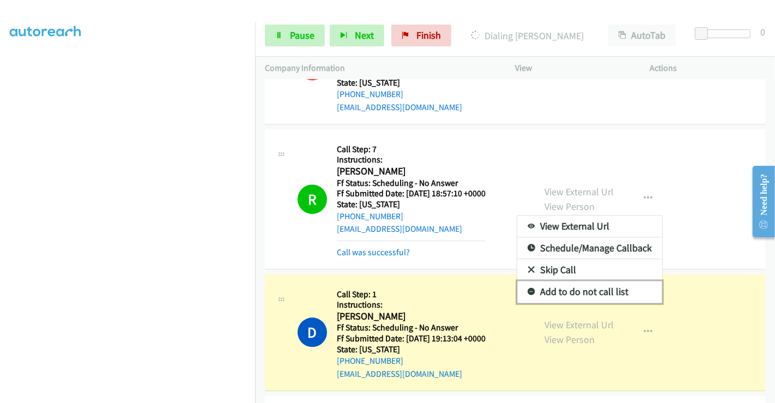
drag, startPoint x: 585, startPoint y: 285, endPoint x: 513, endPoint y: 263, distance: 75.0
click at [584, 285] on link "Add to do not call list" at bounding box center [589, 292] width 145 height 22
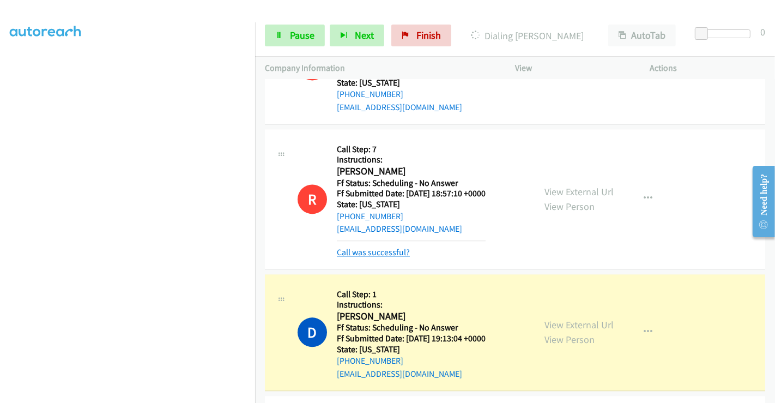
click at [397, 249] on link "Call was successful?" at bounding box center [373, 252] width 73 height 10
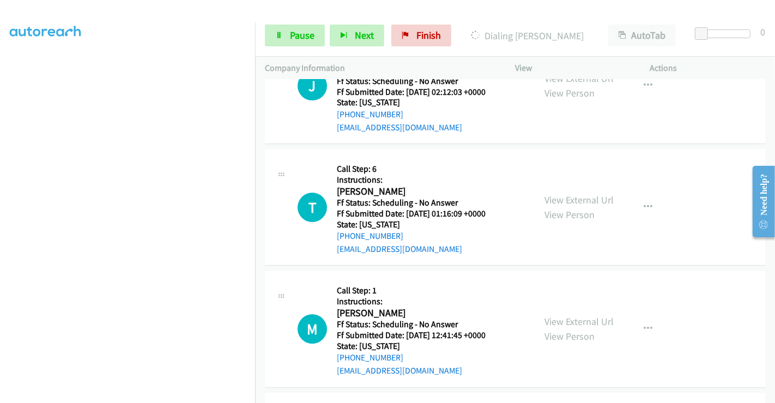
scroll to position [2385, 0]
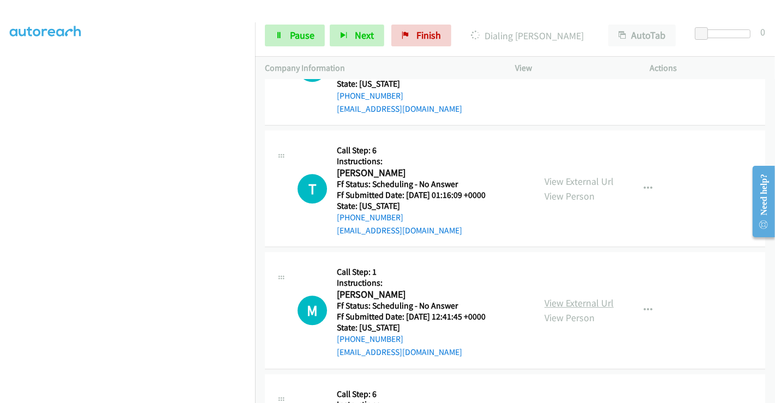
click at [595, 303] on link "View External Url" at bounding box center [579, 303] width 69 height 13
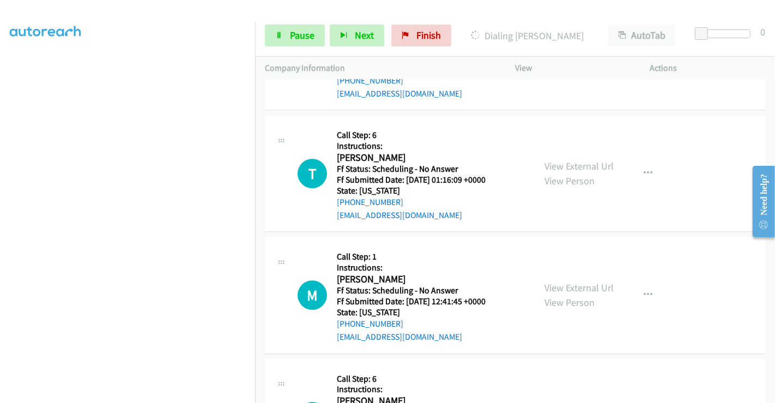
scroll to position [2446, 0]
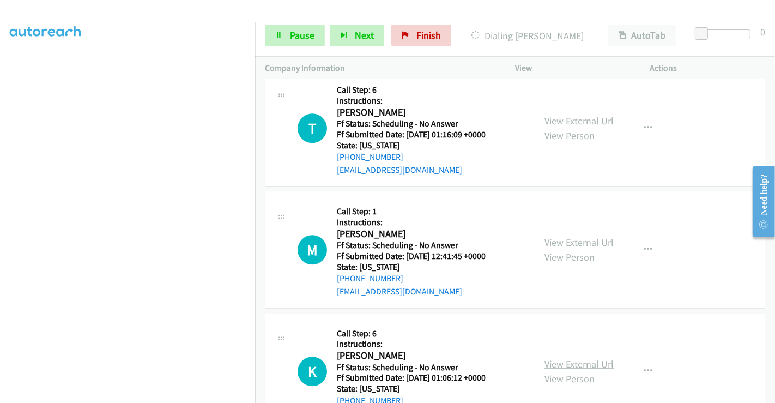
click at [578, 359] on link "View External Url" at bounding box center [579, 364] width 69 height 13
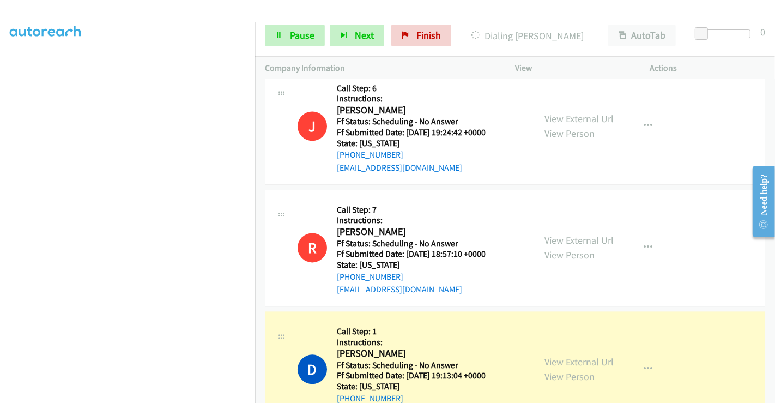
scroll to position [0, 0]
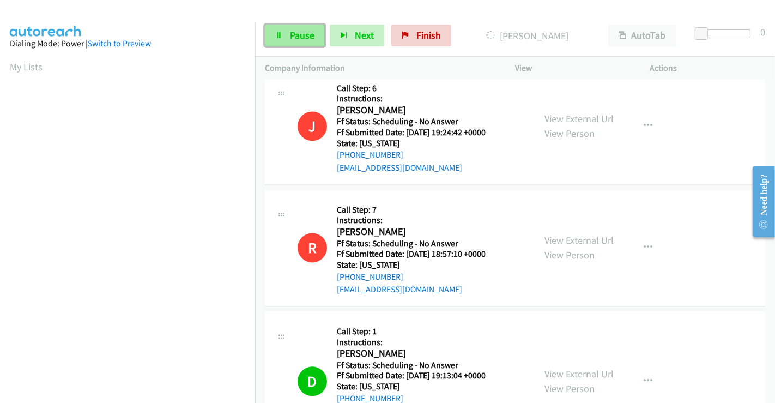
click at [316, 34] on link "Pause" at bounding box center [295, 36] width 60 height 22
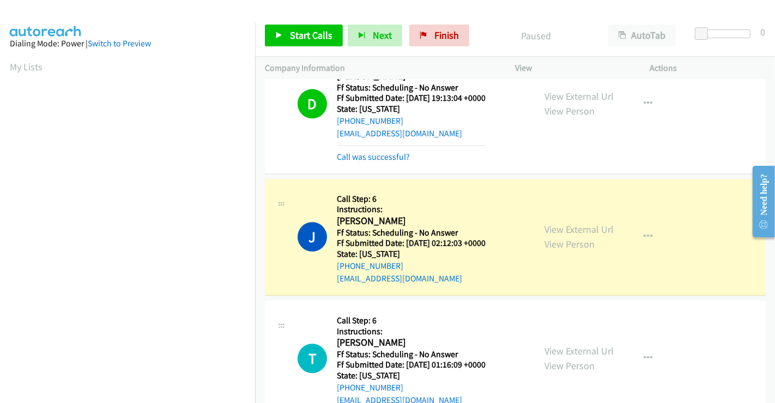
scroll to position [2264, 0]
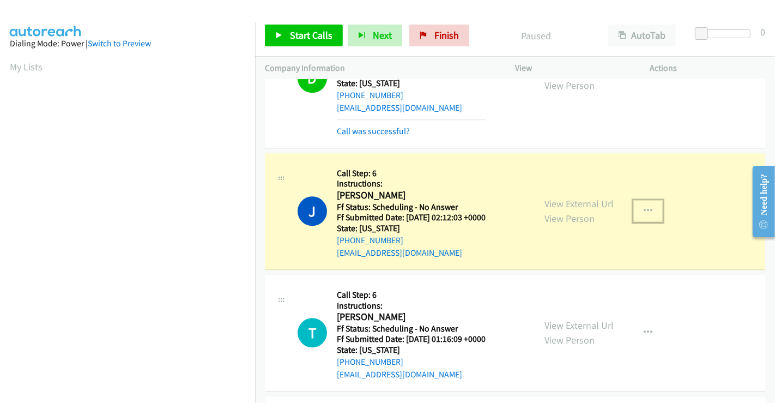
click at [636, 207] on button "button" at bounding box center [647, 211] width 29 height 22
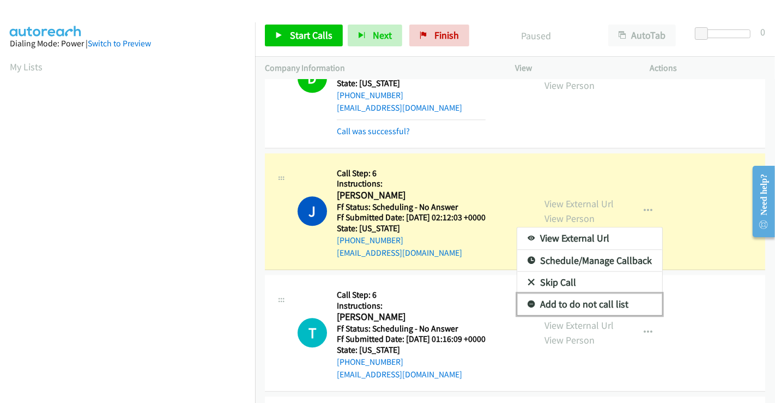
click at [531, 308] on link "Add to do not call list" at bounding box center [589, 304] width 145 height 22
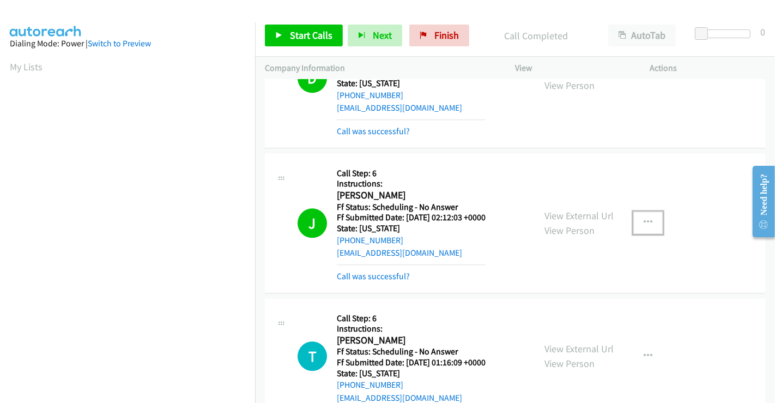
click at [646, 218] on icon "button" at bounding box center [648, 222] width 9 height 9
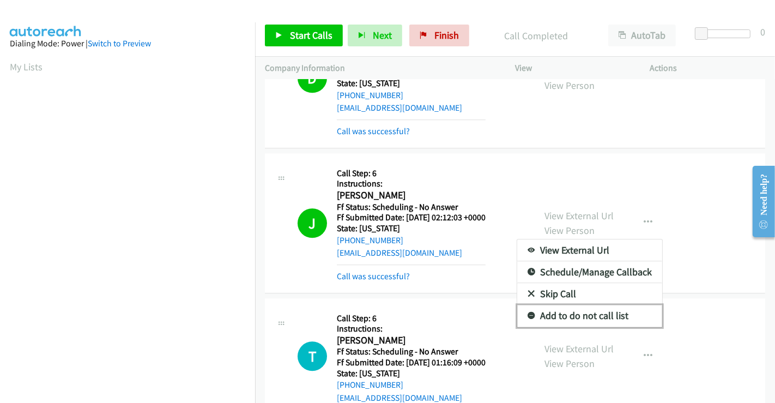
click at [528, 312] on icon at bounding box center [532, 316] width 8 height 8
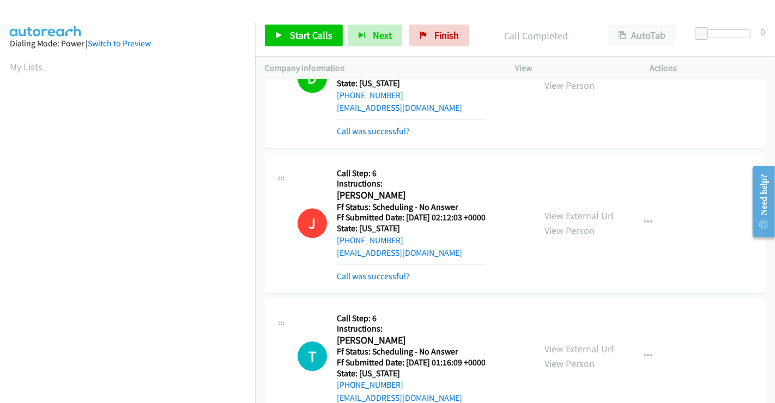
click at [364, 278] on div "Call was successful?" at bounding box center [411, 276] width 149 height 13
click at [389, 128] on link "Call was successful?" at bounding box center [373, 131] width 73 height 10
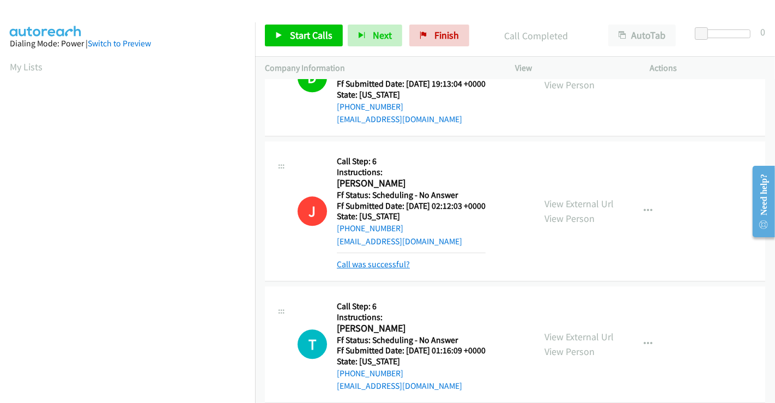
click at [363, 262] on link "Call was successful?" at bounding box center [373, 264] width 73 height 10
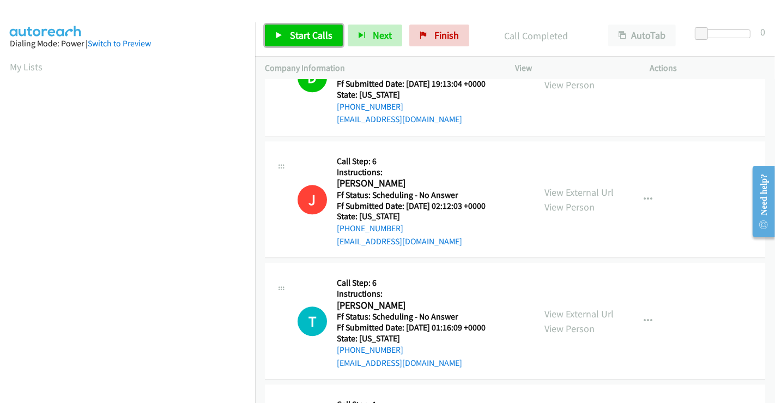
click at [295, 35] on span "Start Calls" at bounding box center [311, 35] width 43 height 13
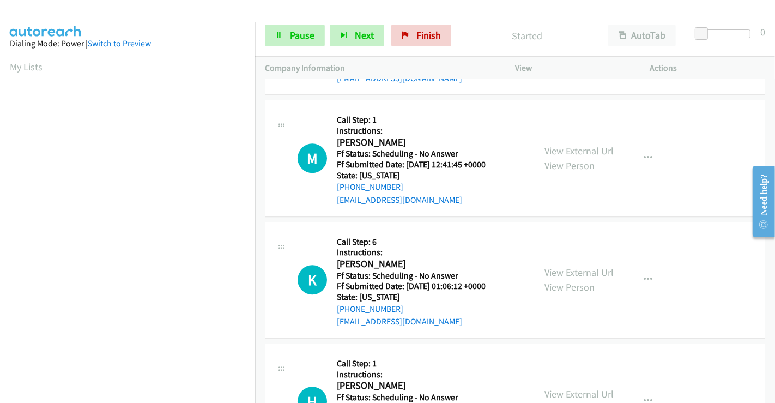
scroll to position [2556, 0]
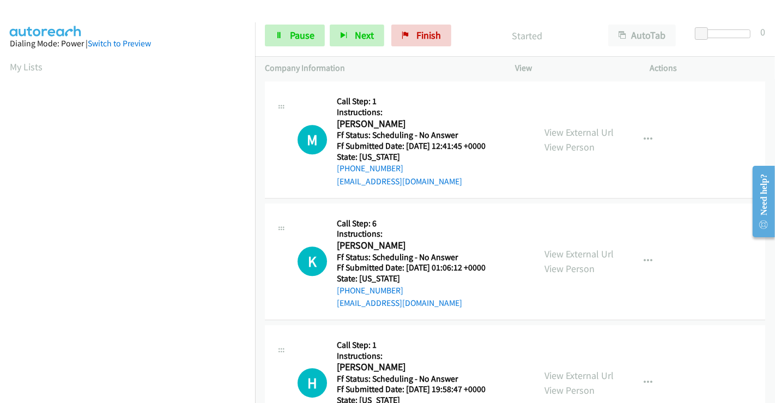
click at [583, 377] on div "View External Url View Person" at bounding box center [579, 382] width 69 height 29
click at [582, 375] on link "View External Url" at bounding box center [579, 375] width 69 height 13
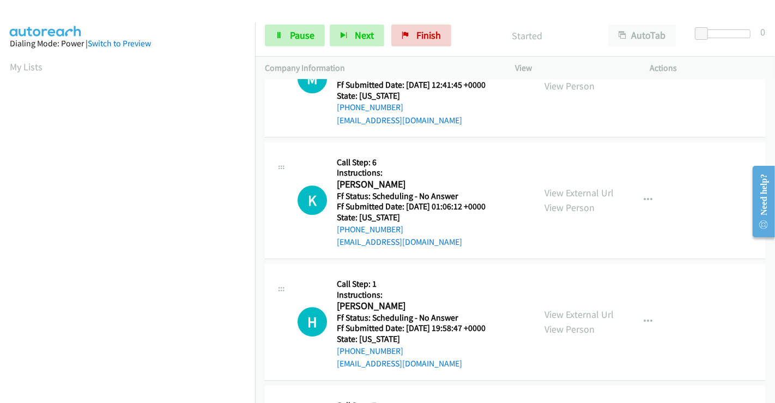
scroll to position [2677, 0]
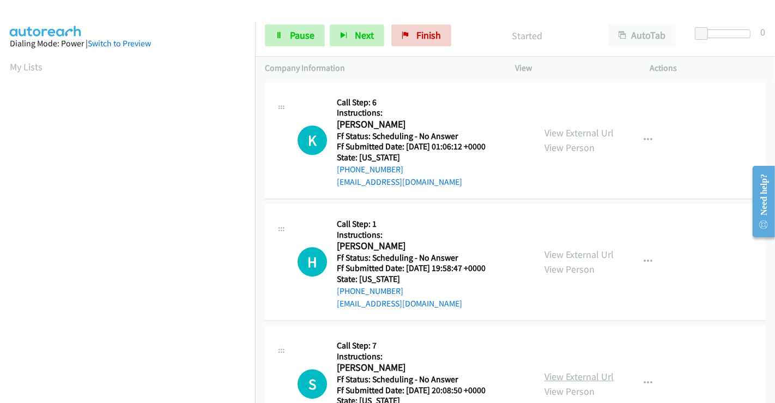
click at [573, 370] on link "View External Url" at bounding box center [579, 376] width 69 height 13
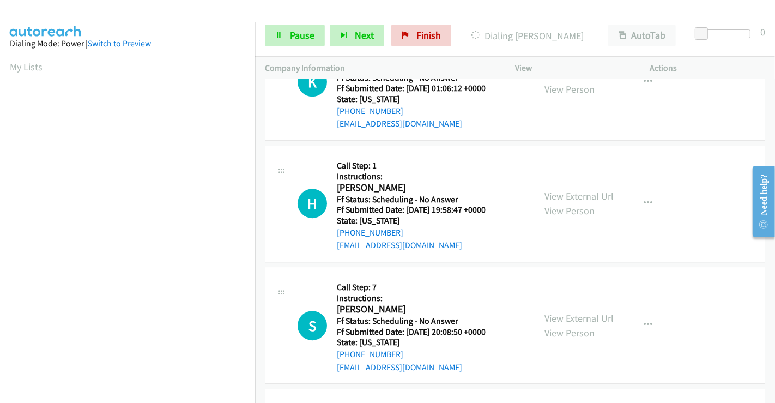
scroll to position [2858, 0]
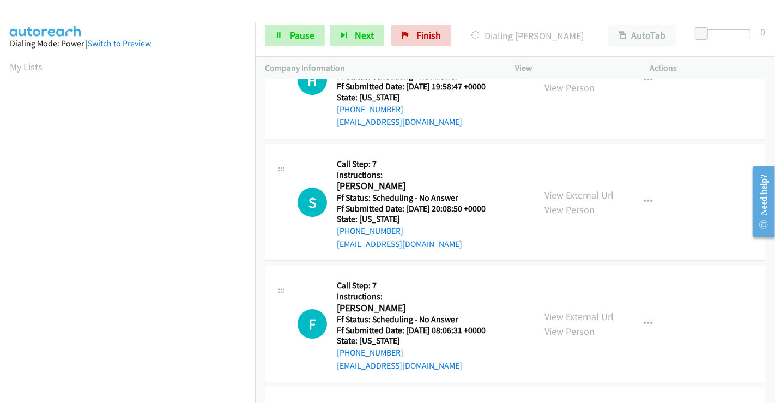
click at [565, 304] on div "View External Url View Person View External Url Email Schedule/Manage Callback …" at bounding box center [607, 323] width 145 height 96
click at [567, 311] on link "View External Url" at bounding box center [579, 316] width 69 height 13
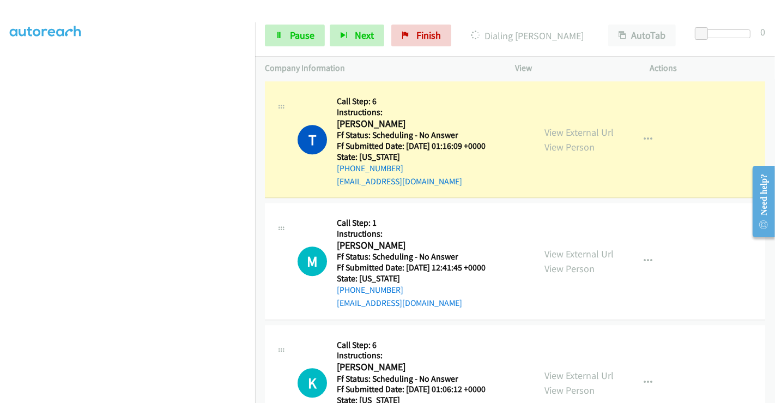
scroll to position [28, 0]
drag, startPoint x: 289, startPoint y: 36, endPoint x: 347, endPoint y: 11, distance: 63.0
click at [290, 36] on span "Pause" at bounding box center [302, 35] width 25 height 13
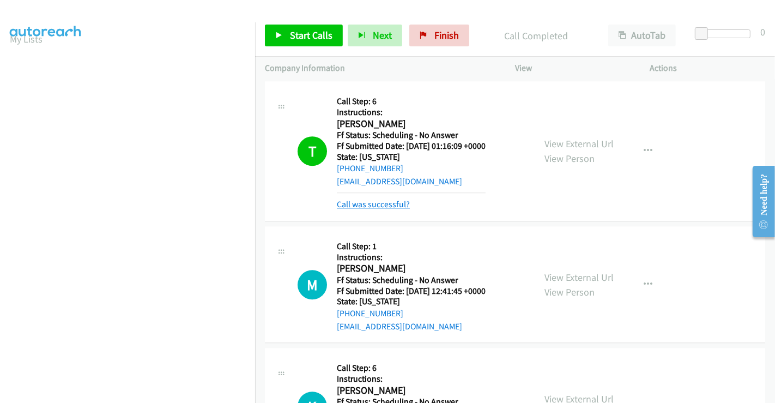
drag, startPoint x: 386, startPoint y: 200, endPoint x: 383, endPoint y: 195, distance: 5.9
click at [386, 200] on link "Call was successful?" at bounding box center [373, 204] width 73 height 10
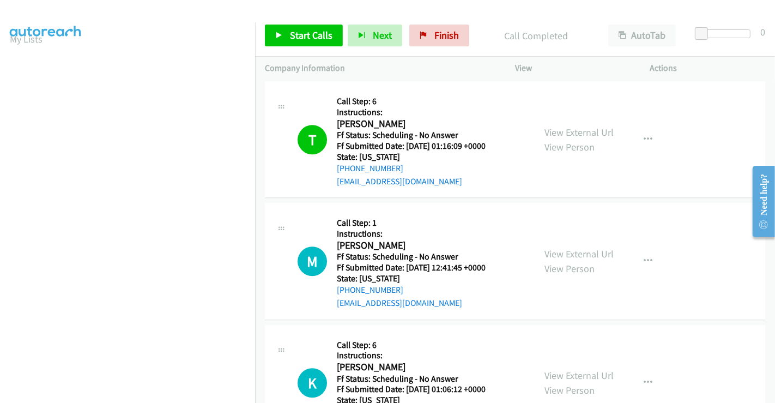
click at [308, 23] on div "Start Calls Pause Next Finish Call Completed AutoTab AutoTab 0" at bounding box center [515, 36] width 520 height 42
click at [314, 37] on span "Start Calls" at bounding box center [311, 35] width 43 height 13
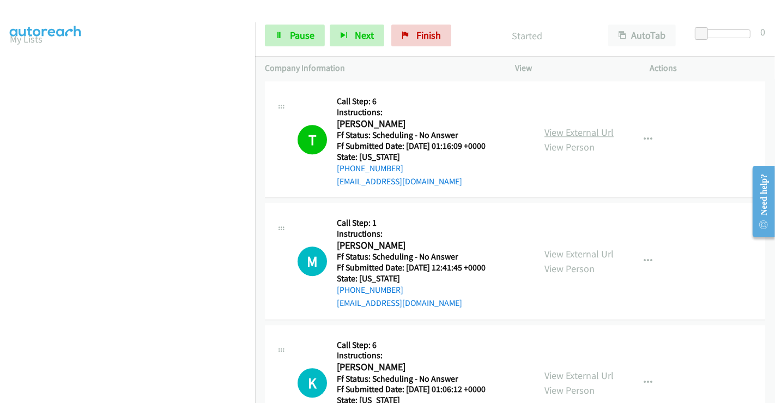
click at [573, 126] on link "View External Url" at bounding box center [579, 132] width 69 height 13
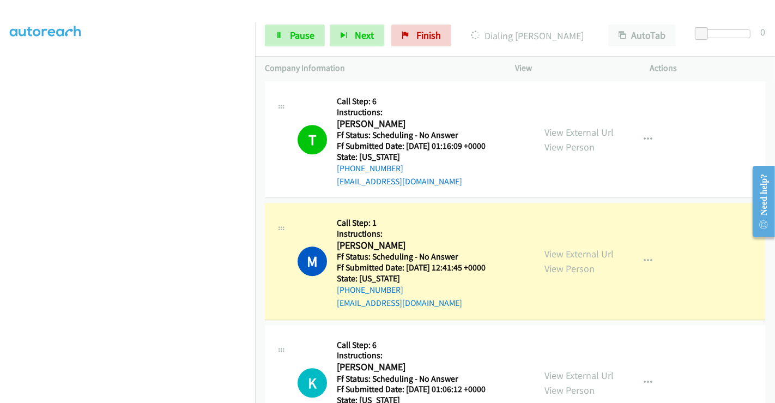
scroll to position [210, 0]
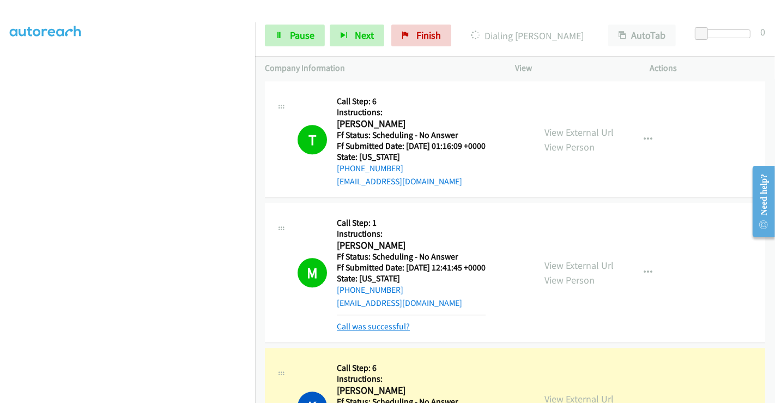
click at [396, 323] on link "Call was successful?" at bounding box center [373, 326] width 73 height 10
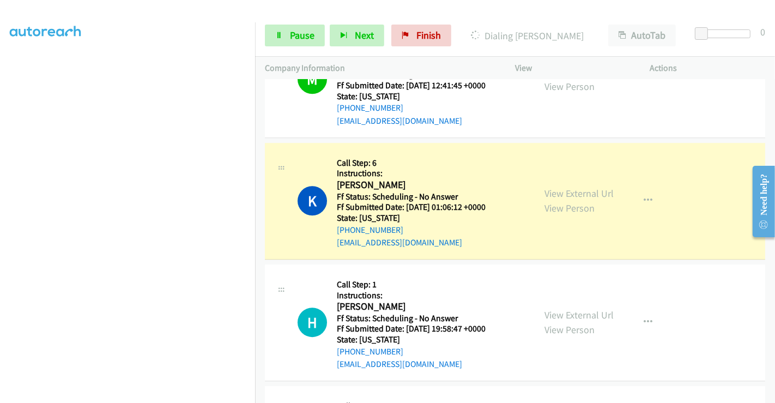
scroll to position [0, 0]
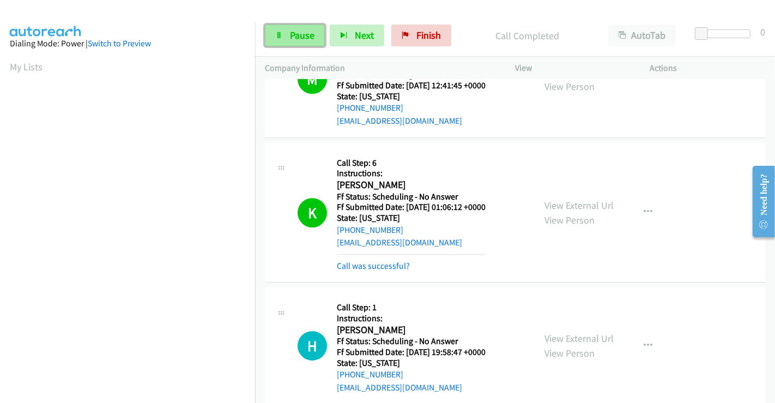
click at [286, 37] on link "Pause" at bounding box center [295, 36] width 60 height 22
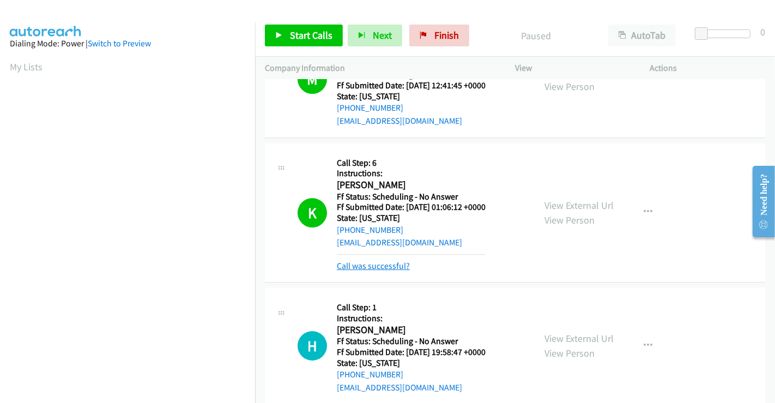
click at [357, 263] on link "Call was successful?" at bounding box center [373, 266] width 73 height 10
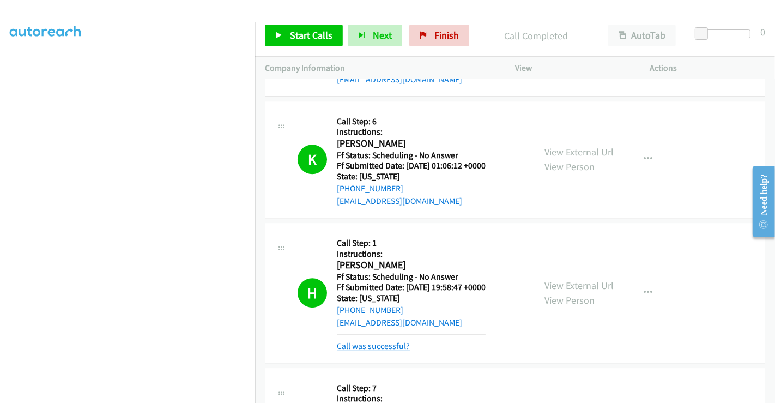
scroll to position [2677, 0]
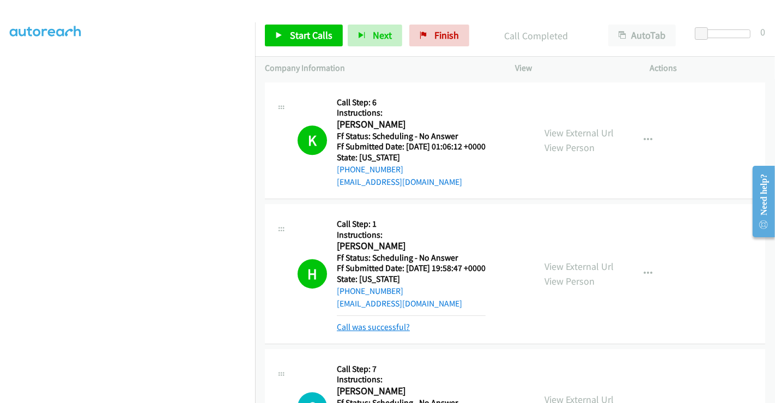
click at [377, 328] on link "Call was successful?" at bounding box center [373, 327] width 73 height 10
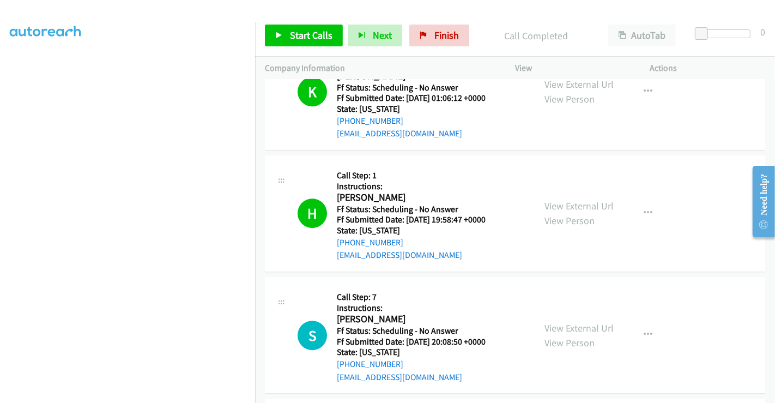
scroll to position [2798, 0]
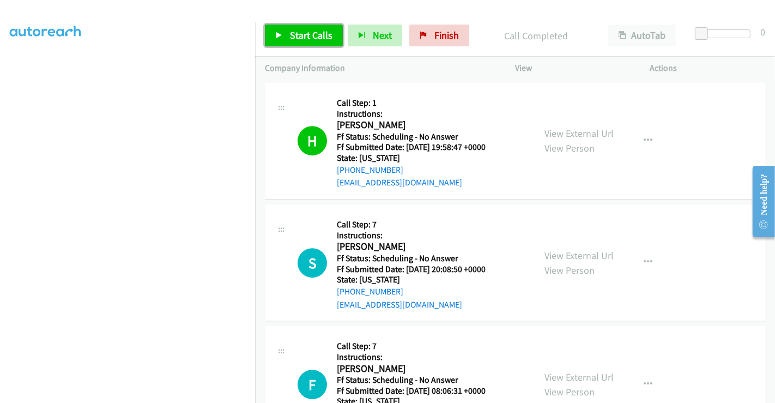
click at [305, 37] on span "Start Calls" at bounding box center [311, 35] width 43 height 13
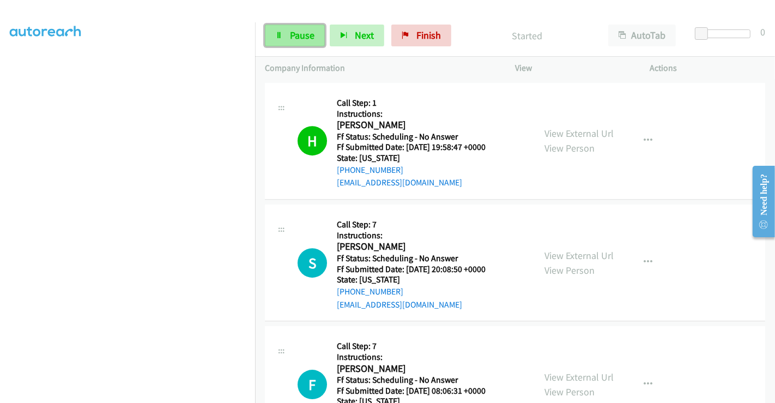
click at [304, 35] on span "Pause" at bounding box center [302, 35] width 25 height 13
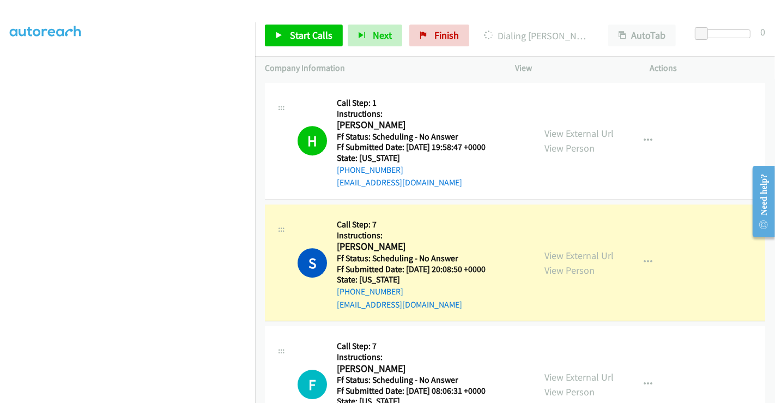
scroll to position [0, 0]
click at [650, 257] on button "button" at bounding box center [647, 262] width 29 height 22
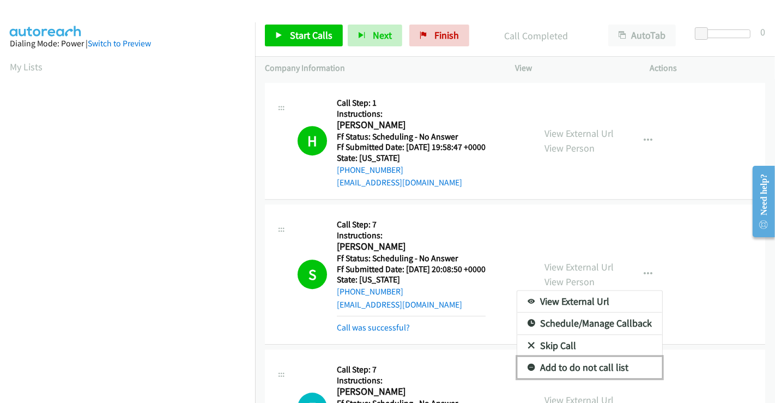
click at [528, 364] on icon at bounding box center [532, 368] width 8 height 8
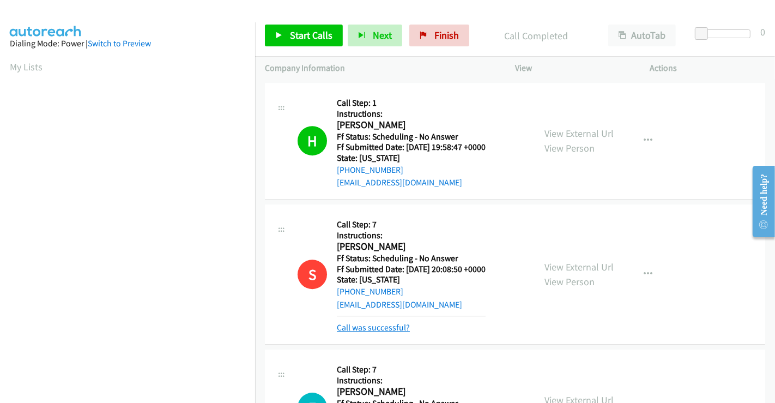
click at [370, 322] on link "Call was successful?" at bounding box center [373, 327] width 73 height 10
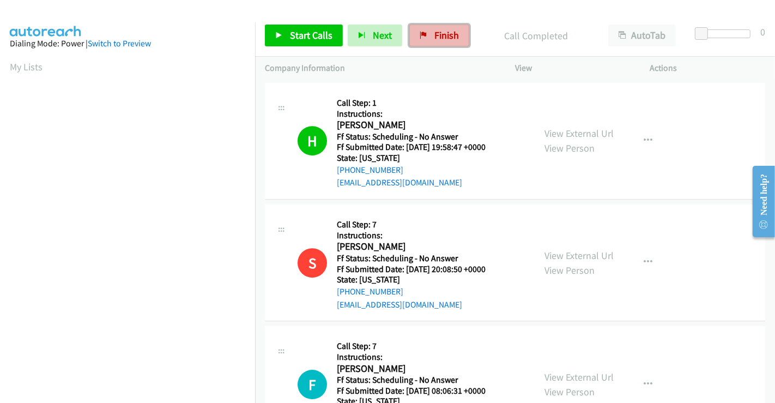
click at [434, 40] on span "Finish" at bounding box center [446, 35] width 25 height 13
